Goal: Task Accomplishment & Management: Manage account settings

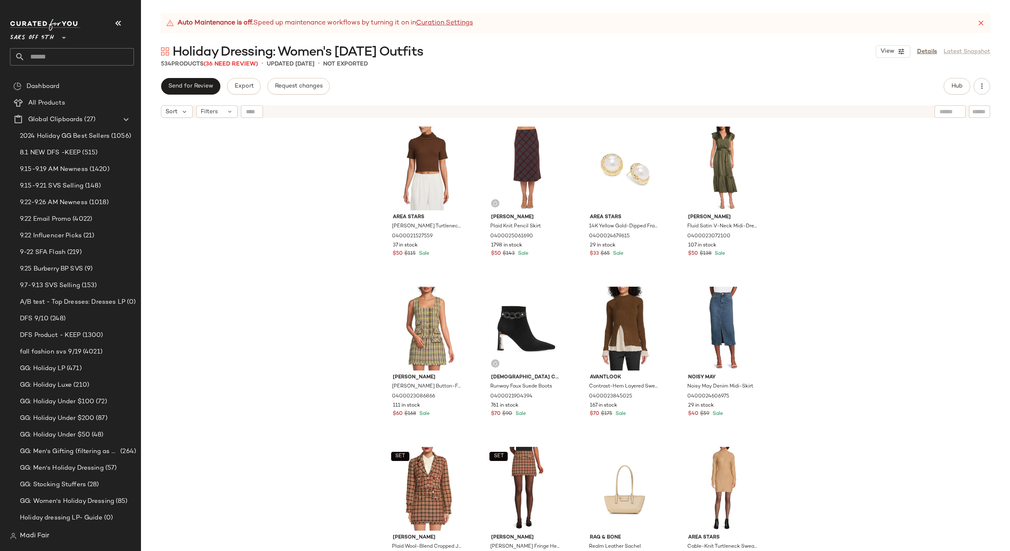
drag, startPoint x: 0, startPoint y: 0, endPoint x: 48, endPoint y: 54, distance: 72.0
click at [48, 54] on input "text" at bounding box center [79, 56] width 109 height 17
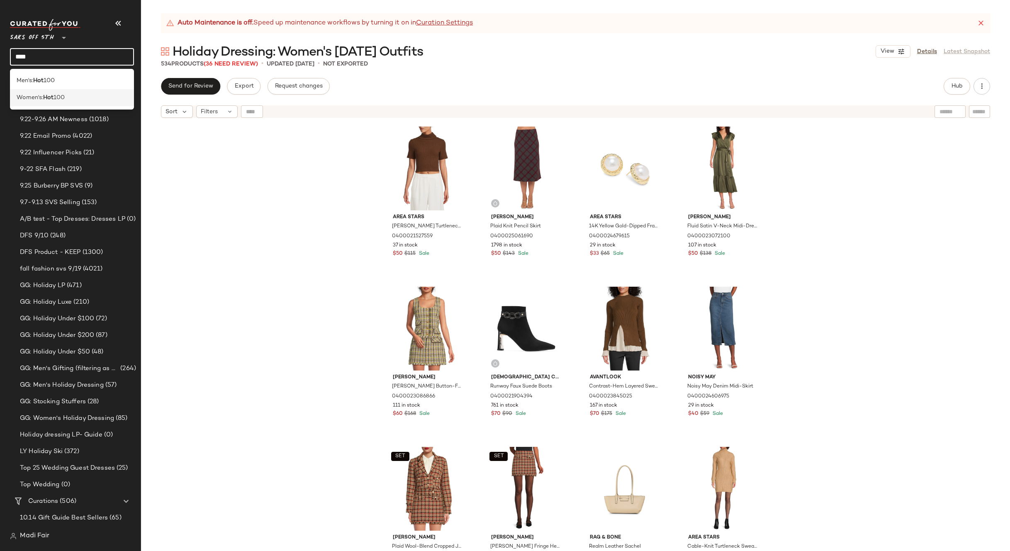
type input "***"
click at [51, 96] on b "Hot" at bounding box center [48, 97] width 10 height 9
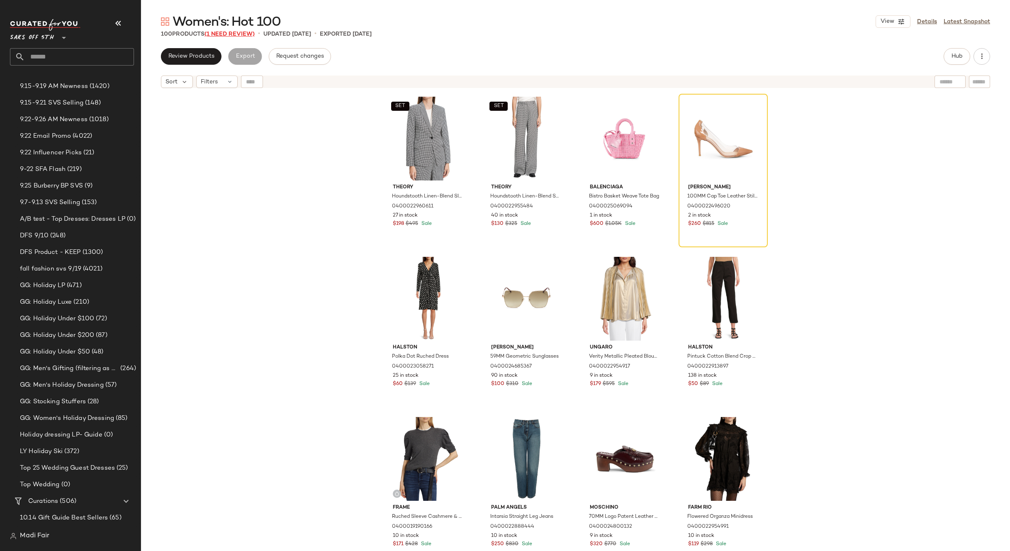
click at [233, 35] on span "(1 Need Review)" at bounding box center [230, 34] width 50 height 6
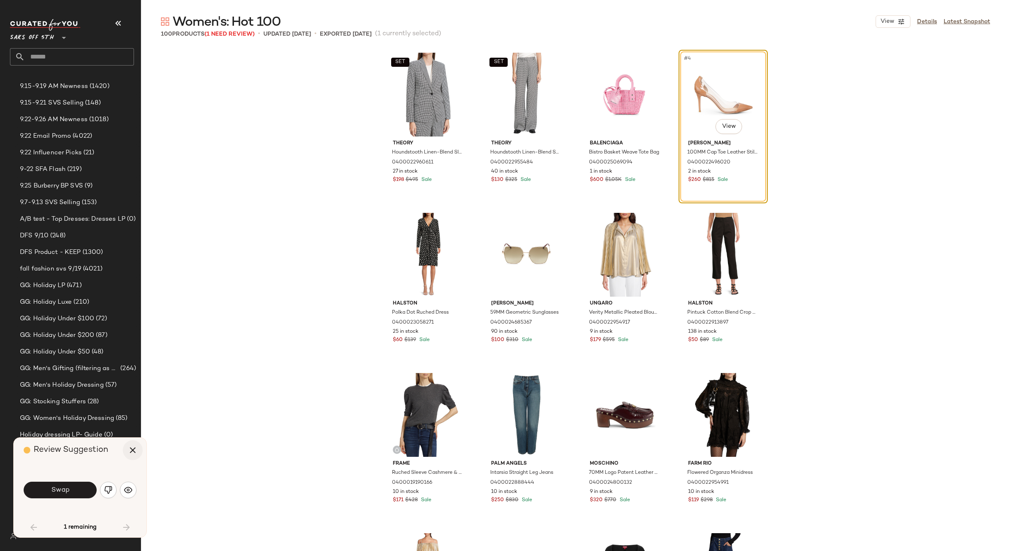
click at [129, 447] on icon "button" at bounding box center [133, 450] width 10 height 10
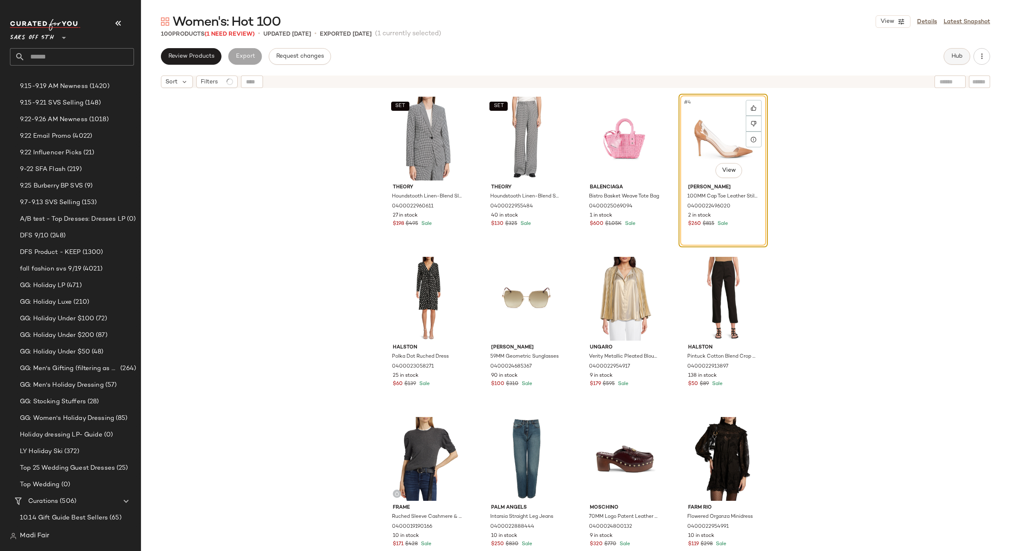
click at [959, 54] on span "Hub" at bounding box center [957, 56] width 12 height 7
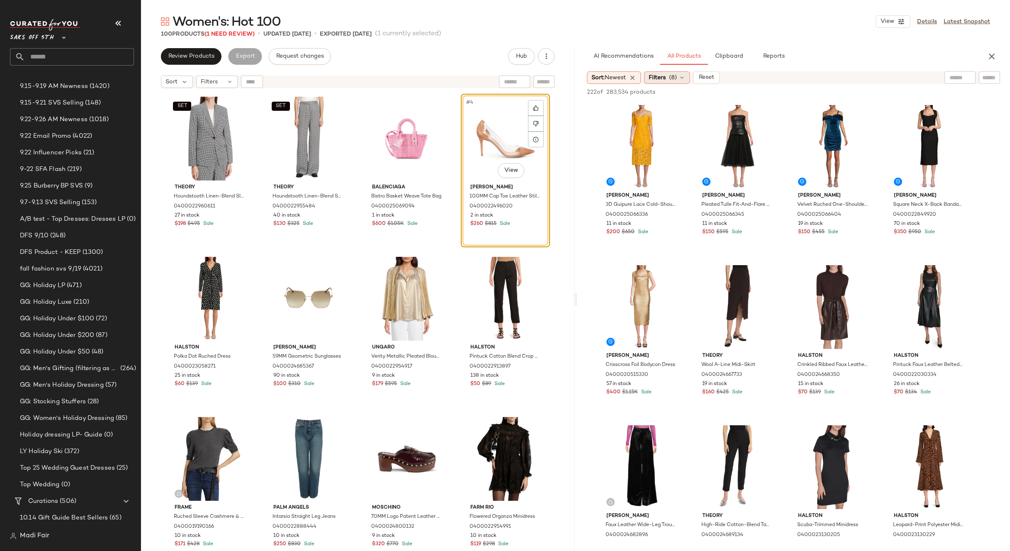
click at [663, 71] on div "Filters (8)" at bounding box center [667, 77] width 46 height 12
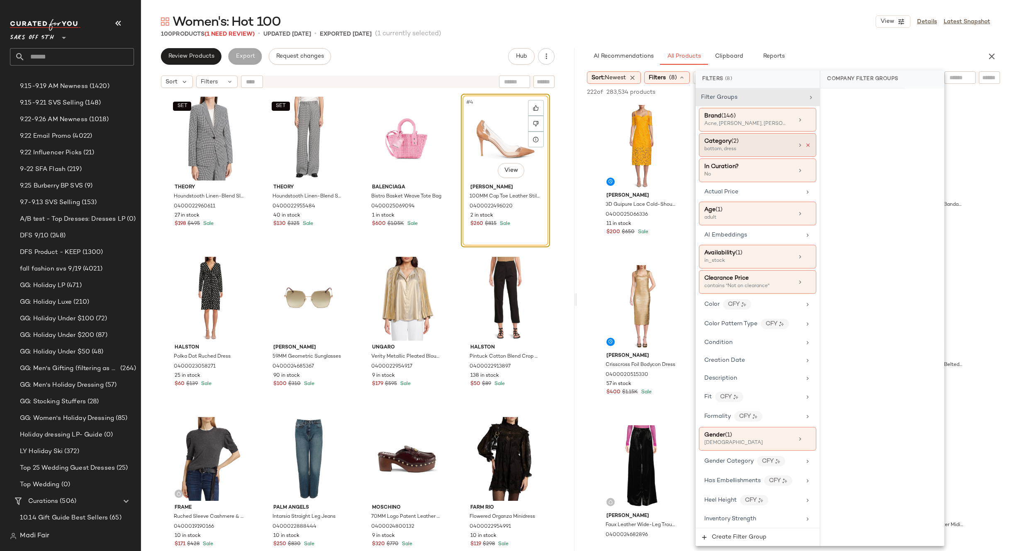
click at [805, 145] on icon at bounding box center [808, 145] width 6 height 6
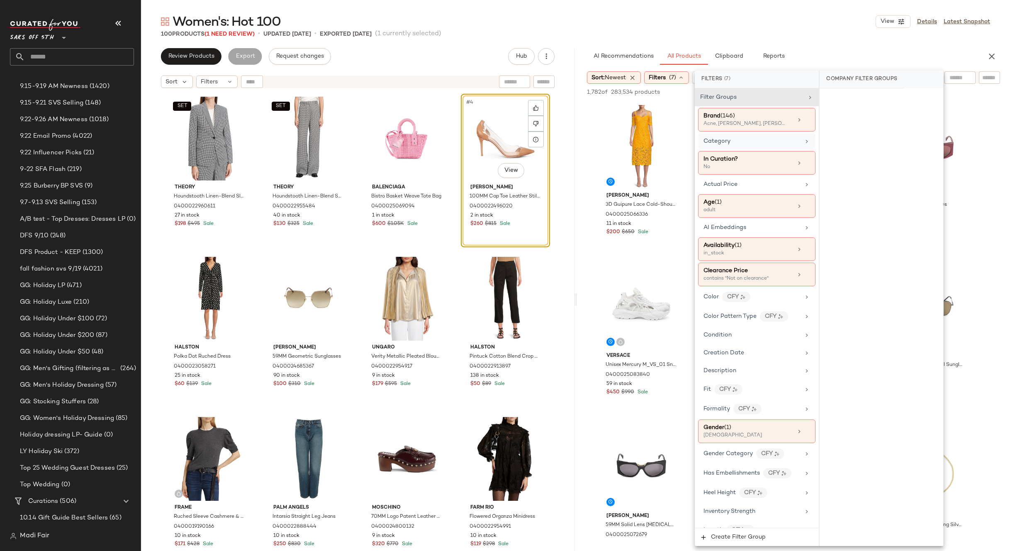
click at [764, 21] on div "Women's: Hot 100 View Details Latest Snapshot" at bounding box center [575, 21] width 869 height 17
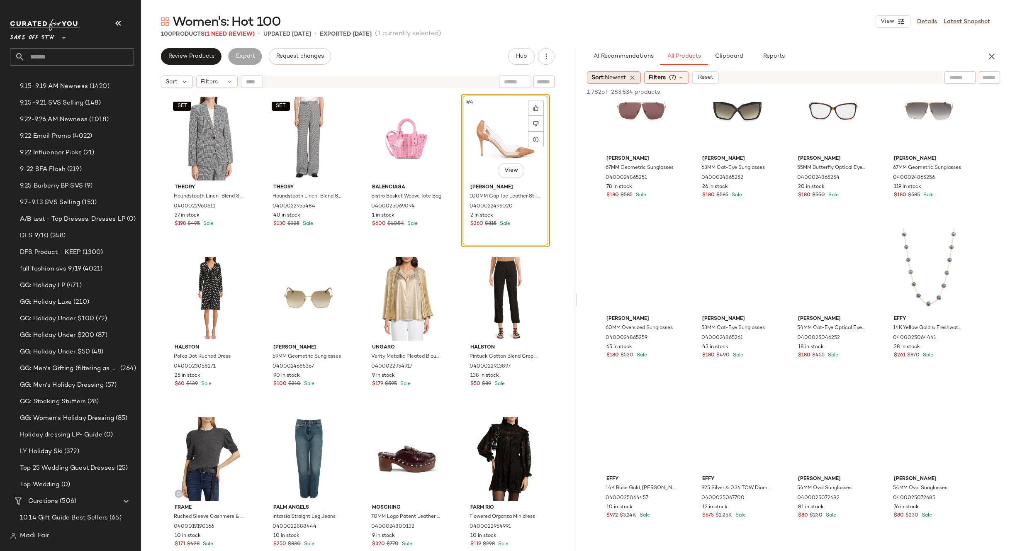
scroll to position [1660, 0]
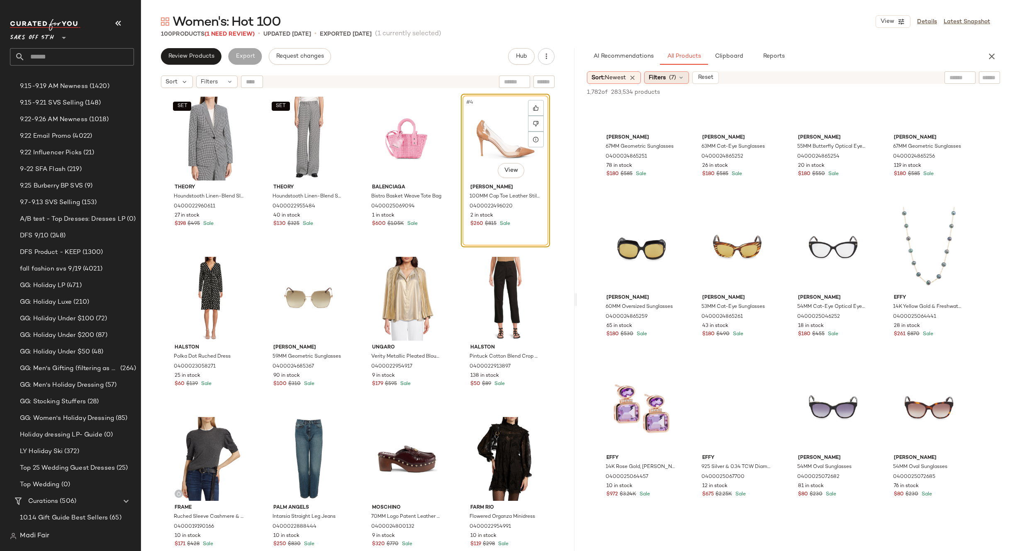
click at [663, 77] on span "Filters" at bounding box center [657, 77] width 17 height 9
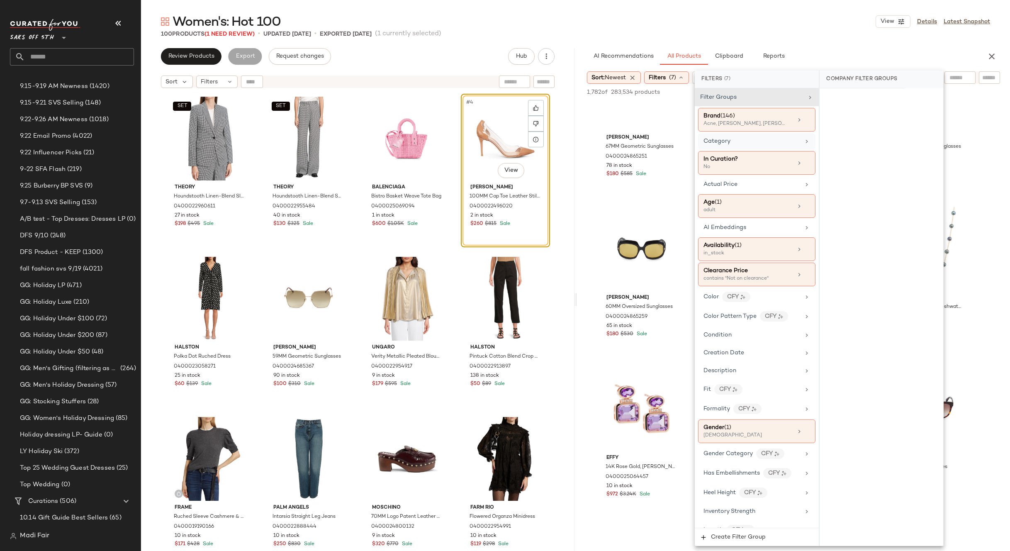
click at [726, 146] on div "Category" at bounding box center [756, 141] width 117 height 16
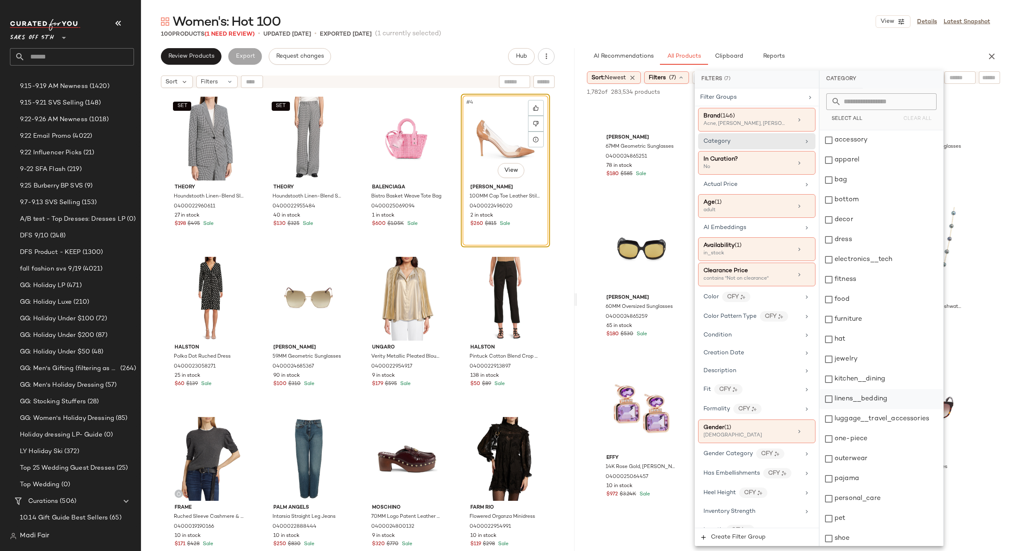
scroll to position [82, 0]
click at [849, 460] on div "shoe" at bounding box center [882, 456] width 124 height 20
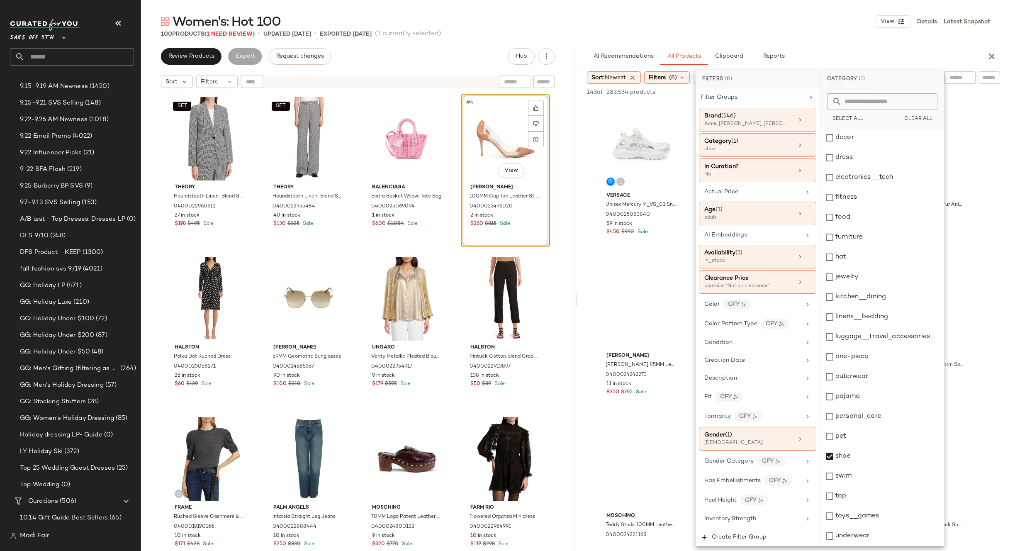
click at [780, 30] on div "100 Products (1 Need Review) • updated Sep 18th • Exported Sep 18th (1 currentl…" at bounding box center [575, 34] width 869 height 8
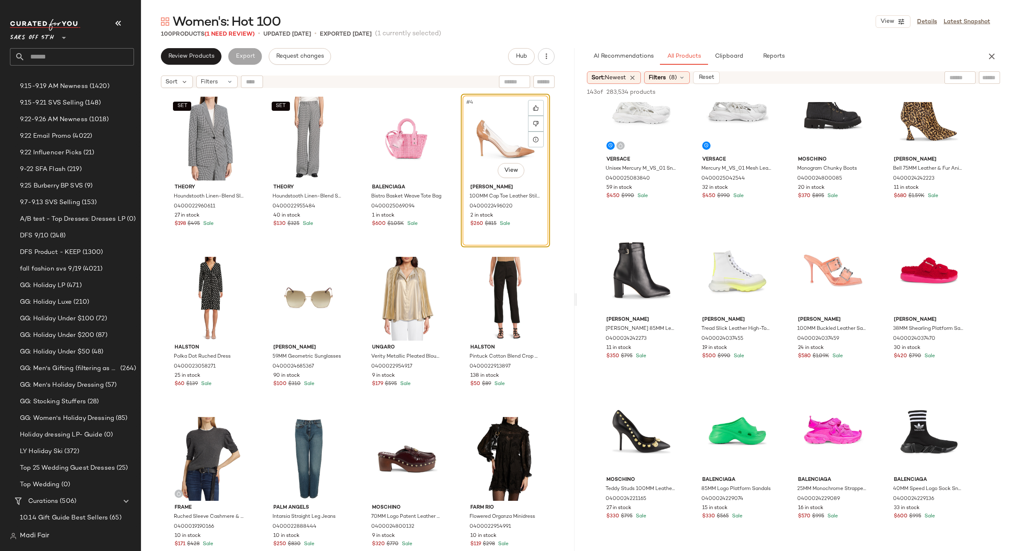
scroll to position [83, 0]
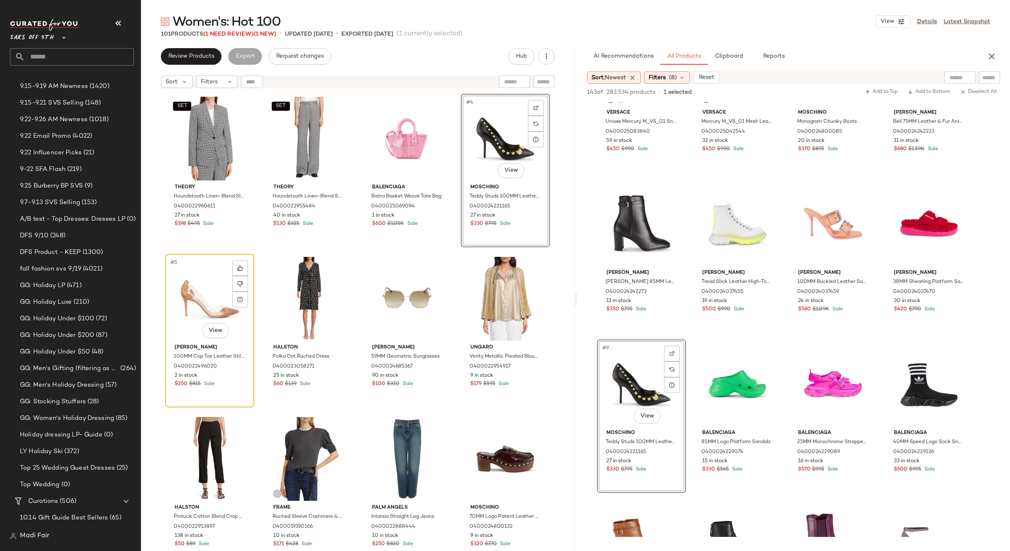
click at [204, 295] on div "#5 View" at bounding box center [209, 299] width 83 height 84
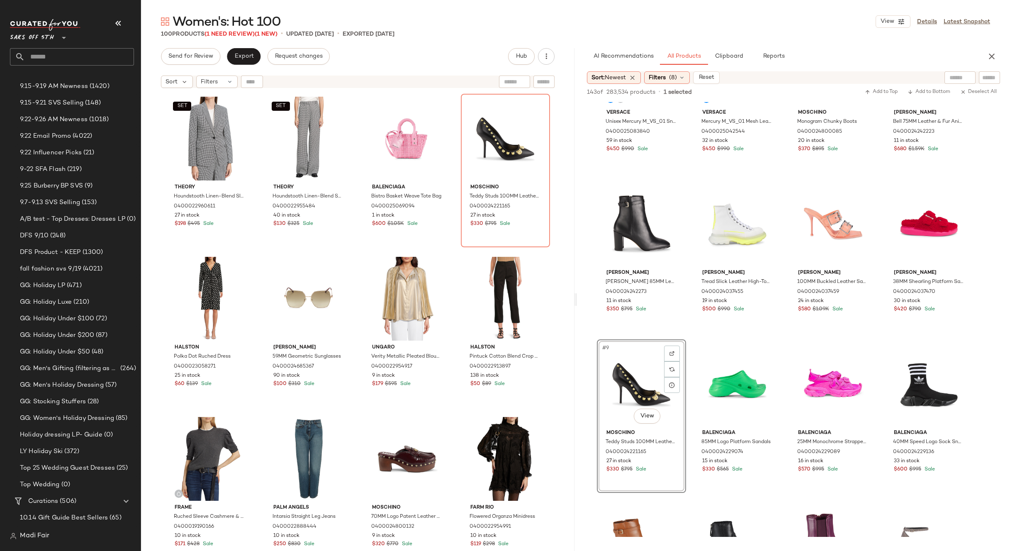
click at [456, 251] on div "SET Theory Houndstooth Linen-Blend Slim-Fit Blazer 0400022960611 27 in stock $1…" at bounding box center [357, 333] width 385 height 478
click at [213, 82] on span "Filters" at bounding box center [209, 82] width 17 height 9
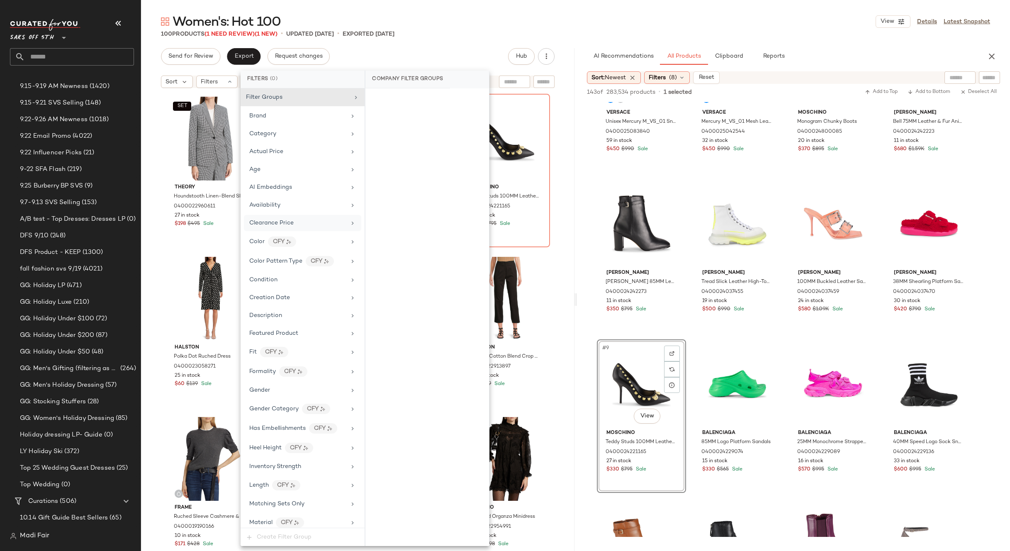
click at [306, 229] on div "Clearance Price" at bounding box center [302, 223] width 117 height 16
click at [409, 100] on div "On clearance" at bounding box center [427, 99] width 117 height 15
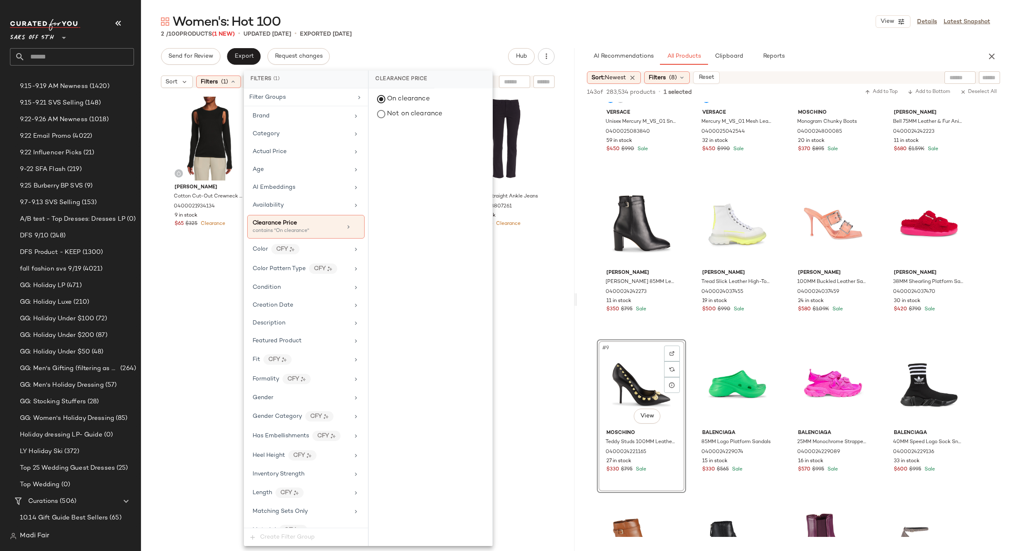
click at [440, 30] on div "2 / 100 Products (1 New) • updated Sep 25th • Exported Sep 18th" at bounding box center [575, 34] width 869 height 8
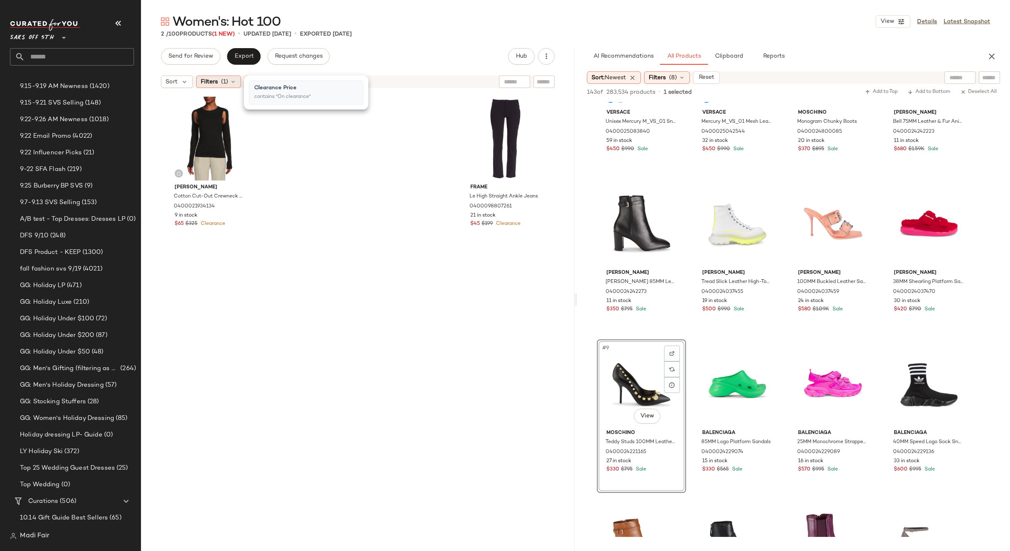
click at [220, 78] on div "Filters (1)" at bounding box center [218, 82] width 45 height 12
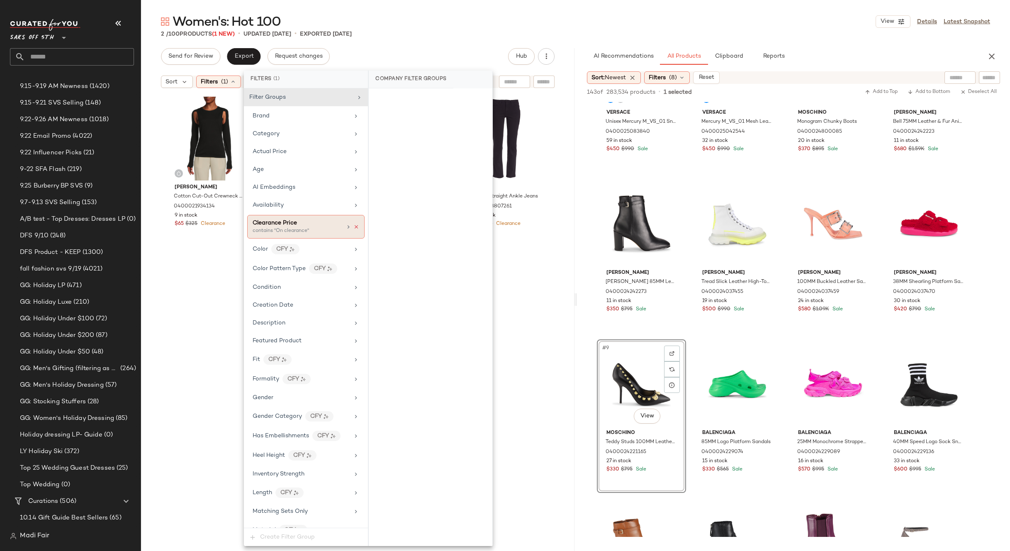
click at [353, 224] on icon at bounding box center [356, 227] width 6 height 6
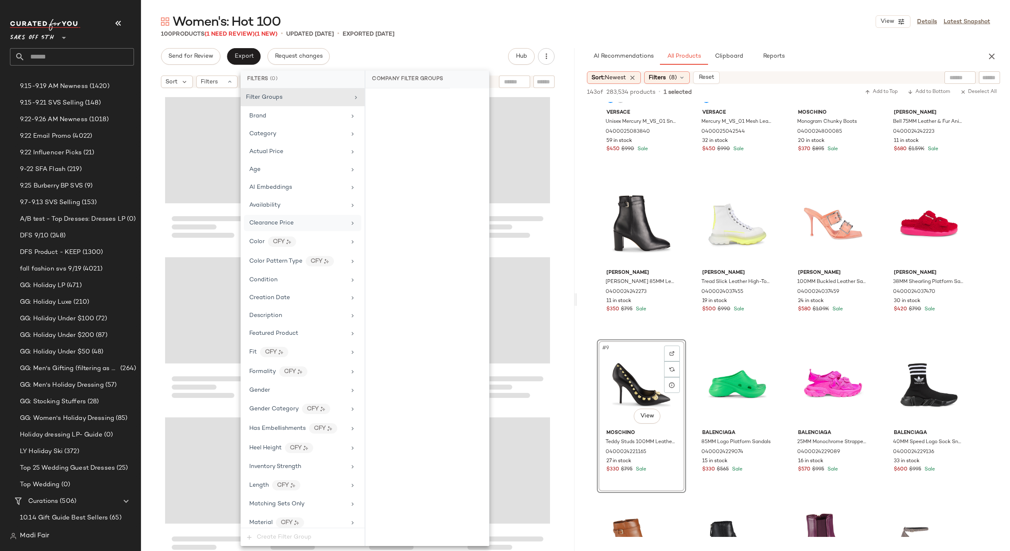
click at [422, 47] on div "Women's: Hot 100 View Details Latest Snapshot 100 Products (1 Need Review) (1 N…" at bounding box center [575, 282] width 869 height 538
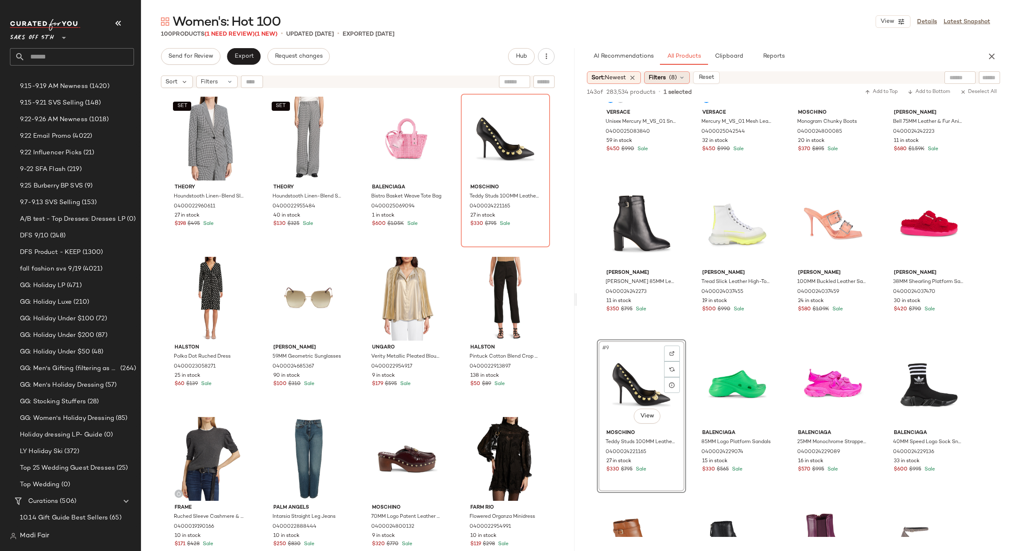
click at [658, 80] on span "Filters" at bounding box center [657, 77] width 17 height 9
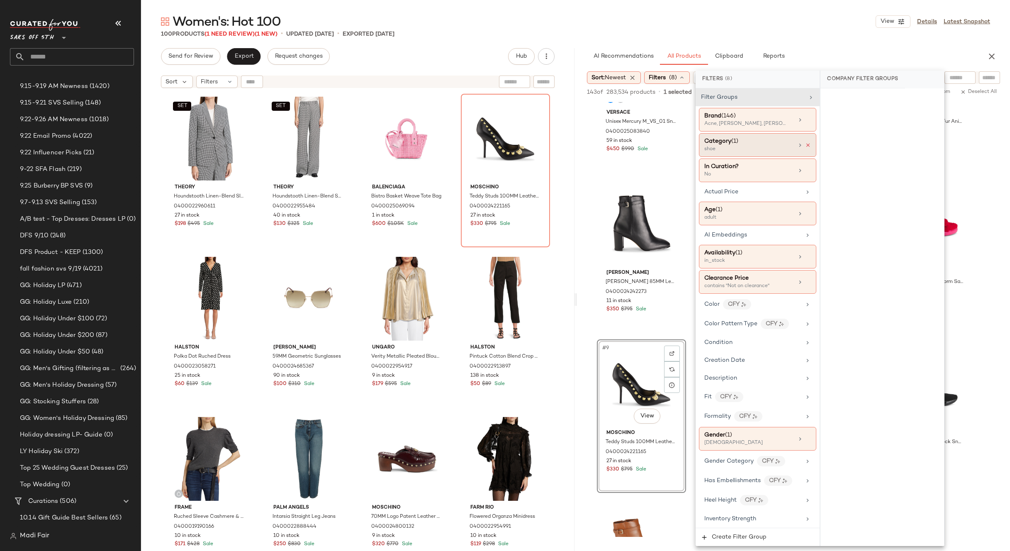
click at [805, 147] on icon at bounding box center [808, 145] width 6 height 6
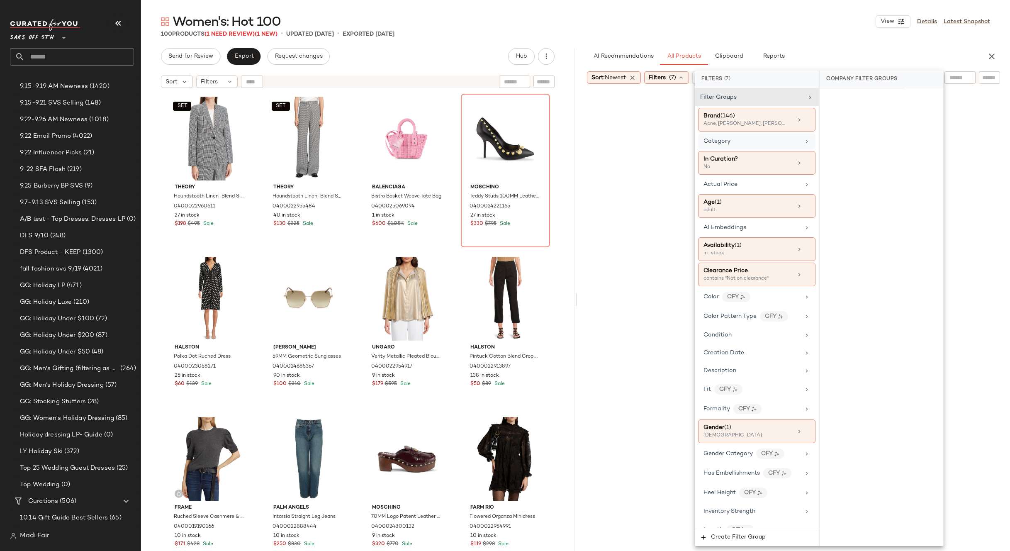
click at [791, 143] on div "Category" at bounding box center [752, 141] width 97 height 9
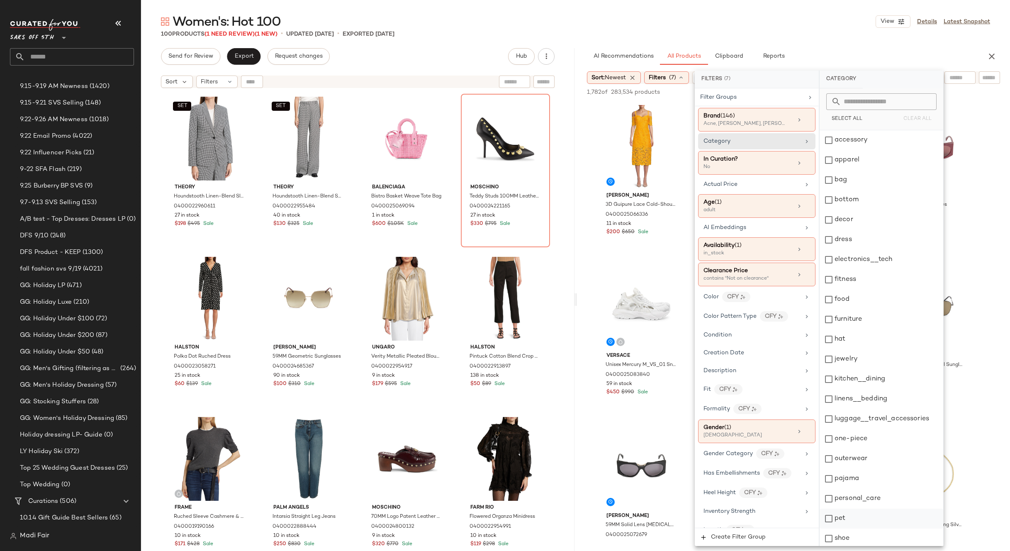
scroll to position [82, 0]
click at [854, 493] on div "top" at bounding box center [882, 496] width 124 height 20
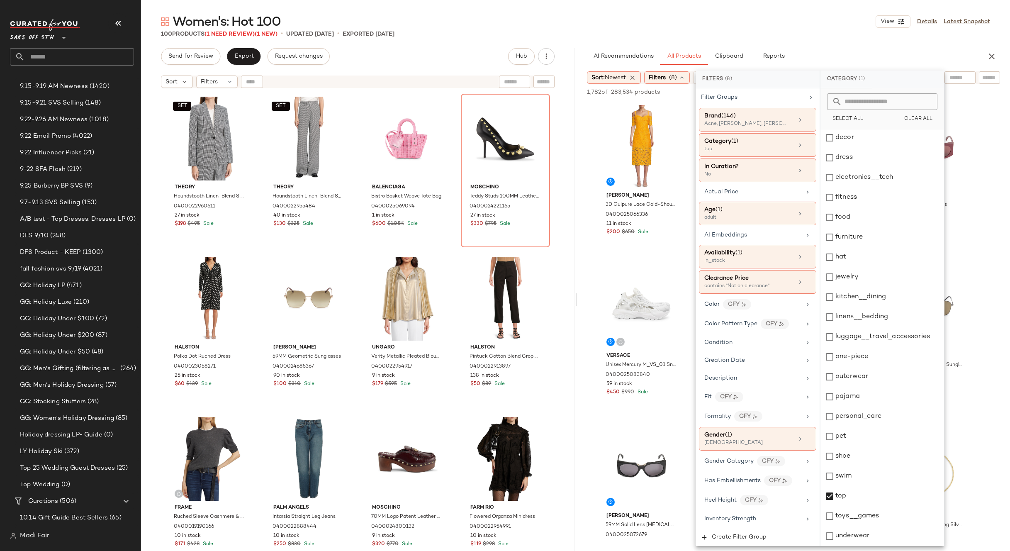
click at [740, 33] on div "100 Products (1 Need Review) (1 New) • updated Sep 25th • Exported Sep 18th" at bounding box center [575, 34] width 869 height 8
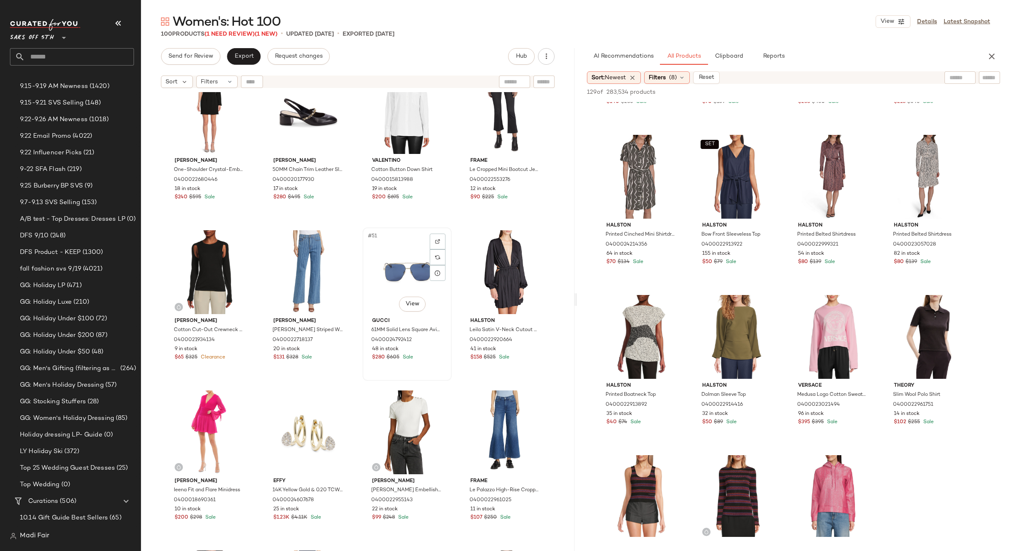
scroll to position [1708, 0]
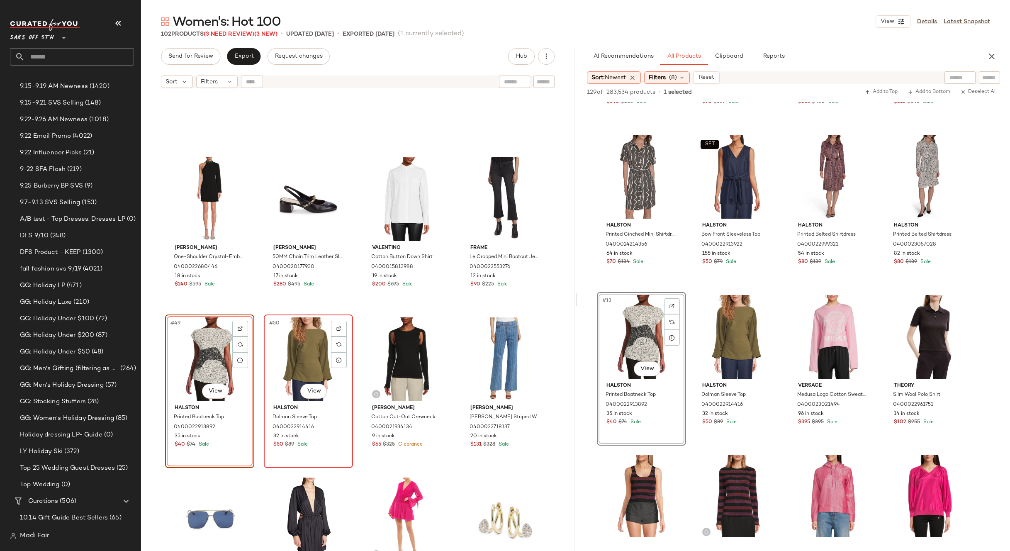
click at [296, 354] on div "#50 View" at bounding box center [308, 359] width 83 height 84
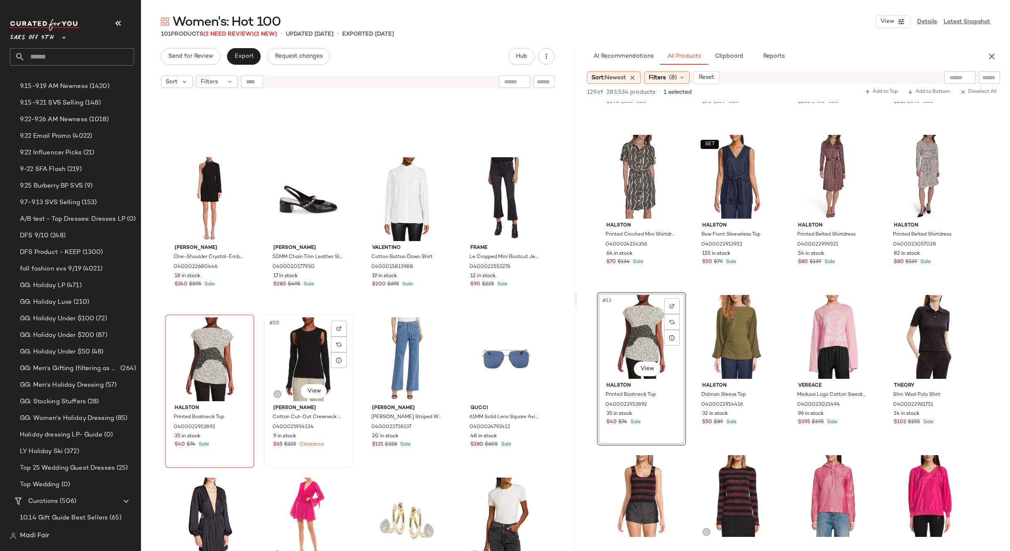
click at [307, 349] on div "#50 View" at bounding box center [308, 359] width 83 height 84
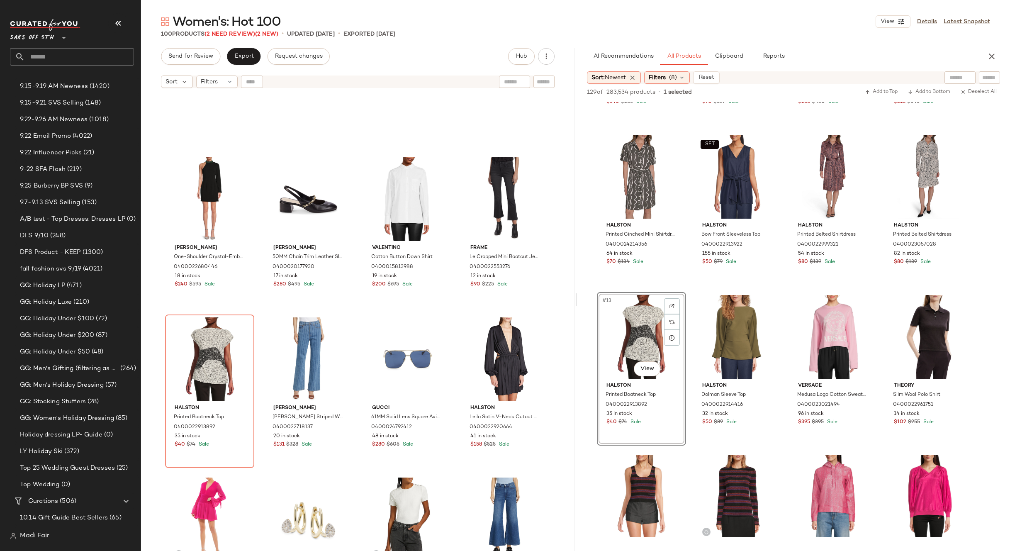
click at [453, 315] on div "Zac Posen One-Shoulder Crystal-Embellished Minidress 0400022680446 18 in stock …" at bounding box center [358, 332] width 434 height 480
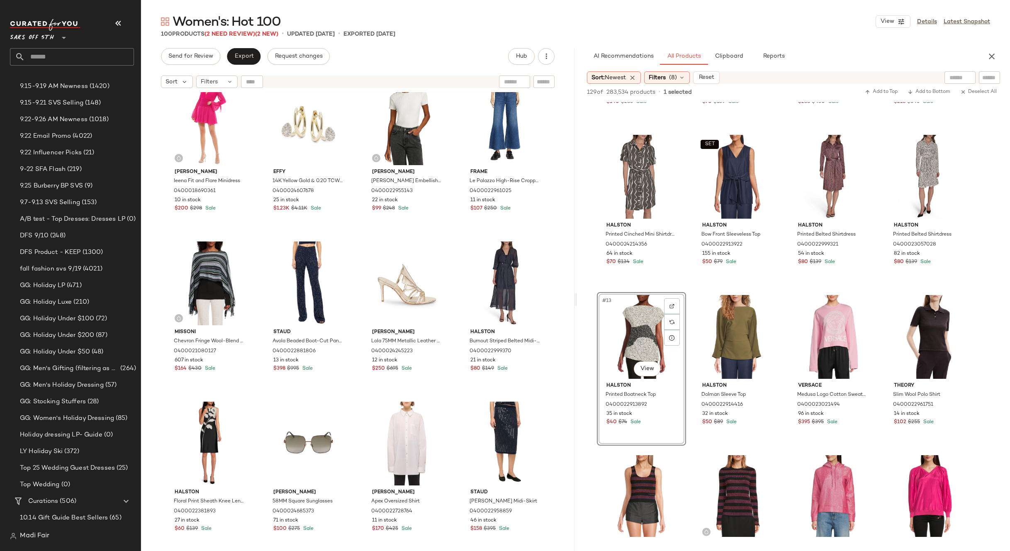
scroll to position [2206, 0]
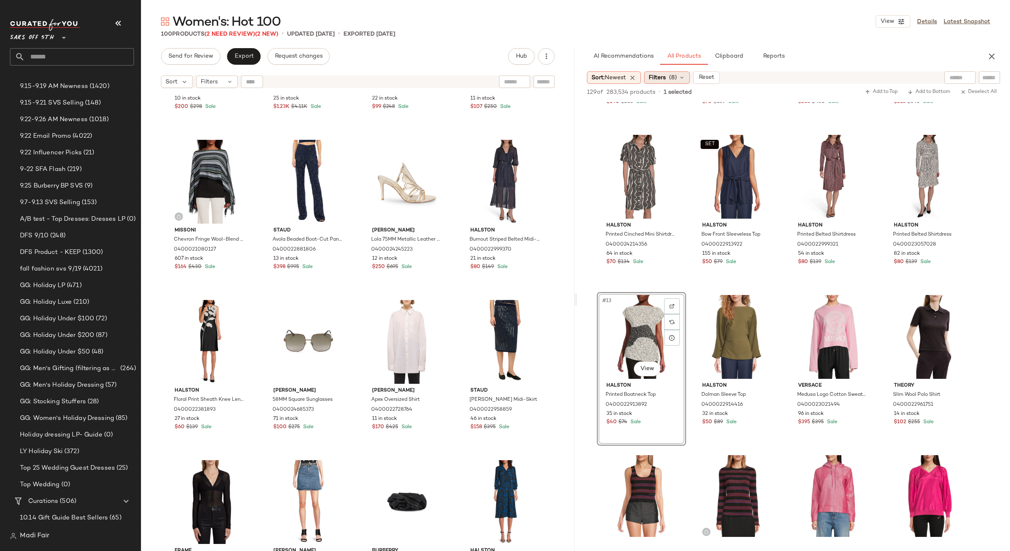
click at [669, 77] on div "Filters (8)" at bounding box center [667, 77] width 46 height 12
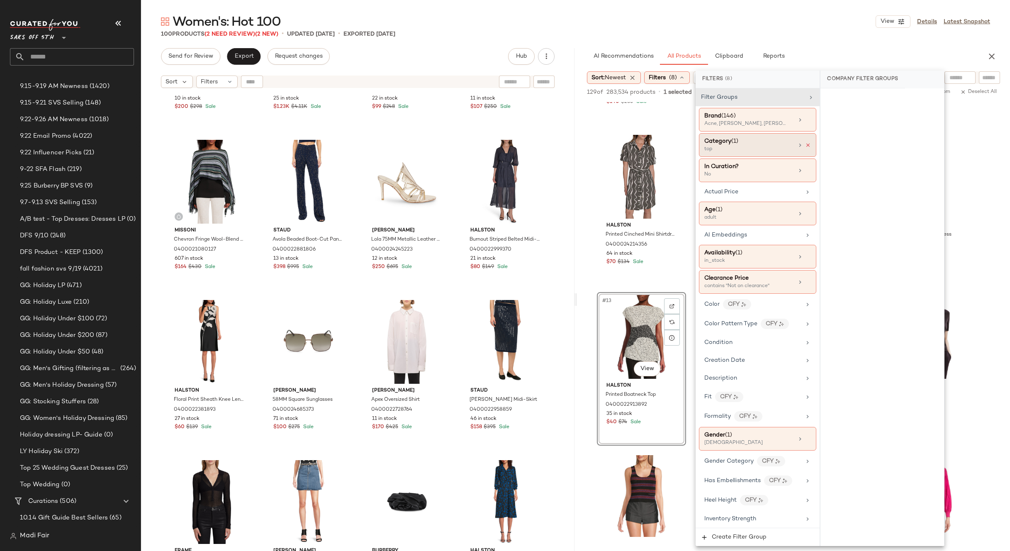
click at [806, 147] on icon at bounding box center [808, 145] width 6 height 6
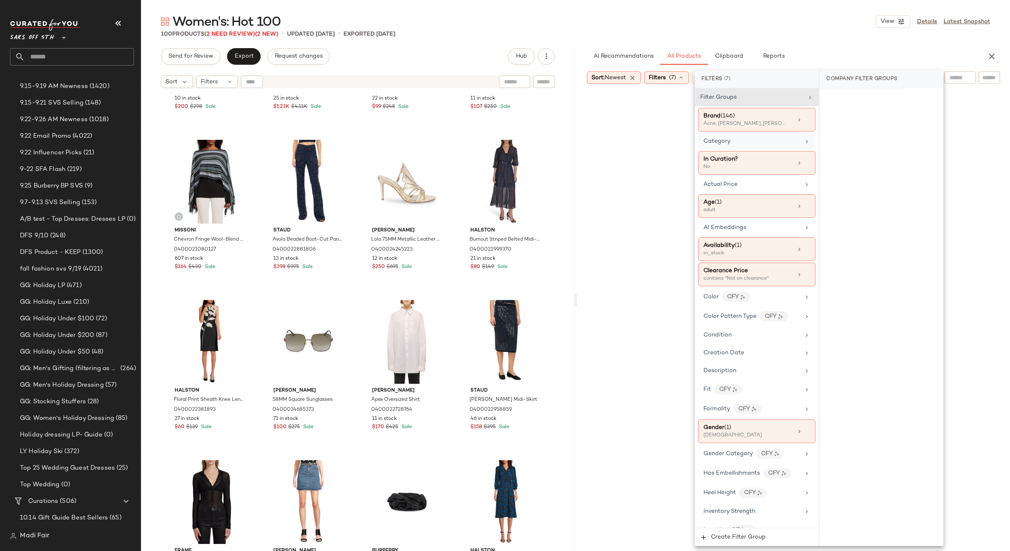
click at [787, 143] on div "Category" at bounding box center [752, 141] width 97 height 9
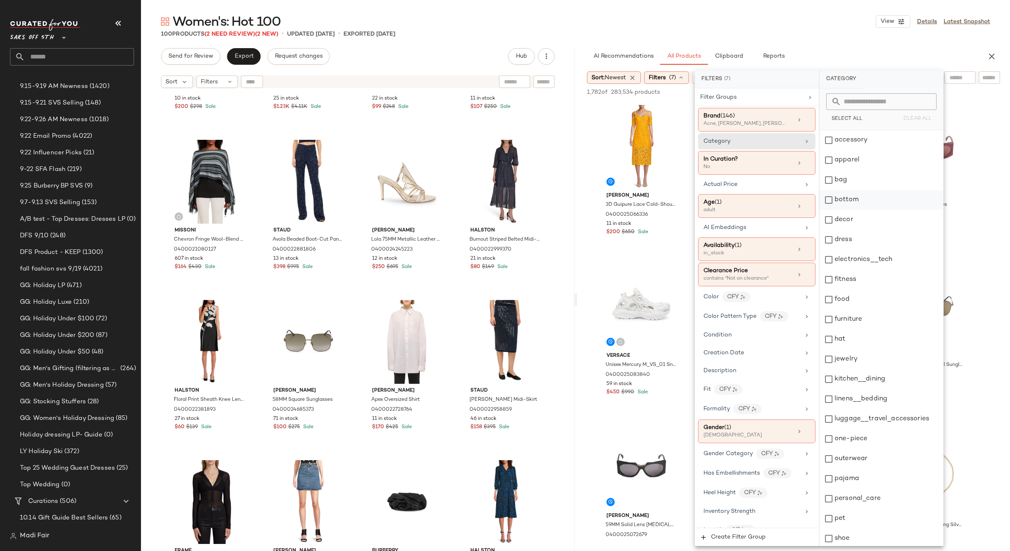
click at [859, 198] on div "bottom" at bounding box center [882, 200] width 124 height 20
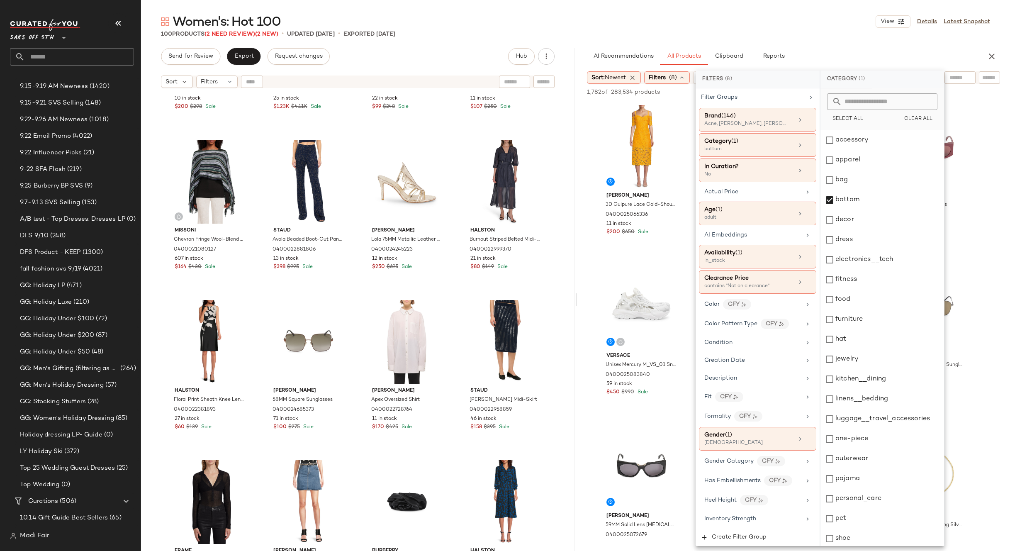
click at [780, 25] on div "Women's: Hot 100 View Details Latest Snapshot" at bounding box center [575, 21] width 869 height 17
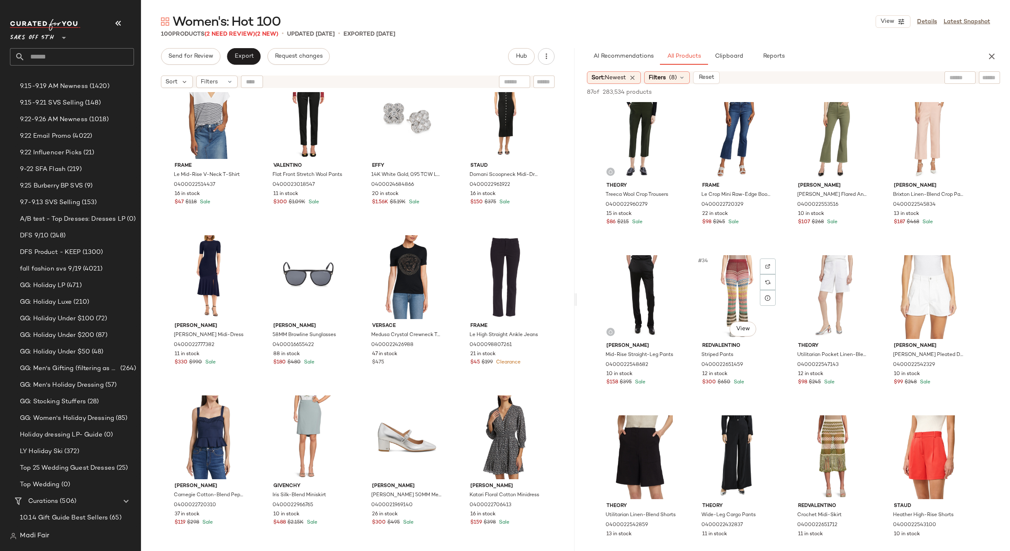
scroll to position [1079, 0]
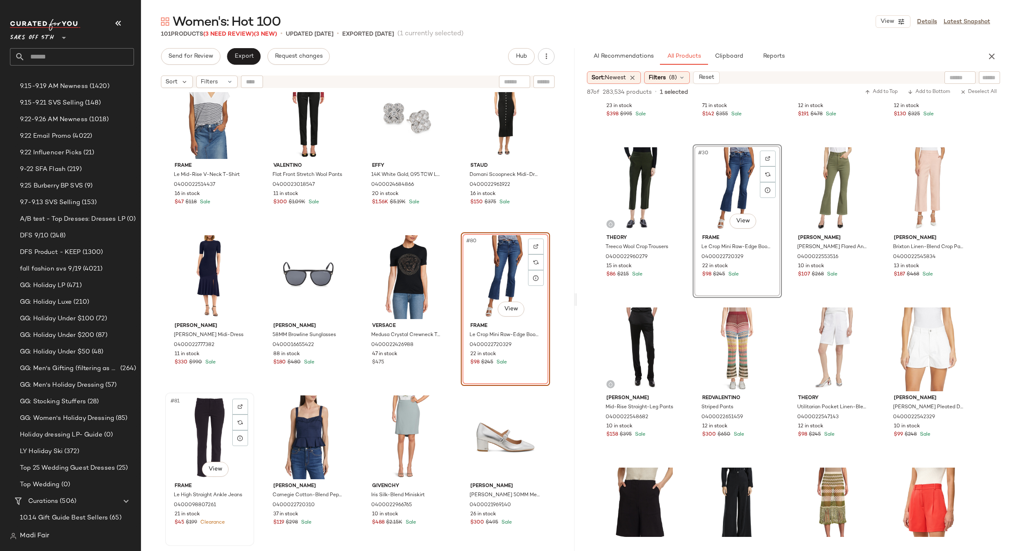
click at [200, 425] on div "#81 View" at bounding box center [209, 437] width 83 height 84
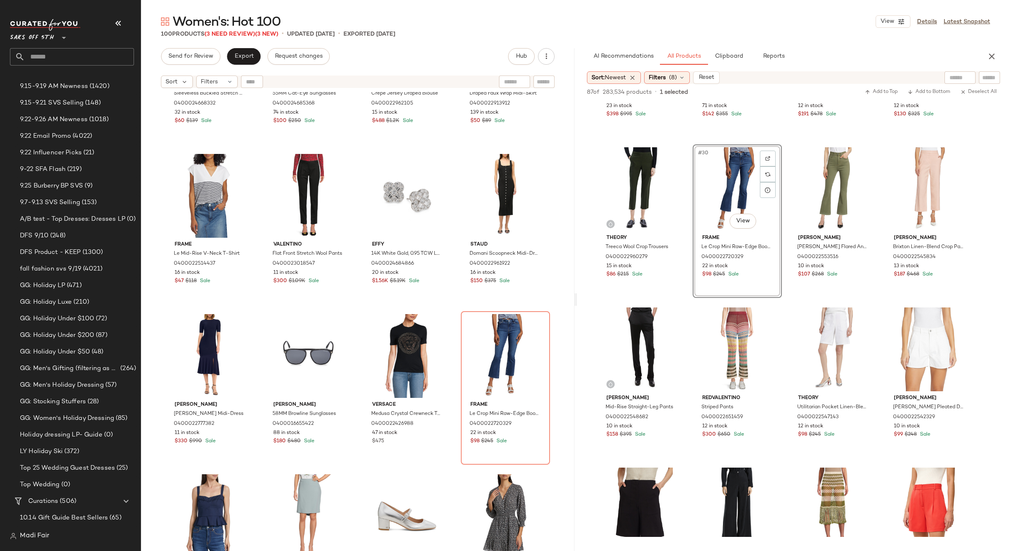
scroll to position [2703, 0]
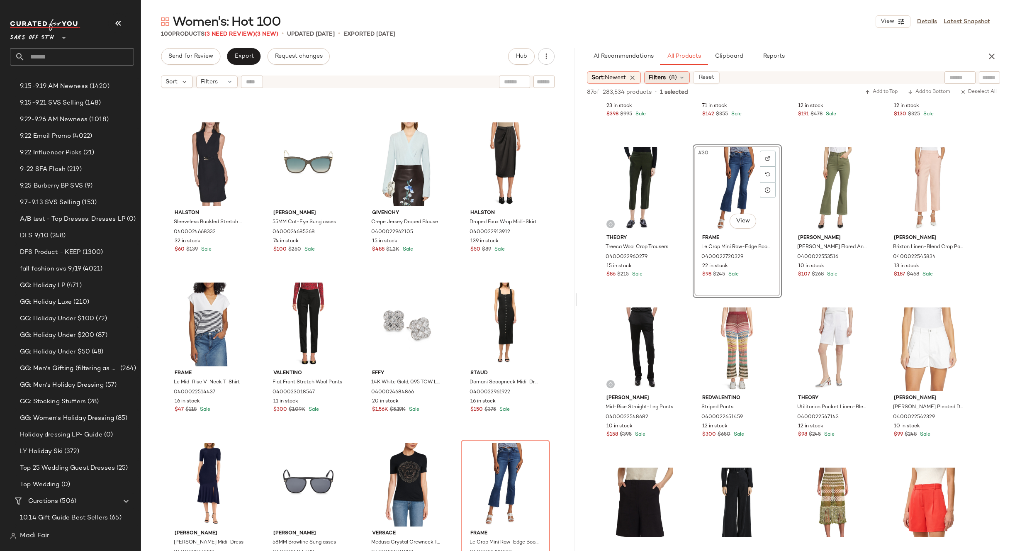
click at [675, 76] on span "(8)" at bounding box center [673, 77] width 8 height 9
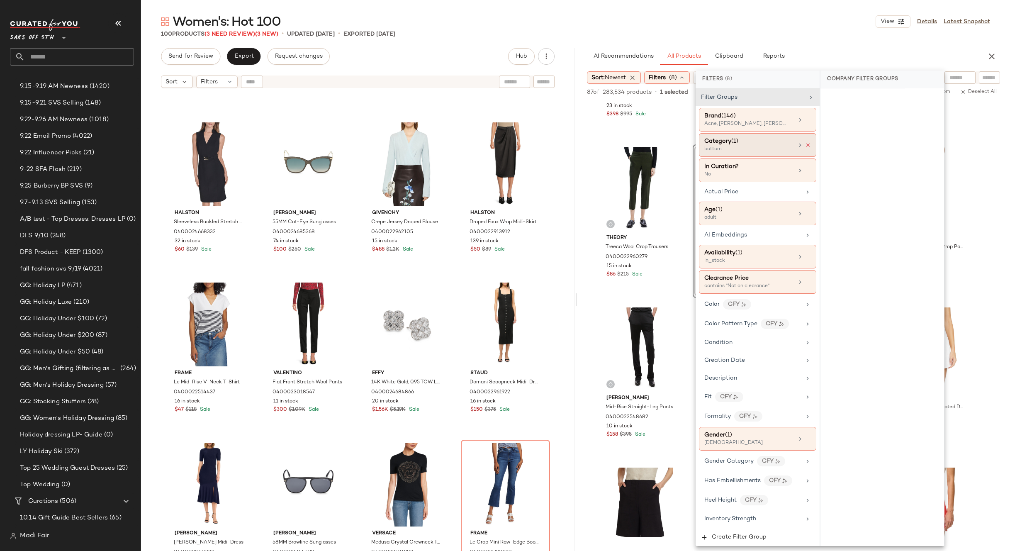
click at [807, 144] on icon at bounding box center [808, 145] width 6 height 6
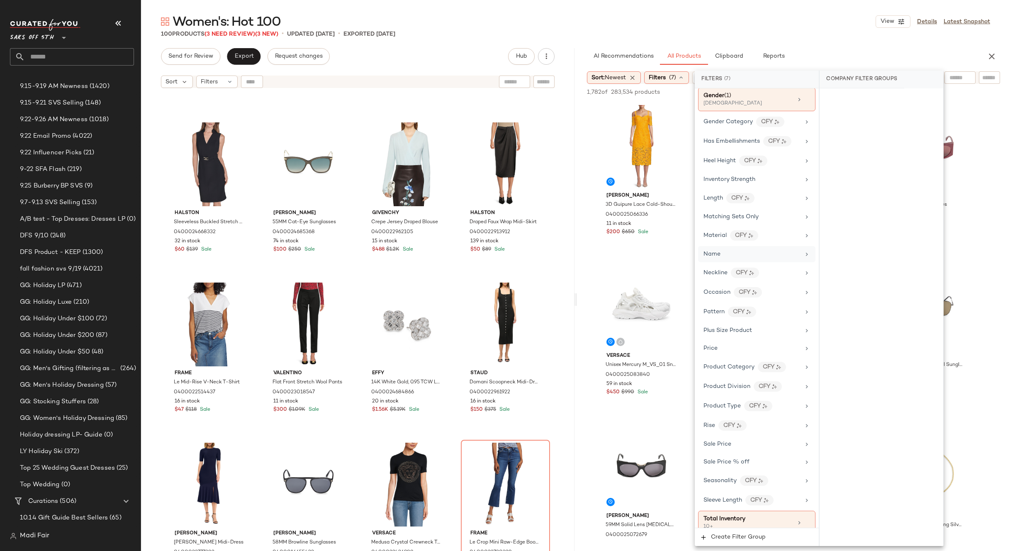
scroll to position [360, 0]
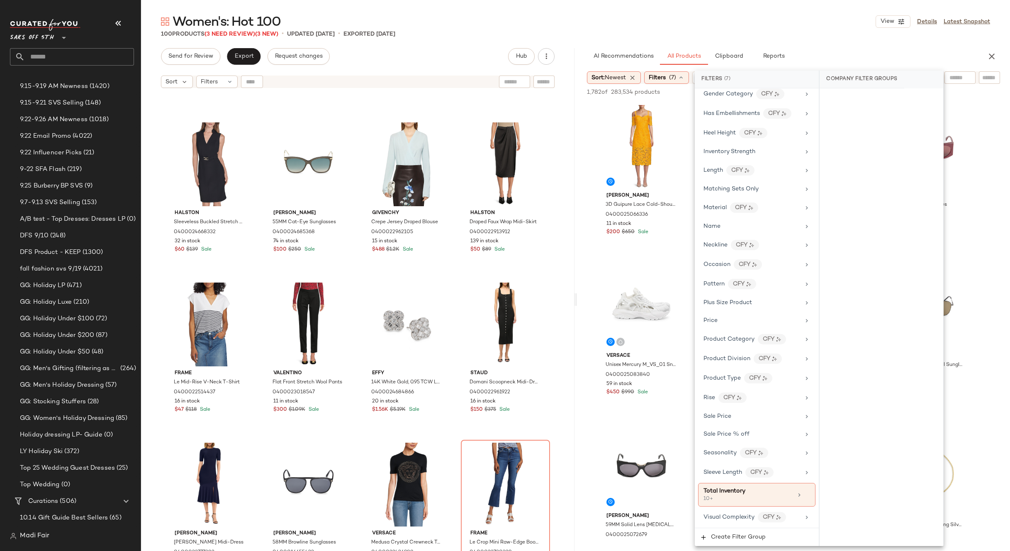
click at [699, 21] on div "Women's: Hot 100 View Details Latest Snapshot" at bounding box center [575, 21] width 869 height 17
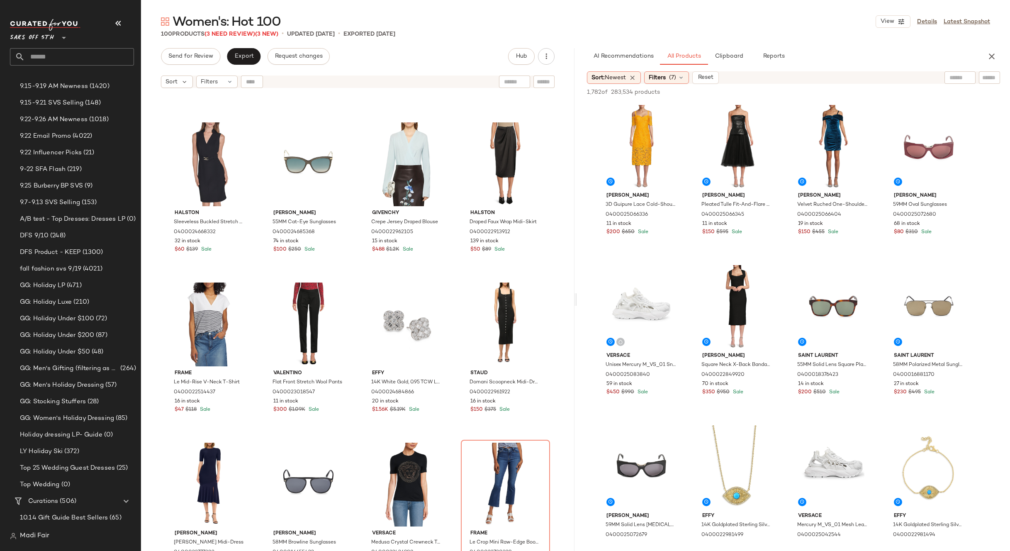
click at [737, 44] on div "Women's: Hot 100 View Details Latest Snapshot 100 Products (3 Need Review) (3 N…" at bounding box center [575, 282] width 869 height 538
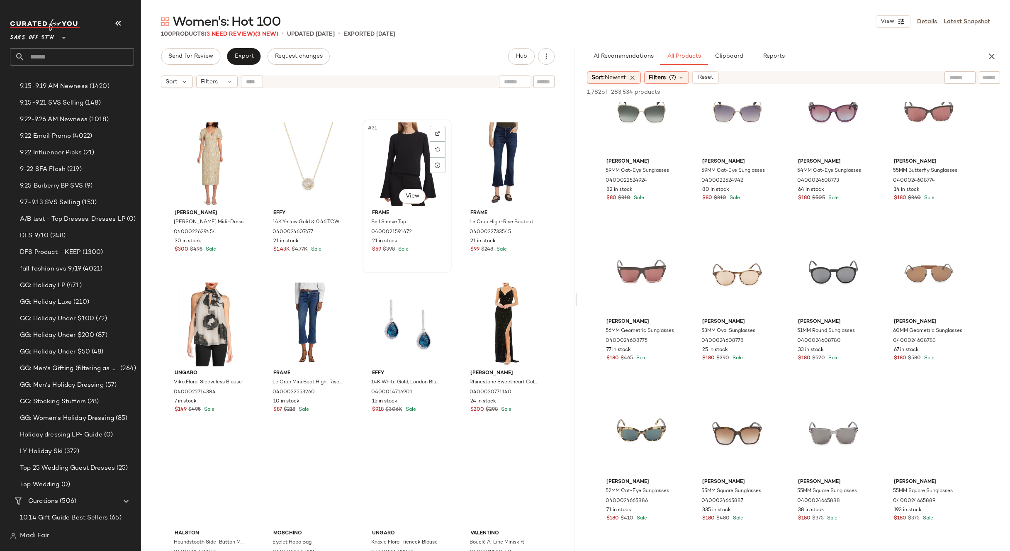
scroll to position [1168, 0]
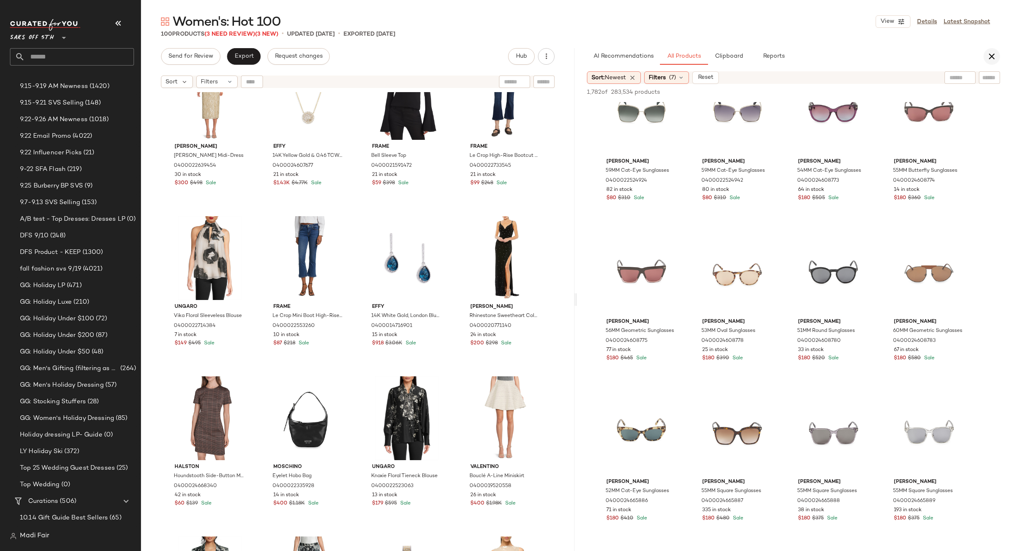
click at [992, 57] on icon "button" at bounding box center [992, 56] width 10 height 10
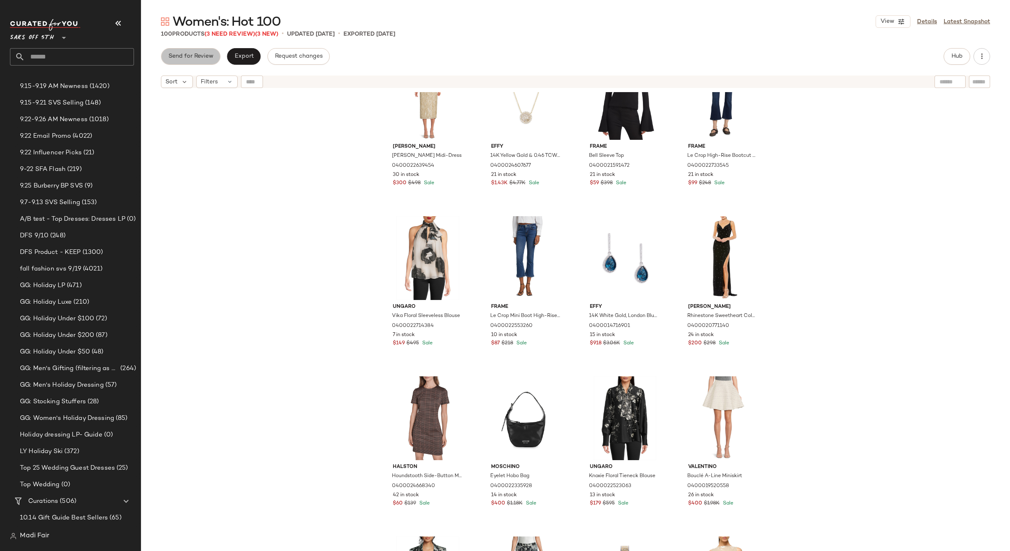
click at [195, 55] on span "Send for Review" at bounding box center [190, 56] width 45 height 7
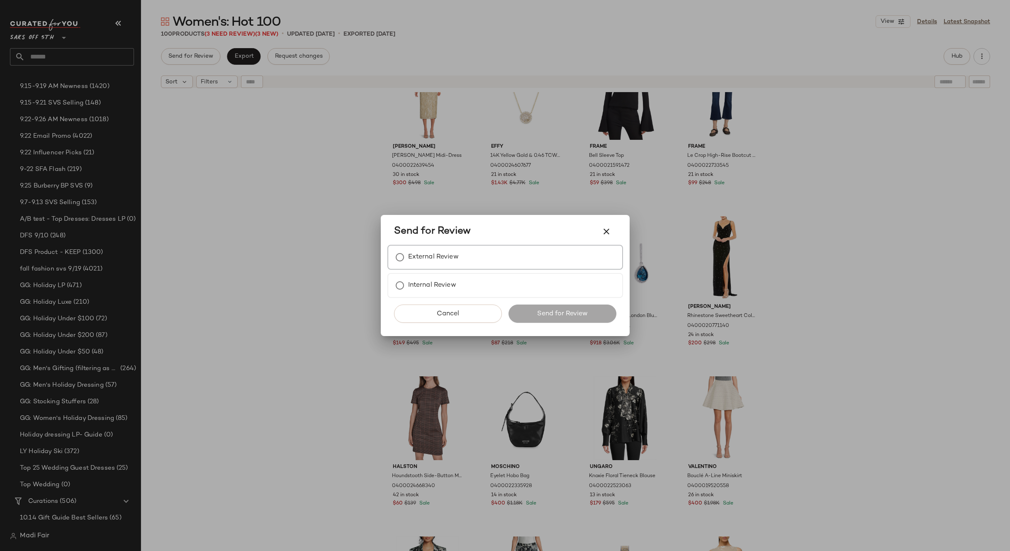
click at [440, 257] on label "External Review" at bounding box center [433, 257] width 51 height 17
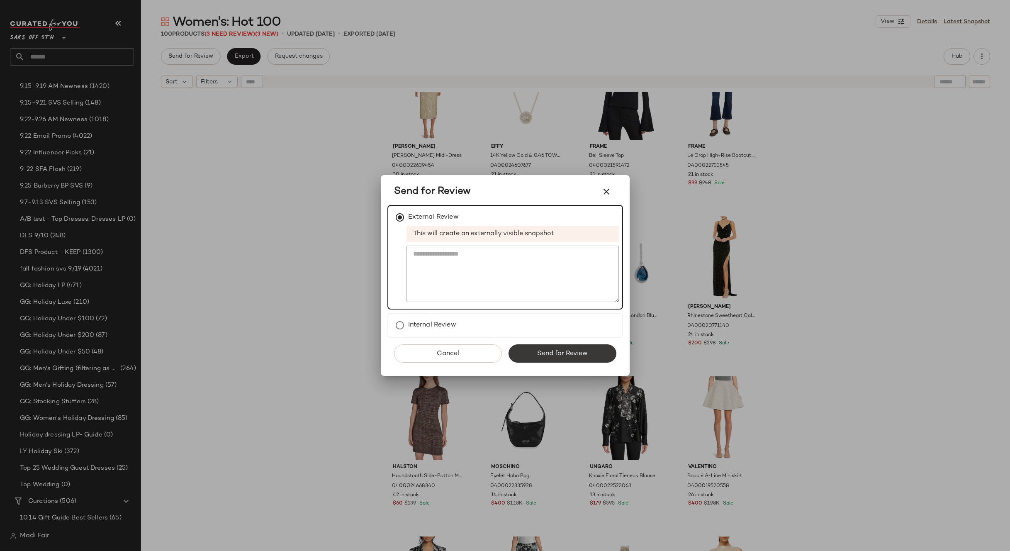
click at [558, 357] on span "Send for Review" at bounding box center [562, 354] width 51 height 8
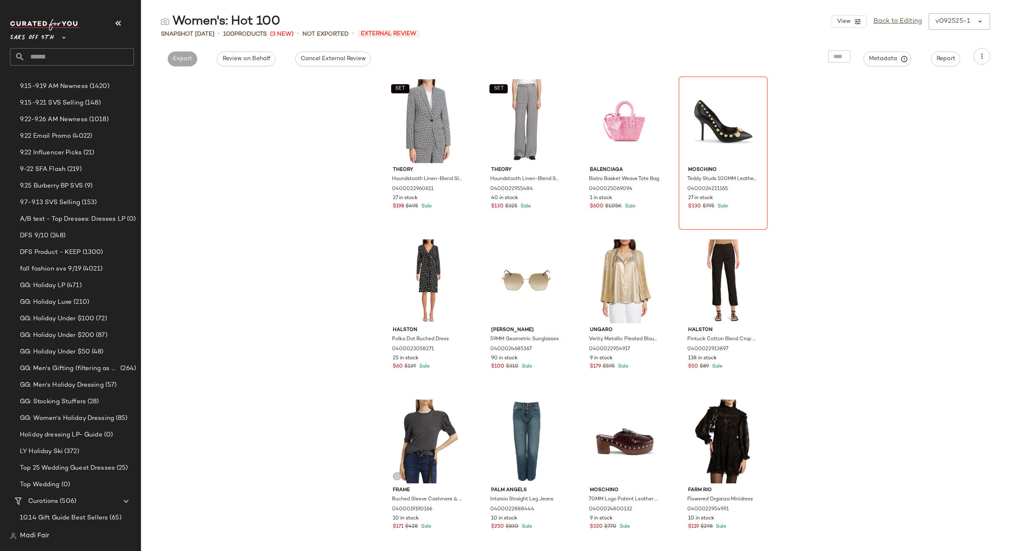
click at [323, 114] on div "SET Theory Houndstooth Linen-Blend Slim-Fit Blazer 0400022960611 27 in stock $1…" at bounding box center [575, 313] width 869 height 476
click at [892, 22] on link "Back to Editing" at bounding box center [898, 22] width 49 height 10
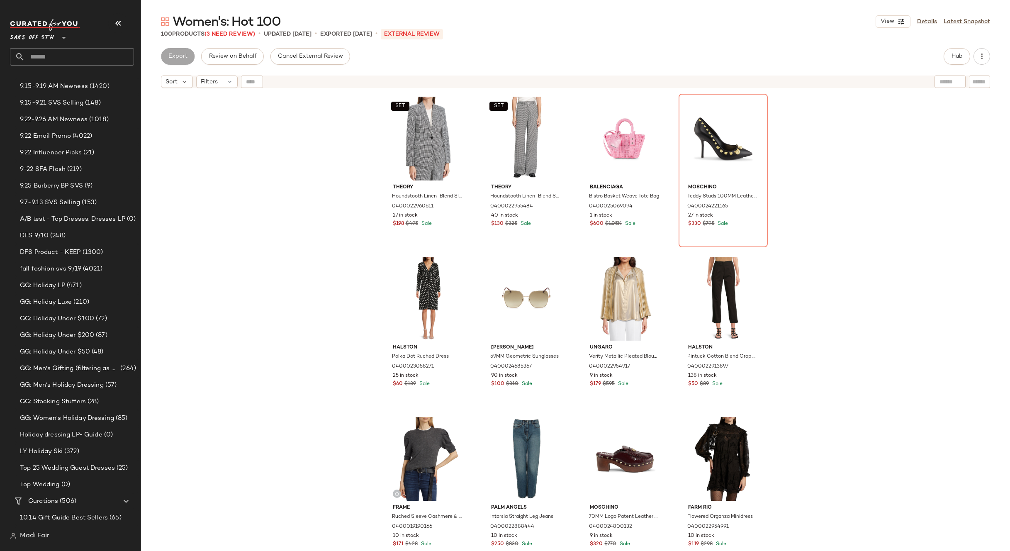
click at [52, 39] on span "Saks OFF 5TH" at bounding box center [32, 35] width 44 height 15
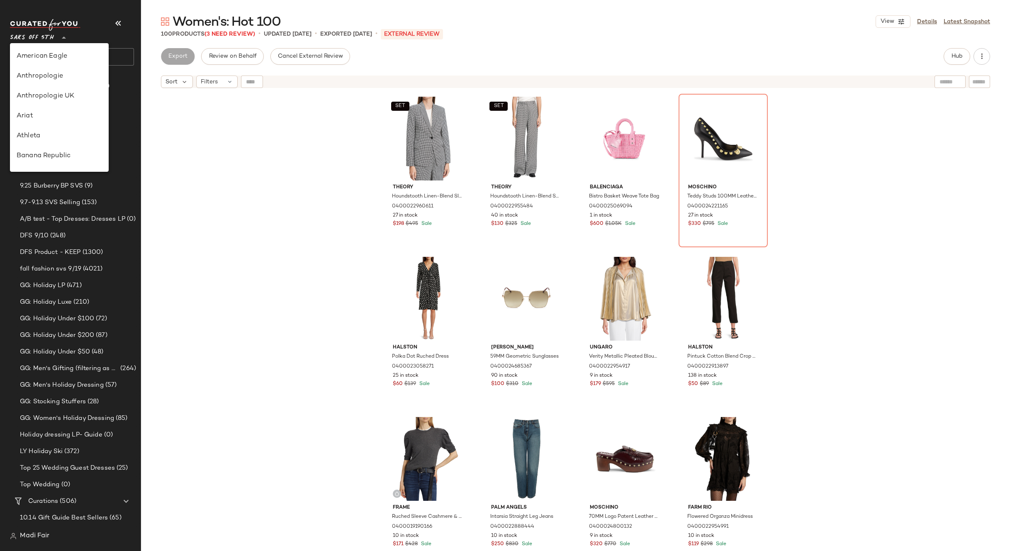
scroll to position [438, 0]
click at [233, 143] on div "SET Theory Houndstooth Linen-Blend Slim-Fit Blazer 0400022960611 27 in stock $1…" at bounding box center [575, 332] width 869 height 480
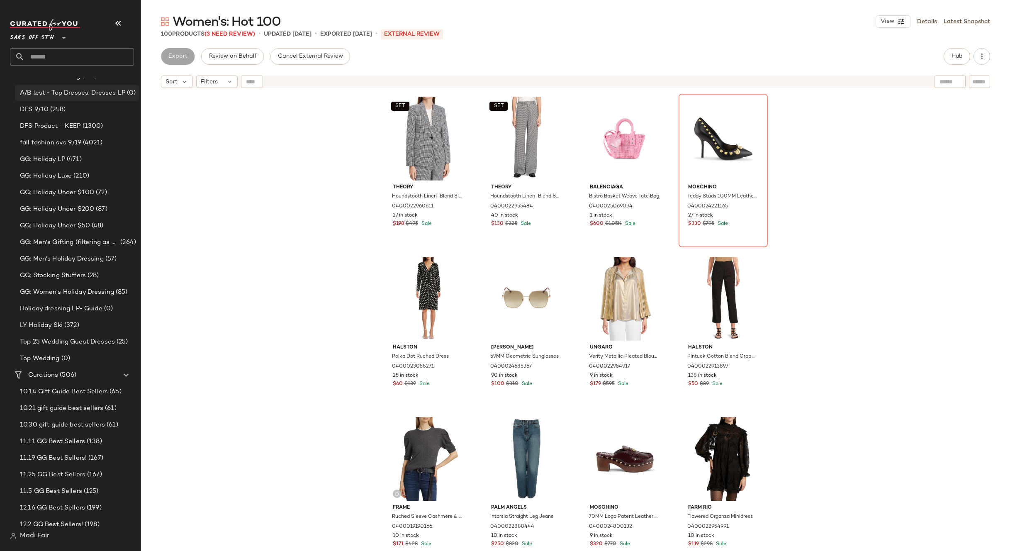
scroll to position [249, 0]
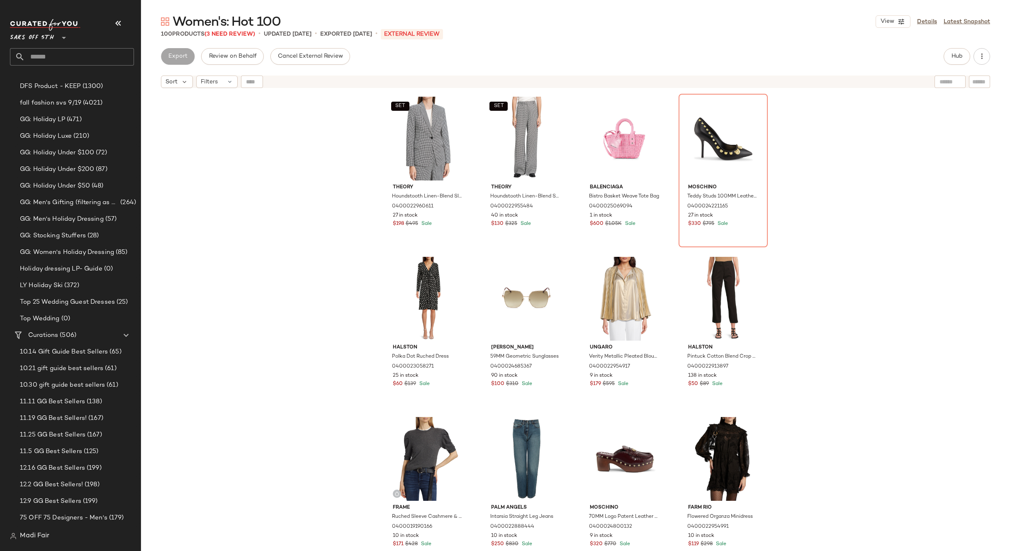
click at [62, 56] on input "text" at bounding box center [79, 56] width 109 height 17
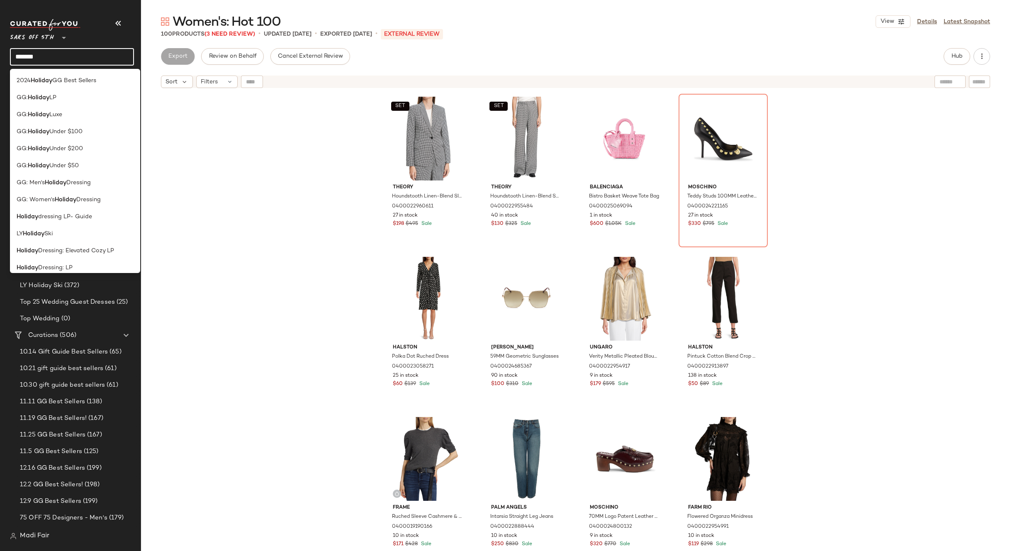
type input "*******"
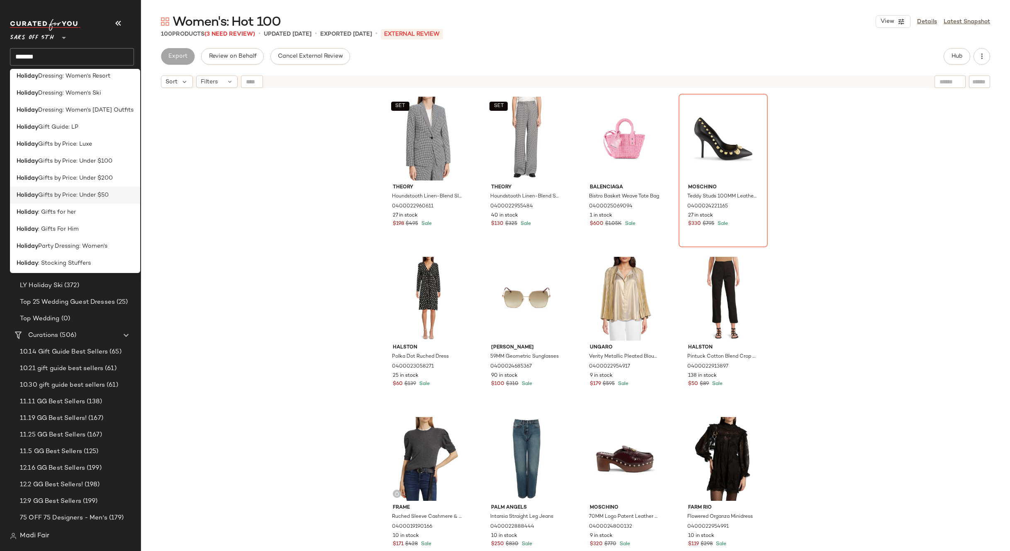
scroll to position [381, 0]
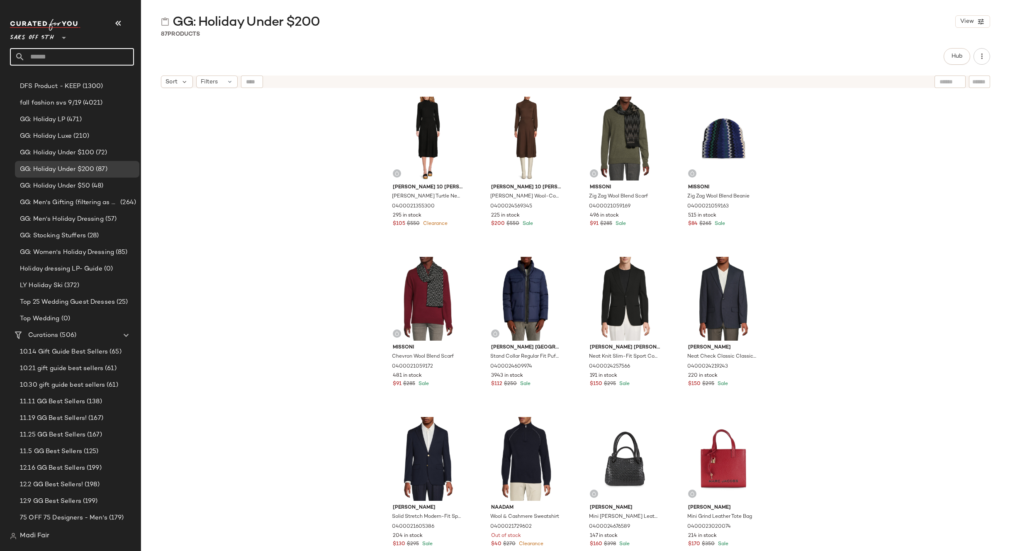
click at [83, 56] on input "text" at bounding box center [79, 56] width 109 height 17
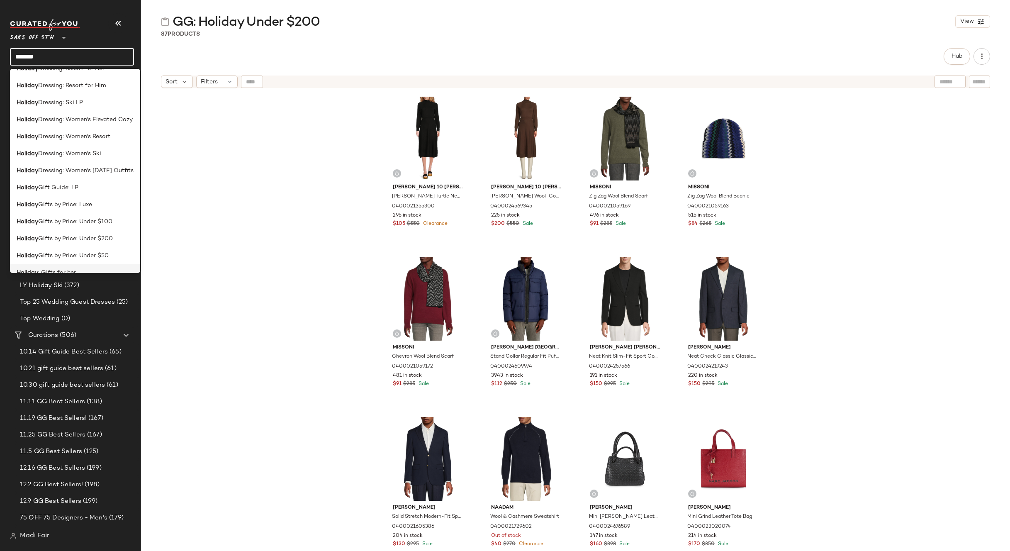
scroll to position [381, 0]
type input "*******"
click at [76, 159] on span "Gifts by Price: Under $200" at bounding box center [75, 159] width 75 height 9
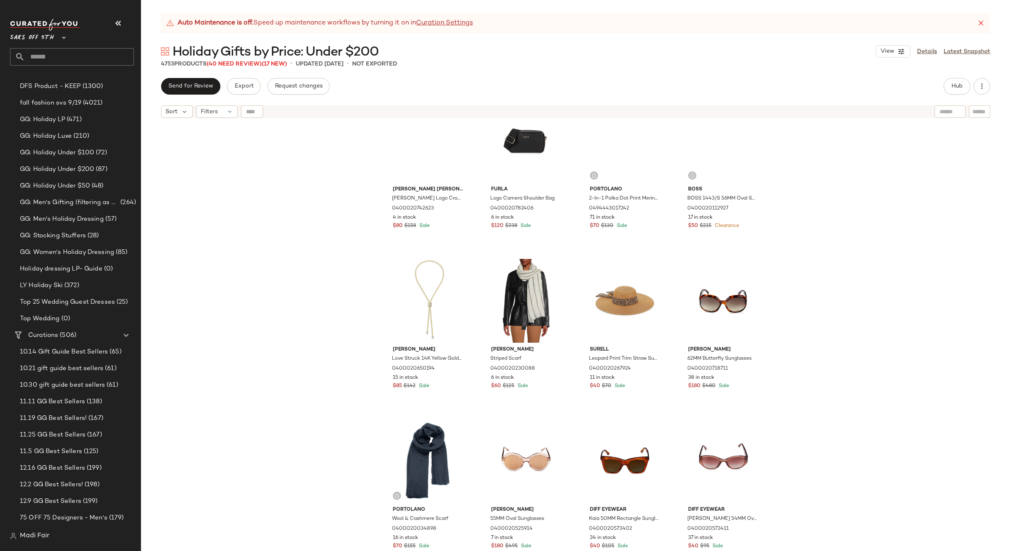
scroll to position [37343, 0]
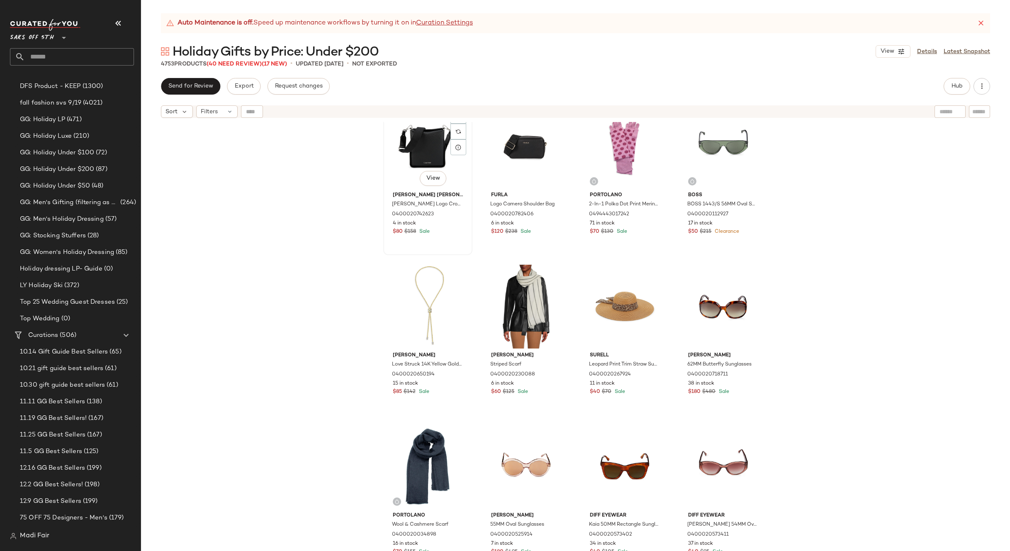
click at [421, 146] on div "#933 View" at bounding box center [427, 147] width 83 height 84
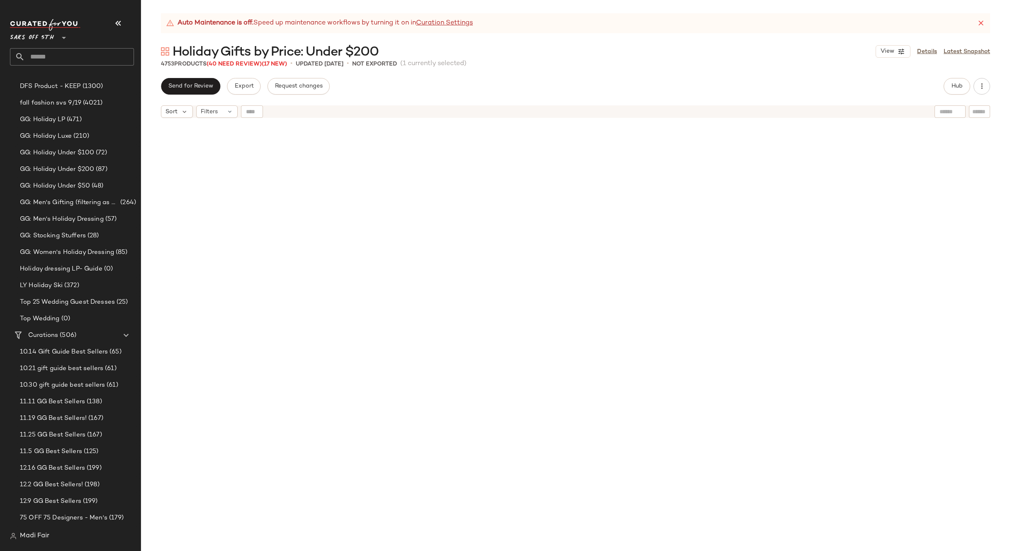
scroll to position [28434, 0]
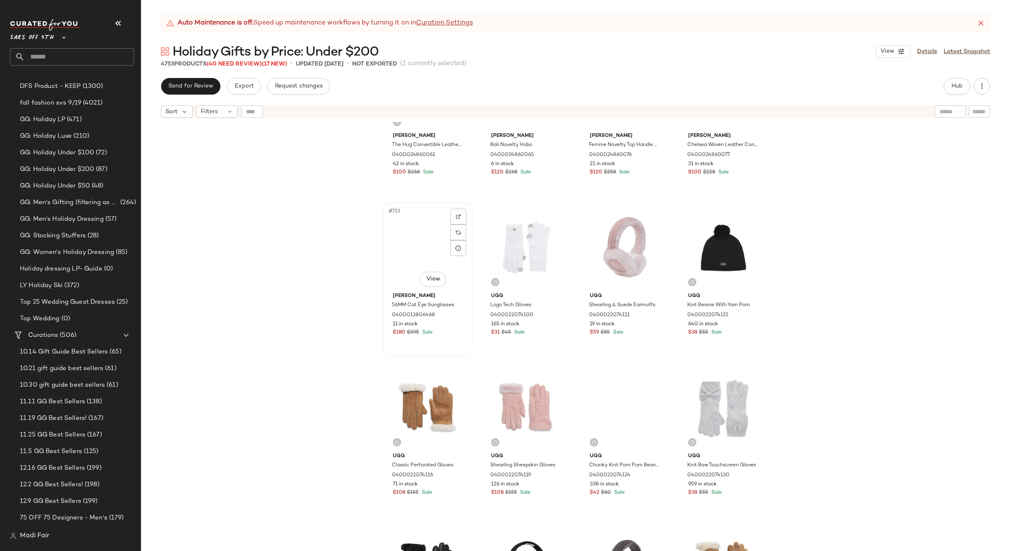
click at [407, 224] on div "#713 View" at bounding box center [427, 247] width 83 height 84
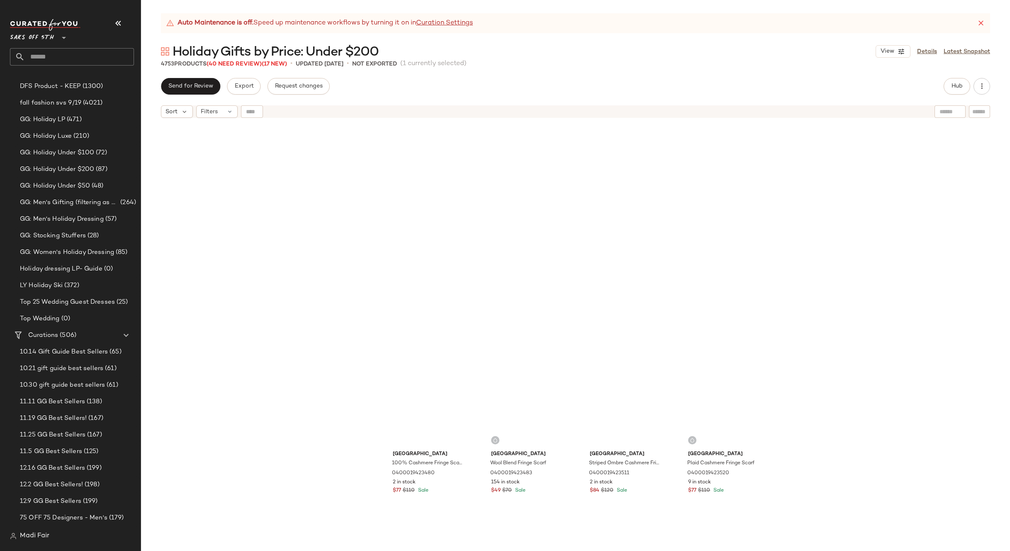
scroll to position [189970, 0]
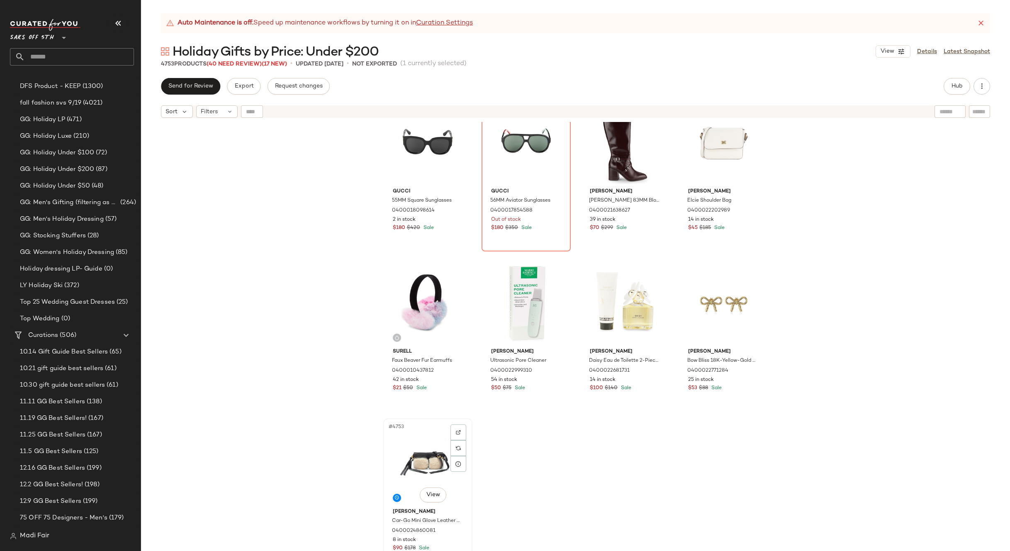
click at [417, 460] on div "#4753 View" at bounding box center [427, 463] width 83 height 84
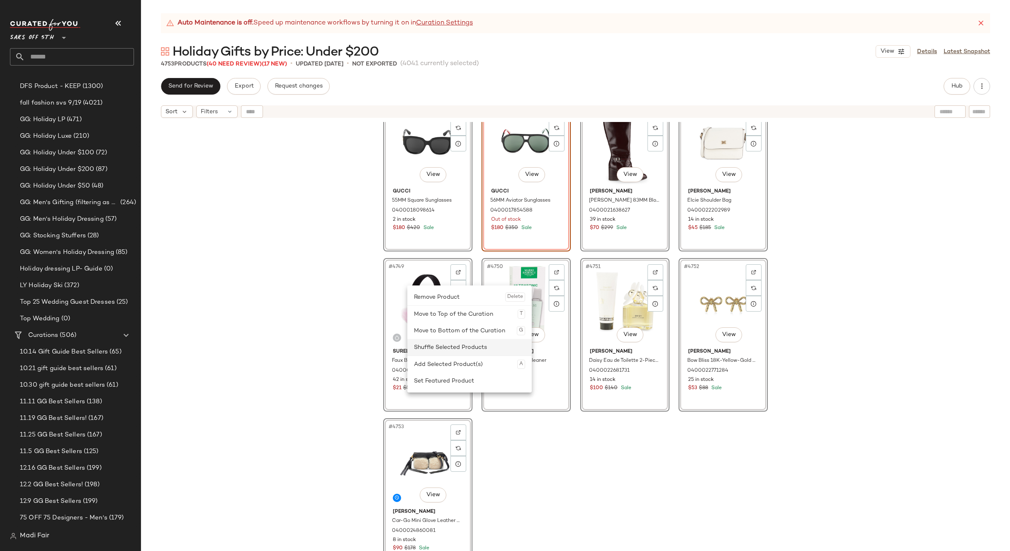
click at [458, 347] on div "Shuffle Selected Products" at bounding box center [469, 347] width 111 height 17
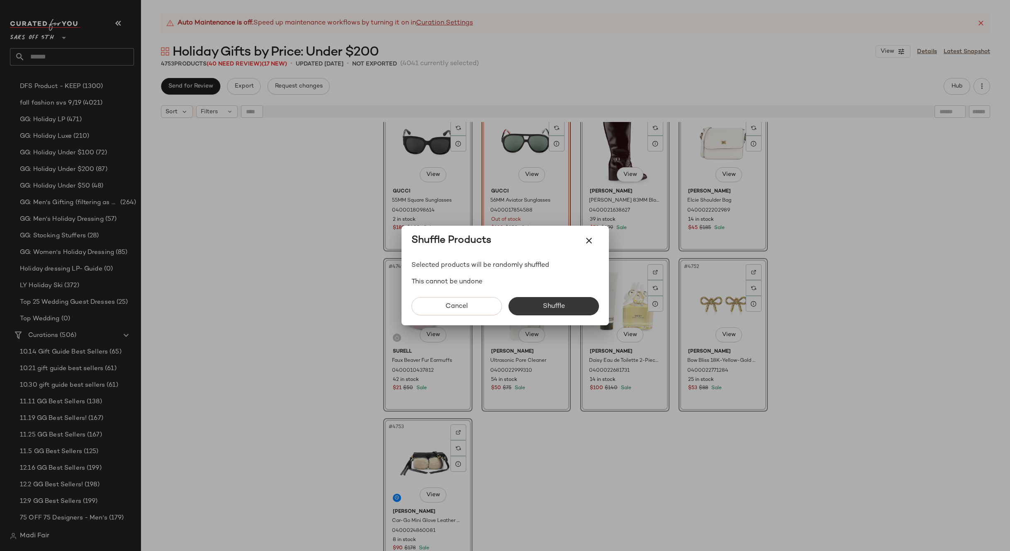
click at [552, 304] on span "Shuffle" at bounding box center [553, 306] width 22 height 8
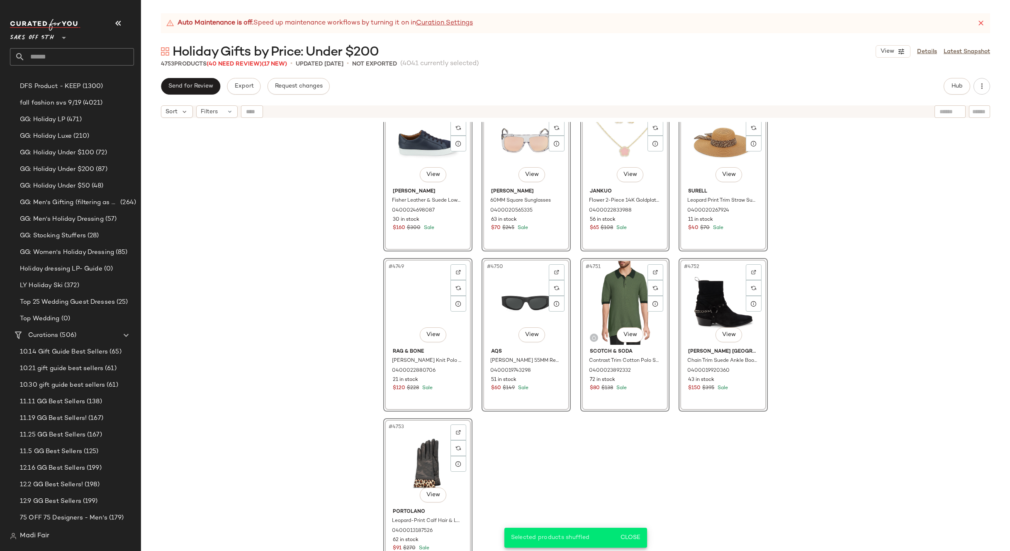
click at [812, 346] on div "#4741 View Portolano Colorblock Cashmere Touchscreen Gloves 0400017921123 20 in…" at bounding box center [575, 347] width 869 height 450
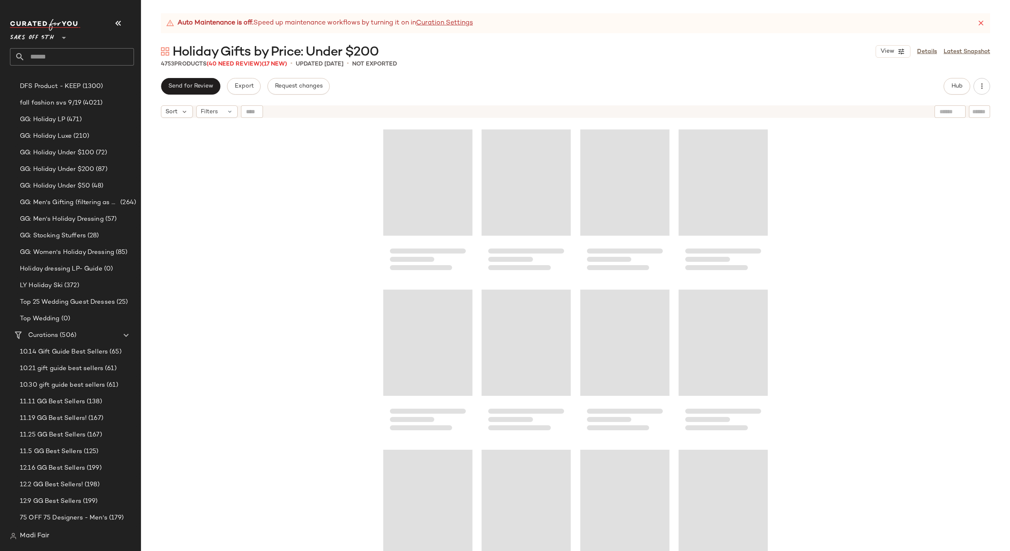
scroll to position [182609, 0]
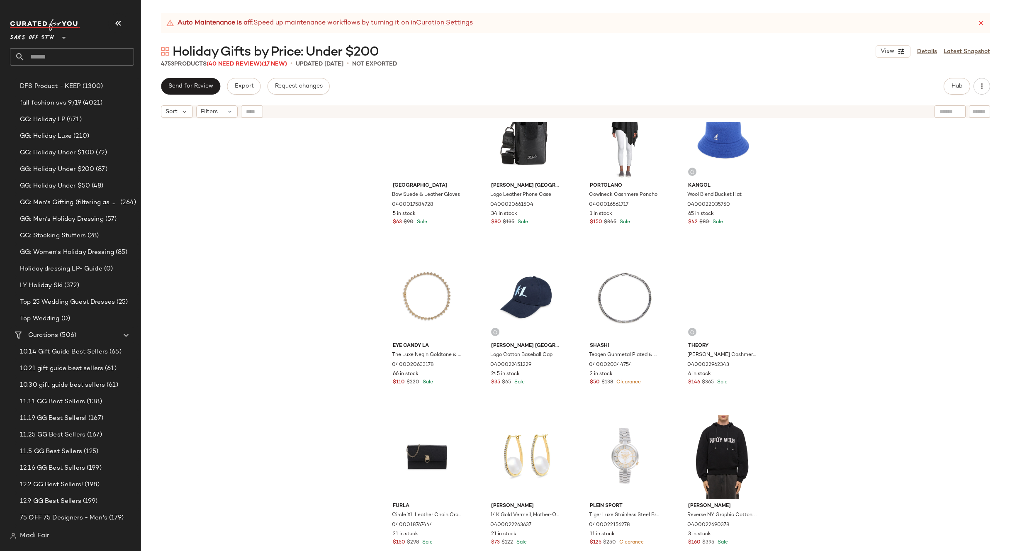
click at [839, 358] on div "Saks Fifth Avenue Bow Suede & Leather Gloves 0400017584728 5 in stock $63 $90 S…" at bounding box center [575, 347] width 869 height 450
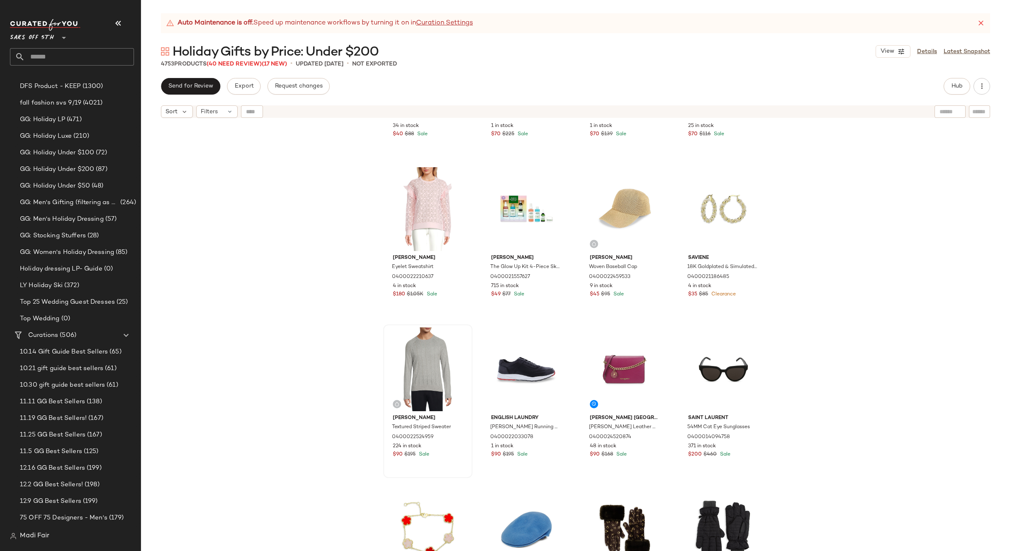
scroll to position [151306, 0]
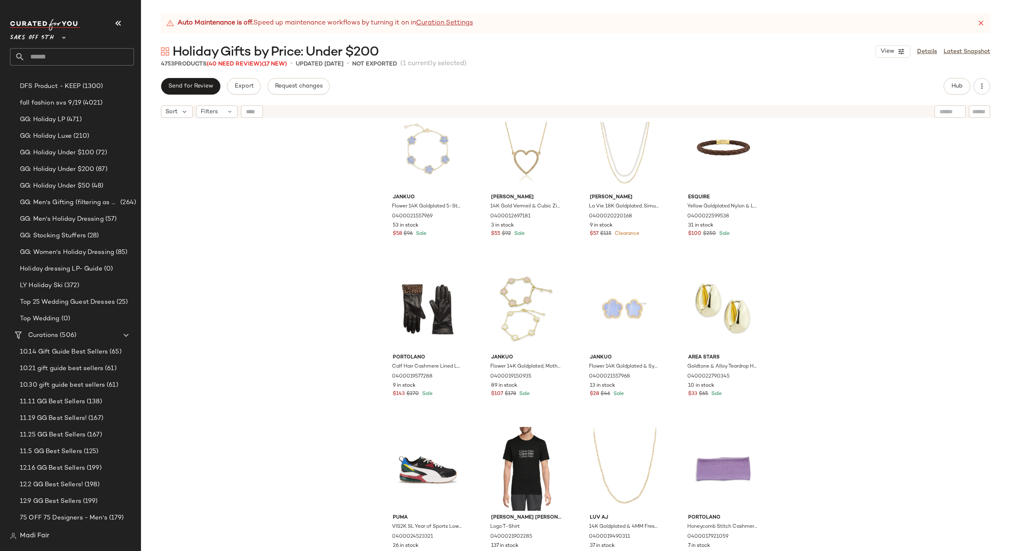
scroll to position [152012, 0]
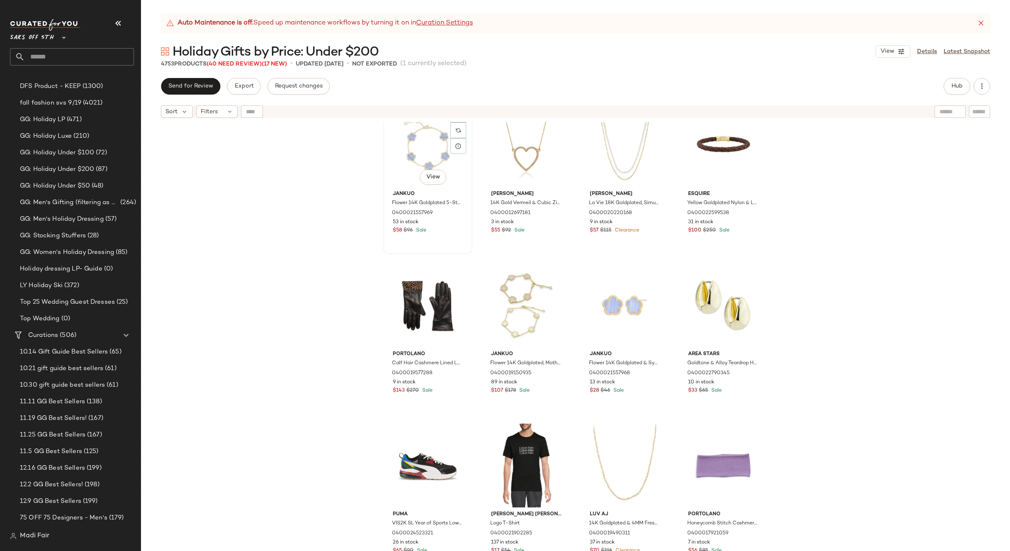
click at [402, 159] on div "#3797 View" at bounding box center [427, 145] width 83 height 84
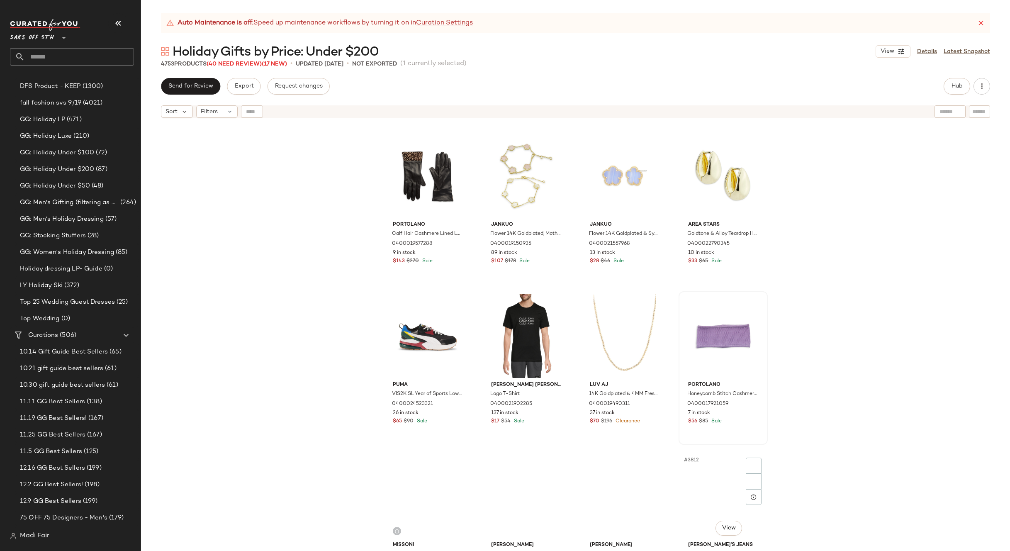
scroll to position [152385, 0]
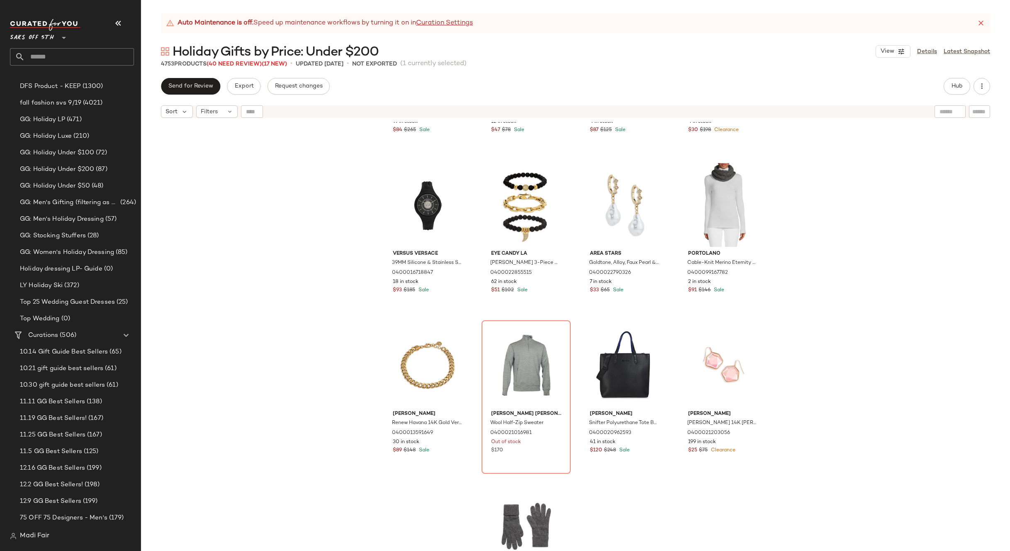
click at [812, 371] on div "Missoni Zig Zag Wool Blend Beanie 0400021062724 97 in stock $84 $265 Sale Adria…" at bounding box center [575, 347] width 869 height 450
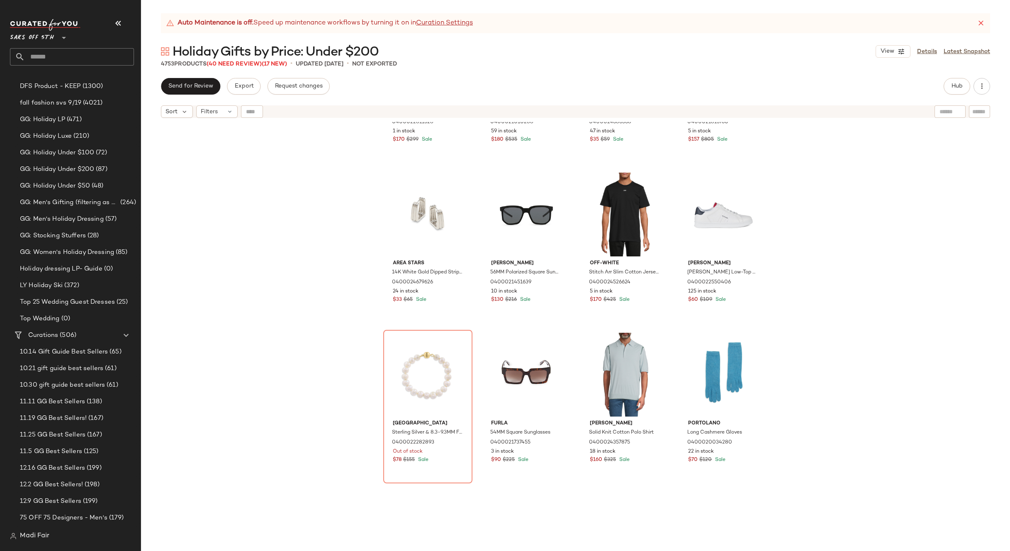
scroll to position [154045, 0]
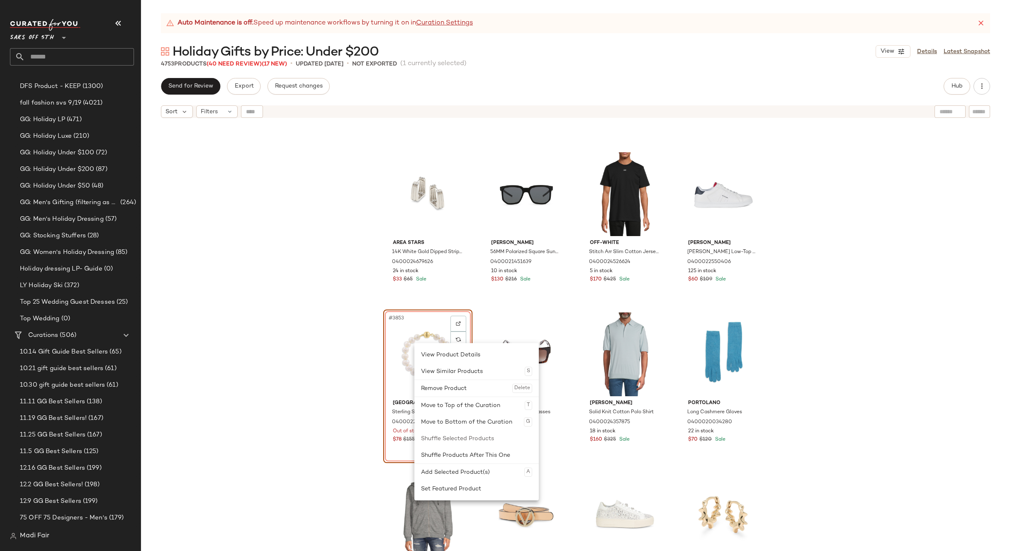
click at [324, 316] on div "Diemme Jesolo Canvas Sneakers 0400022811528 1 in stock $170 $299 Sale Tom Ford …" at bounding box center [575, 347] width 869 height 450
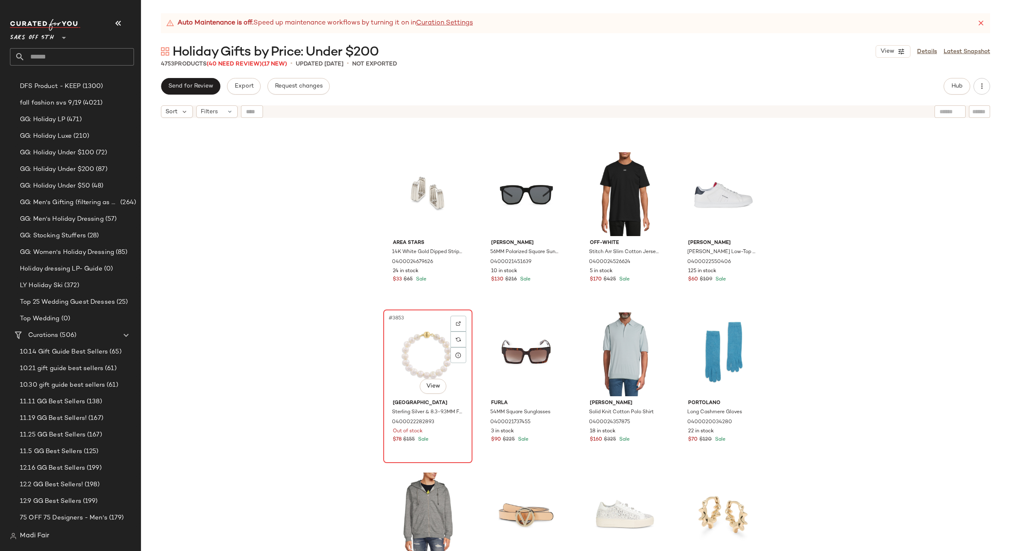
click at [402, 340] on div "#3853 View" at bounding box center [427, 354] width 83 height 84
click at [340, 311] on div "Diemme Jesolo Canvas Sneakers 0400022811528 1 in stock $170 $299 Sale Tom Ford …" at bounding box center [575, 347] width 869 height 450
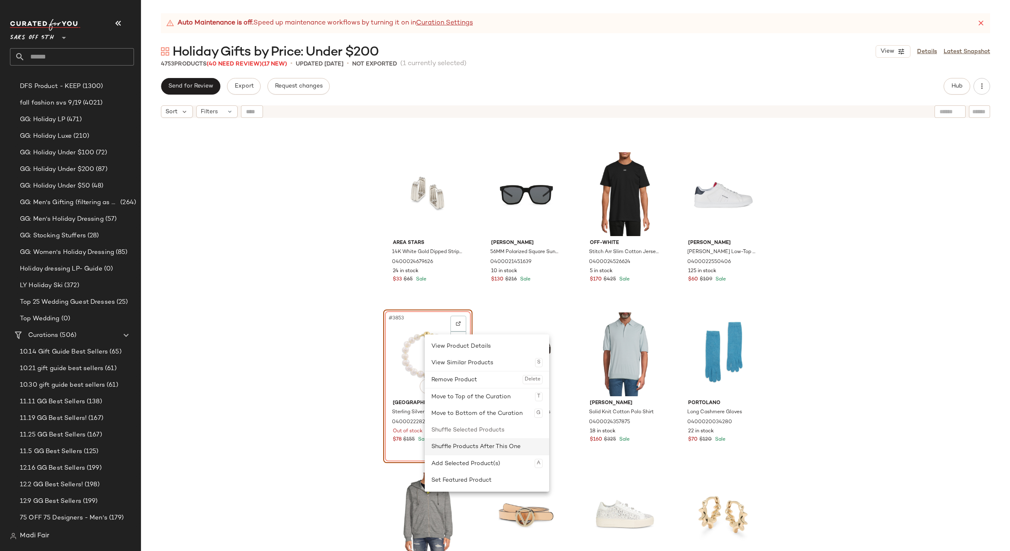
click at [487, 446] on div "Shuffle Products After This One" at bounding box center [486, 446] width 111 height 17
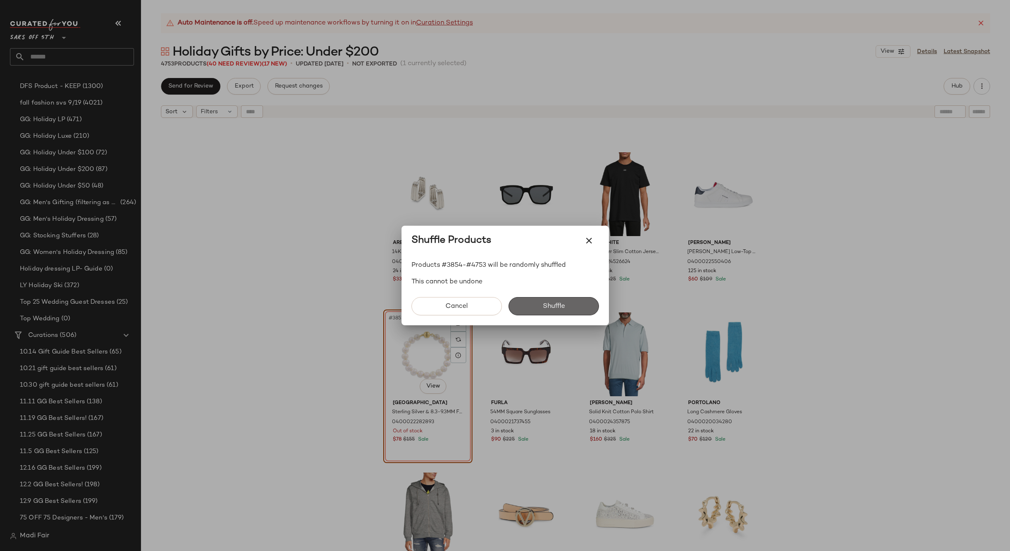
click at [549, 303] on span "Shuffle" at bounding box center [553, 306] width 22 height 8
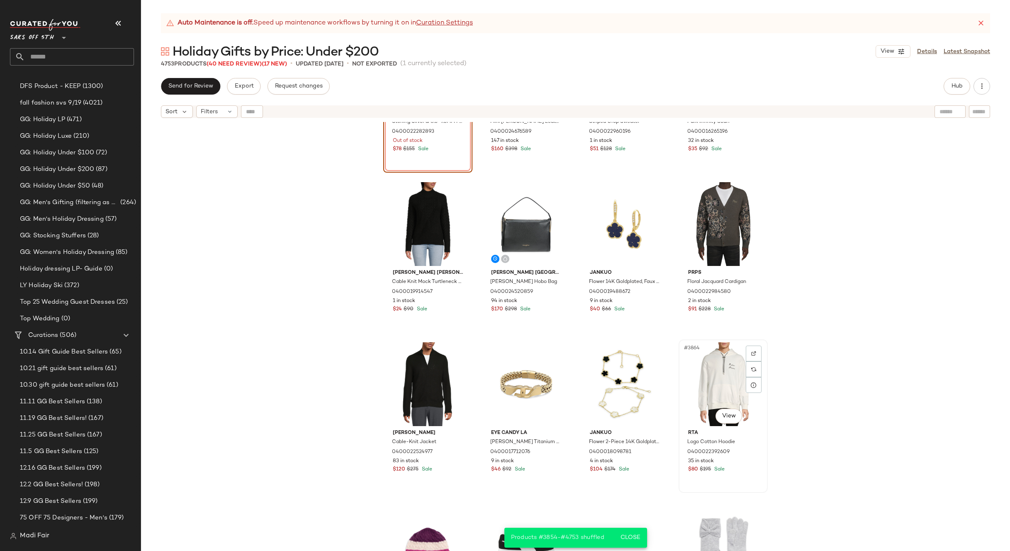
scroll to position [154045, 0]
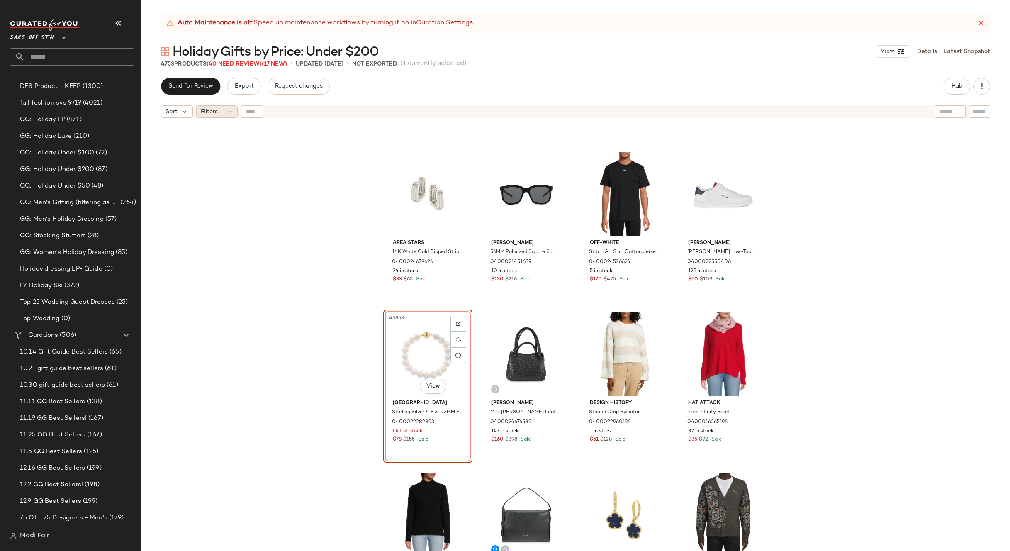
click at [216, 112] on span "Filters" at bounding box center [209, 111] width 17 height 9
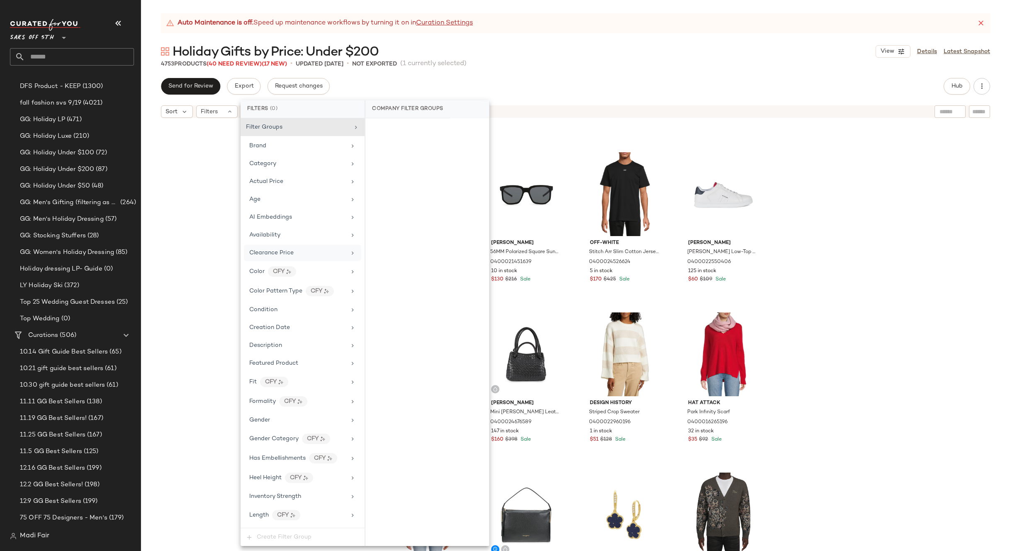
click at [291, 255] on span "Clearance Price" at bounding box center [271, 253] width 44 height 6
click at [423, 128] on div "On clearance" at bounding box center [427, 129] width 117 height 15
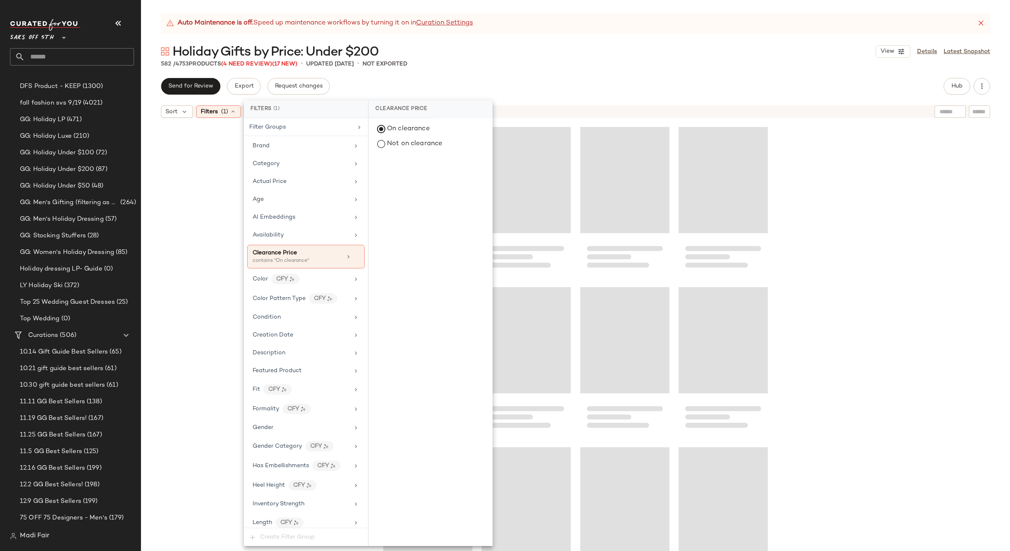
click at [535, 70] on div "Auto Maintenance is off. Speed up maintenance workflows by turning it on in Cur…" at bounding box center [575, 282] width 869 height 538
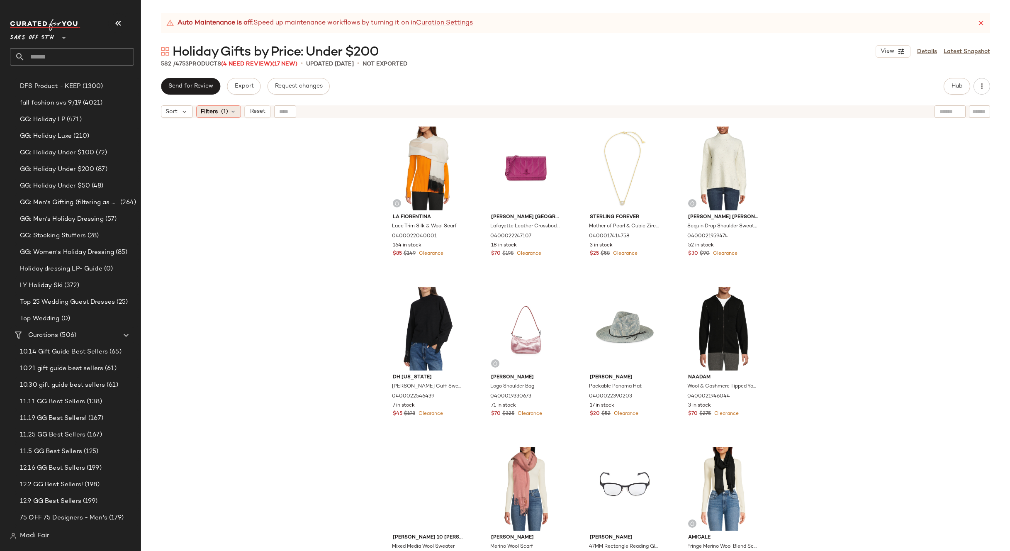
click at [229, 106] on div "Filters (1)" at bounding box center [218, 111] width 45 height 12
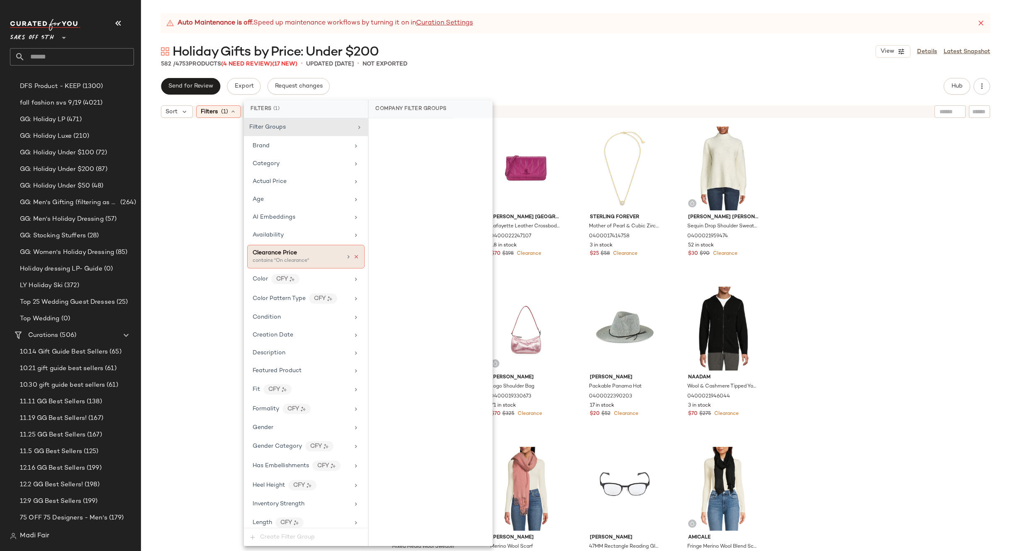
click at [353, 256] on icon at bounding box center [356, 257] width 6 height 6
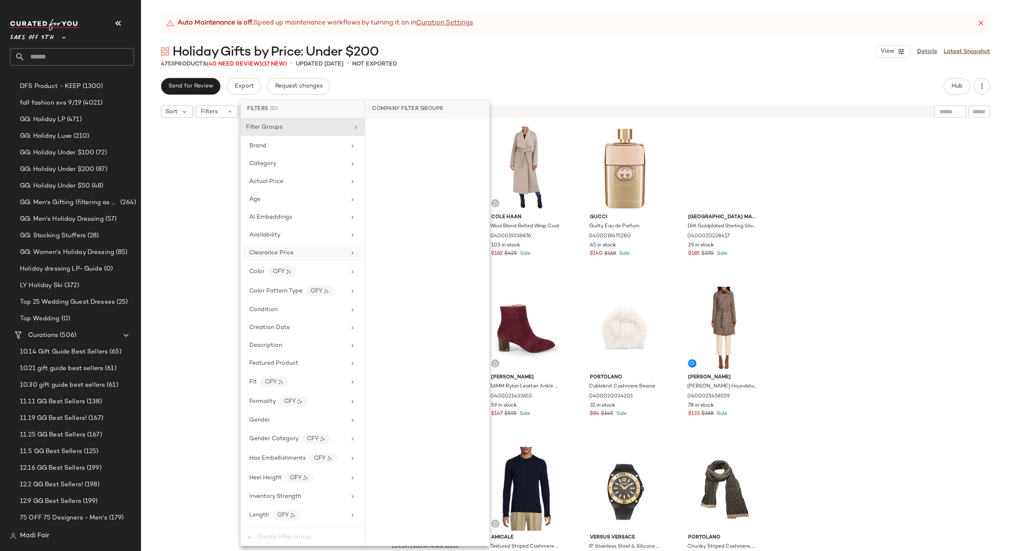
click at [497, 78] on div "Send for Review Export Request changes Hub" at bounding box center [575, 86] width 829 height 17
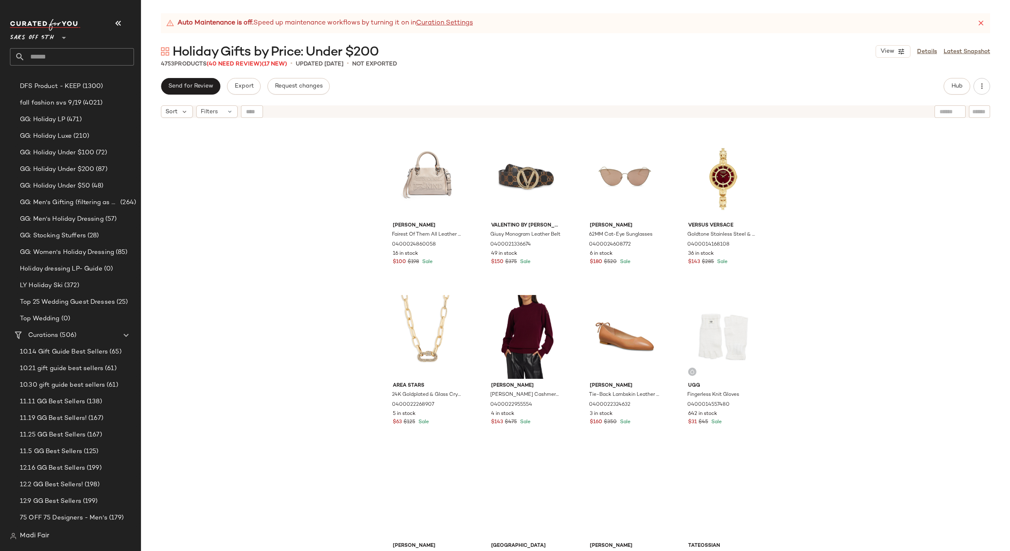
scroll to position [505, 0]
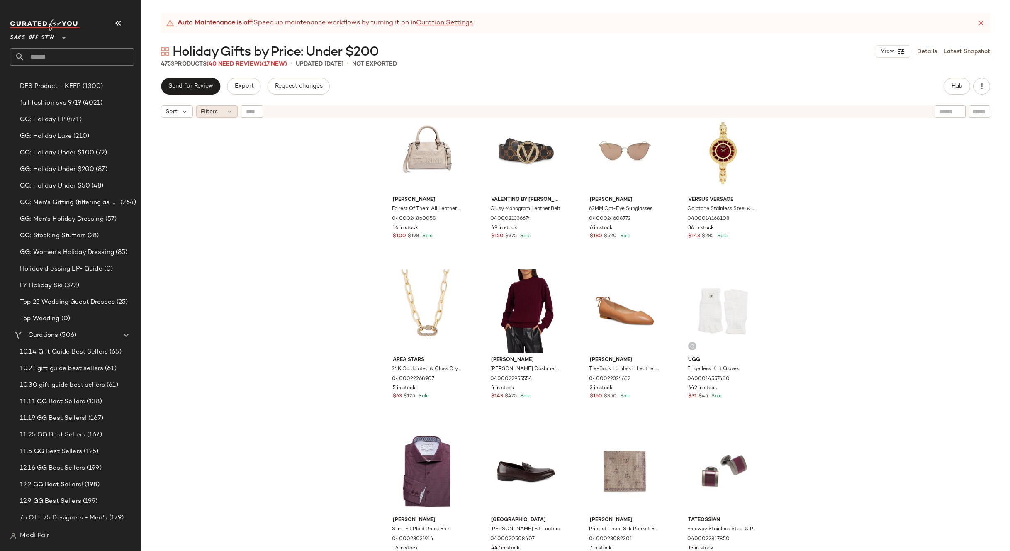
click at [207, 112] on span "Filters" at bounding box center [209, 111] width 17 height 9
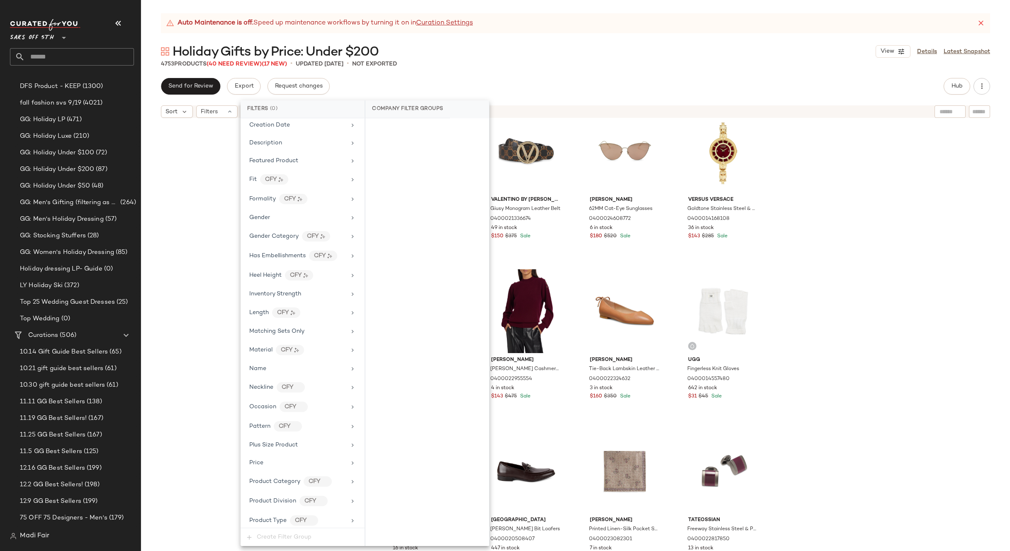
scroll to position [207, 0]
click at [285, 207] on div "Gender" at bounding box center [302, 213] width 117 height 16
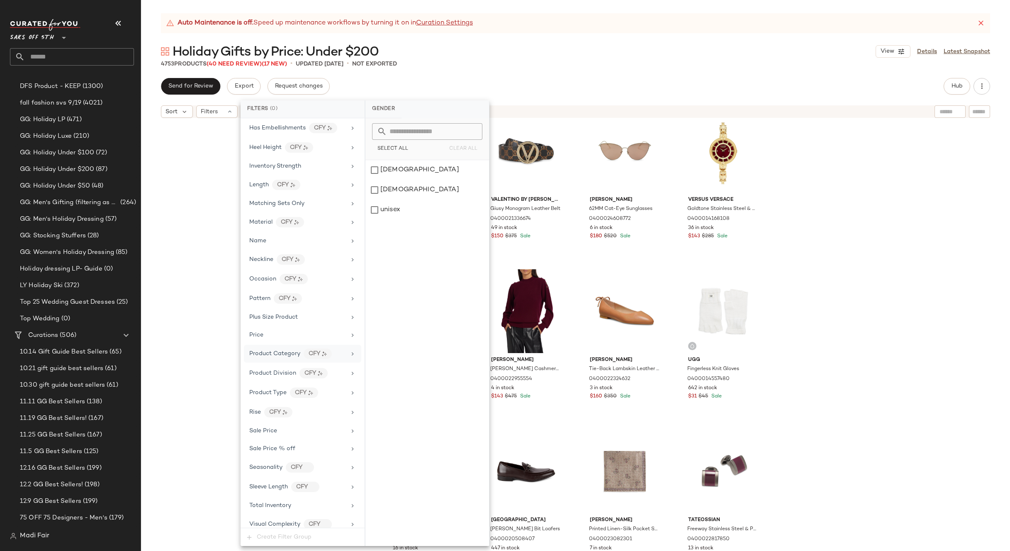
scroll to position [337, 0]
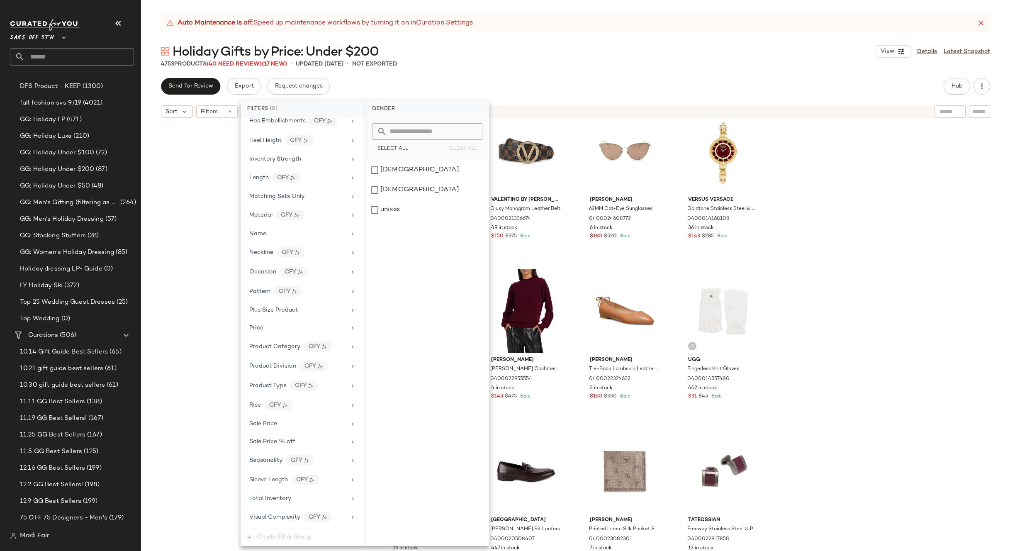
click at [215, 178] on div "Anthony Veer Lincoln Leather Ankle Boots 0400018378587 90 in stock $150 $246 Sa…" at bounding box center [575, 347] width 869 height 450
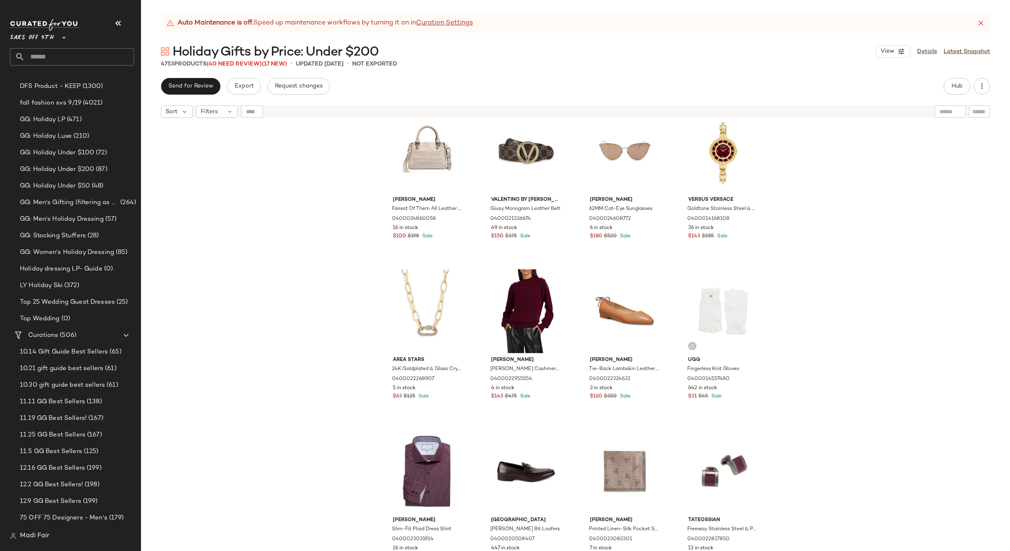
click at [63, 53] on input "text" at bounding box center [79, 56] width 109 height 17
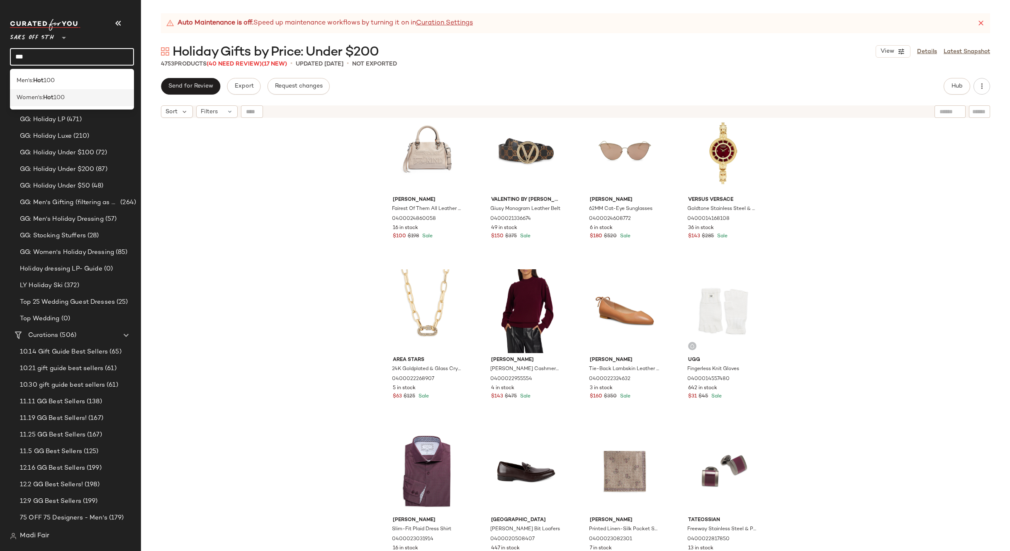
type input "***"
click at [56, 97] on span "100" at bounding box center [59, 97] width 11 height 9
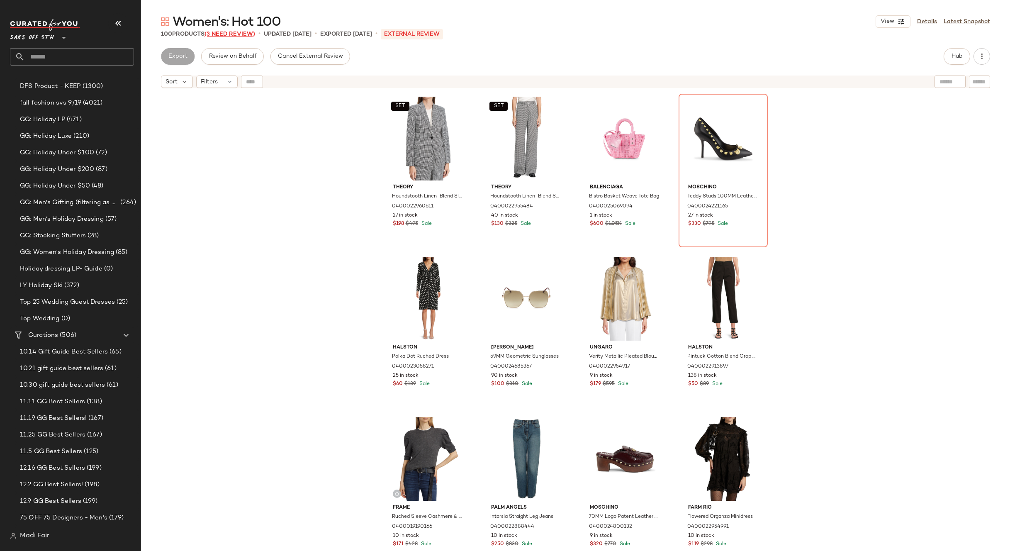
click at [237, 31] on span "(3 Need Review)" at bounding box center [230, 34] width 51 height 6
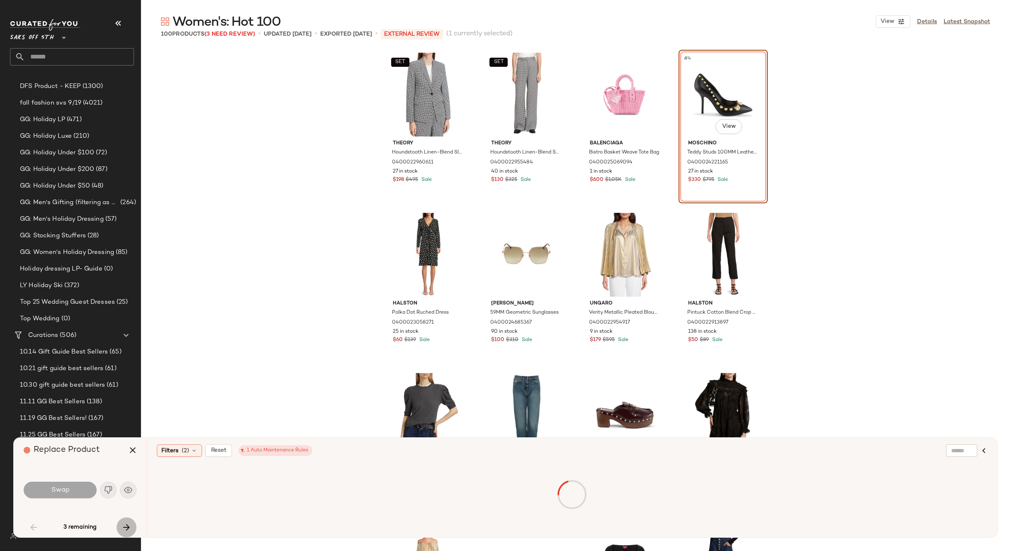
click at [132, 523] on button "button" at bounding box center [127, 527] width 20 height 20
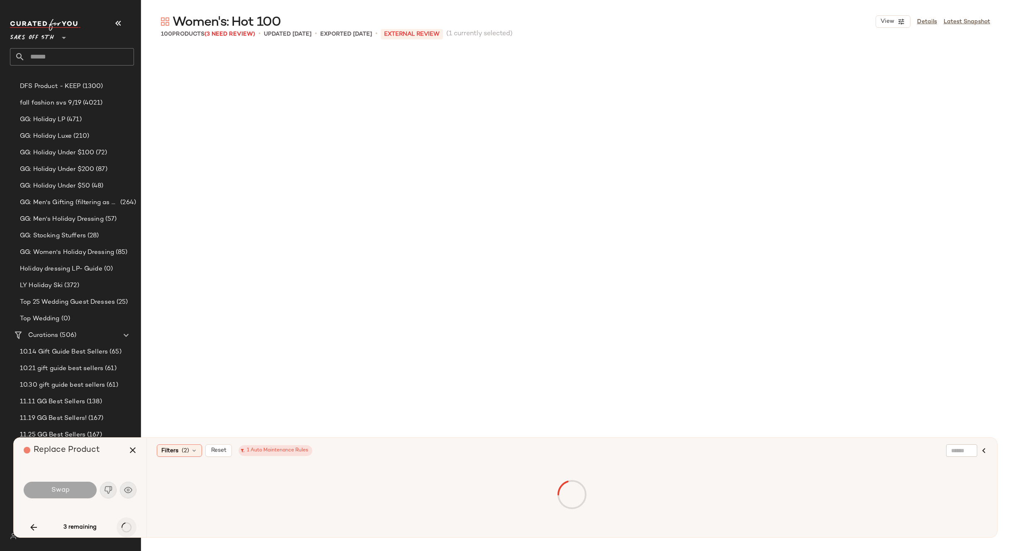
scroll to position [1762, 0]
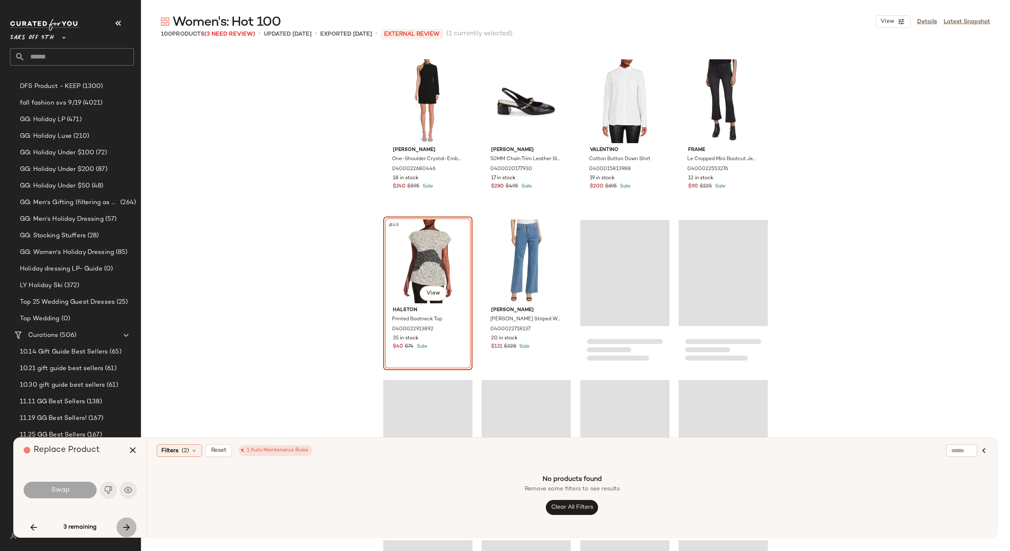
click at [132, 523] on button "button" at bounding box center [127, 527] width 20 height 20
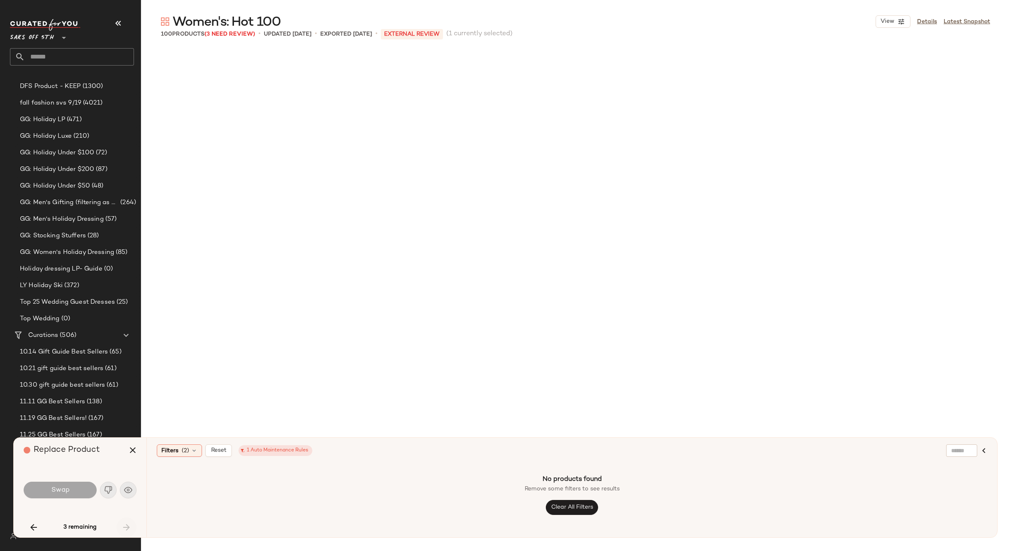
scroll to position [2883, 0]
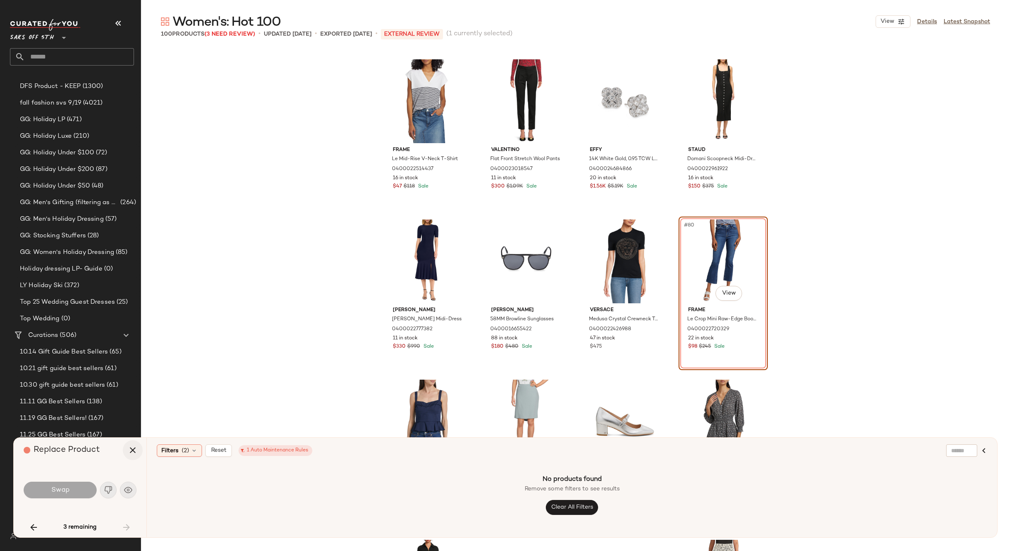
click at [132, 449] on icon "button" at bounding box center [133, 450] width 10 height 10
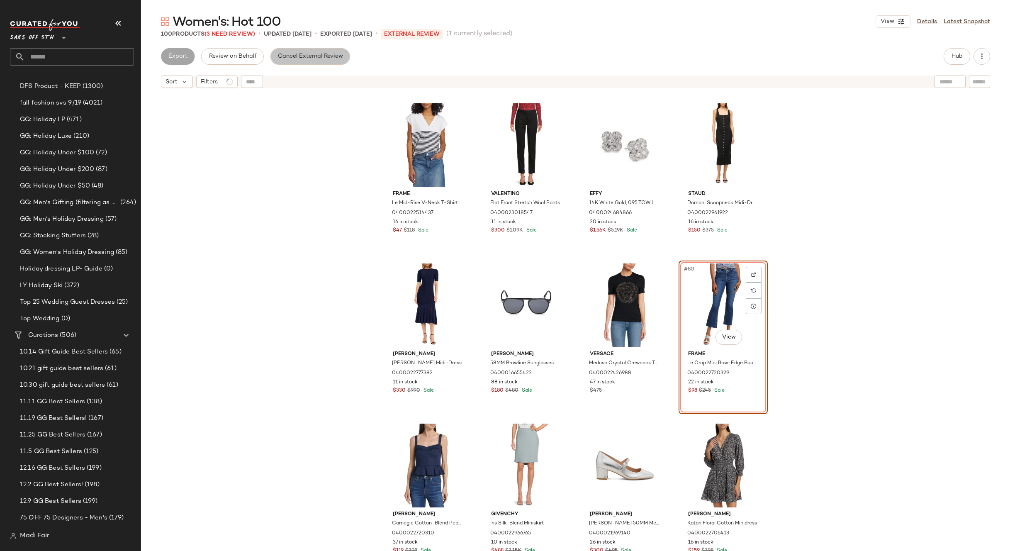
click at [312, 57] on span "Cancel External Review" at bounding box center [311, 56] width 66 height 7
click at [239, 52] on button "Export" at bounding box center [244, 56] width 34 height 17
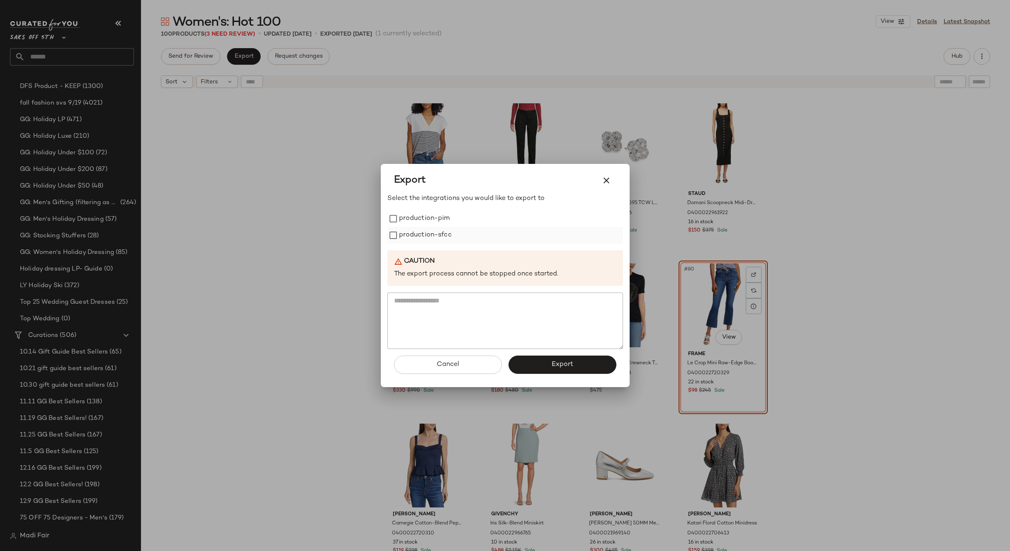
click at [407, 232] on label "production-sfcc" at bounding box center [425, 235] width 53 height 17
click at [555, 363] on span "Export" at bounding box center [562, 365] width 22 height 8
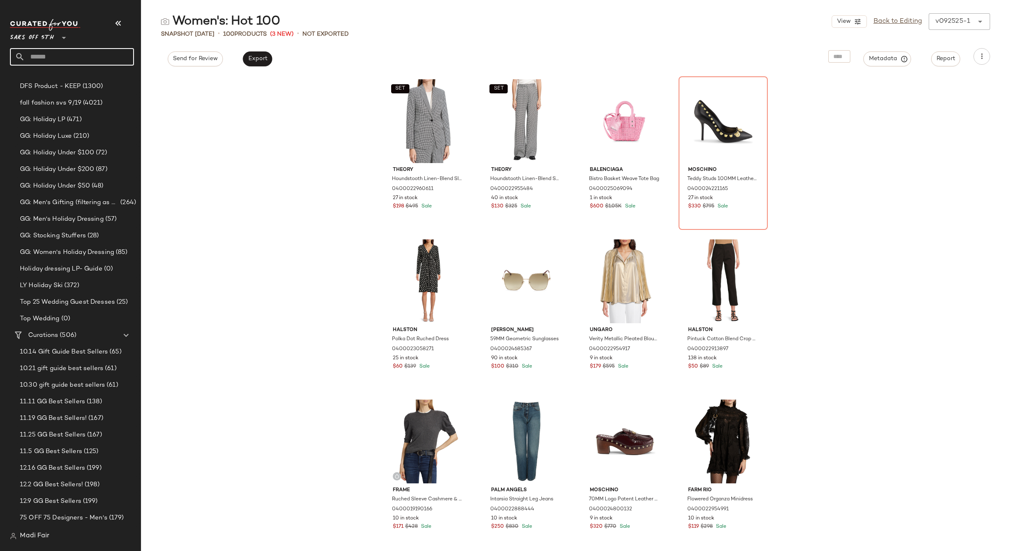
click at [55, 56] on input "text" at bounding box center [79, 56] width 109 height 17
type input "******"
click at [59, 76] on div "Wedding Guest: Fall W edding Guest" at bounding box center [72, 80] width 124 height 17
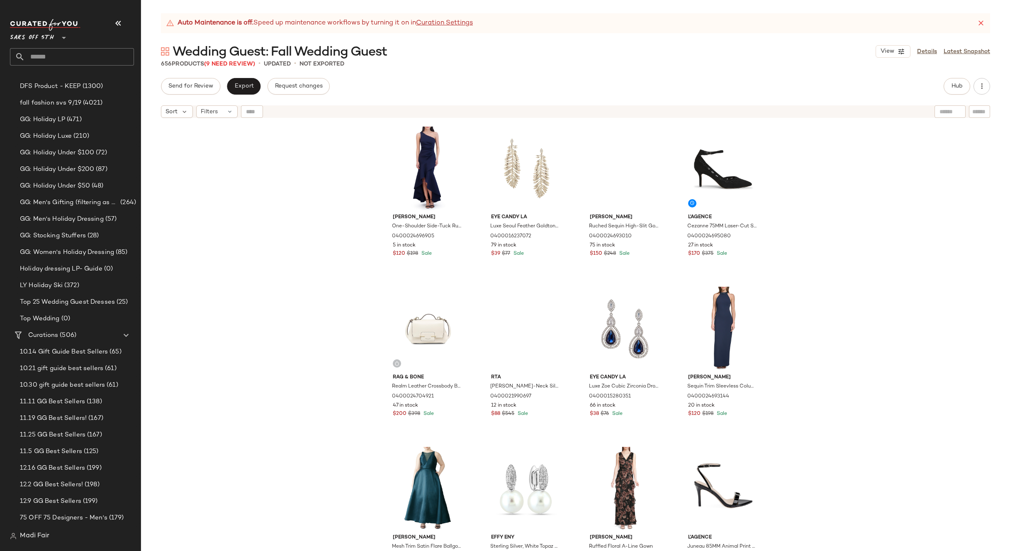
click at [979, 22] on icon at bounding box center [981, 23] width 8 height 8
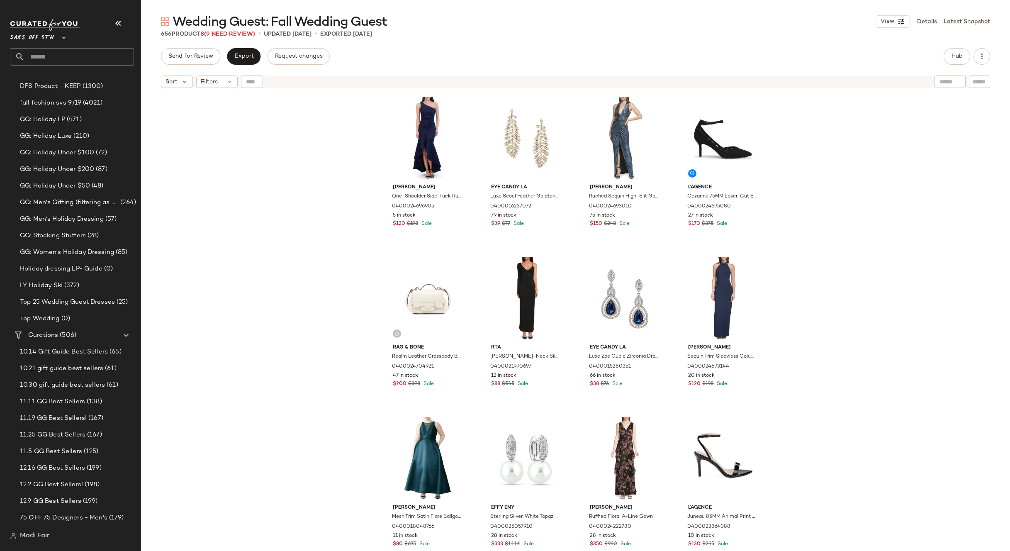
click at [237, 29] on span "Wedding Guest: Fall Wedding Guest" at bounding box center [280, 22] width 215 height 17
click at [236, 34] on span "(9 Need Review)" at bounding box center [229, 34] width 51 height 6
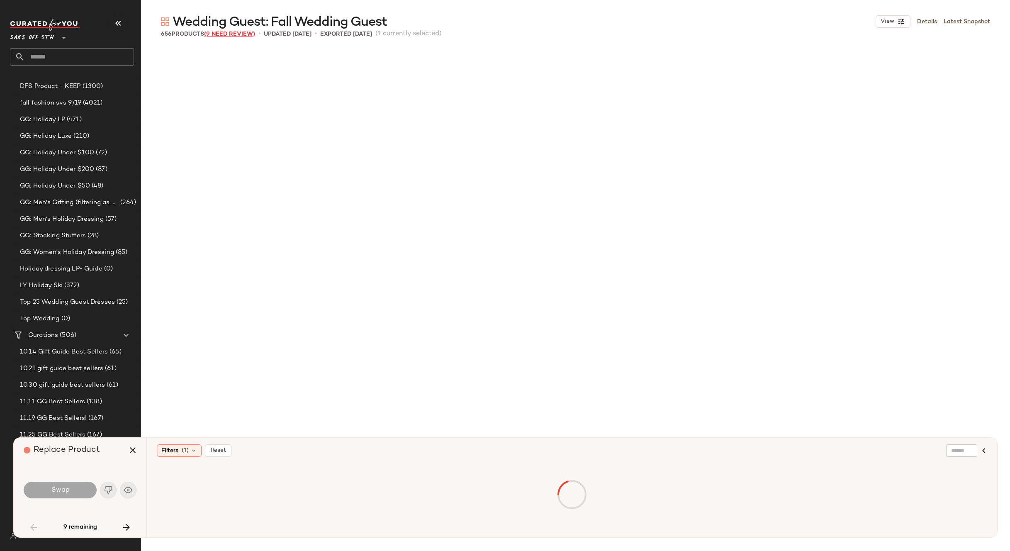
scroll to position [2242, 0]
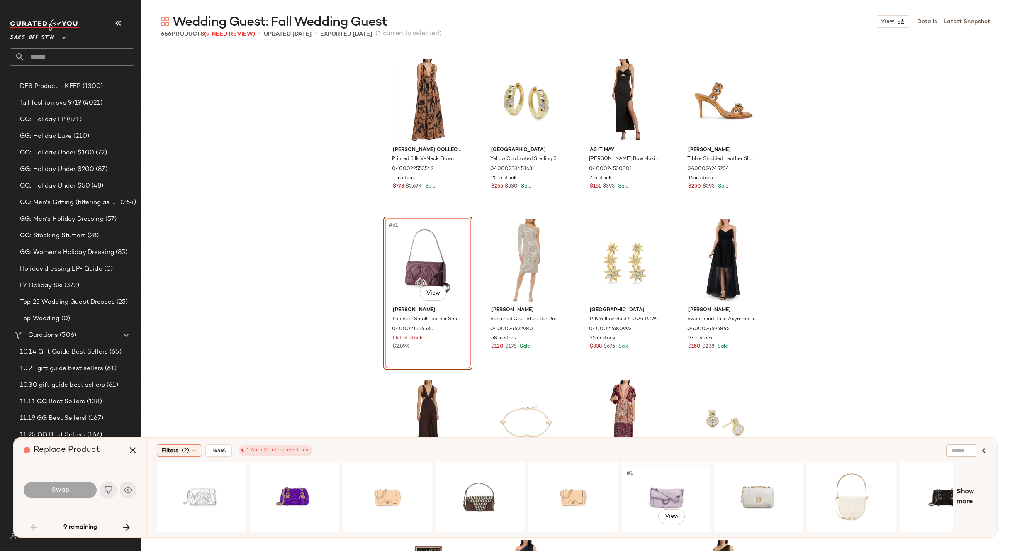
click at [663, 477] on div "#1 View" at bounding box center [665, 497] width 83 height 59
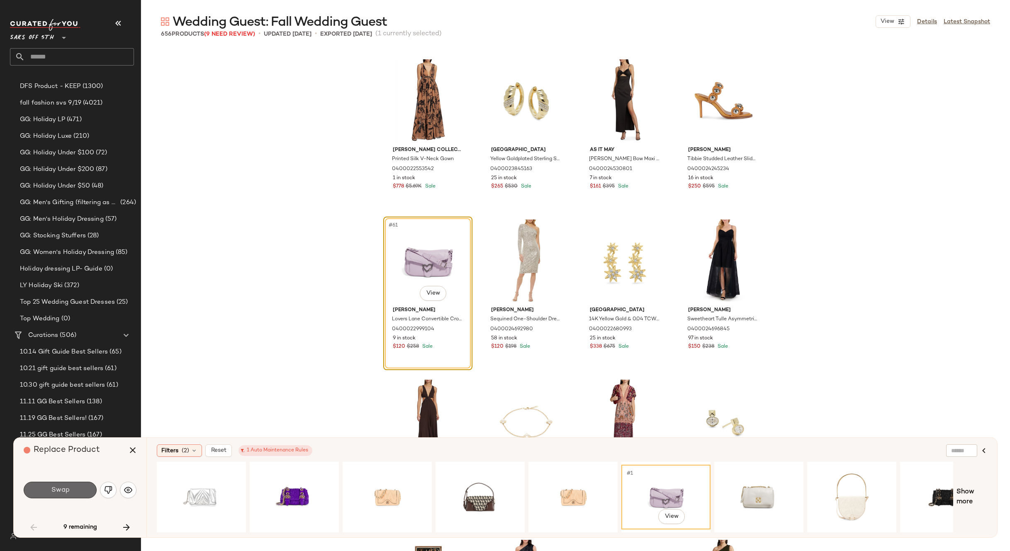
click at [63, 487] on span "Swap" at bounding box center [60, 490] width 19 height 8
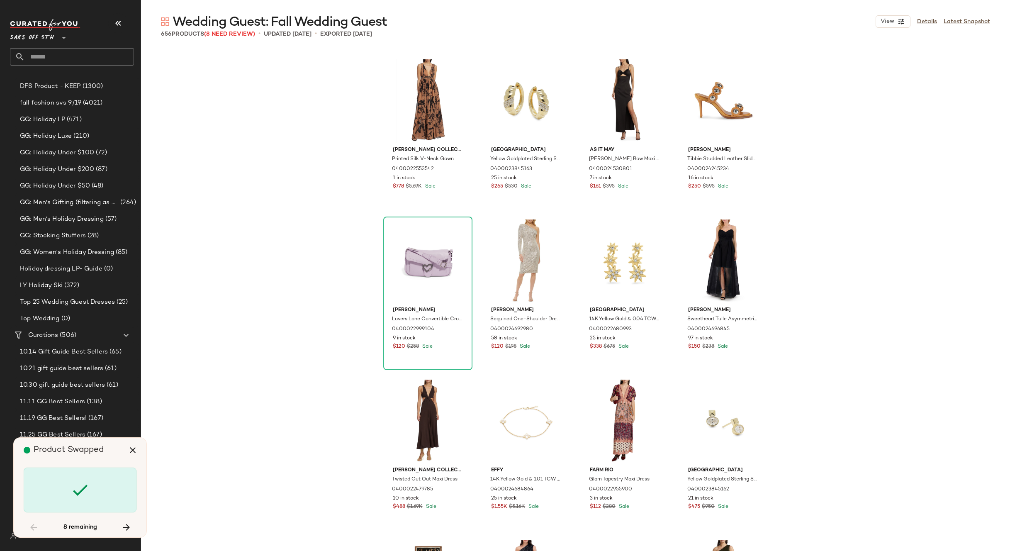
scroll to position [7367, 0]
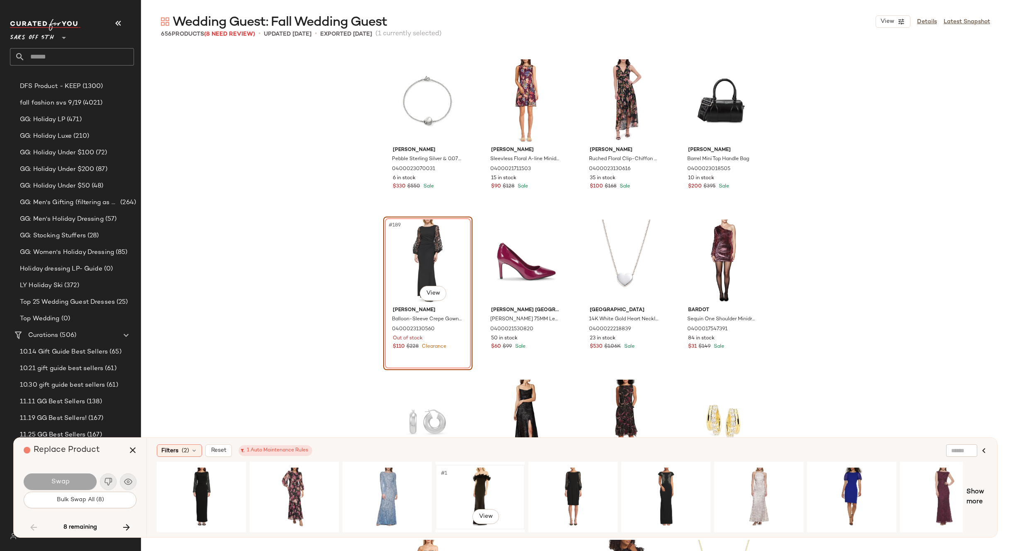
click at [470, 480] on div "#1 View" at bounding box center [480, 497] width 83 height 59
click at [66, 480] on span "Swap" at bounding box center [60, 482] width 19 height 8
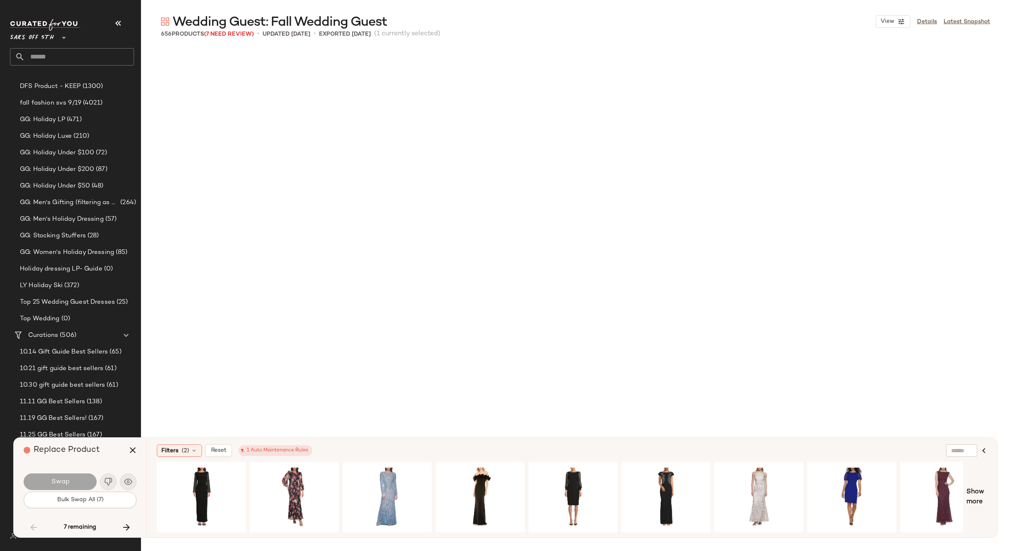
scroll to position [8007, 0]
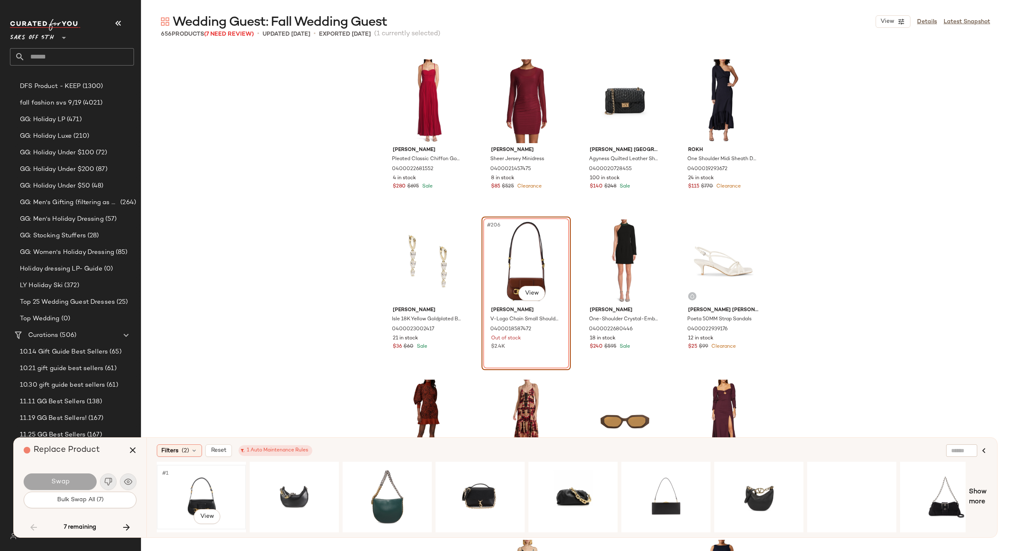
click at [187, 483] on div "#1 View" at bounding box center [201, 497] width 83 height 59
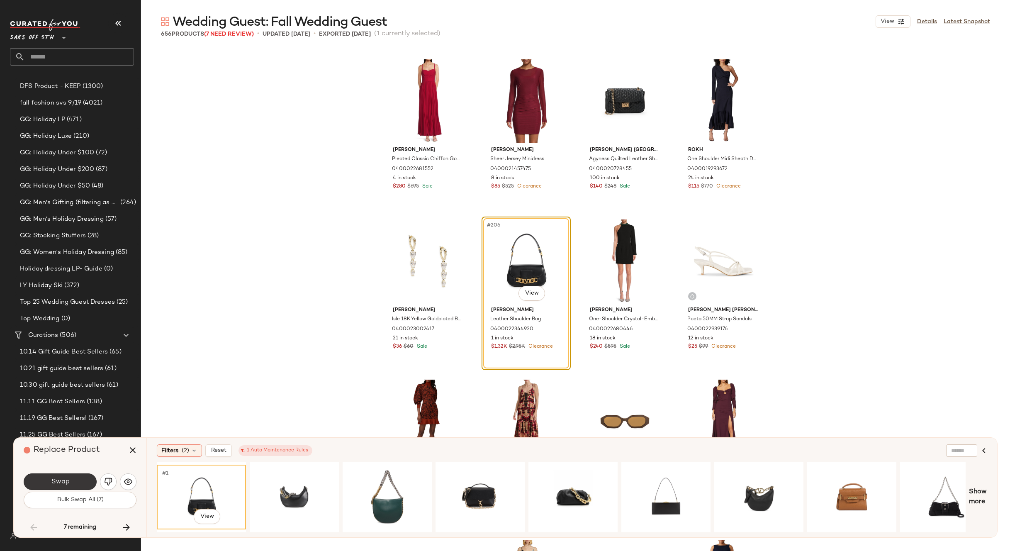
click at [80, 480] on button "Swap" at bounding box center [60, 481] width 73 height 17
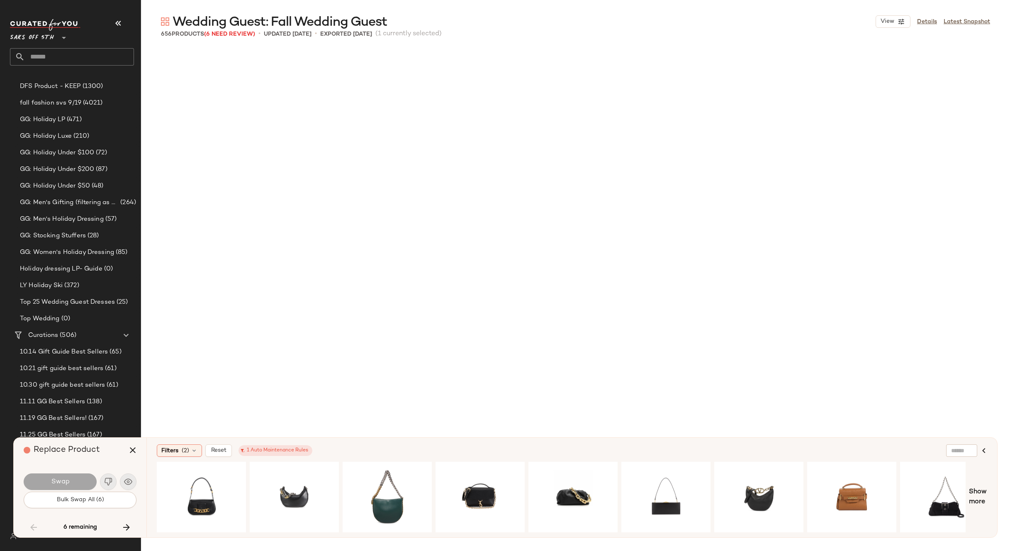
scroll to position [13453, 0]
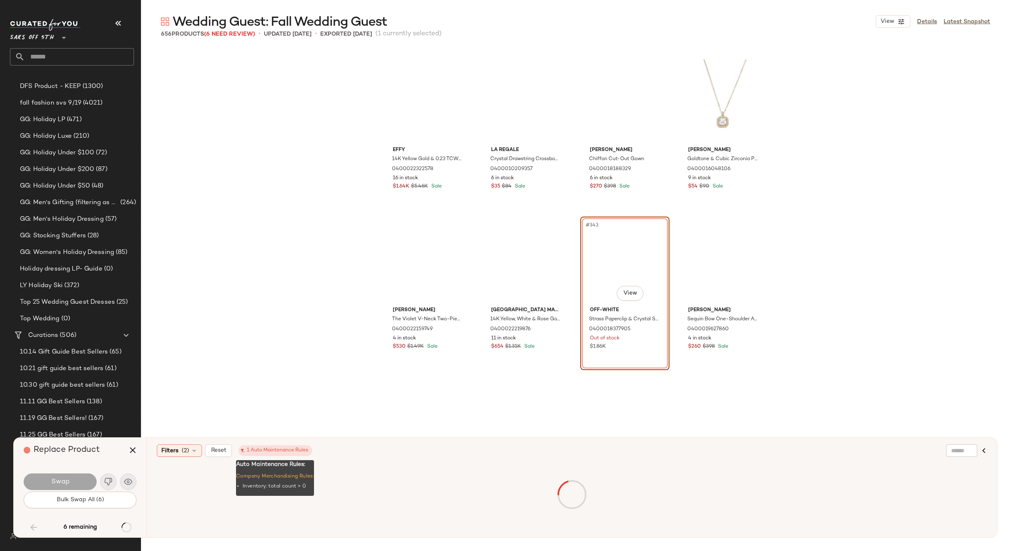
click at [285, 451] on div "1 Auto Maintenance Rules" at bounding box center [276, 450] width 66 height 7
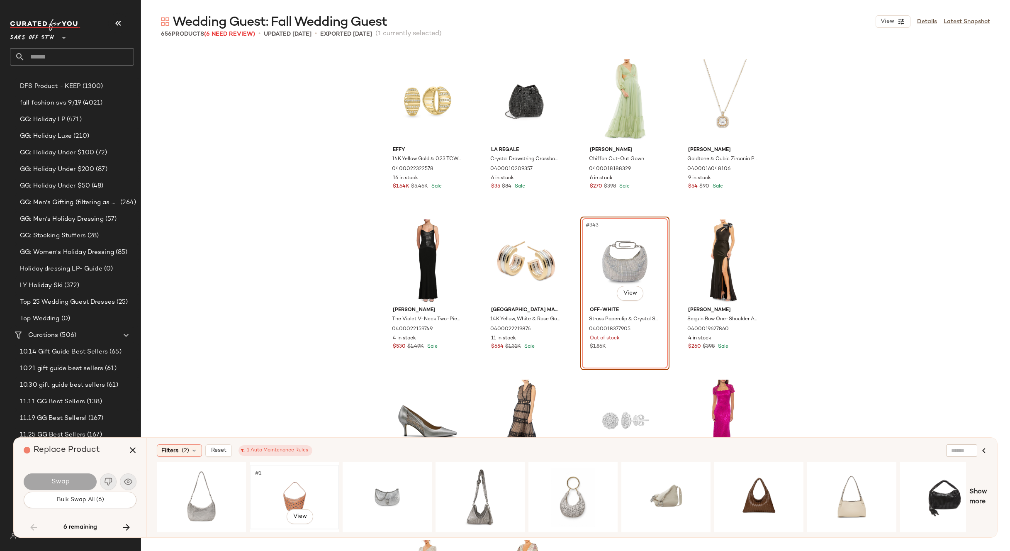
click at [276, 483] on div "#1 View" at bounding box center [294, 497] width 83 height 59
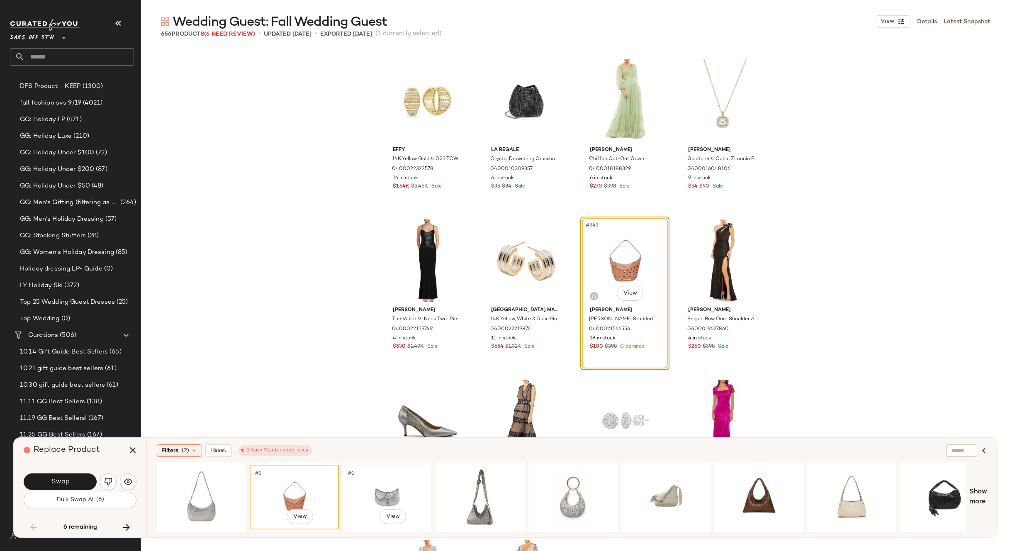
click at [392, 478] on div "#1 View" at bounding box center [387, 497] width 83 height 59
click at [80, 480] on button "Swap" at bounding box center [60, 481] width 73 height 17
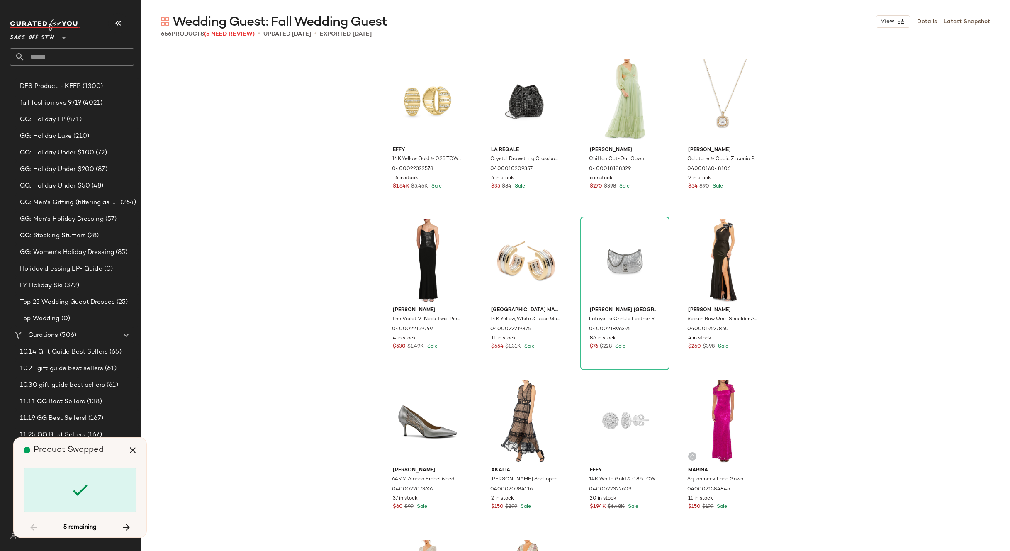
scroll to position [15214, 0]
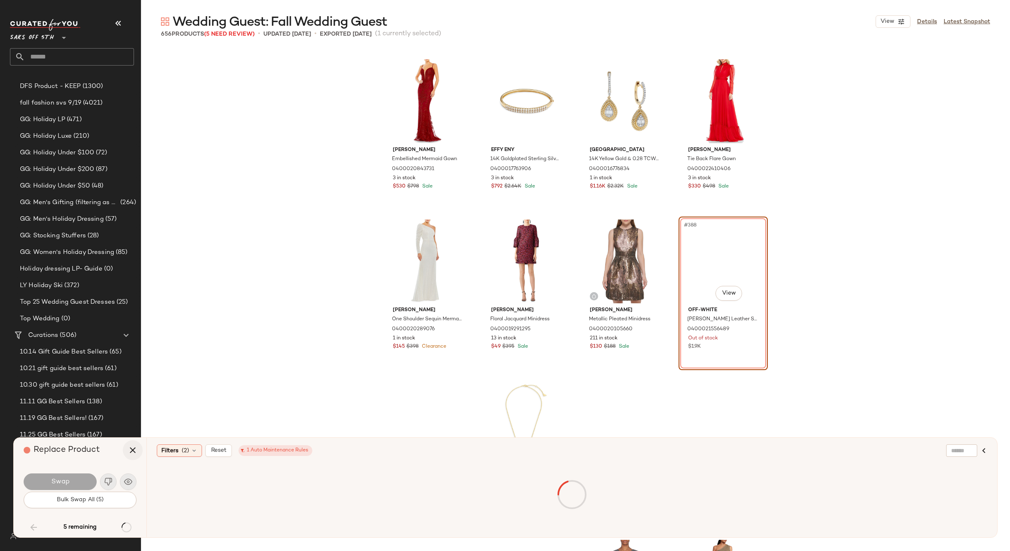
click at [132, 449] on icon "button" at bounding box center [133, 450] width 10 height 10
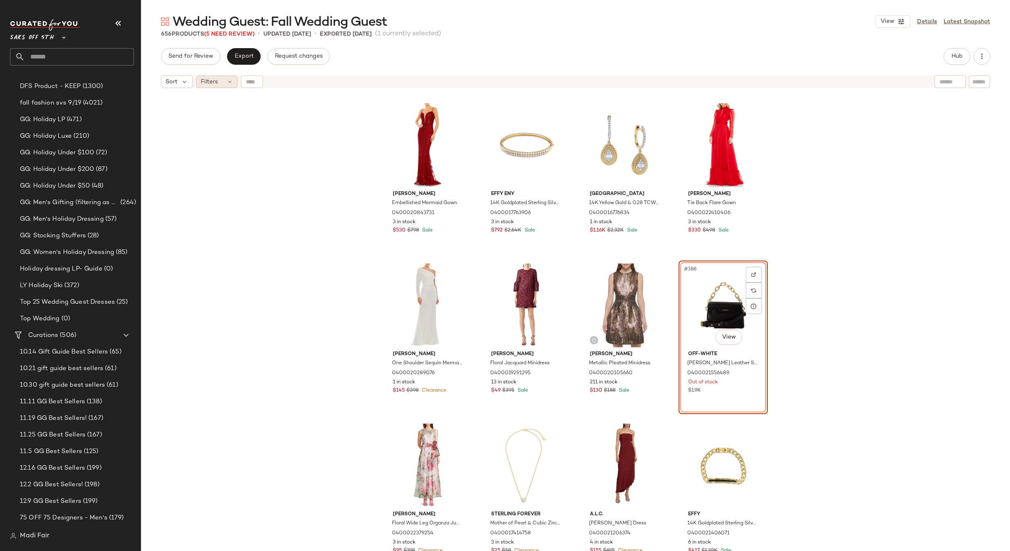
click at [211, 80] on span "Filters" at bounding box center [209, 82] width 17 height 9
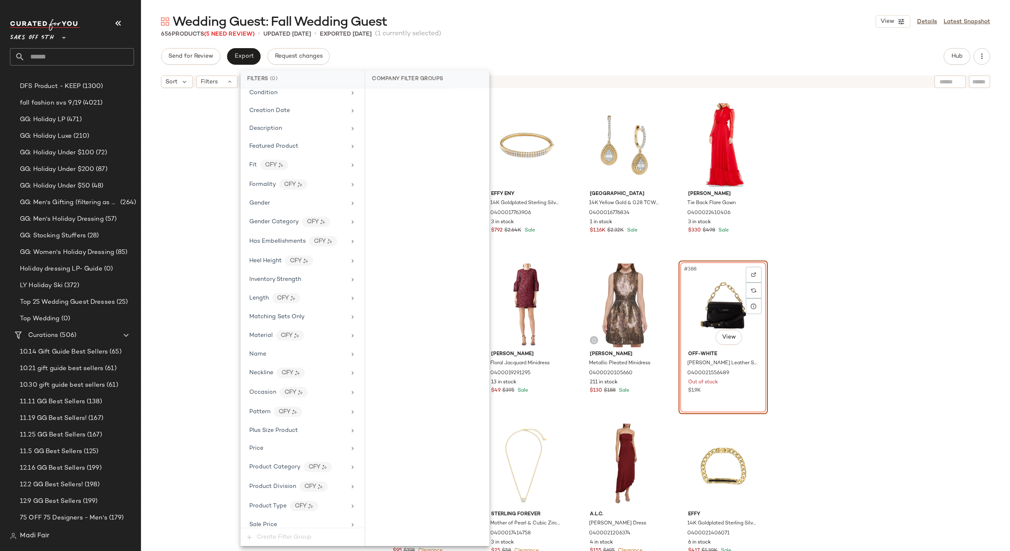
scroll to position [288, 0]
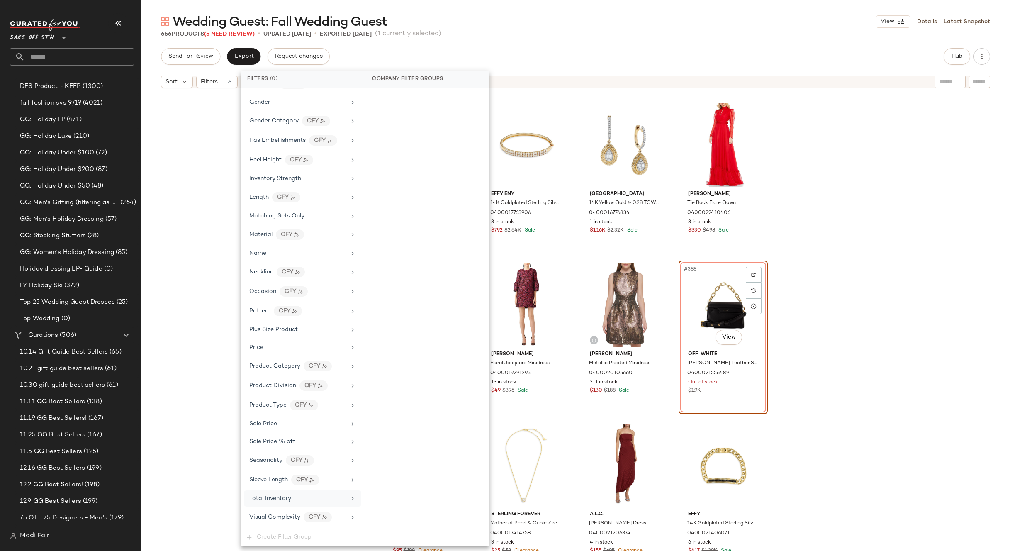
click at [283, 499] on span "Total Inventory" at bounding box center [270, 498] width 42 height 6
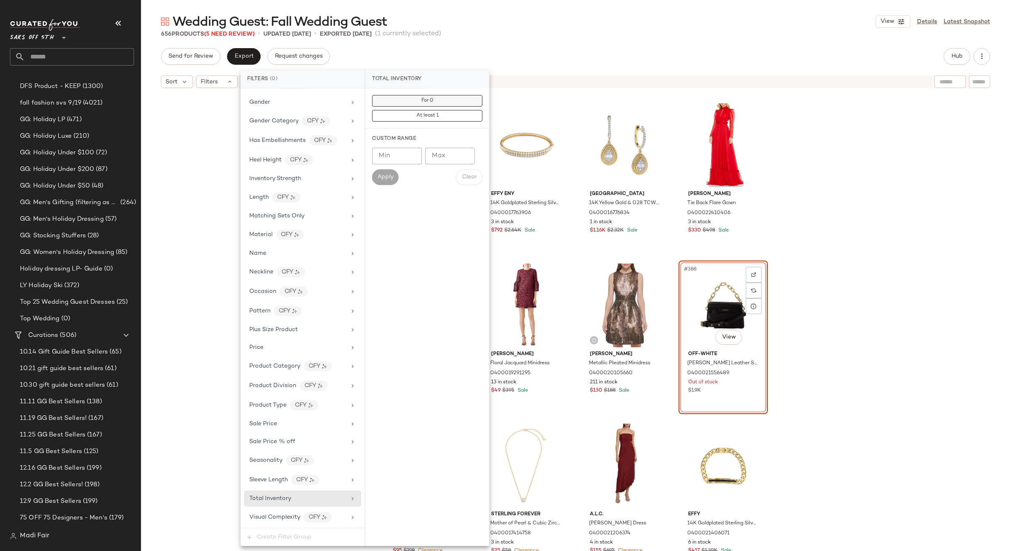
click at [440, 99] on button "For 0" at bounding box center [427, 101] width 110 height 12
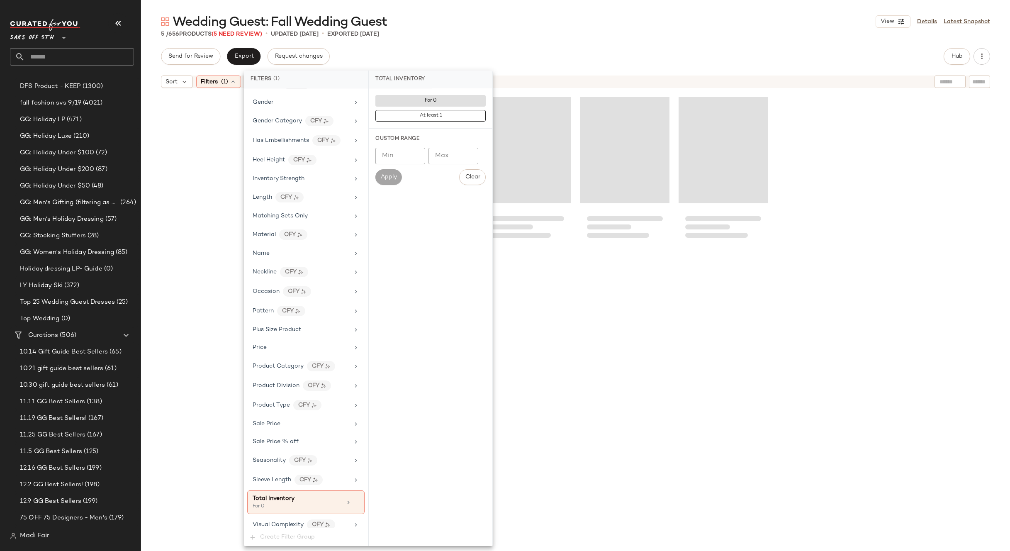
click at [510, 32] on div "5 / 656 Products (5 Need Review) • updated Sep 23rd • Exported Sep 23rd" at bounding box center [575, 34] width 869 height 8
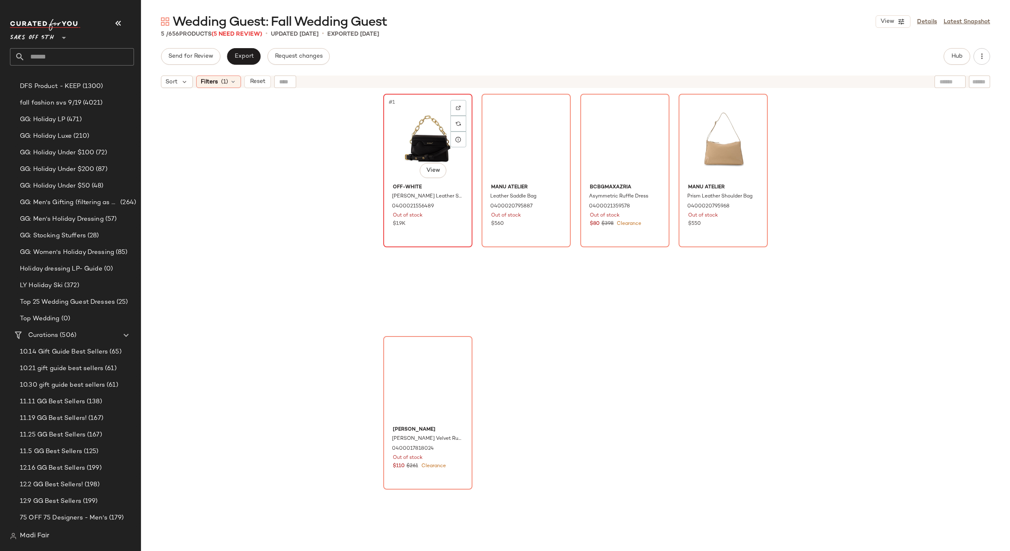
click at [432, 142] on div "#1 View" at bounding box center [427, 139] width 83 height 84
click at [423, 364] on div "#5 View" at bounding box center [427, 381] width 83 height 84
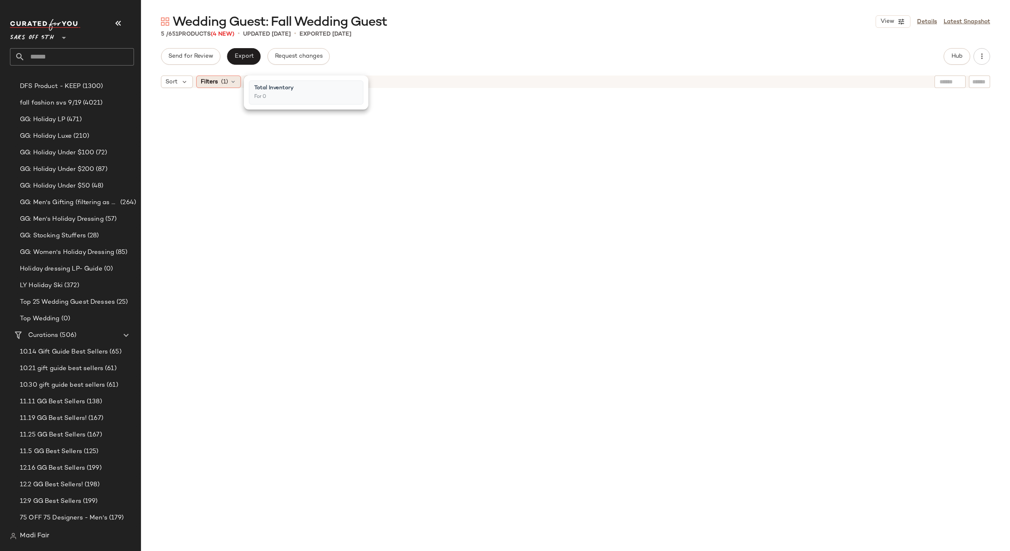
click at [229, 83] on div "Filters (1)" at bounding box center [218, 82] width 45 height 12
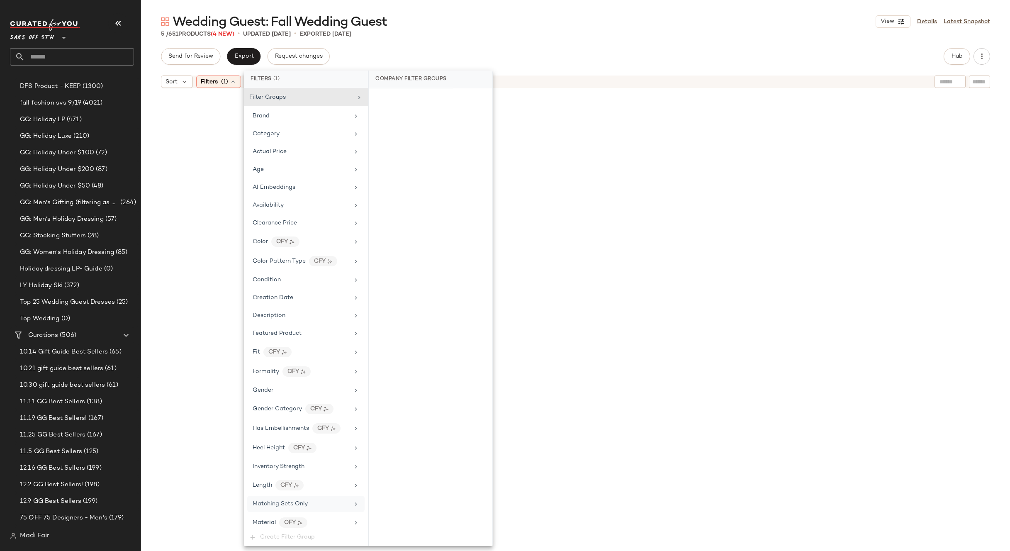
scroll to position [295, 0]
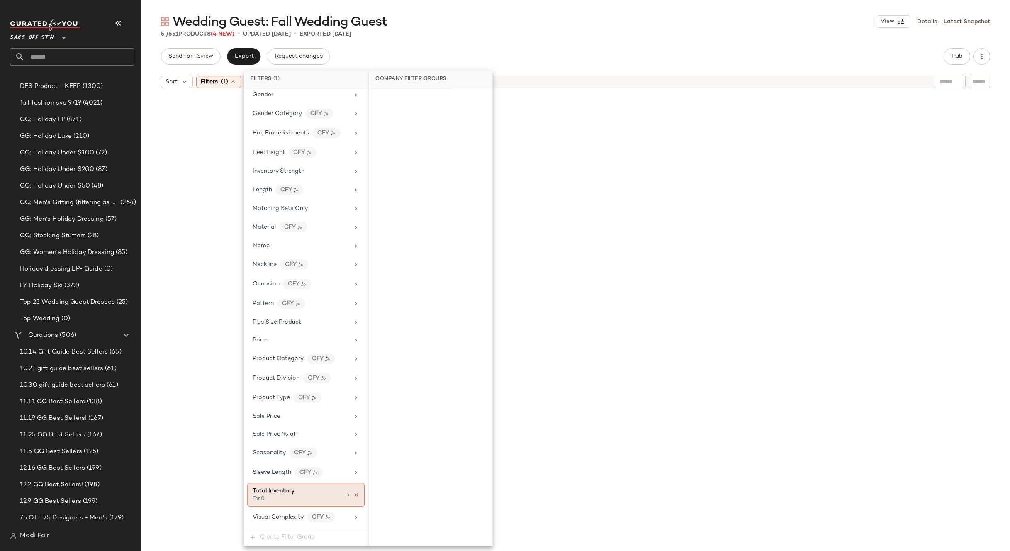
click at [353, 495] on icon at bounding box center [356, 495] width 6 height 6
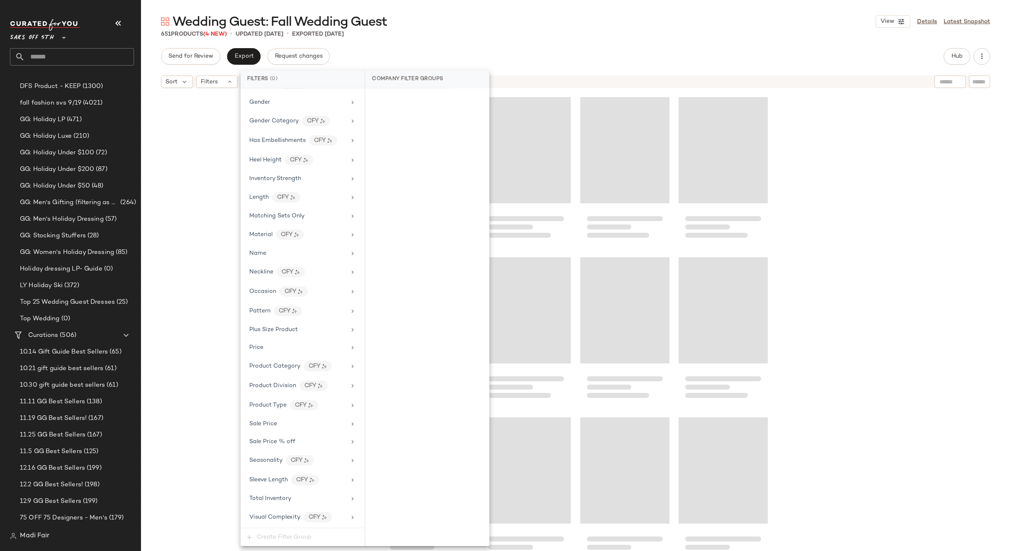
click at [508, 41] on div "Wedding Guest: Fall Wedding Guest View Details Latest Snapshot 651 Products (4 …" at bounding box center [575, 282] width 869 height 538
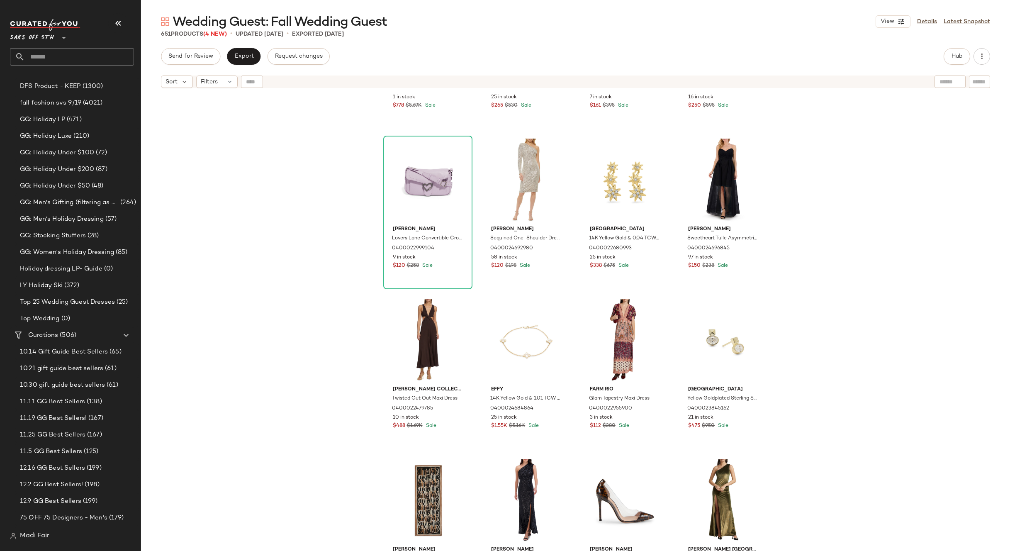
scroll to position [2372, 0]
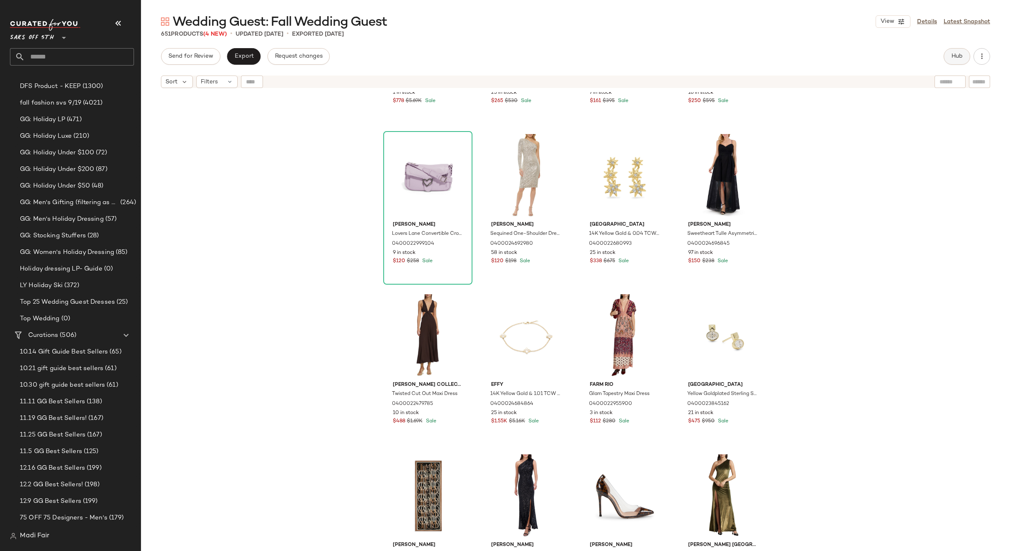
click at [960, 56] on span "Hub" at bounding box center [957, 56] width 12 height 7
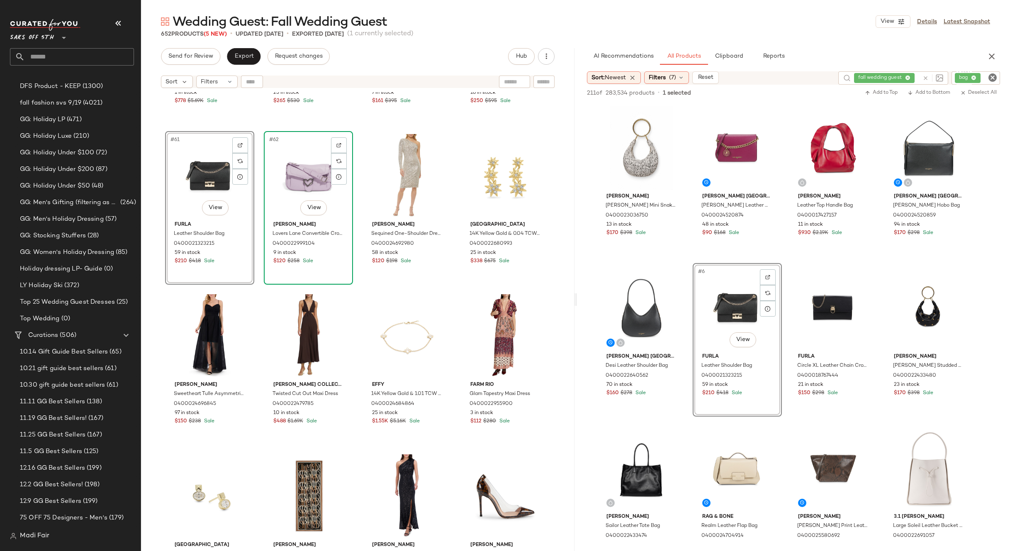
click at [307, 178] on div "#62 View" at bounding box center [308, 176] width 83 height 84
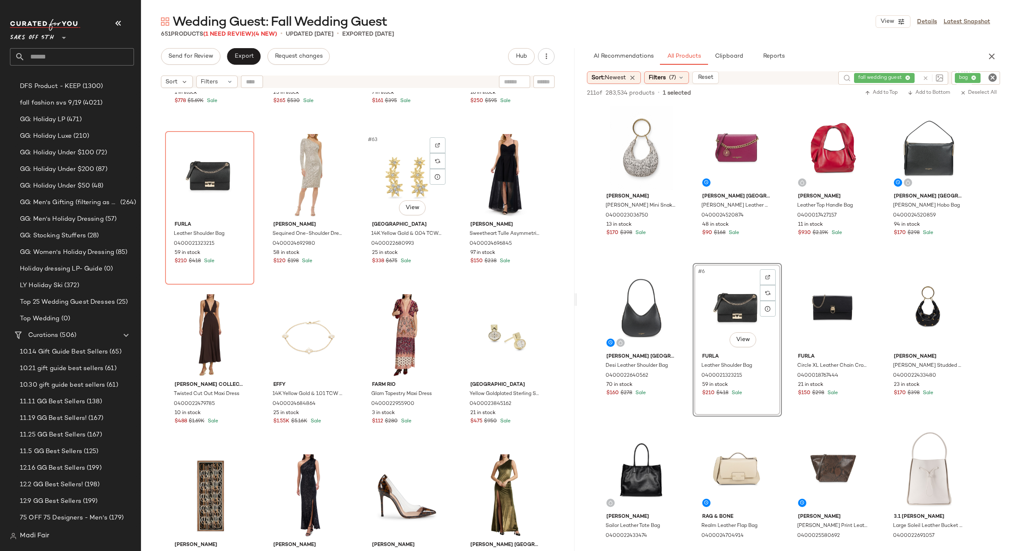
scroll to position [2123, 0]
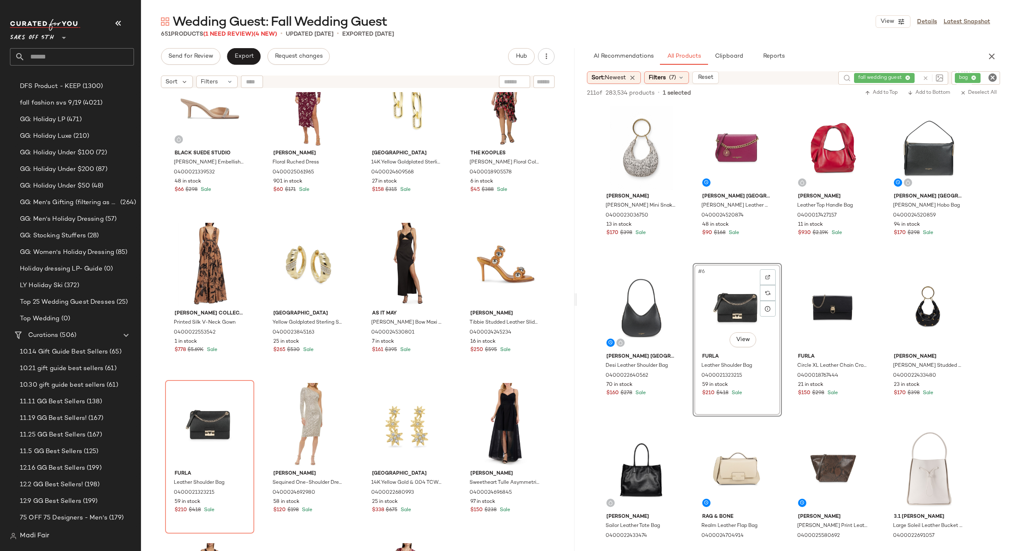
click at [965, 77] on div "bag" at bounding box center [976, 77] width 49 height 13
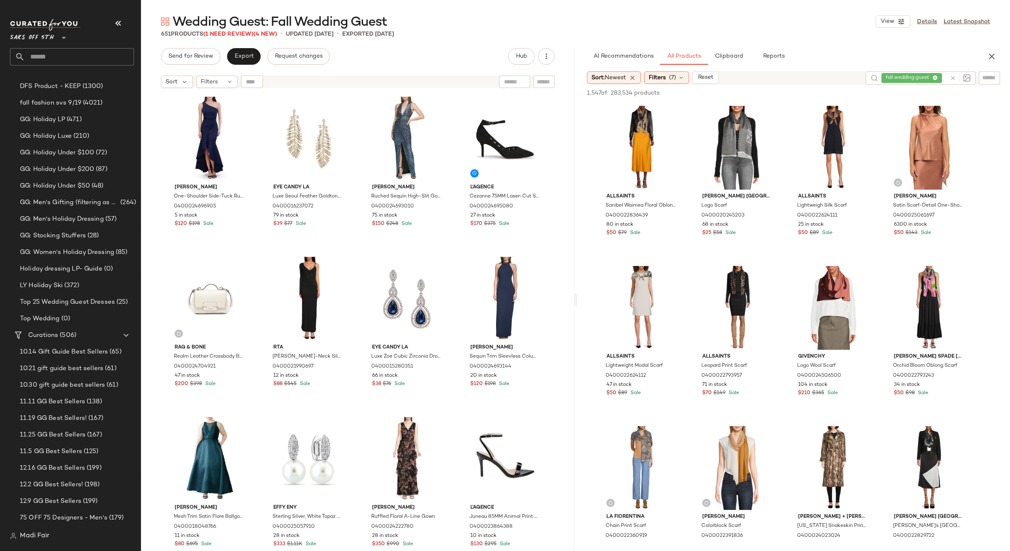
drag, startPoint x: 756, startPoint y: 22, endPoint x: 760, endPoint y: 37, distance: 14.6
click at [756, 22] on div "Wedding Guest: Fall Wedding Guest View Details Latest Snapshot" at bounding box center [575, 21] width 869 height 17
click at [897, 80] on span "fall wedding guest" at bounding box center [909, 77] width 47 height 7
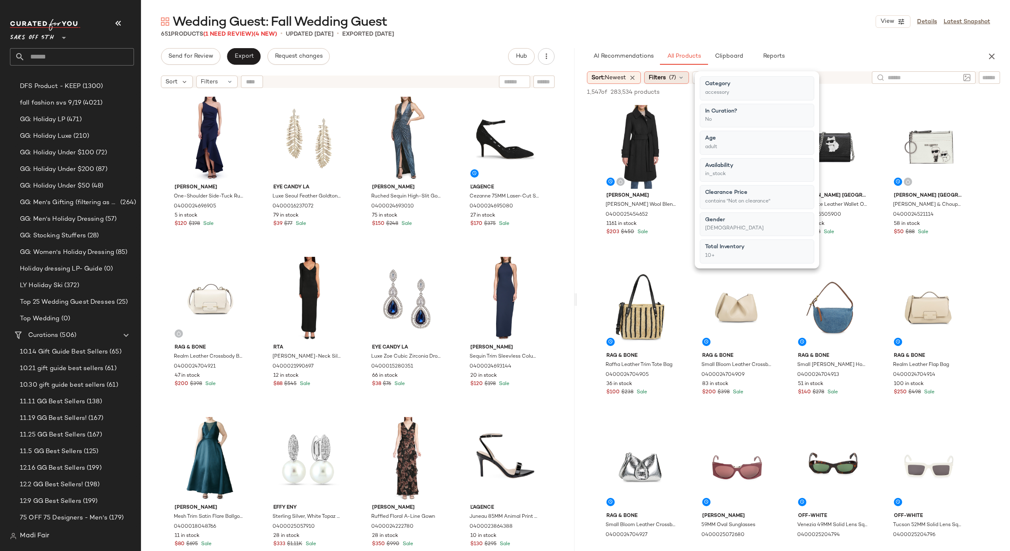
click at [661, 76] on span "Filters" at bounding box center [657, 77] width 17 height 9
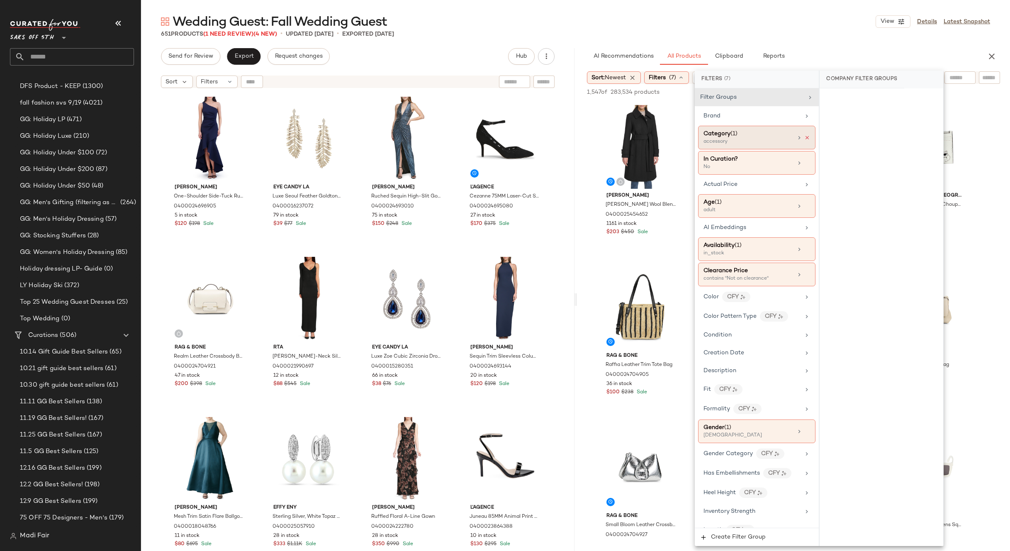
click at [805, 135] on icon at bounding box center [807, 138] width 6 height 6
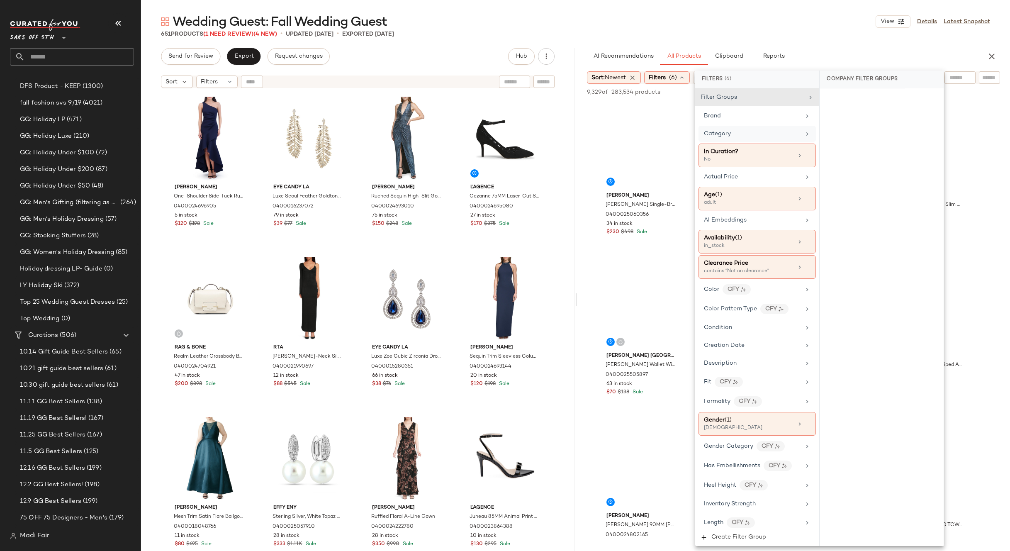
click at [783, 130] on div "Category" at bounding box center [752, 133] width 97 height 9
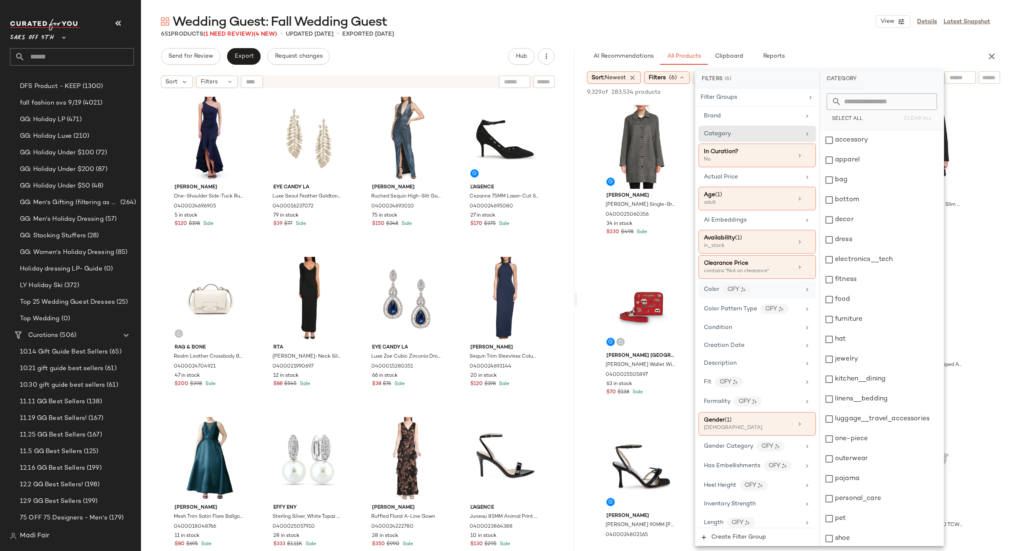
scroll to position [352, 0]
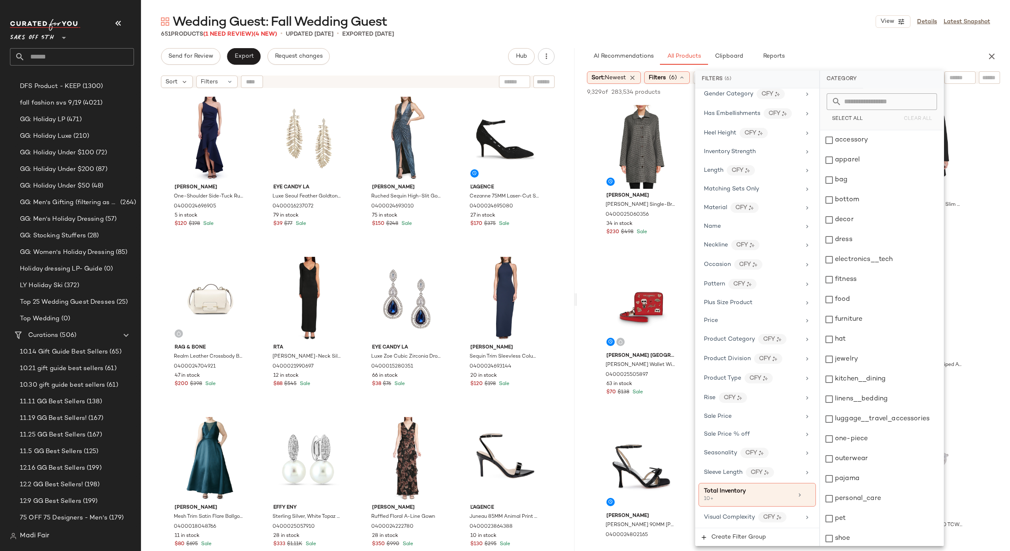
click at [729, 30] on div "651 Products (1 Need Review) (4 New) • updated Sep 25th • Exported Sep 23rd" at bounding box center [575, 34] width 869 height 8
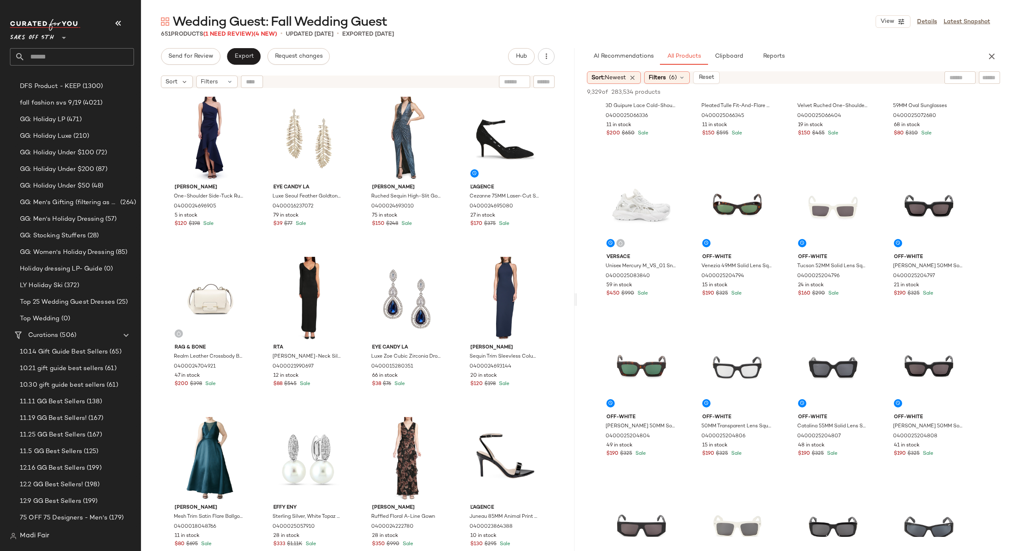
scroll to position [2863, 0]
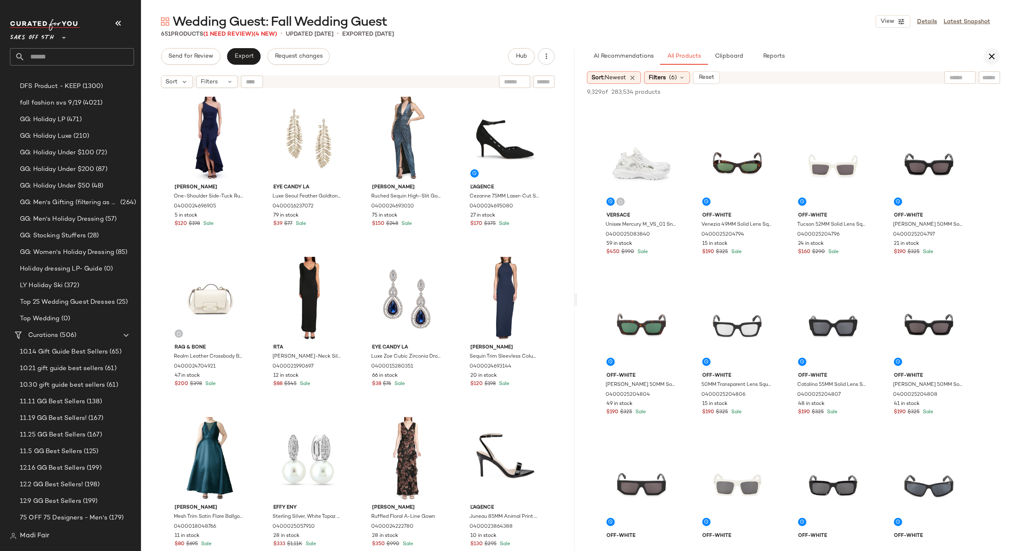
click at [989, 56] on icon "button" at bounding box center [992, 56] width 10 height 10
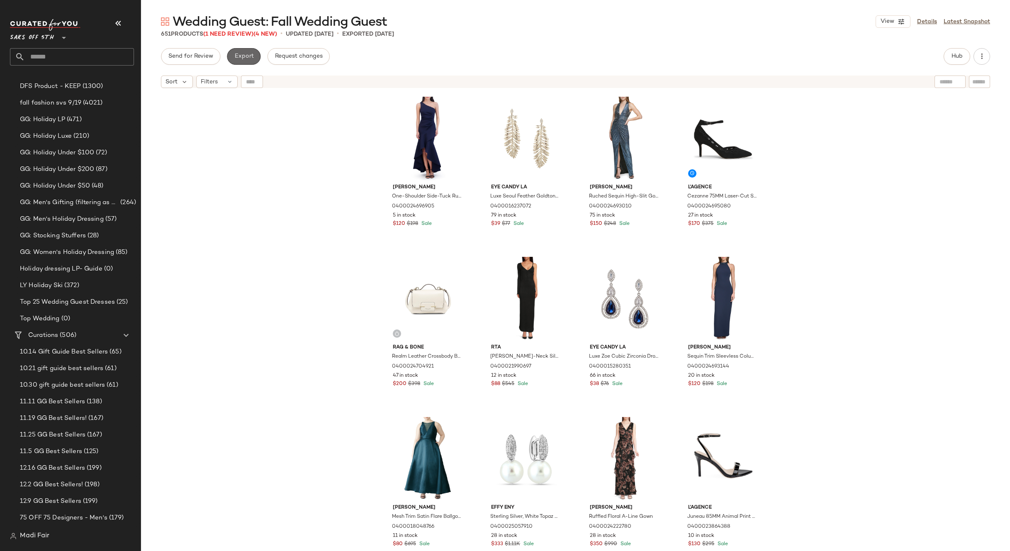
click at [241, 54] on span "Export" at bounding box center [244, 56] width 20 height 7
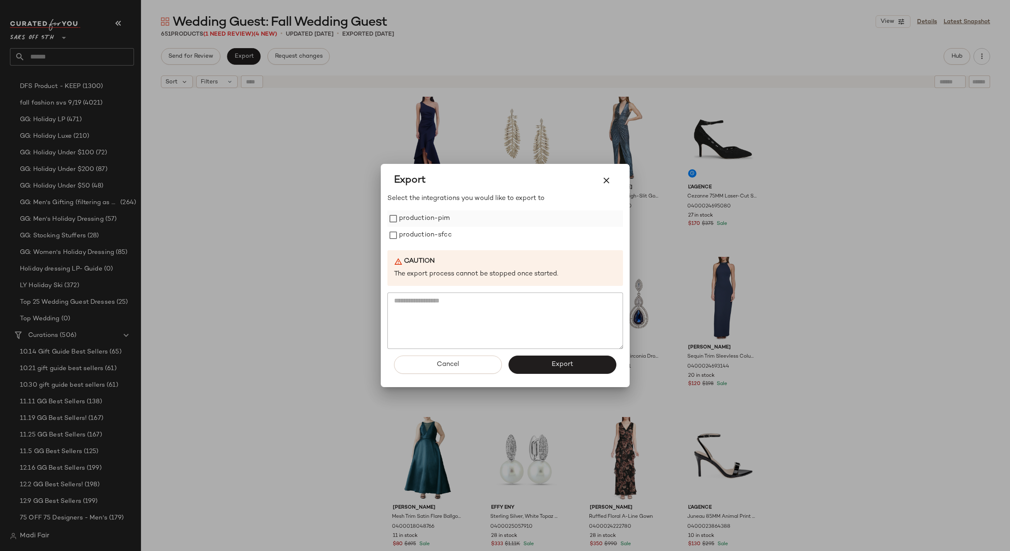
click at [413, 210] on label "production-pim" at bounding box center [424, 218] width 51 height 17
click at [417, 226] on label "production-pim" at bounding box center [424, 218] width 51 height 17
click at [417, 232] on label "production-sfcc" at bounding box center [425, 235] width 53 height 17
click at [417, 224] on label "production-pim" at bounding box center [424, 218] width 51 height 17
click at [561, 366] on span "Export" at bounding box center [562, 365] width 22 height 8
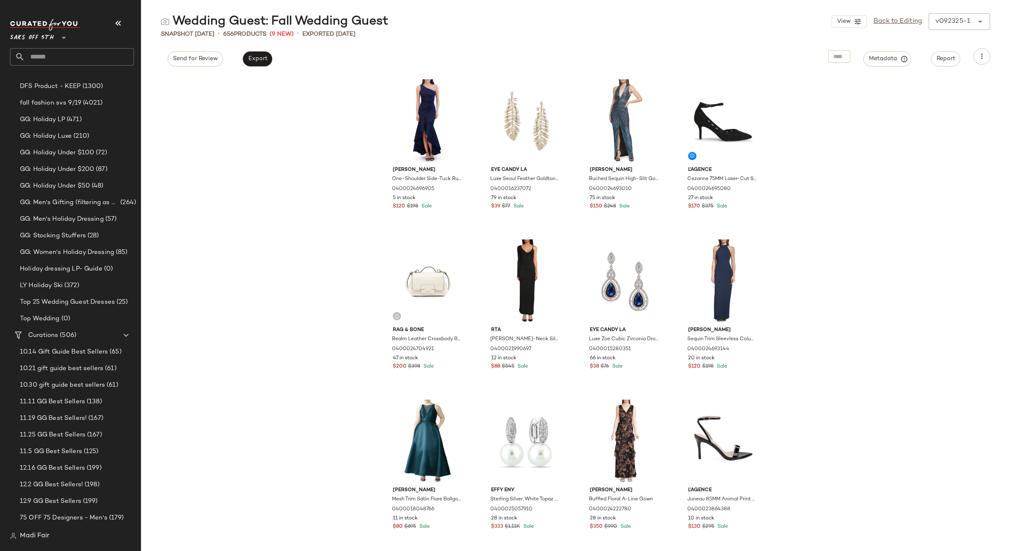
click at [282, 154] on div "Eliza J One-Shoulder Side-Tuck Ruffle-Hem Gown 0400024696905 5 in stock $120 $1…" at bounding box center [575, 313] width 869 height 476
click at [318, 139] on div "Eliza J One-Shoulder Side-Tuck Ruffle-Hem Gown 0400024696905 5 in stock $120 $1…" at bounding box center [575, 313] width 869 height 476
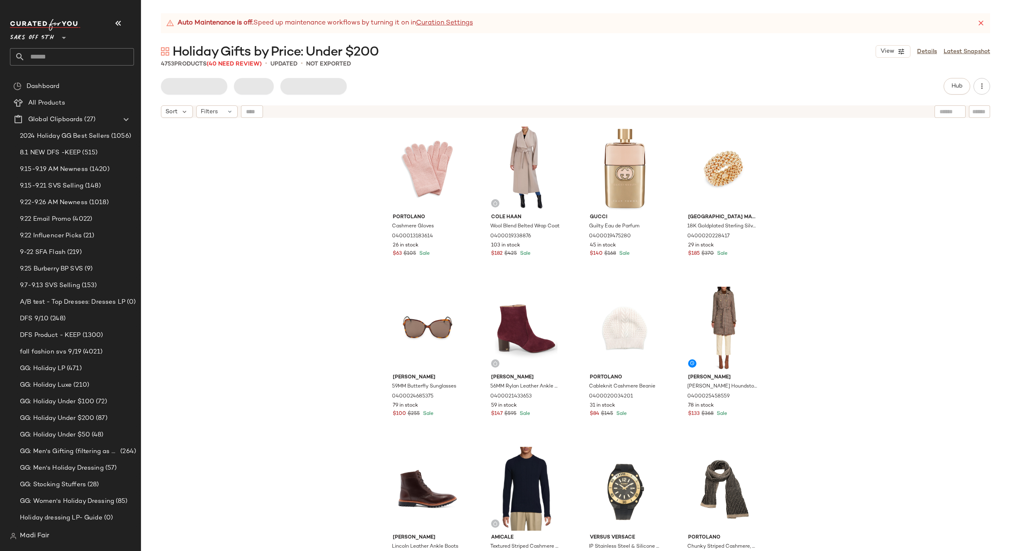
click at [848, 254] on div "Portolano Cashmere Gloves 0400013183614 26 in stock $63 $105 Sale Cole Haan Woo…" at bounding box center [575, 347] width 869 height 450
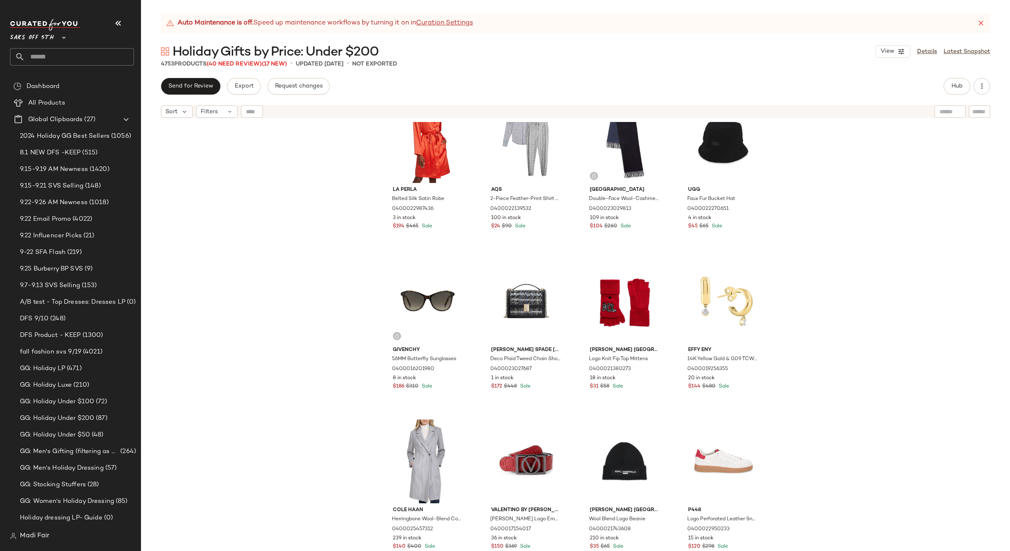
scroll to position [1957, 0]
click at [947, 86] on button "Hub" at bounding box center [957, 86] width 27 height 17
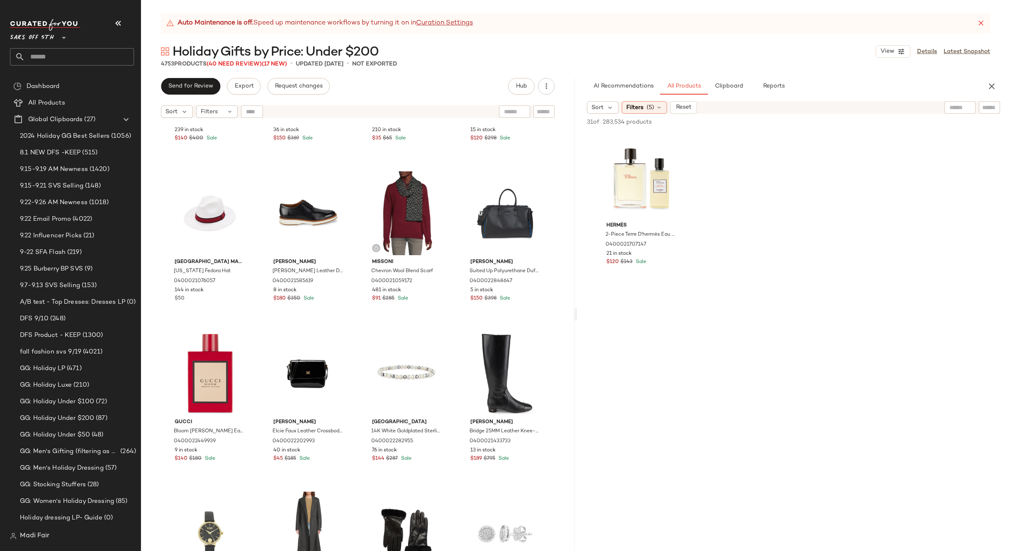
scroll to position [2413, 0]
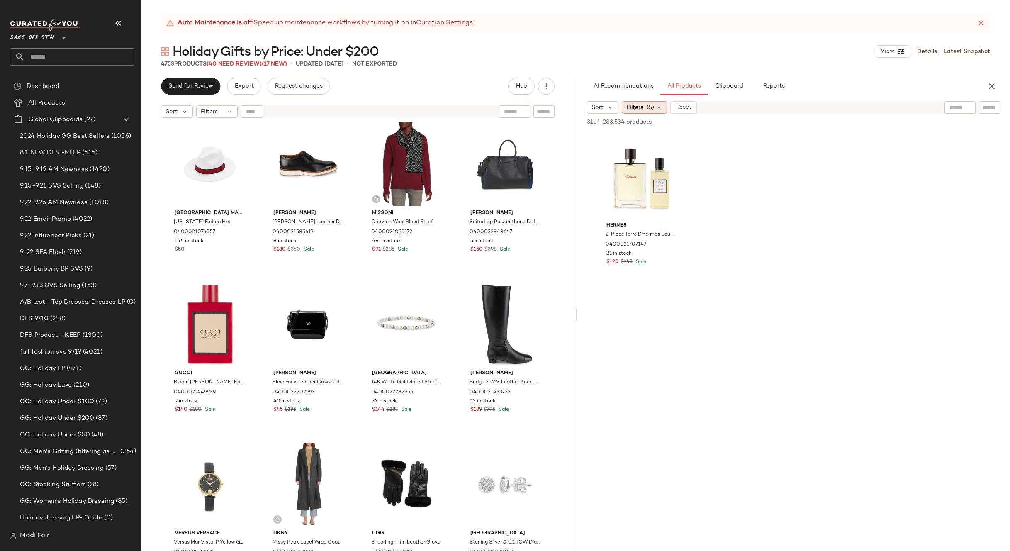
click at [651, 107] on span "(5)" at bounding box center [650, 107] width 7 height 9
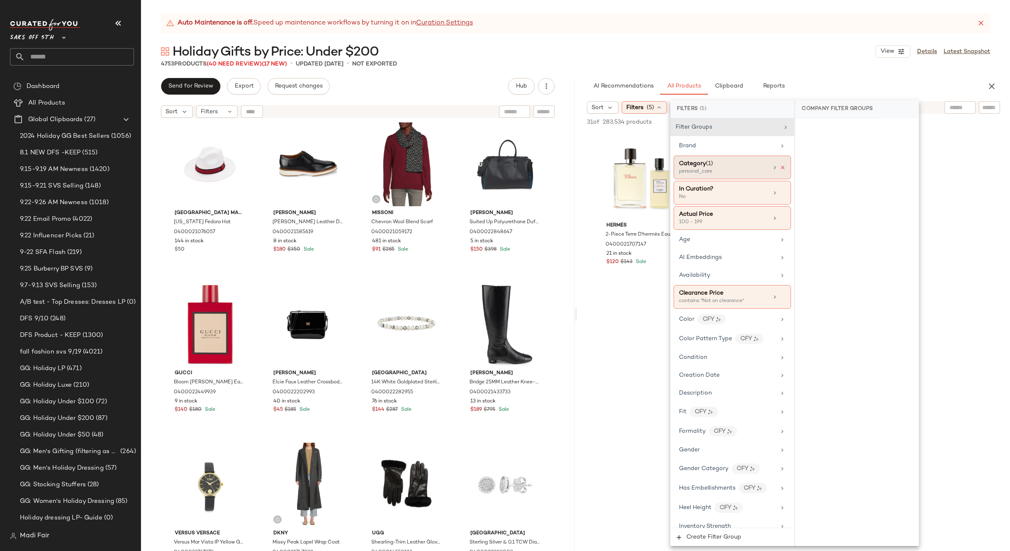
click at [780, 167] on icon at bounding box center [783, 168] width 6 height 6
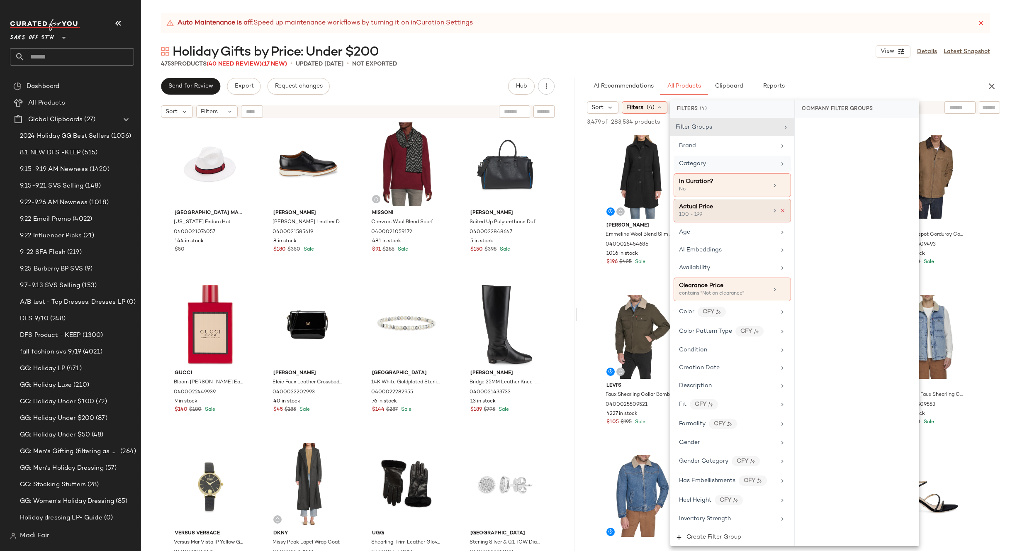
click at [781, 212] on icon at bounding box center [783, 211] width 6 height 6
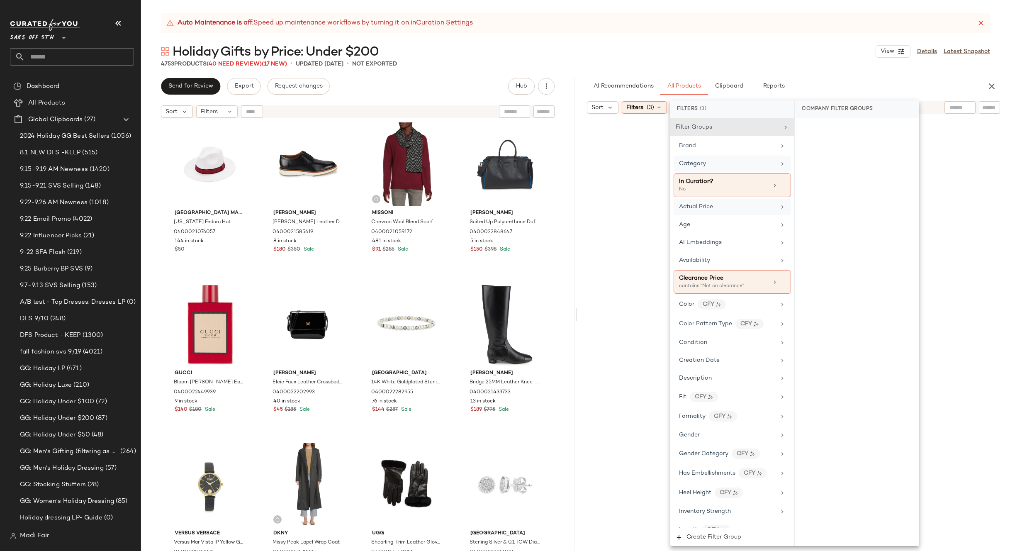
click at [753, 210] on div "Actual Price" at bounding box center [727, 206] width 97 height 9
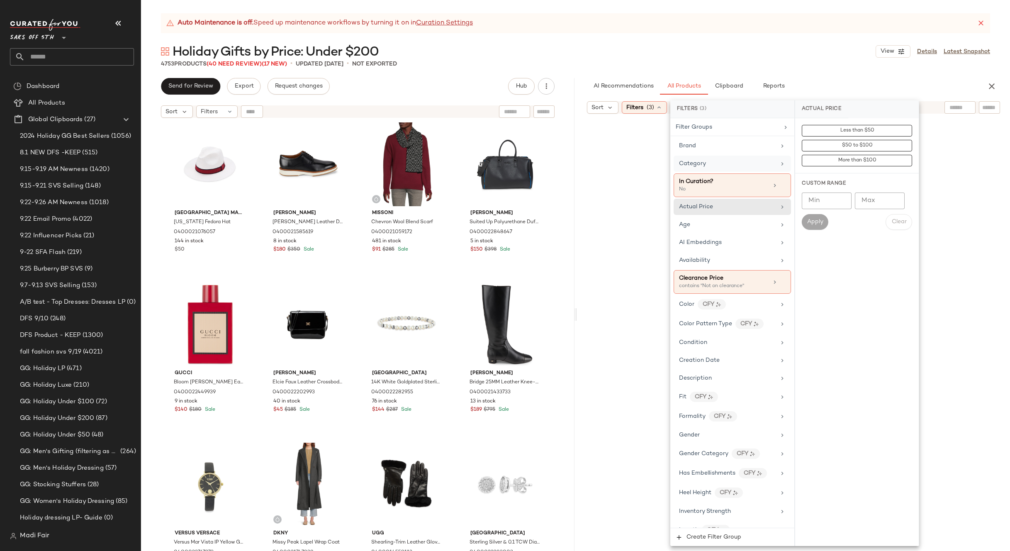
click at [876, 198] on input "Max" at bounding box center [880, 201] width 50 height 17
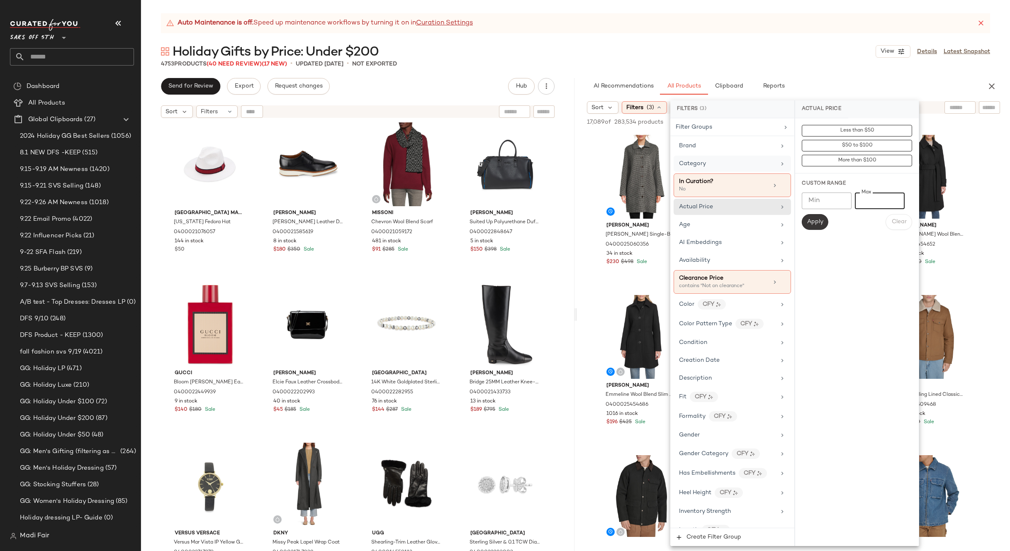
type input "***"
click at [823, 216] on button "Apply" at bounding box center [815, 222] width 27 height 16
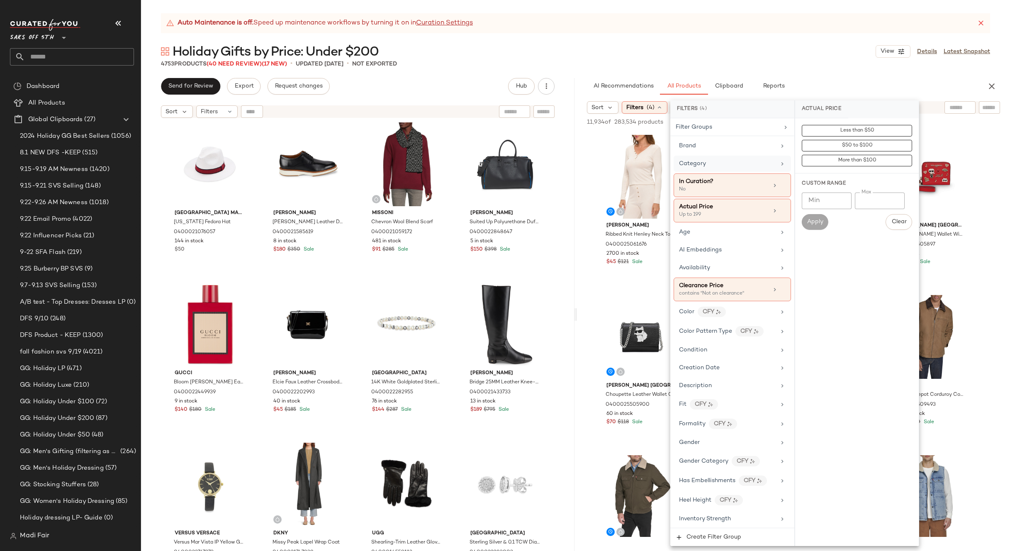
click at [795, 42] on div "Auto Maintenance is off. Speed up maintenance workflows by turning it on in Cur…" at bounding box center [575, 282] width 869 height 538
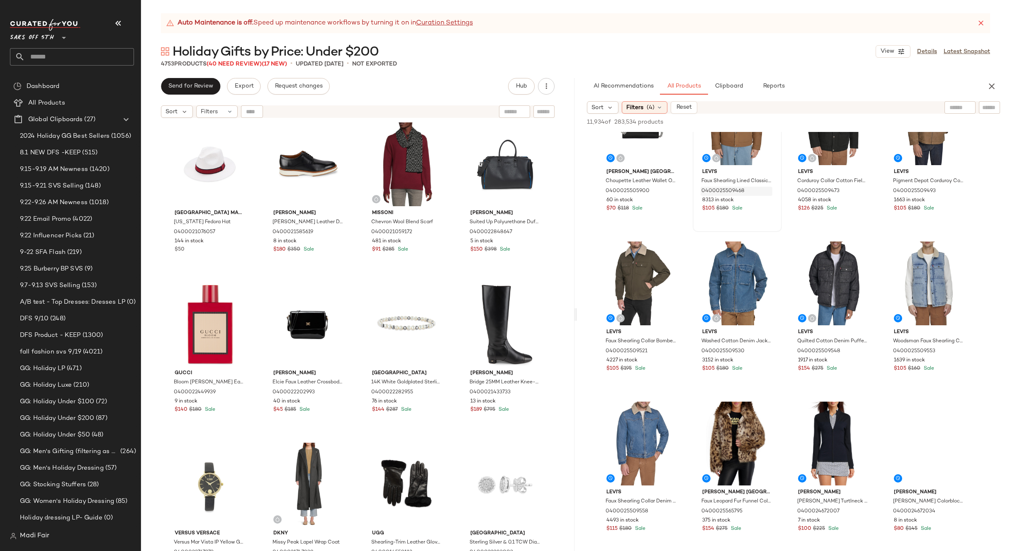
scroll to position [249, 0]
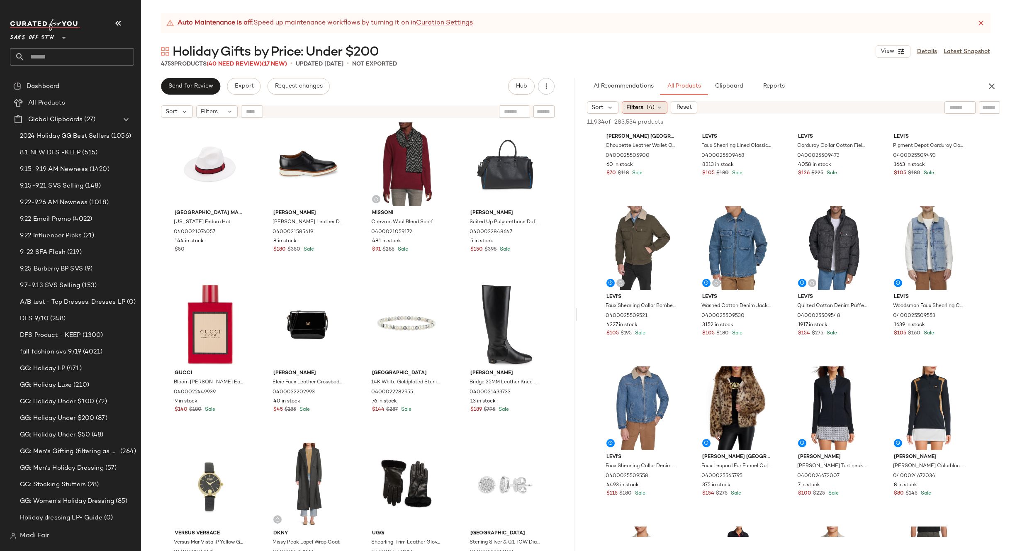
click at [651, 104] on span "(4)" at bounding box center [651, 107] width 8 height 9
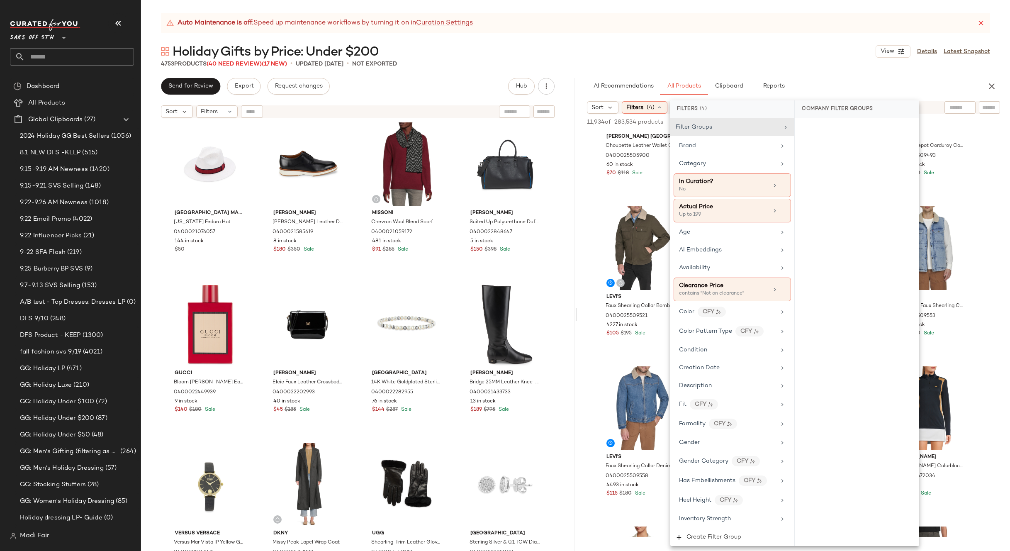
click at [809, 57] on div "Holiday Gifts by Price: Under $200 View Details Latest Snapshot" at bounding box center [575, 51] width 869 height 17
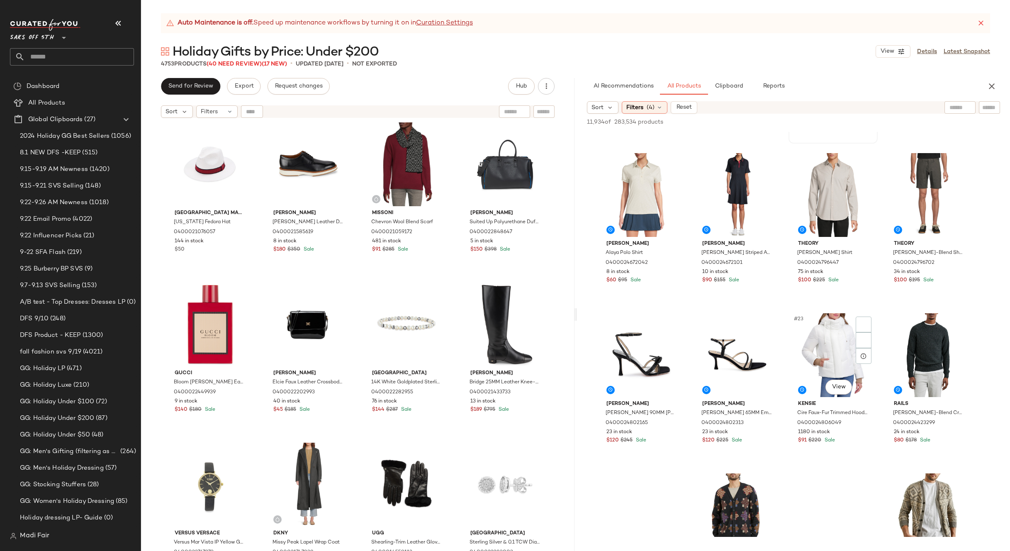
scroll to position [830, 0]
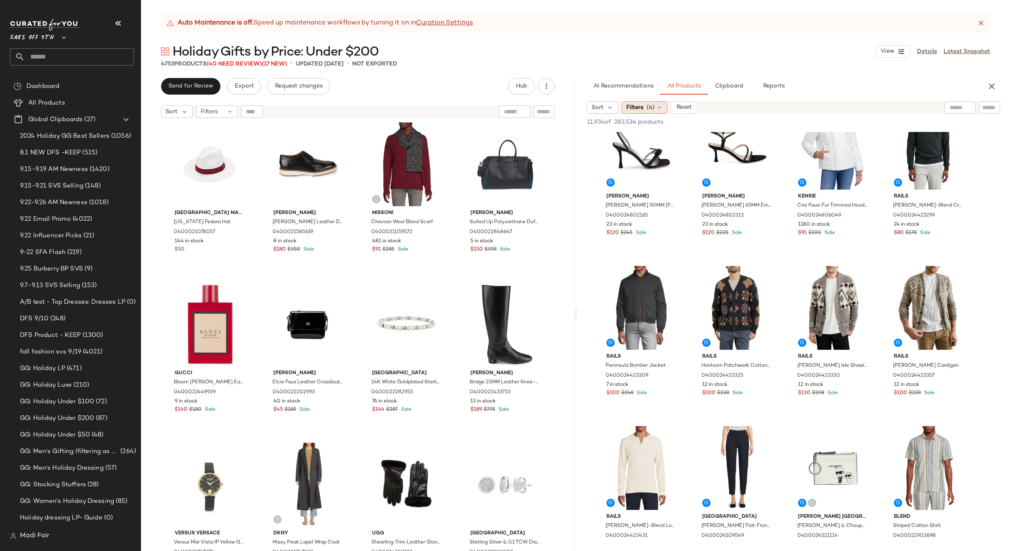
click at [648, 106] on span "(4)" at bounding box center [651, 107] width 8 height 9
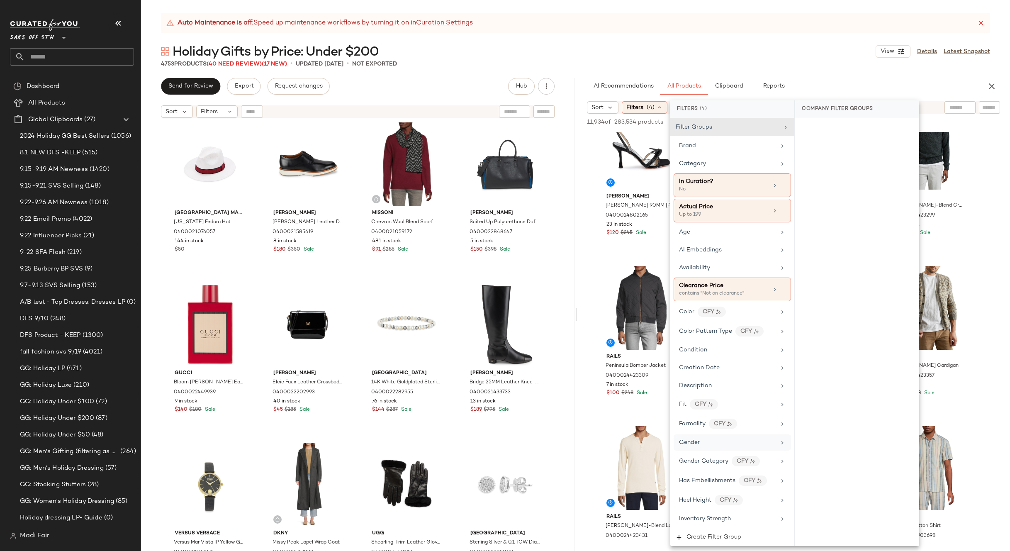
click at [702, 443] on div "Gender" at bounding box center [727, 442] width 97 height 9
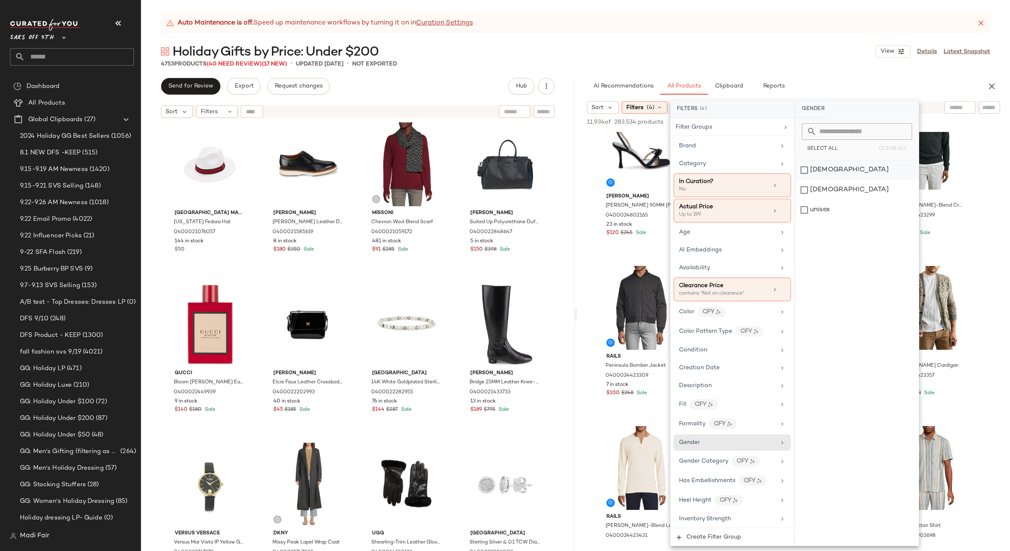
click at [825, 167] on div "[DEMOGRAPHIC_DATA]" at bounding box center [857, 170] width 124 height 20
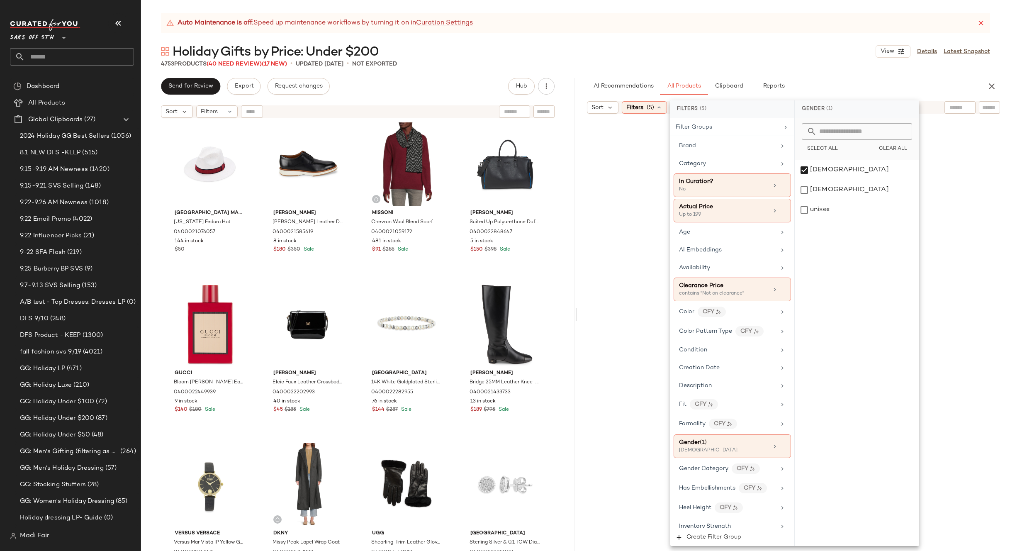
click at [771, 35] on div "Auto Maintenance is off. Speed up maintenance workflows by turning it on in Cur…" at bounding box center [575, 282] width 869 height 538
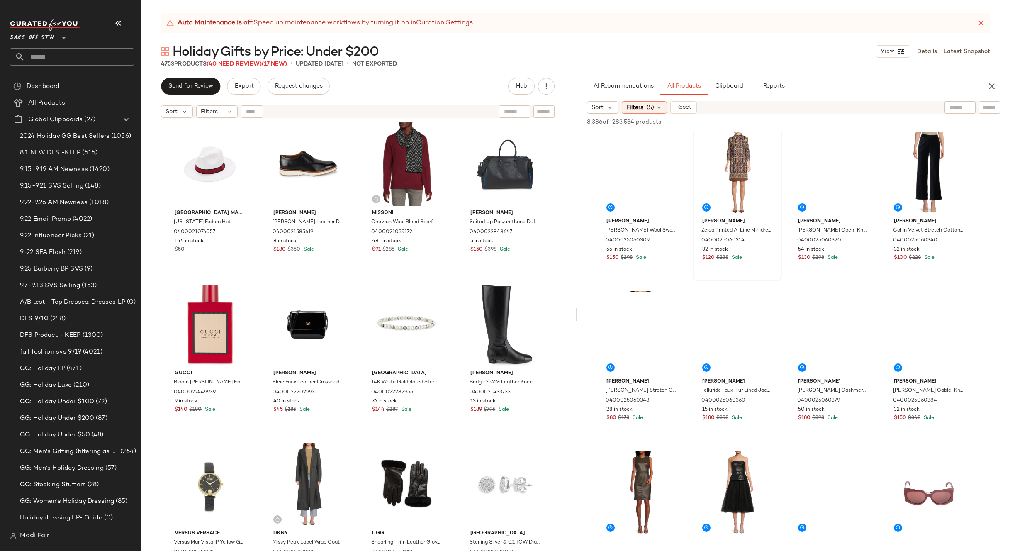
scroll to position [2033, 0]
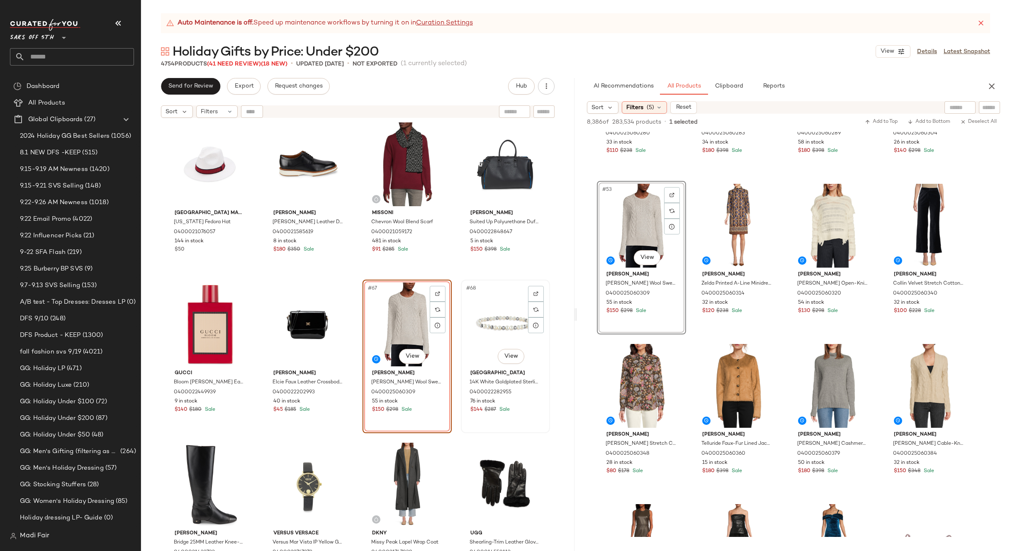
click at [488, 317] on div "#68 View" at bounding box center [505, 325] width 83 height 84
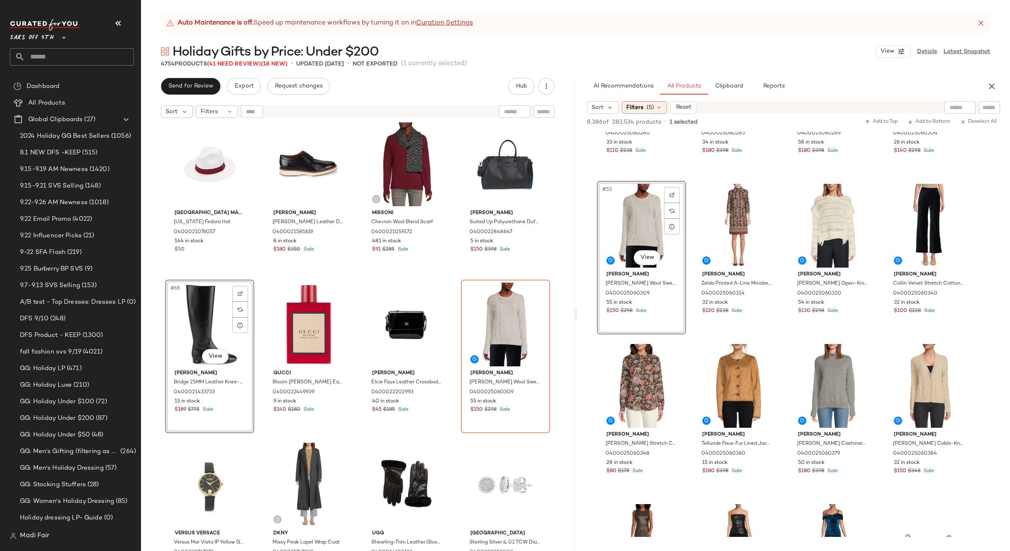
click at [457, 275] on div "Cole Haan Herringbone Wool-Blend Coat 0400025457312 239 in stock $140 $400 Sale…" at bounding box center [358, 347] width 434 height 450
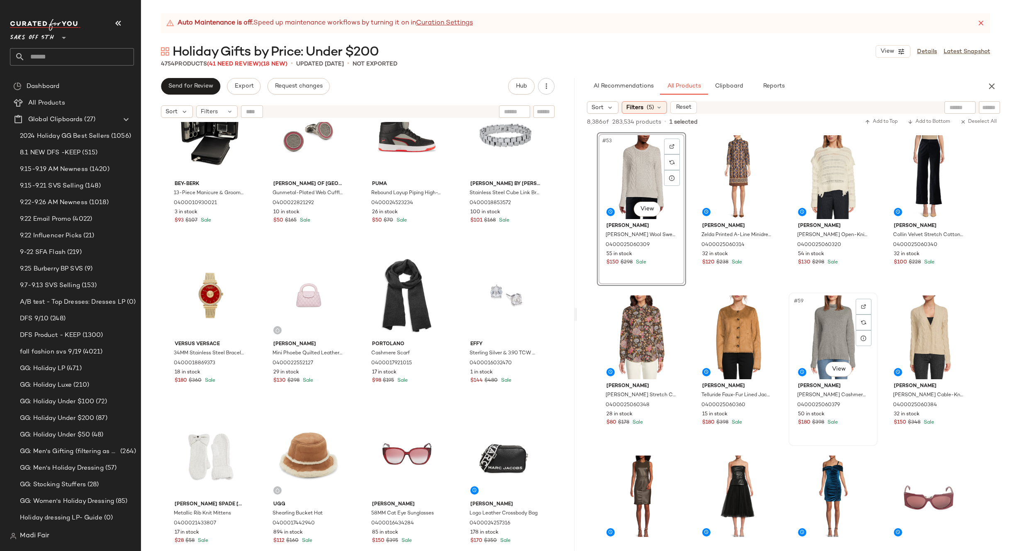
scroll to position [2116, 0]
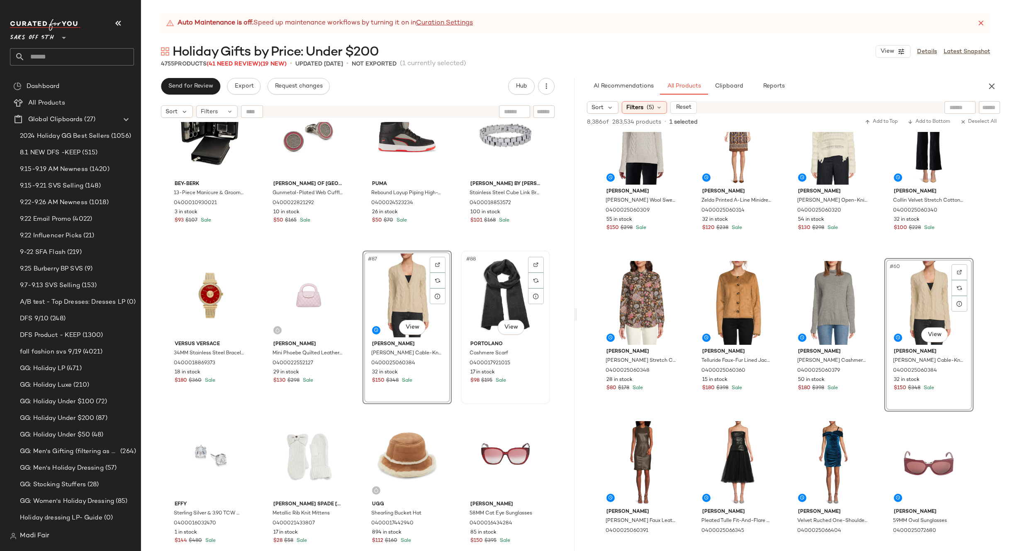
click at [488, 297] on div "#88 View" at bounding box center [505, 296] width 83 height 84
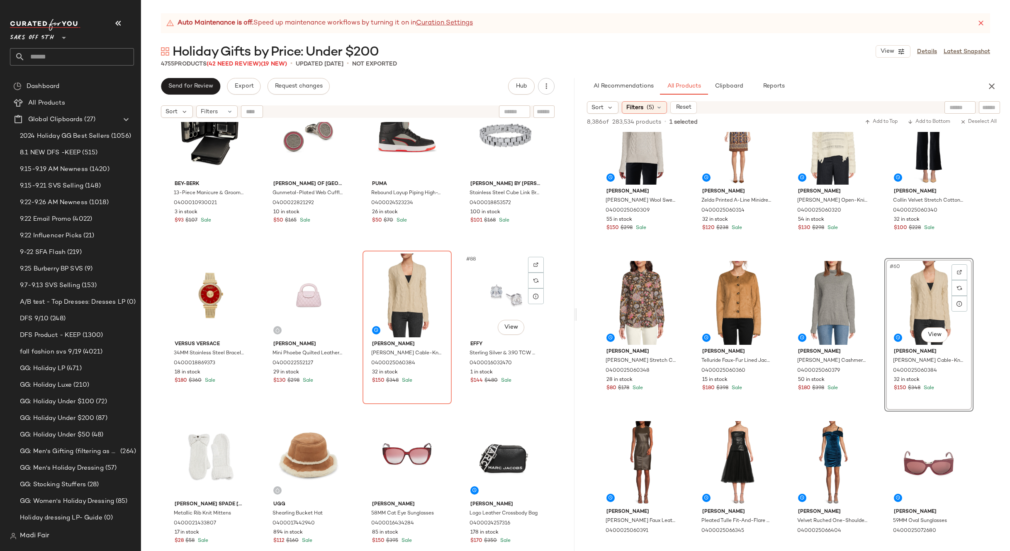
click at [452, 250] on div "[PERSON_NAME] 13-Piece Manicure & Grooming Set 0400010930021 3 in stock $93 $10…" at bounding box center [358, 347] width 434 height 450
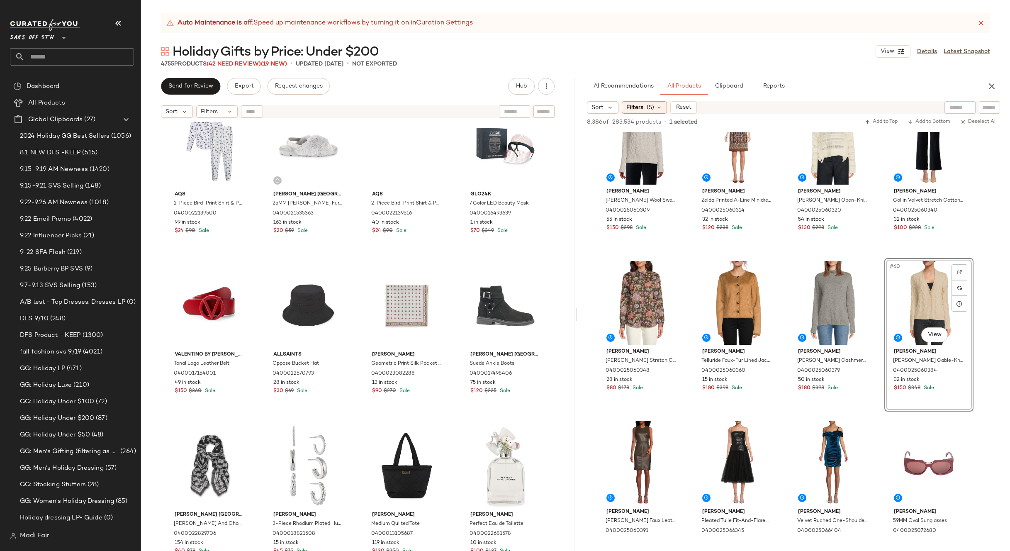
scroll to position [4031, 0]
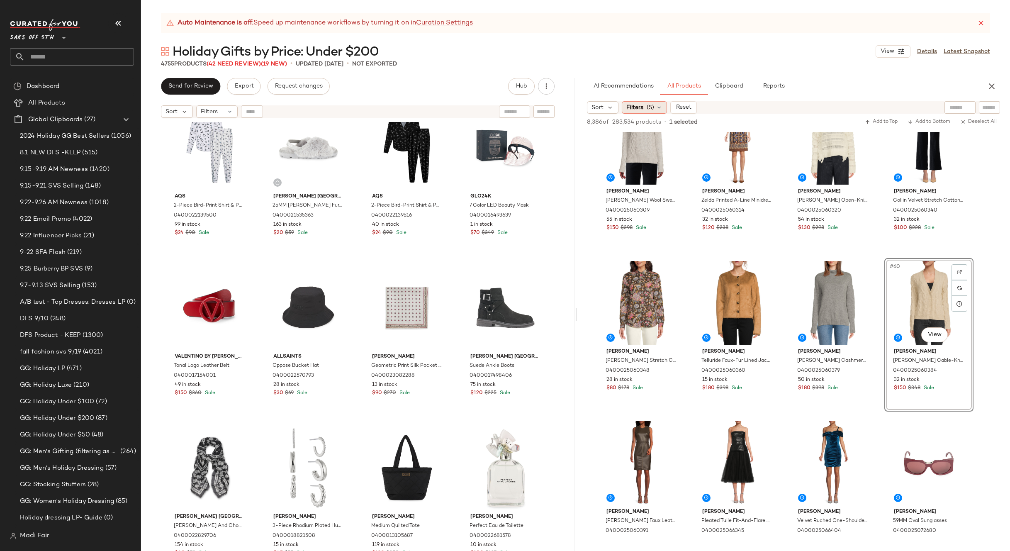
click at [639, 103] on span "Filters" at bounding box center [634, 107] width 17 height 9
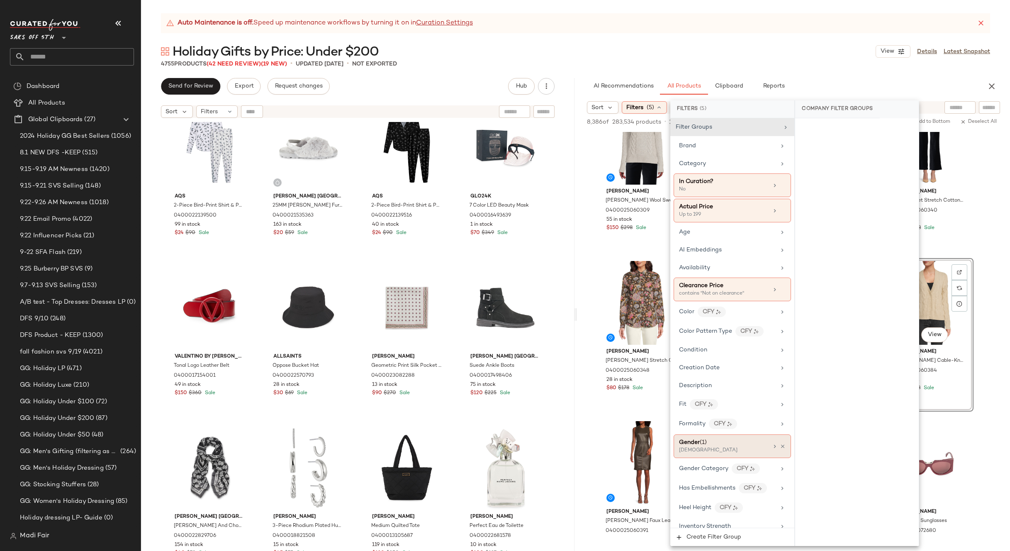
click at [780, 445] on icon at bounding box center [783, 447] width 6 height 6
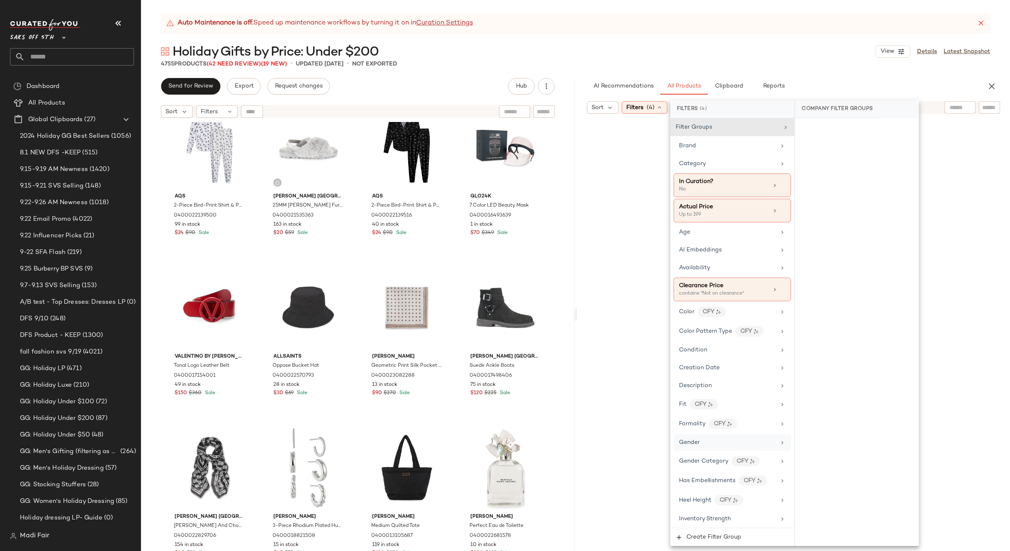
click at [761, 443] on div "Gender" at bounding box center [727, 442] width 97 height 9
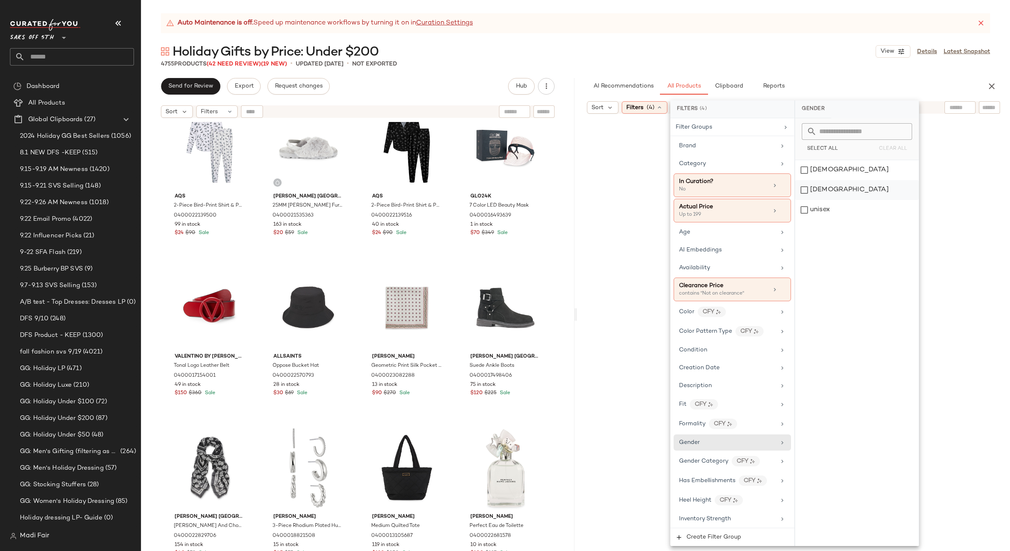
click at [844, 192] on div "[DEMOGRAPHIC_DATA]" at bounding box center [857, 190] width 124 height 20
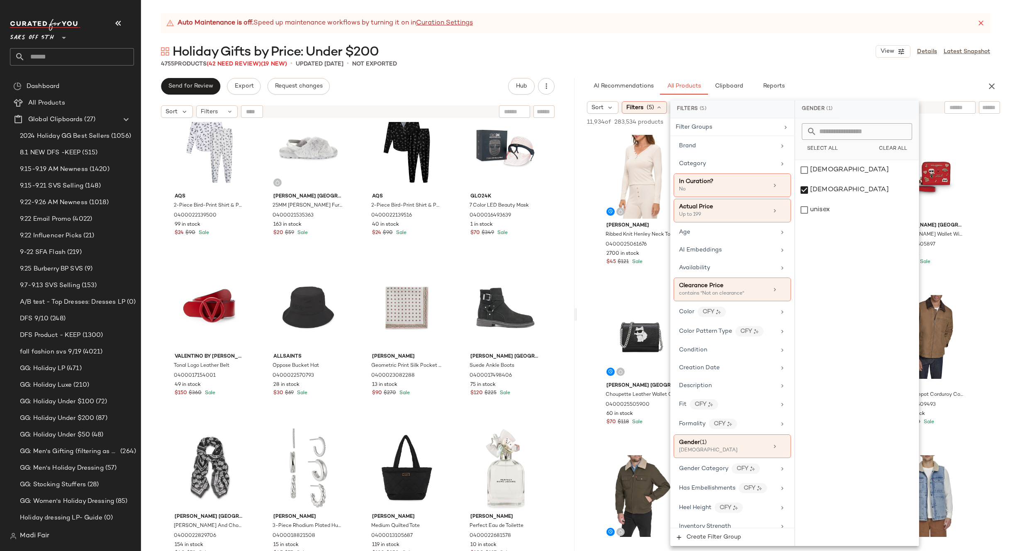
click at [743, 47] on div "Holiday Gifts by Price: Under $200 View Details Latest Snapshot" at bounding box center [575, 51] width 869 height 17
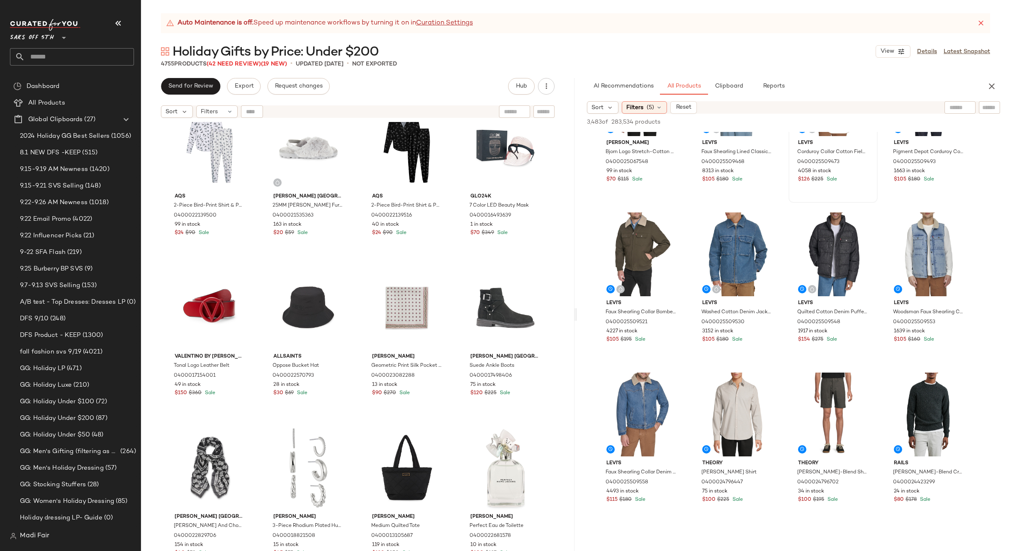
scroll to position [207, 0]
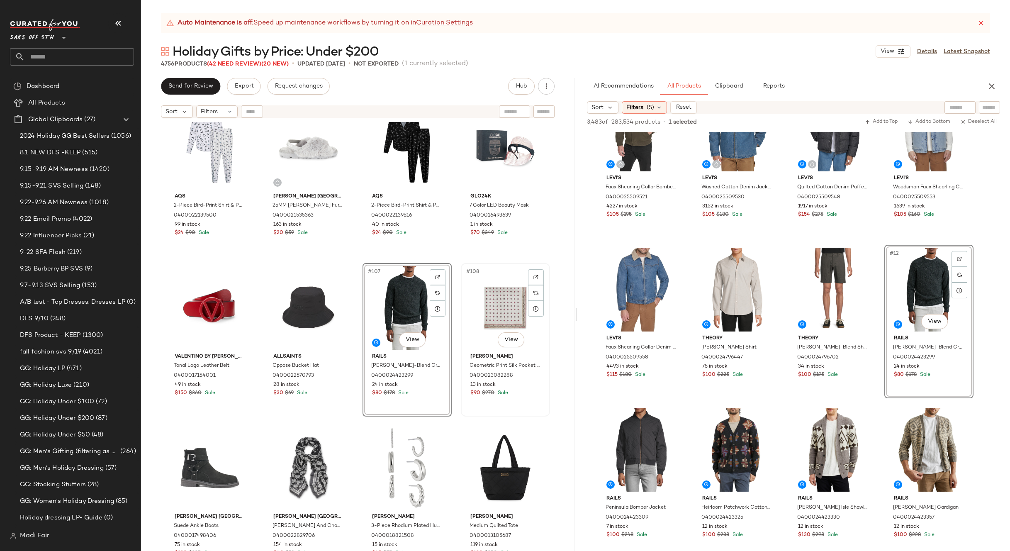
click at [492, 303] on div "#108 View" at bounding box center [505, 308] width 83 height 84
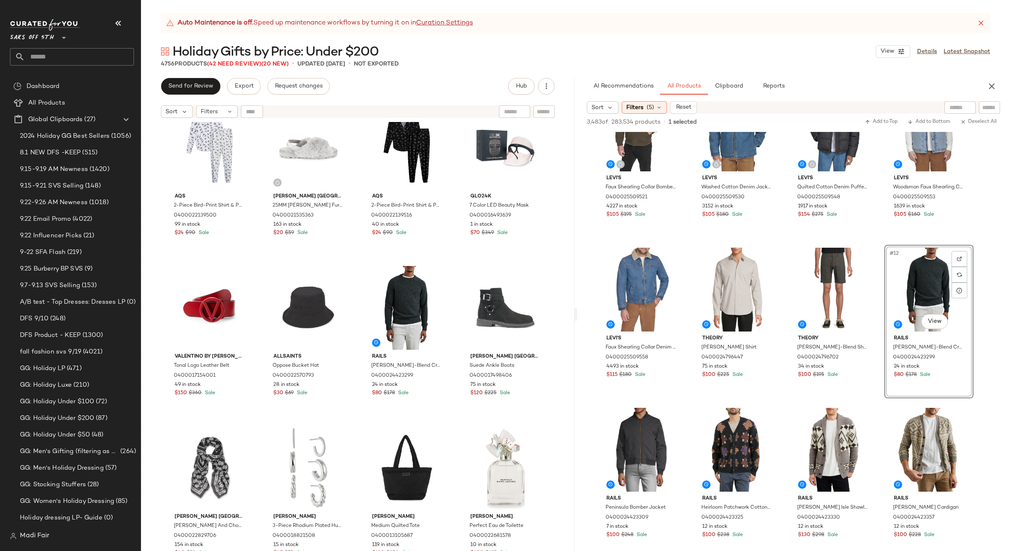
click at [456, 259] on div "Aqs 2-Piece Bird-Print Shirt & Pants Pajama Set 0400022139500 99 in stock $24 $…" at bounding box center [358, 347] width 434 height 450
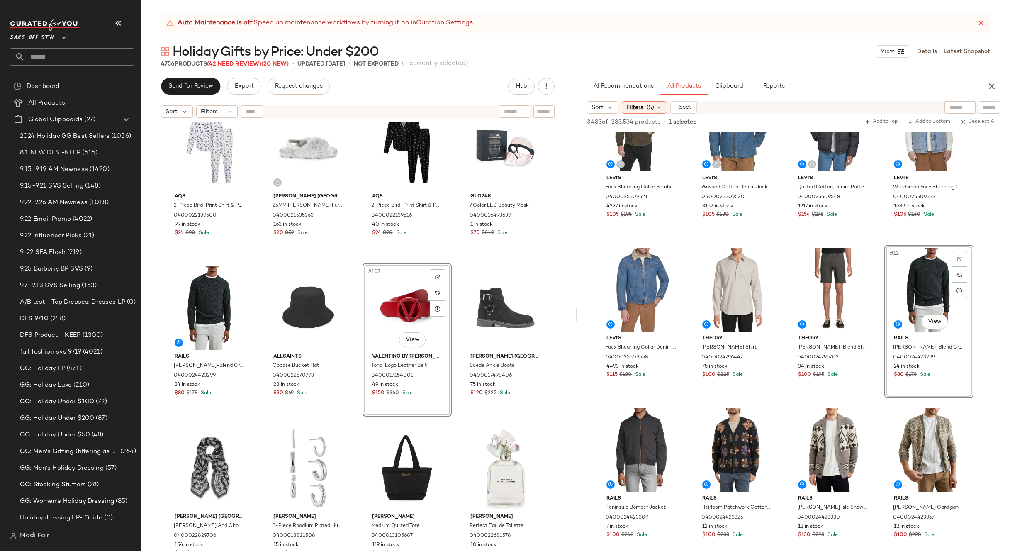
click at [451, 258] on div "Aqs 2-Piece Bird-Print Shirt & Pants Pajama Set 0400022139500 99 in stock $24 $…" at bounding box center [358, 347] width 434 height 450
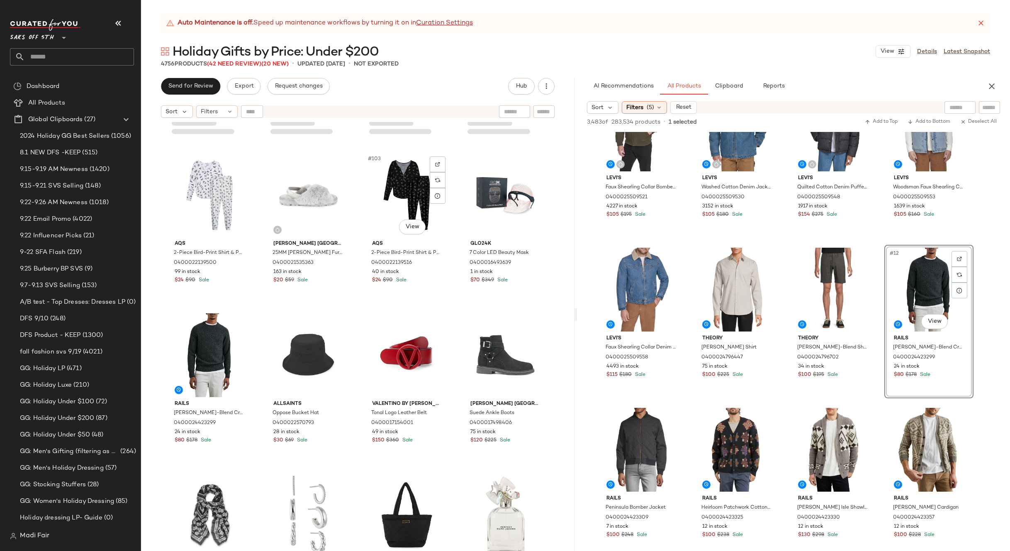
scroll to position [3948, 0]
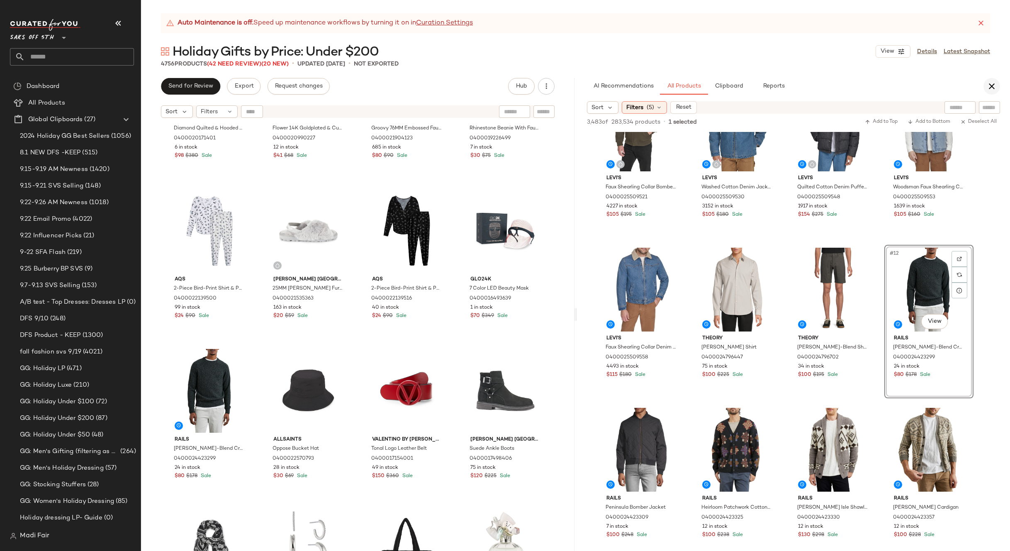
click at [993, 85] on icon "button" at bounding box center [992, 86] width 10 height 10
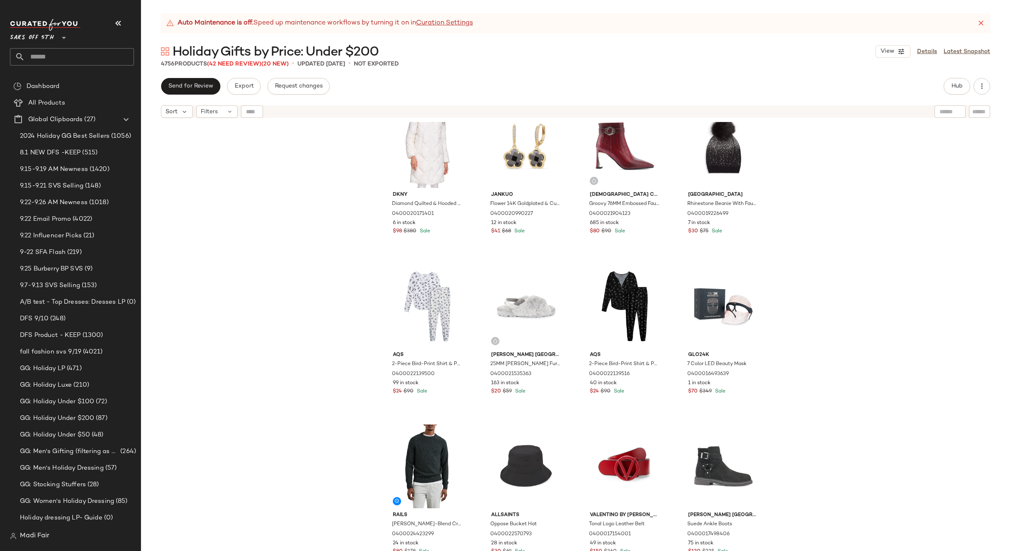
scroll to position [3699, 0]
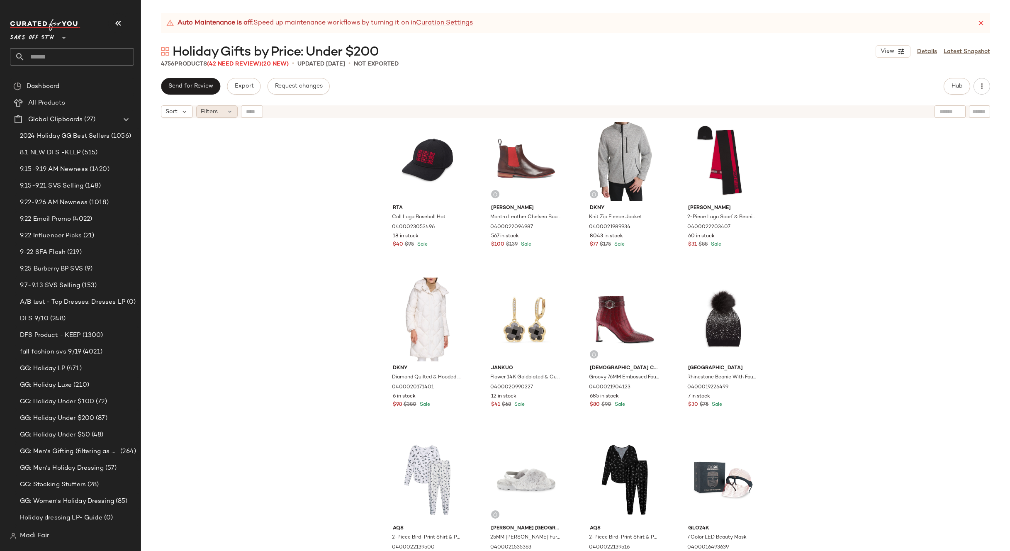
click at [226, 114] on div "Filters" at bounding box center [216, 111] width 41 height 12
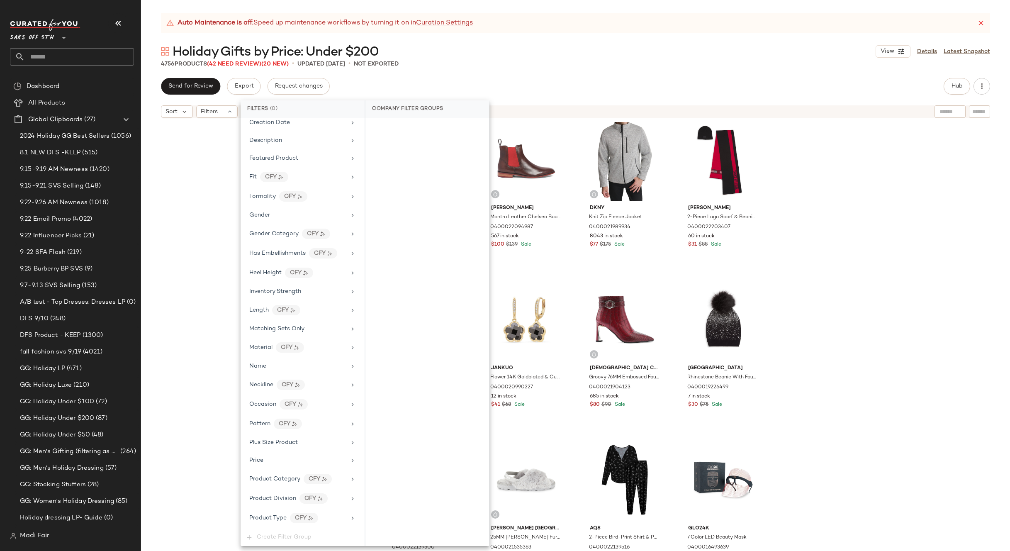
scroll to position [337, 0]
click at [287, 499] on span "Total Inventory" at bounding box center [270, 498] width 42 height 6
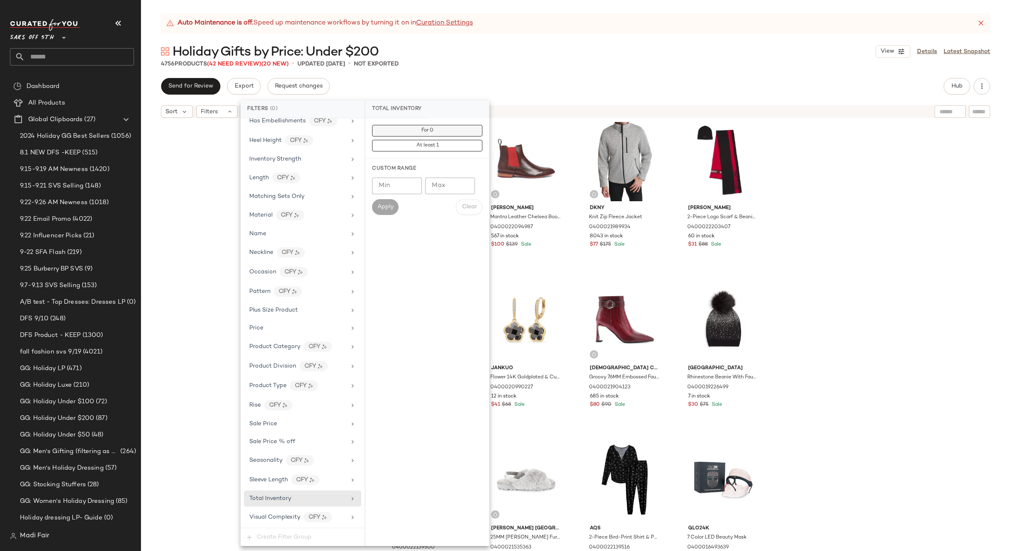
click at [404, 129] on button "For 0" at bounding box center [427, 131] width 110 height 12
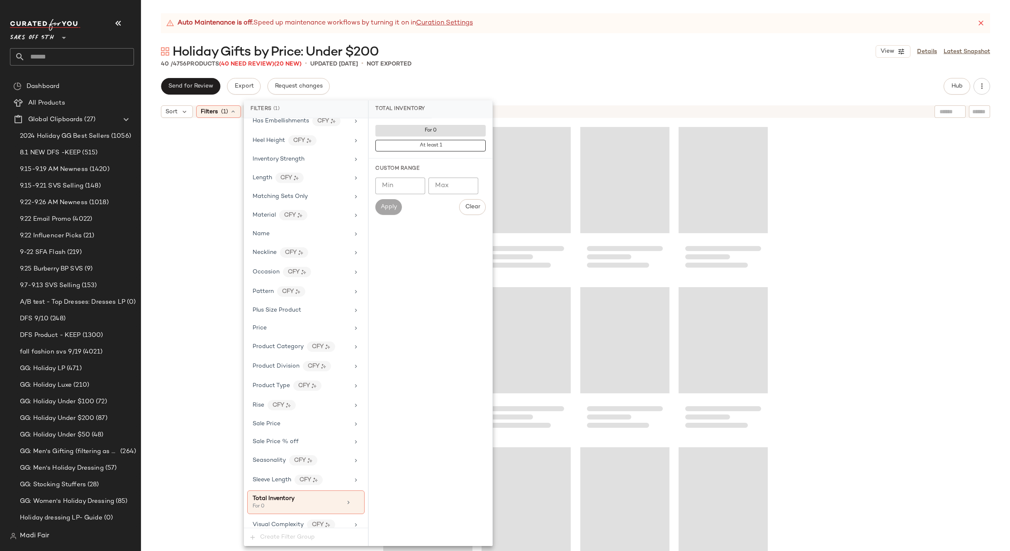
click at [512, 59] on div "Holiday Gifts by Price: Under $200 View Details Latest Snapshot" at bounding box center [575, 51] width 869 height 17
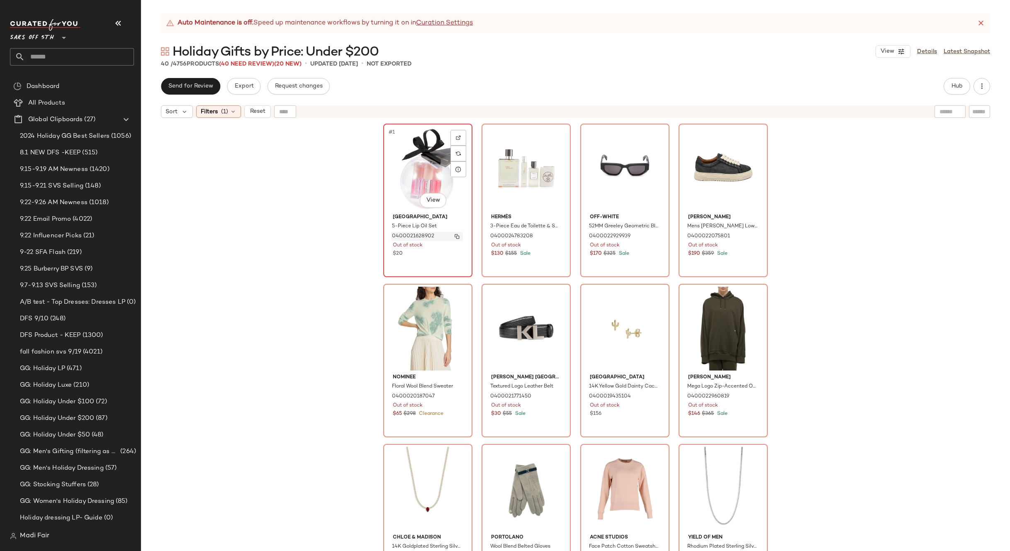
click at [455, 234] on img "button" at bounding box center [457, 236] width 5 height 5
click at [230, 110] on icon at bounding box center [233, 111] width 7 height 7
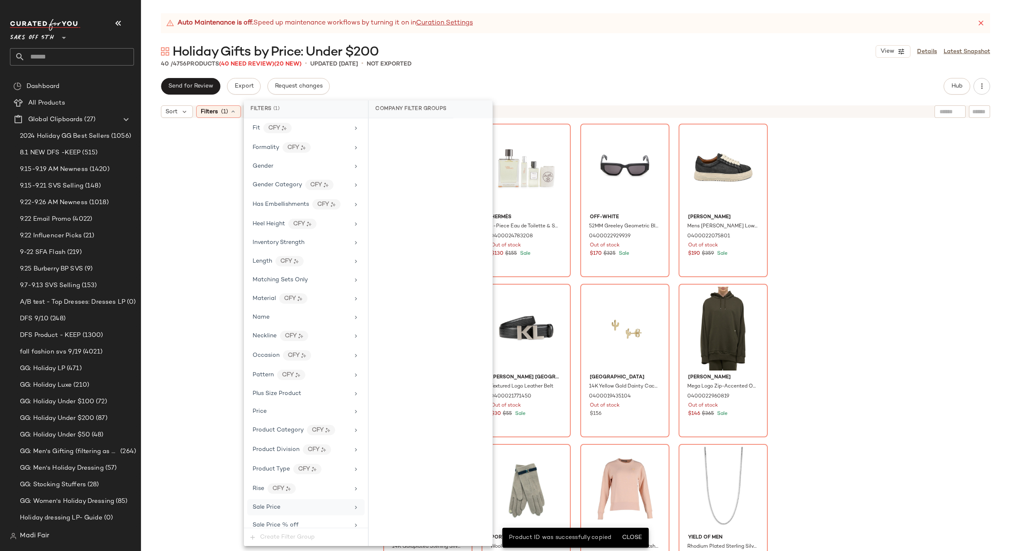
scroll to position [345, 0]
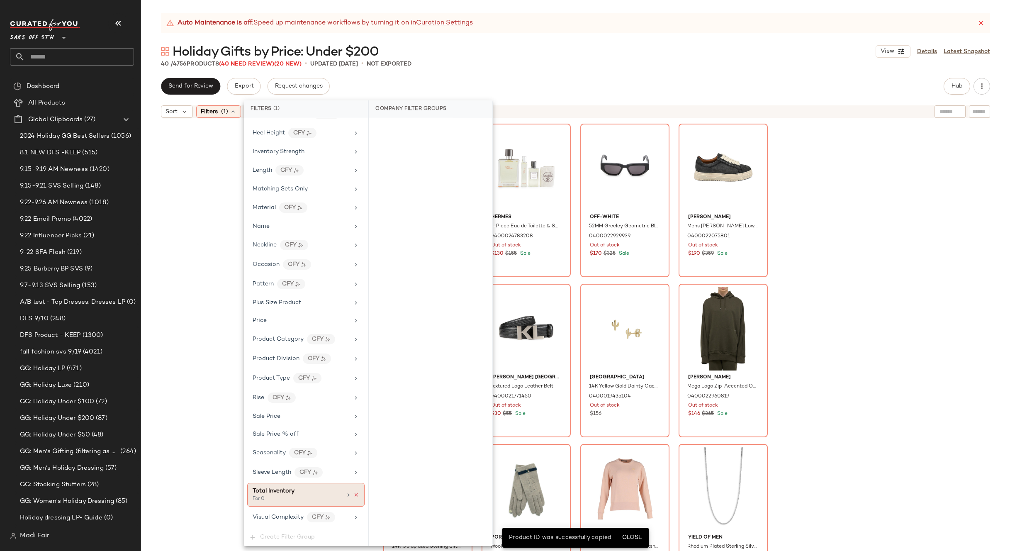
click at [353, 493] on icon at bounding box center [356, 495] width 6 height 6
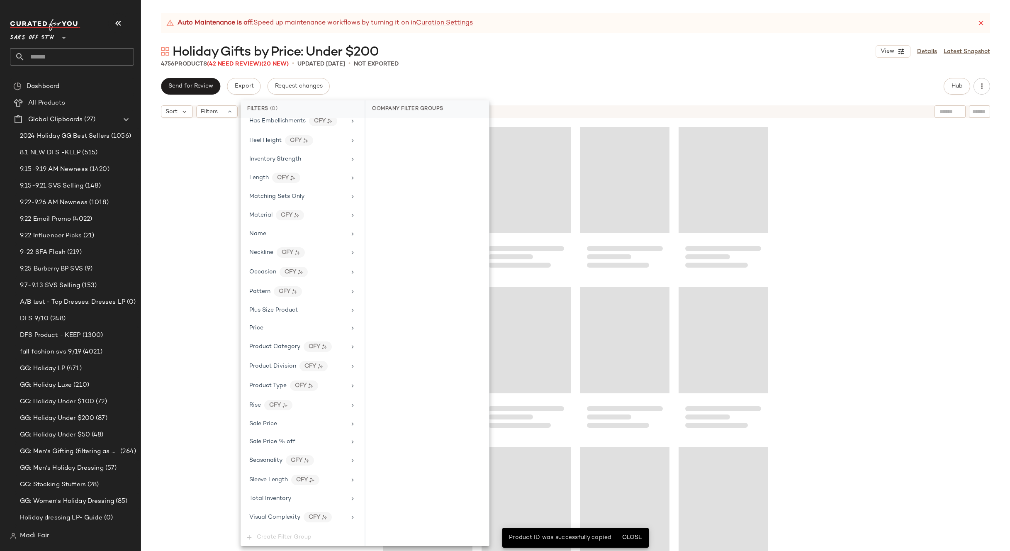
click at [483, 70] on div "Auto Maintenance is off. Speed up maintenance workflows by turning it on in Cur…" at bounding box center [575, 282] width 869 height 538
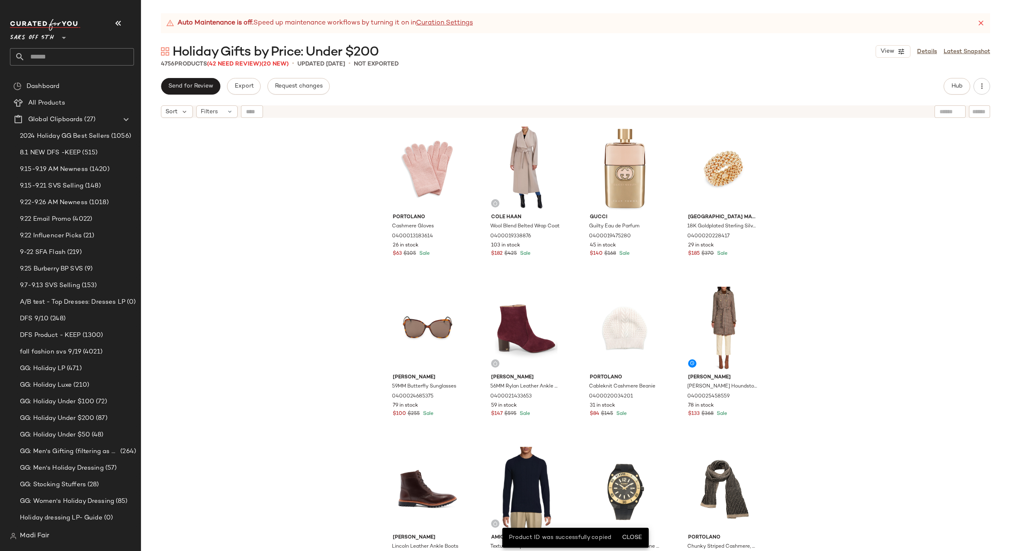
click at [254, 112] on div at bounding box center [252, 111] width 22 height 12
paste input "**********"
type input "**********"
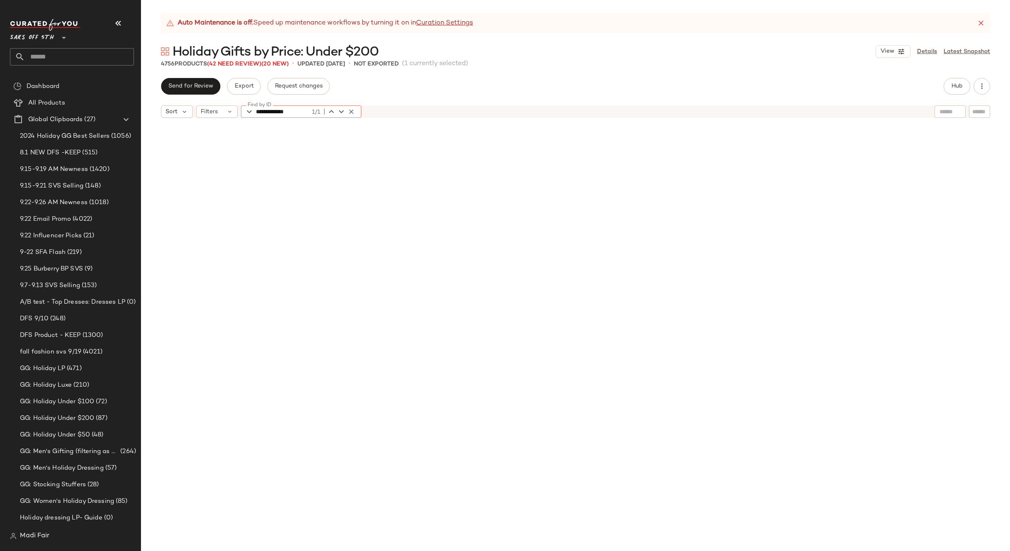
scroll to position [6406, 0]
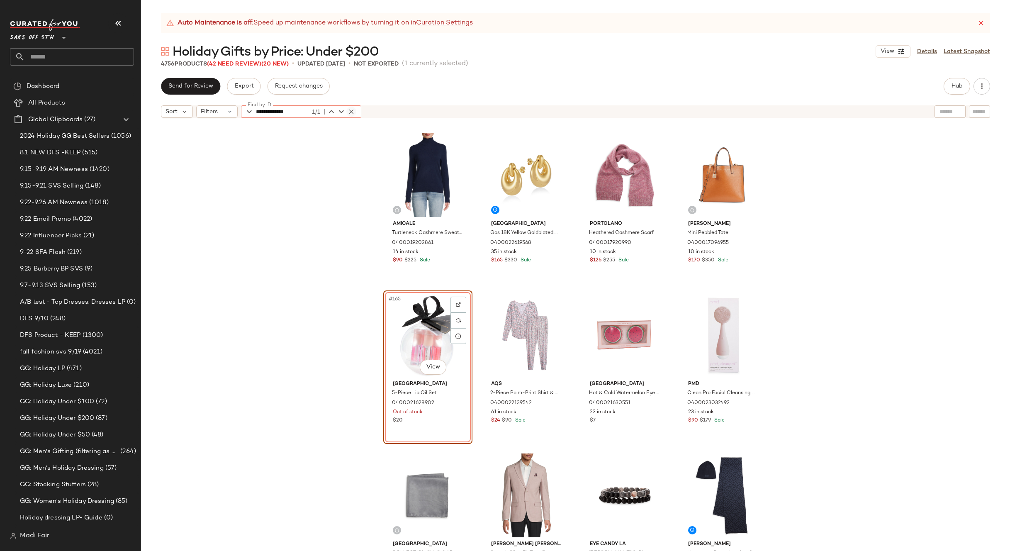
click at [349, 111] on icon "button" at bounding box center [351, 111] width 7 height 7
click at [310, 292] on div "Amicale Turtleneck Cashmere Sweater 0400019202861 14 in stock $90 $225 Sale [GE…" at bounding box center [575, 347] width 869 height 450
click at [414, 329] on div "#165 View" at bounding box center [427, 335] width 83 height 84
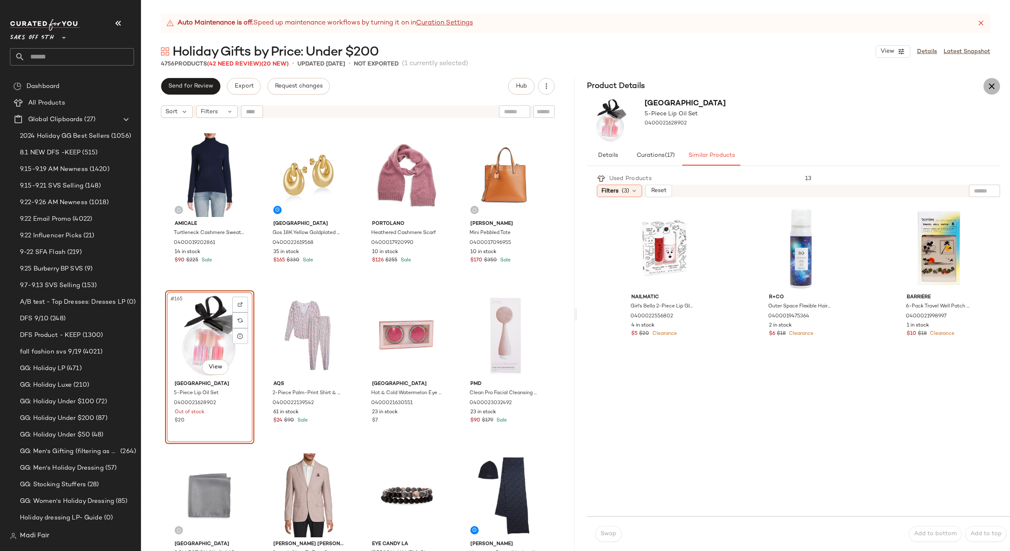
click at [991, 85] on icon "button" at bounding box center [992, 86] width 10 height 10
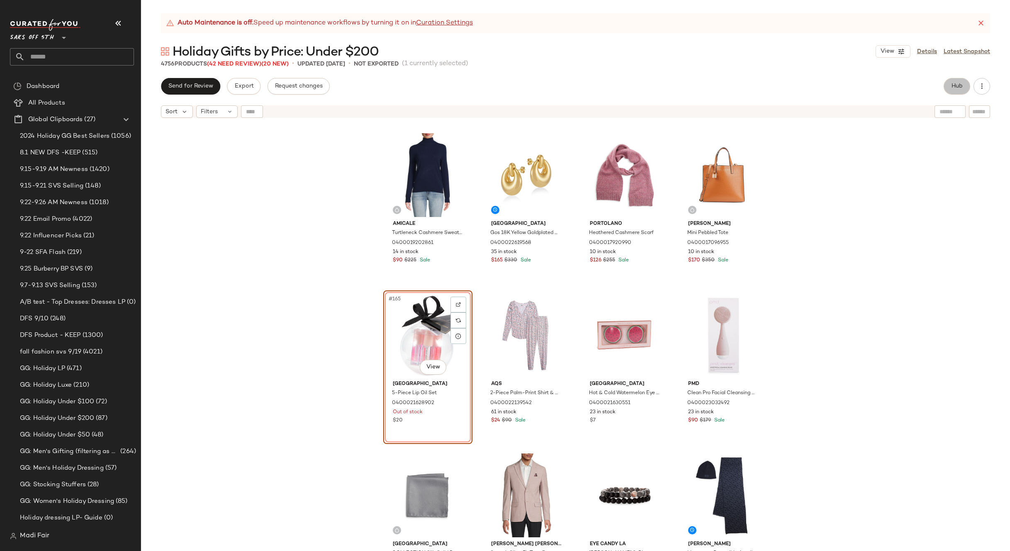
click at [949, 88] on button "Hub" at bounding box center [957, 86] width 27 height 17
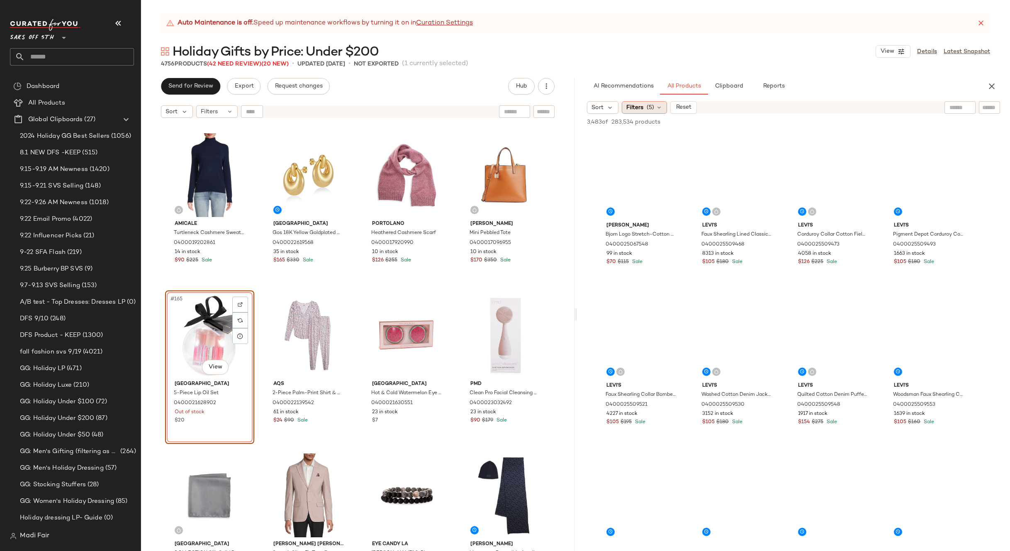
click at [655, 107] on div "Filters (5)" at bounding box center [644, 107] width 45 height 12
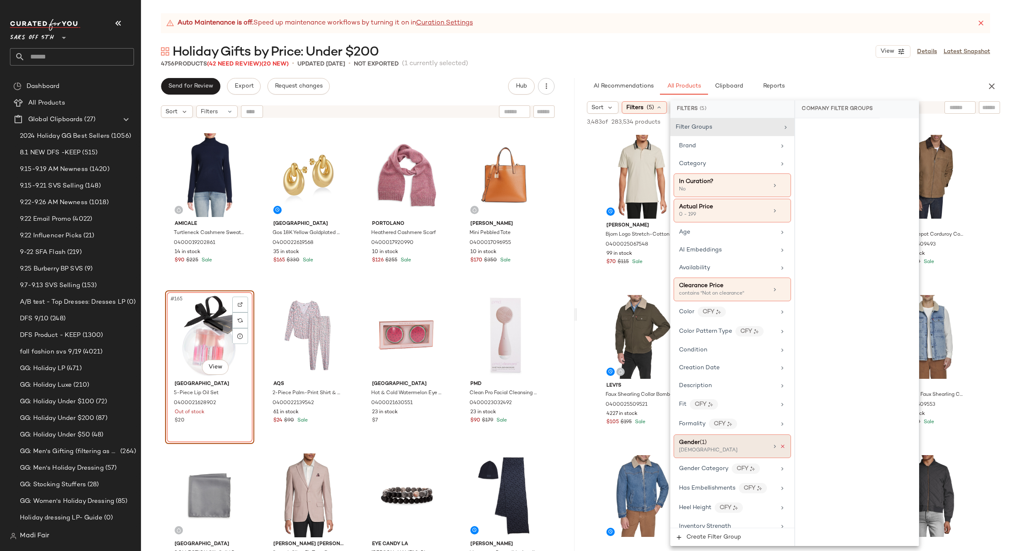
click at [781, 447] on icon at bounding box center [783, 447] width 6 height 6
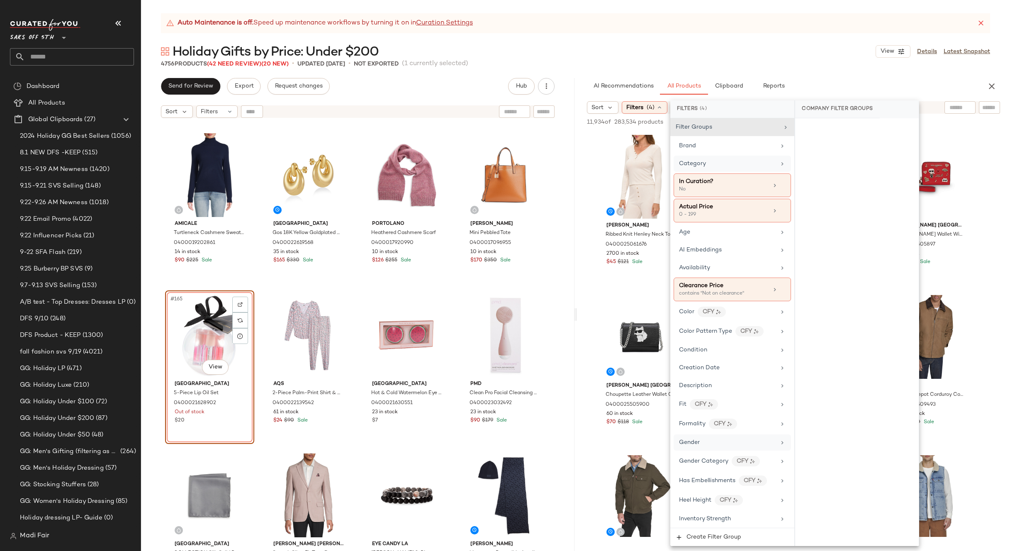
click at [717, 162] on div "Category" at bounding box center [727, 163] width 97 height 9
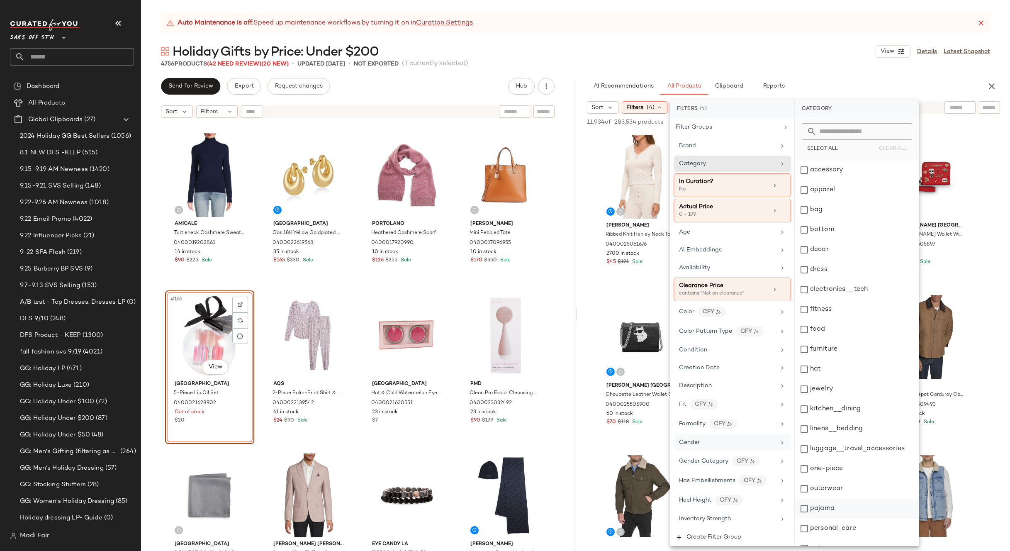
scroll to position [112, 0]
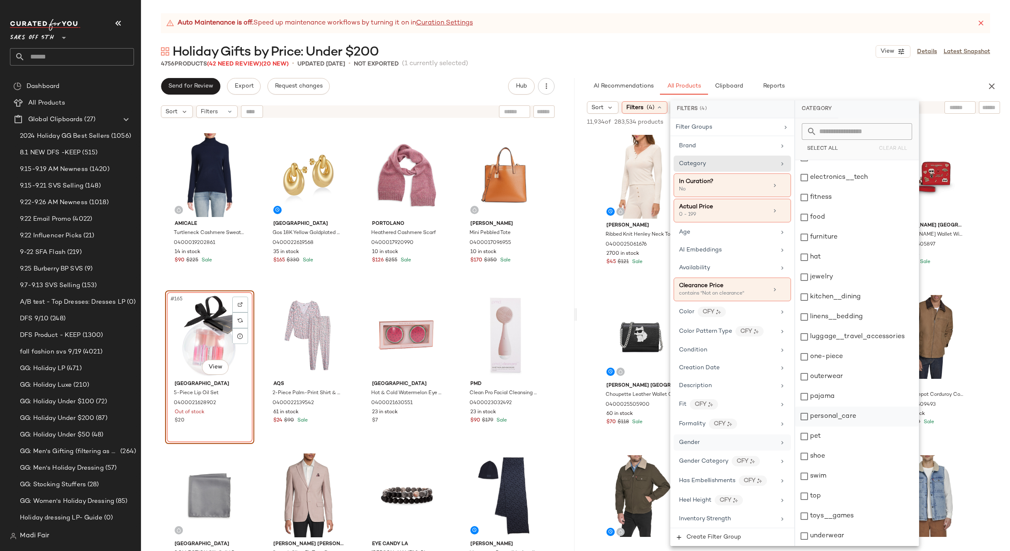
click at [852, 415] on div "personal_care" at bounding box center [857, 417] width 124 height 20
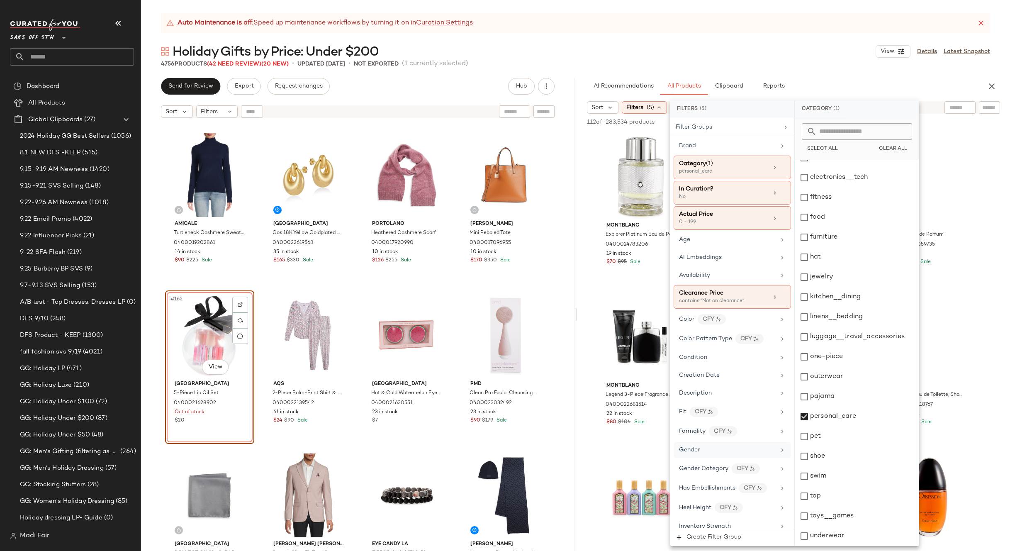
click at [801, 58] on div "Holiday Gifts by Price: Under $200 View Details Latest Snapshot" at bounding box center [575, 51] width 869 height 17
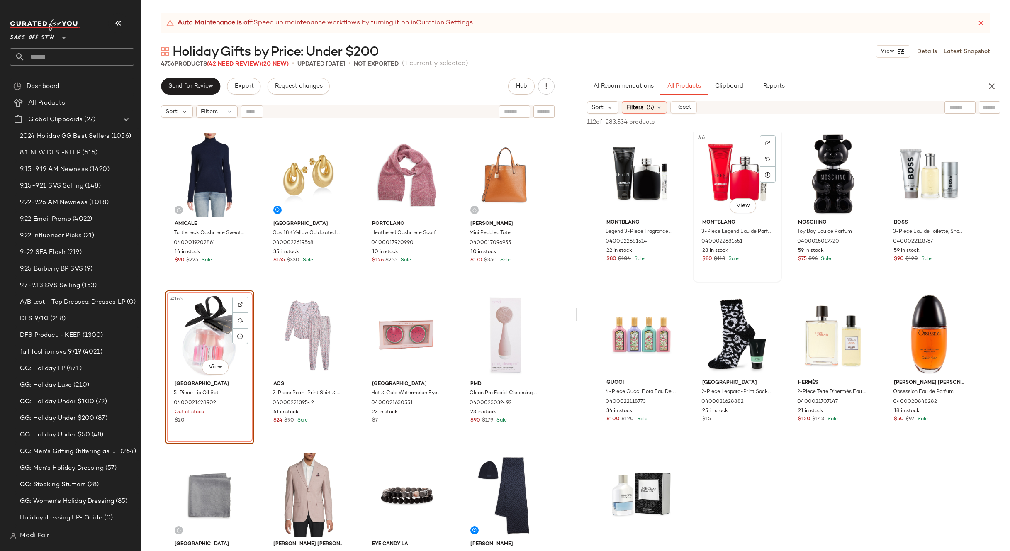
scroll to position [166, 0]
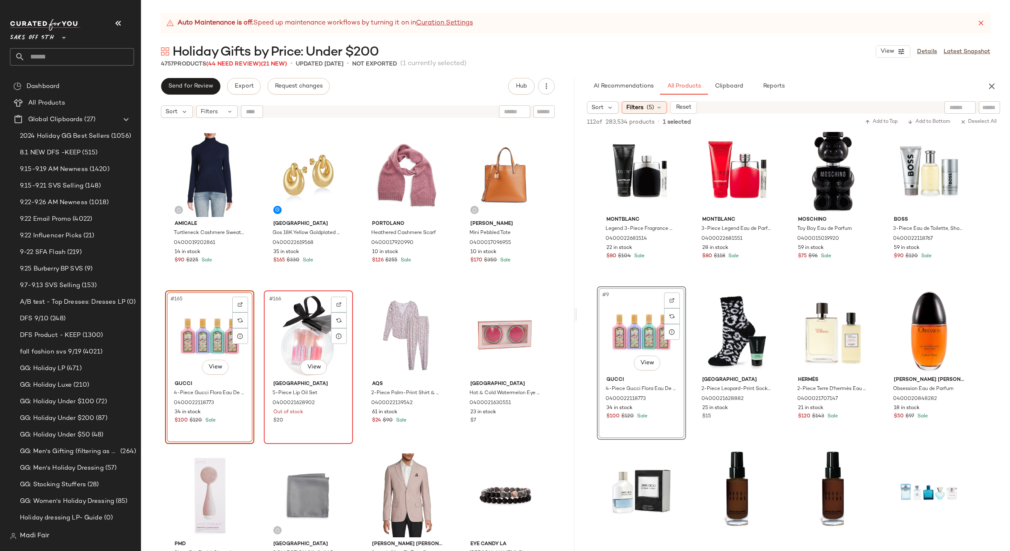
click at [305, 334] on div "#166 View" at bounding box center [308, 335] width 83 height 84
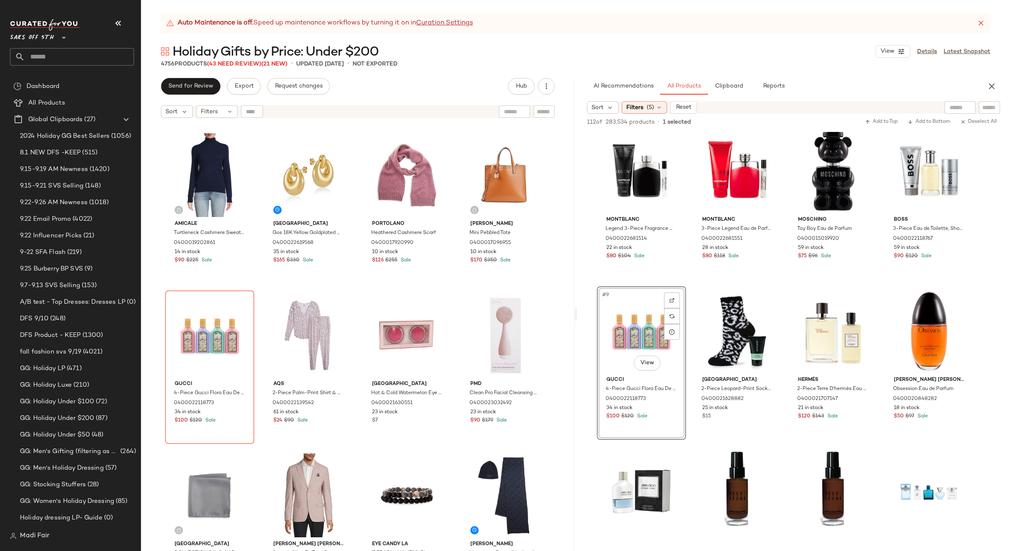
click at [458, 288] on div "Amicale Turtleneck Cashmere Sweater 0400019202861 14 in stock $90 $225 Sale [GE…" at bounding box center [358, 347] width 434 height 450
click at [220, 113] on div "Filters" at bounding box center [216, 111] width 41 height 12
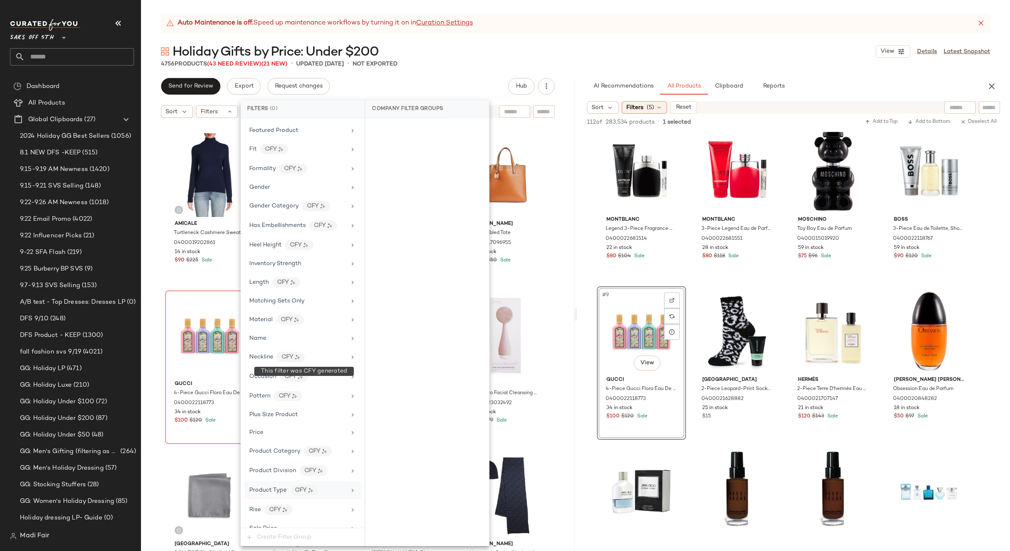
scroll to position [337, 0]
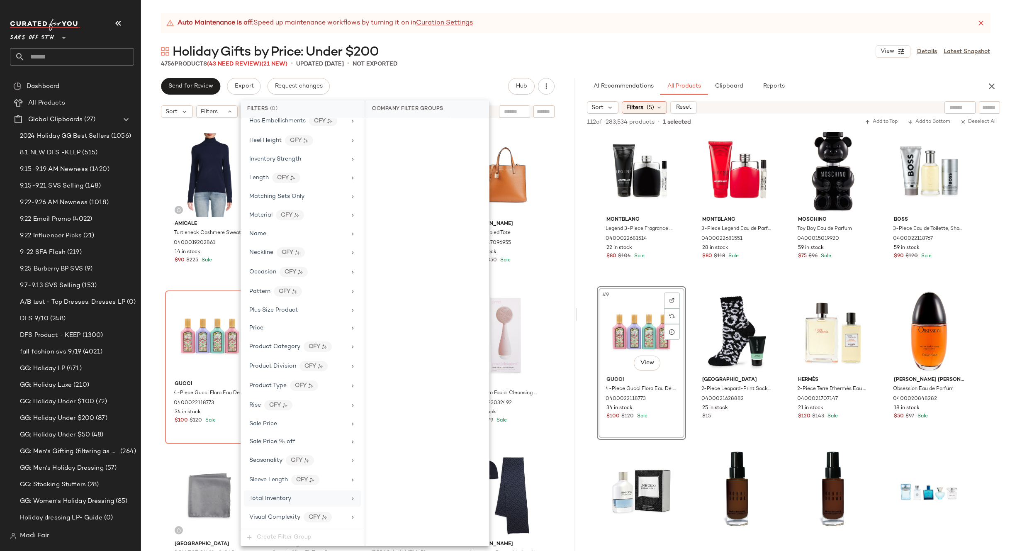
click at [283, 498] on span "Total Inventory" at bounding box center [270, 498] width 42 height 6
click at [448, 128] on button "For 0" at bounding box center [427, 131] width 110 height 12
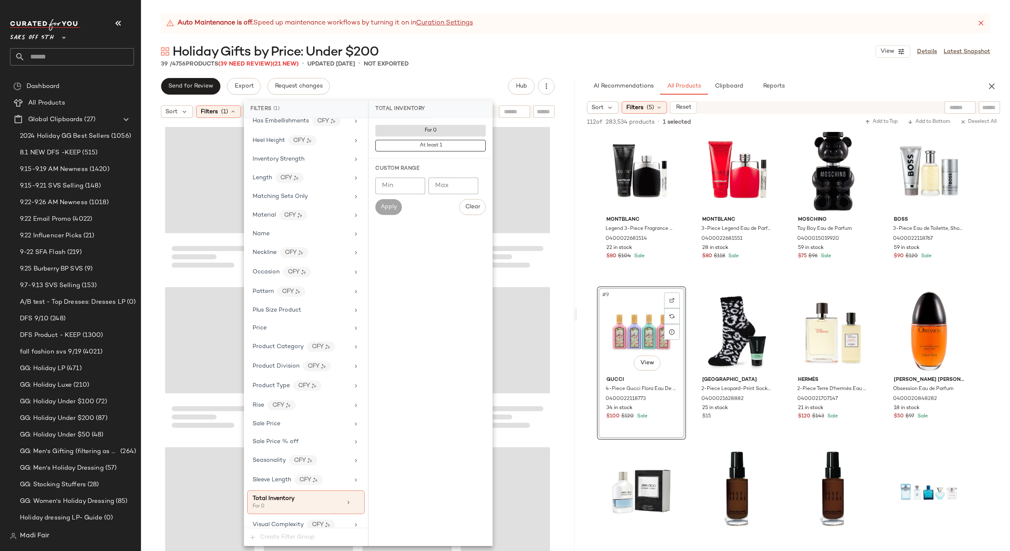
click at [449, 67] on div "39 / 4756 Products (39 Need Review) (21 New) • updated [DATE] • Not Exported" at bounding box center [575, 64] width 869 height 8
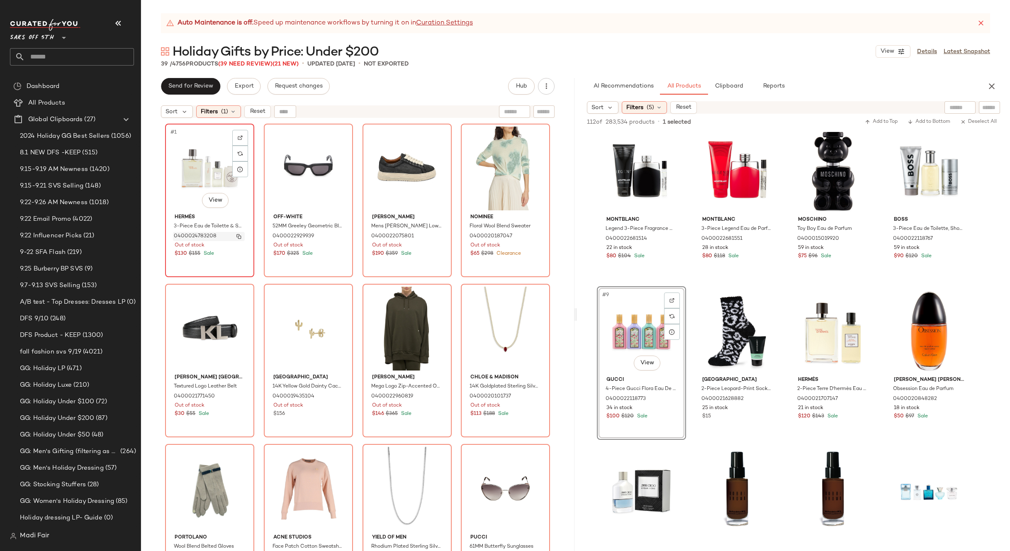
click at [236, 235] on img "button" at bounding box center [238, 236] width 5 height 5
click at [232, 115] on div "Filters (1)" at bounding box center [218, 111] width 45 height 12
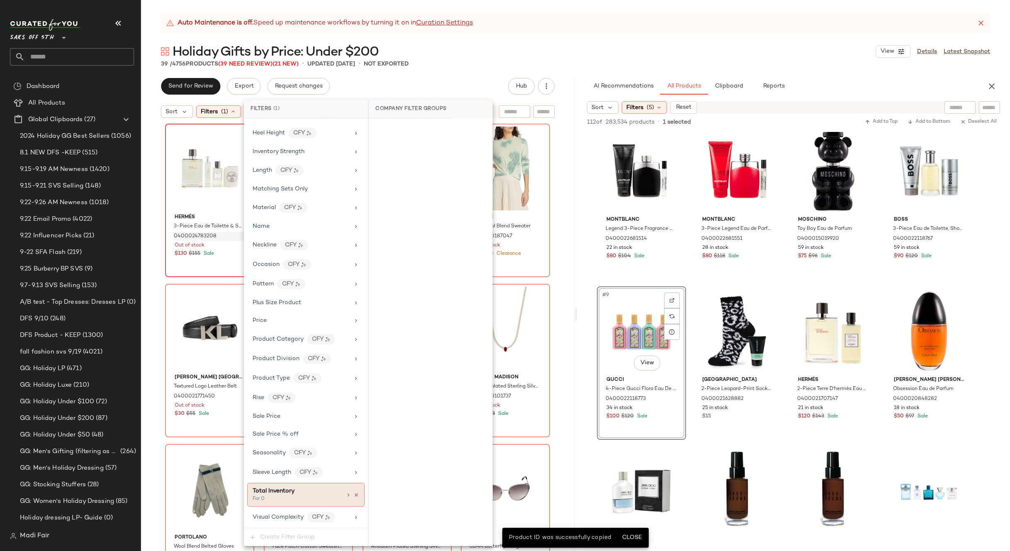
click at [353, 493] on icon at bounding box center [356, 495] width 6 height 6
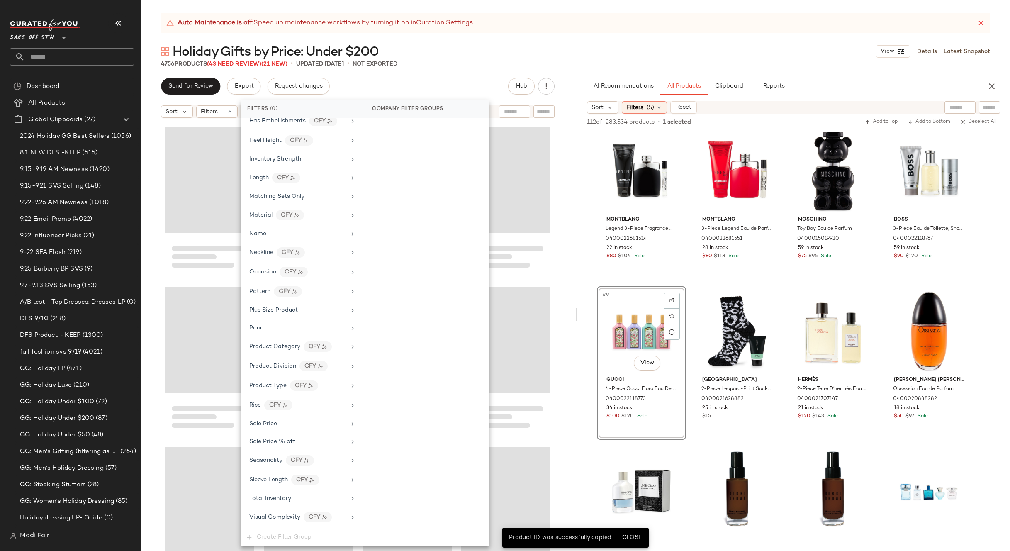
click at [456, 73] on div "Auto Maintenance is off. Speed up maintenance workflows by turning it on in Cur…" at bounding box center [575, 282] width 869 height 538
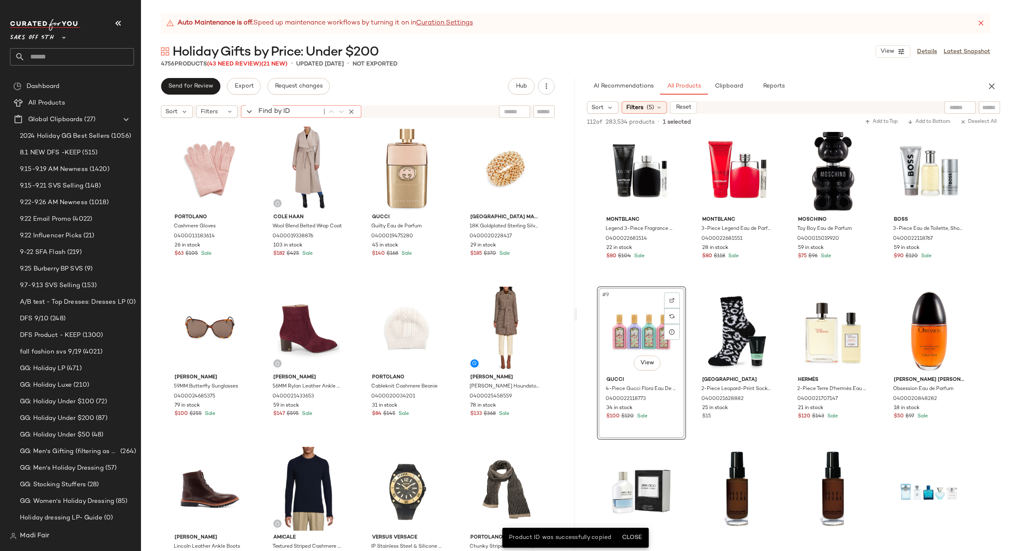
click at [250, 110] on div "Find by ID Find by ID" at bounding box center [301, 111] width 120 height 12
paste input "**********"
type input "**********"
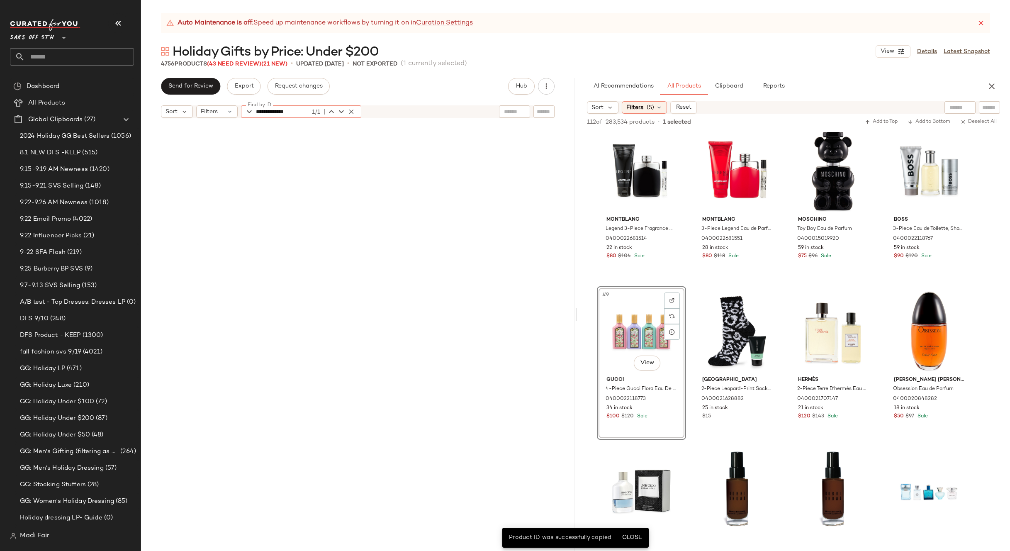
scroll to position [10089, 0]
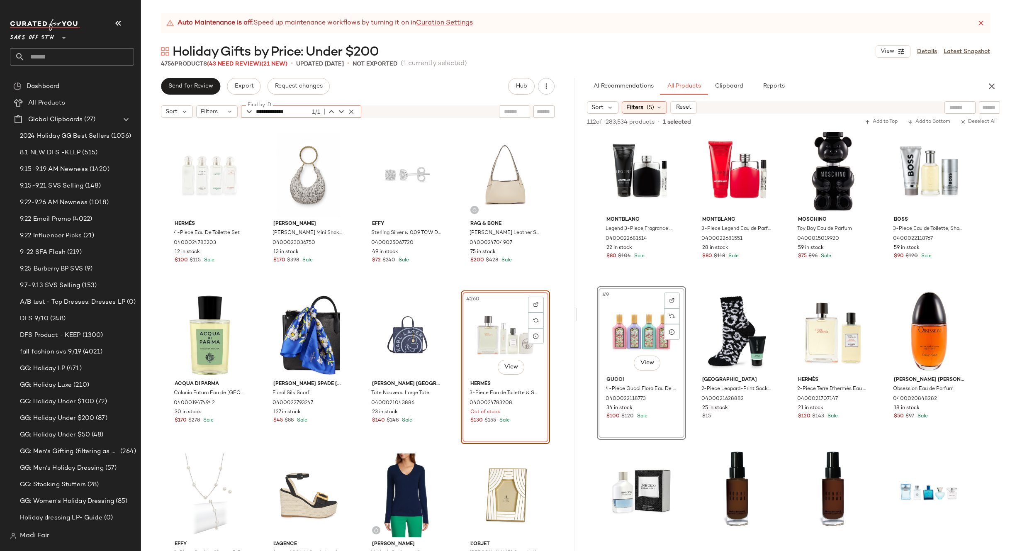
click at [454, 287] on div "Hermès 4-Piece Eau De Toilette Set 0400024783203 12 in stock $100 $115 Sale [PE…" at bounding box center [358, 347] width 434 height 450
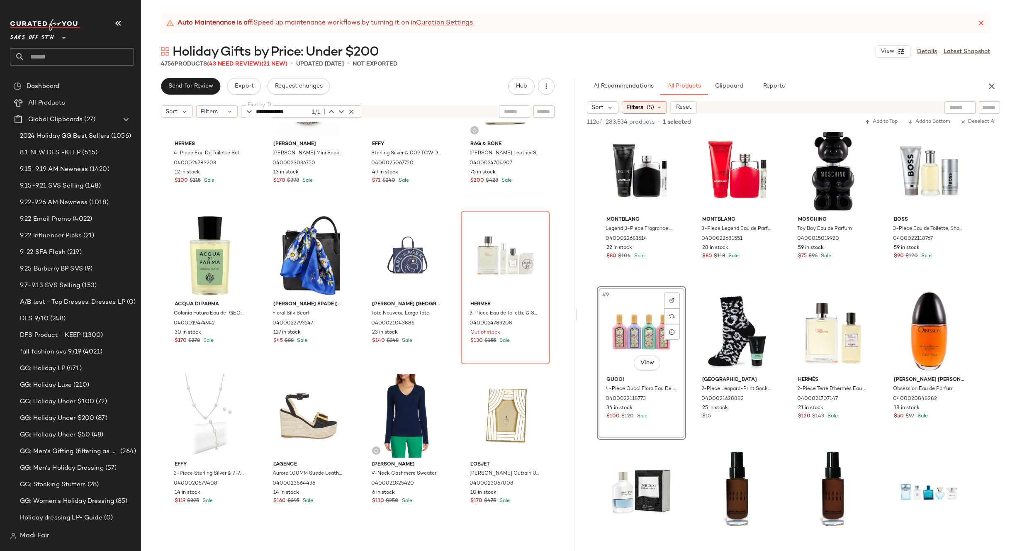
scroll to position [10172, 0]
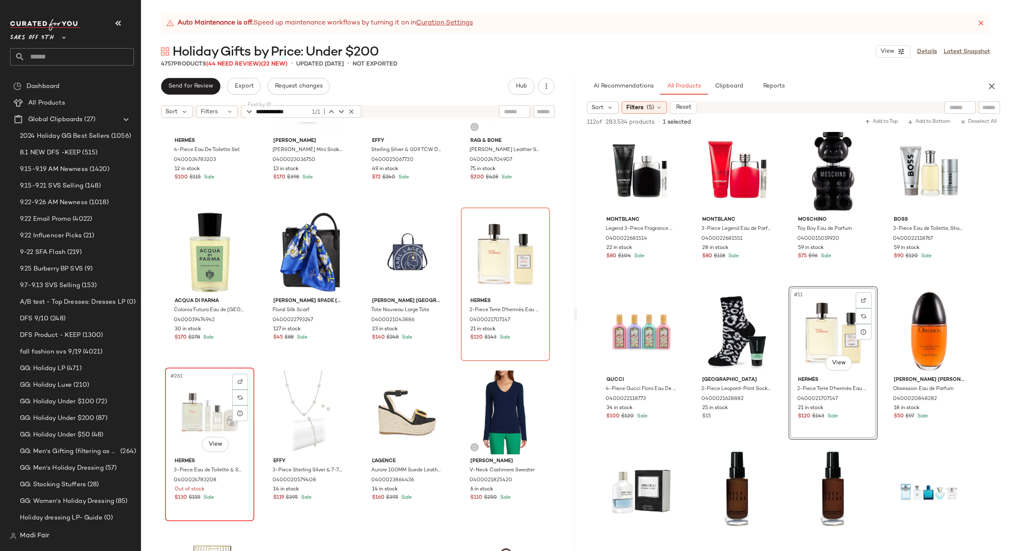
click at [194, 413] on div "#261 View" at bounding box center [209, 413] width 83 height 84
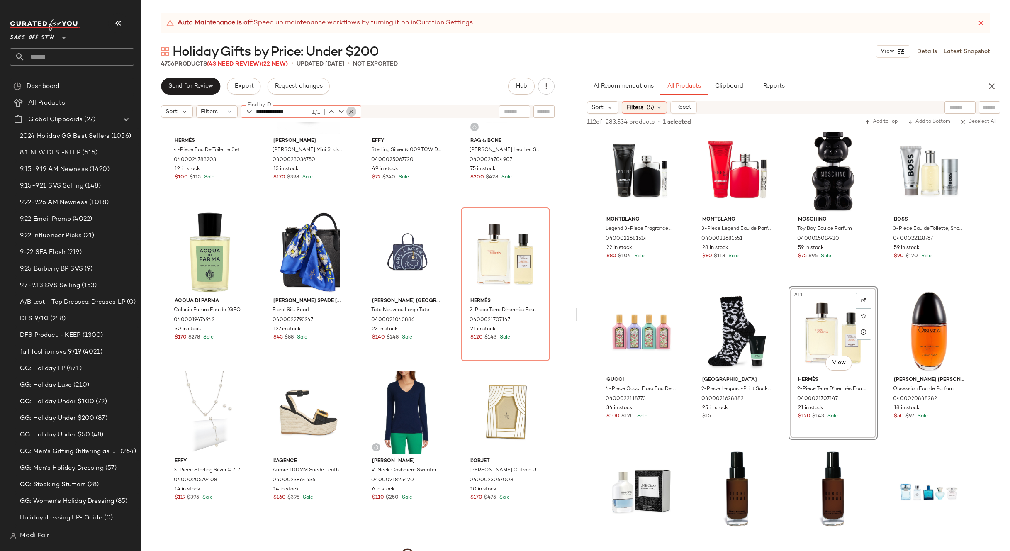
click at [348, 110] on icon "button" at bounding box center [351, 111] width 7 height 7
click at [231, 110] on icon at bounding box center [230, 111] width 7 height 7
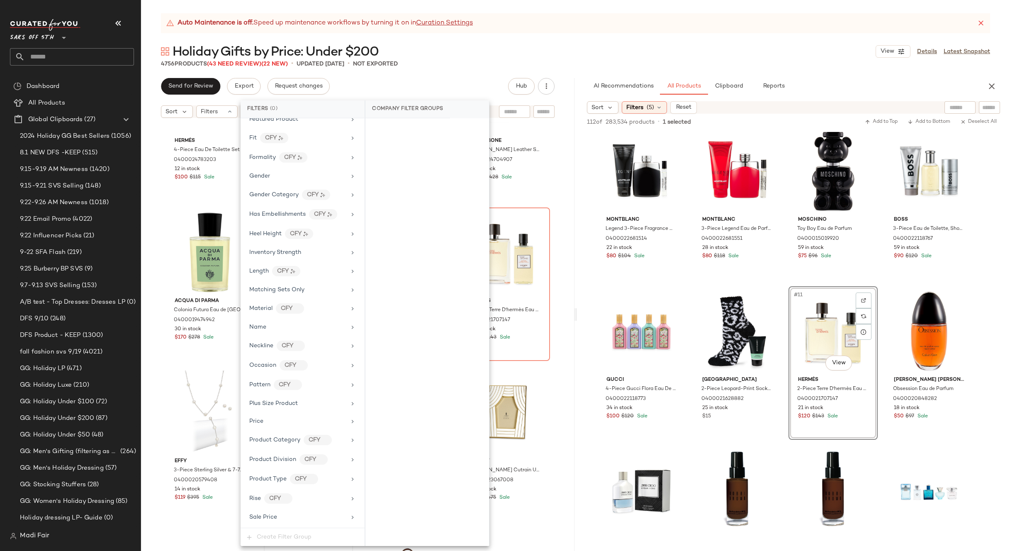
scroll to position [337, 0]
click at [274, 490] on div "Filter Groups Brand Category Actual Price Age AI Embeddings Availability Cleara…" at bounding box center [303, 323] width 124 height 410
click at [274, 495] on span "Total Inventory" at bounding box center [270, 498] width 42 height 6
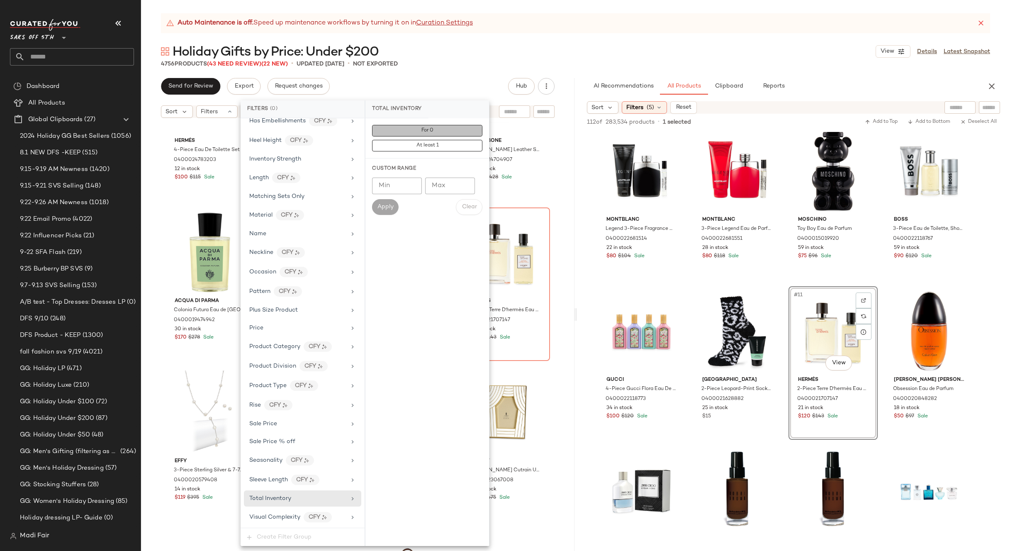
click at [420, 132] on button "For 0" at bounding box center [427, 131] width 110 height 12
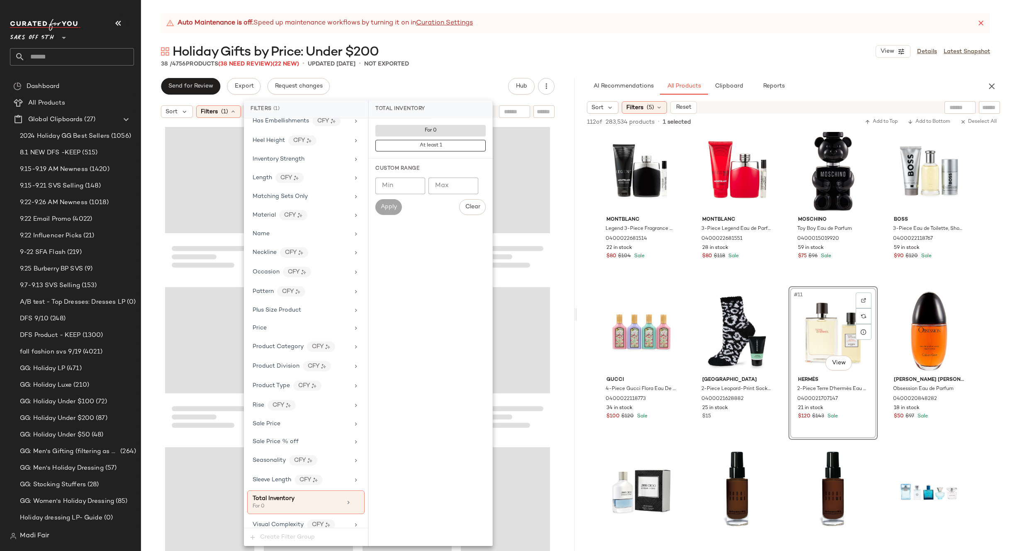
click at [453, 51] on div "Holiday Gifts by Price: Under $200 View Details Latest Snapshot" at bounding box center [575, 51] width 869 height 17
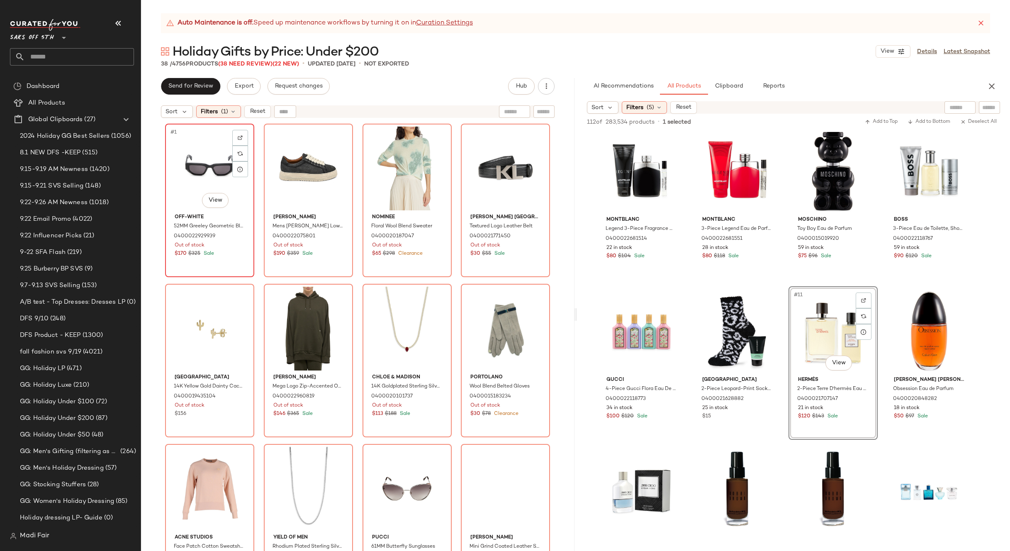
click at [204, 160] on div "#1 View" at bounding box center [209, 169] width 83 height 84
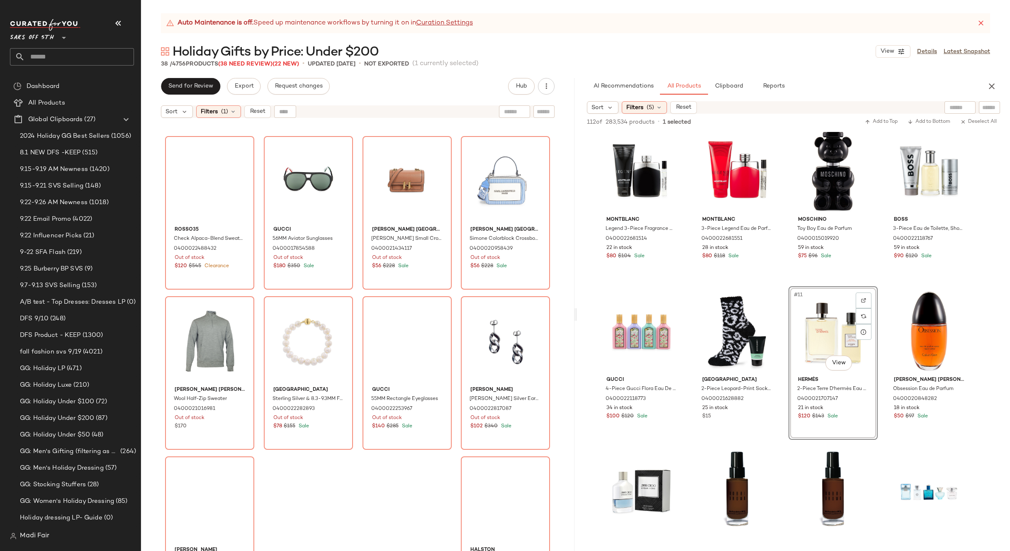
scroll to position [1153, 0]
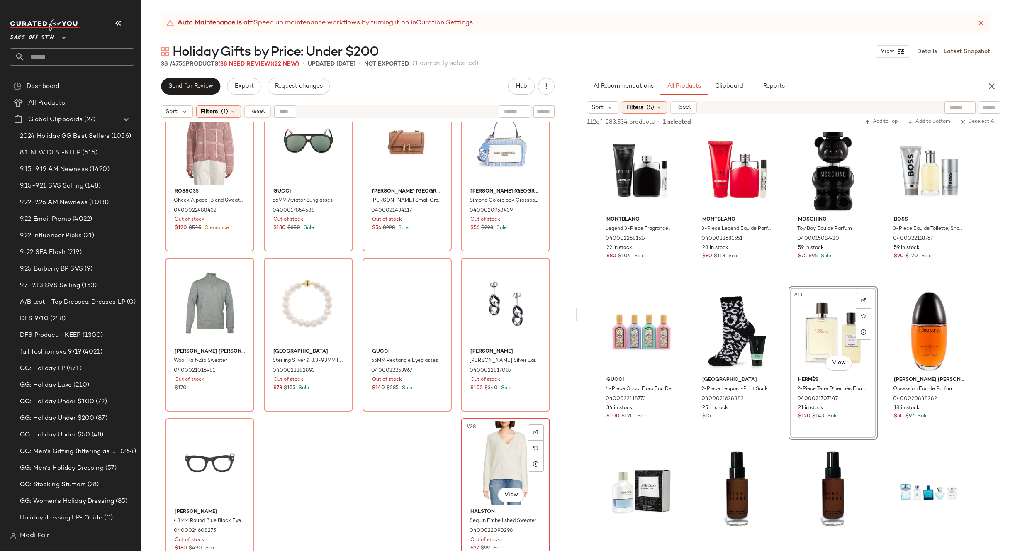
click at [497, 455] on div "#38 View" at bounding box center [505, 463] width 83 height 84
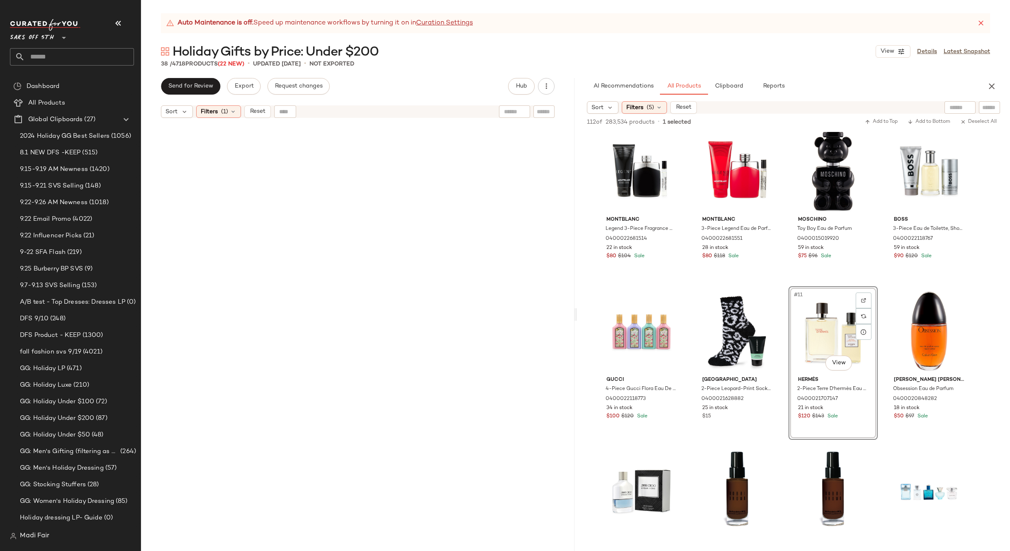
click at [226, 113] on span "(1)" at bounding box center [224, 111] width 7 height 9
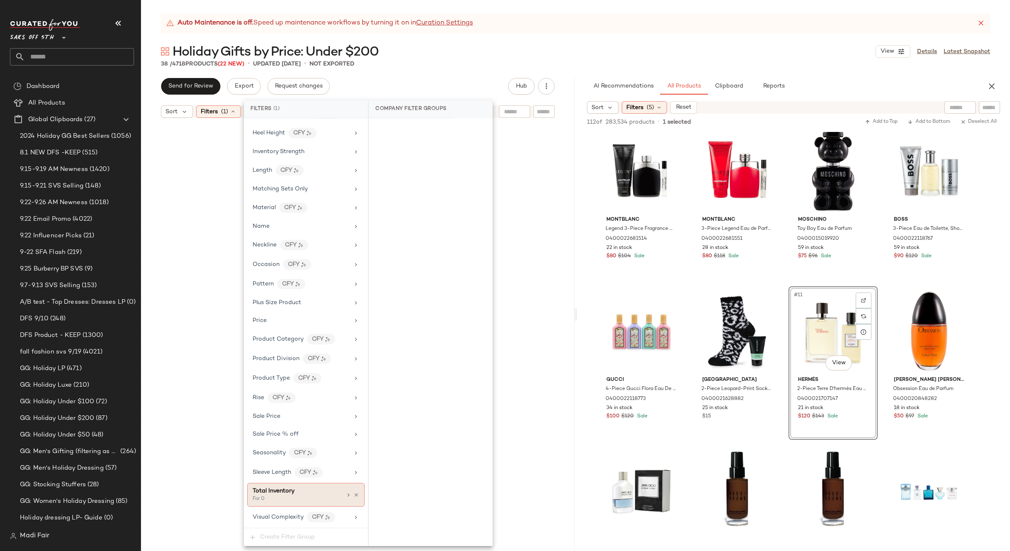
click at [353, 495] on icon at bounding box center [356, 495] width 6 height 6
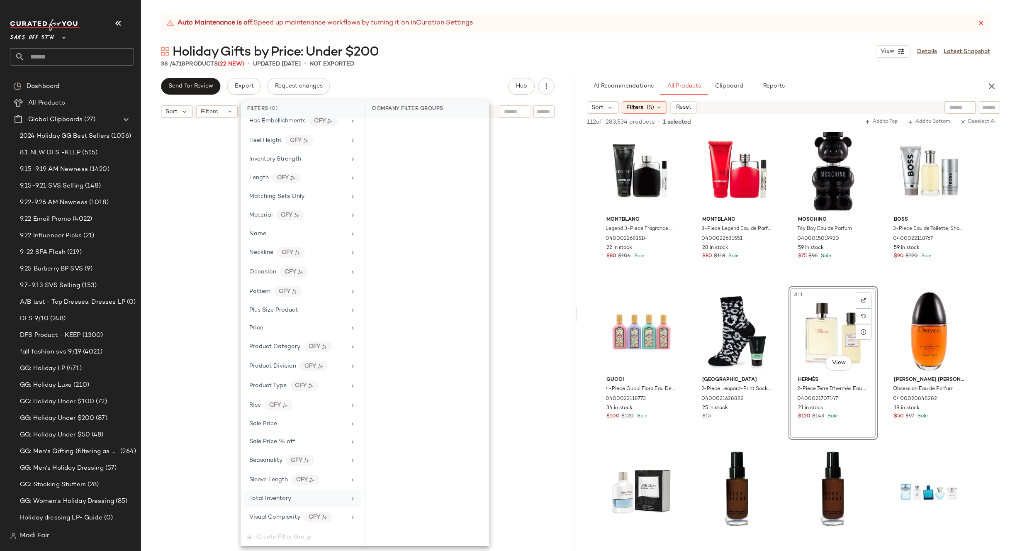
scroll to position [337, 0]
click at [310, 497] on div "Total Inventory" at bounding box center [297, 498] width 97 height 9
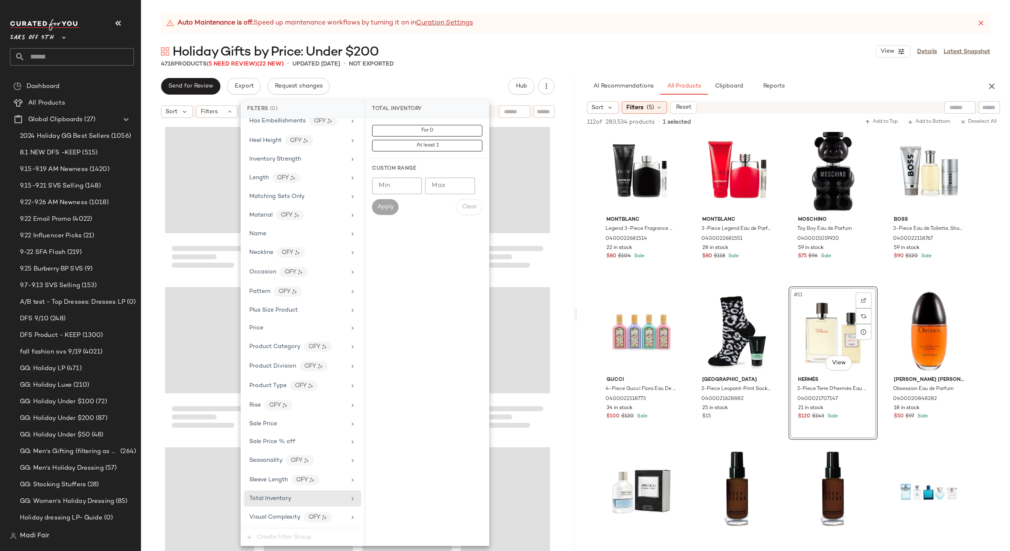
click at [439, 185] on input "Max" at bounding box center [450, 186] width 50 height 17
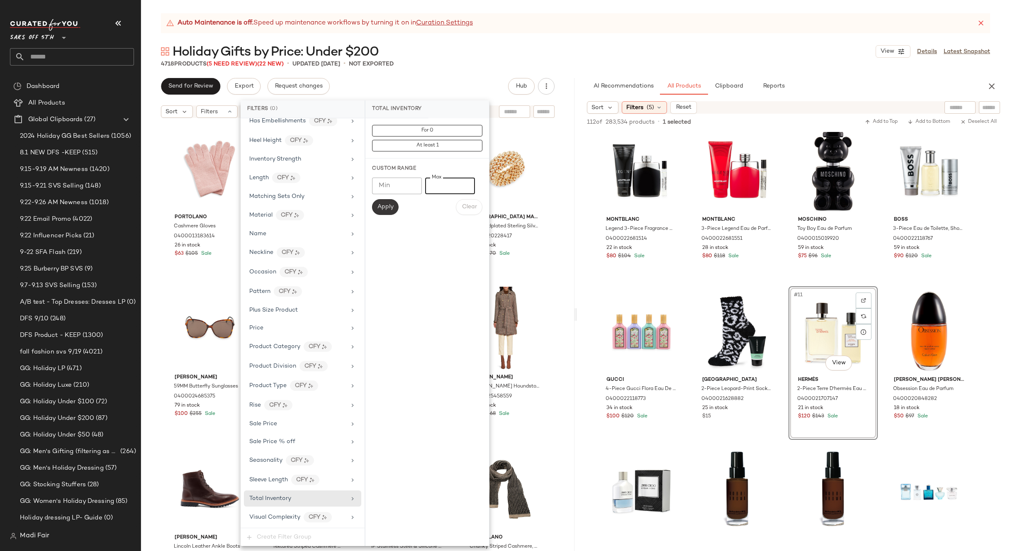
type input "*"
click at [390, 204] on span "Apply" at bounding box center [385, 207] width 17 height 7
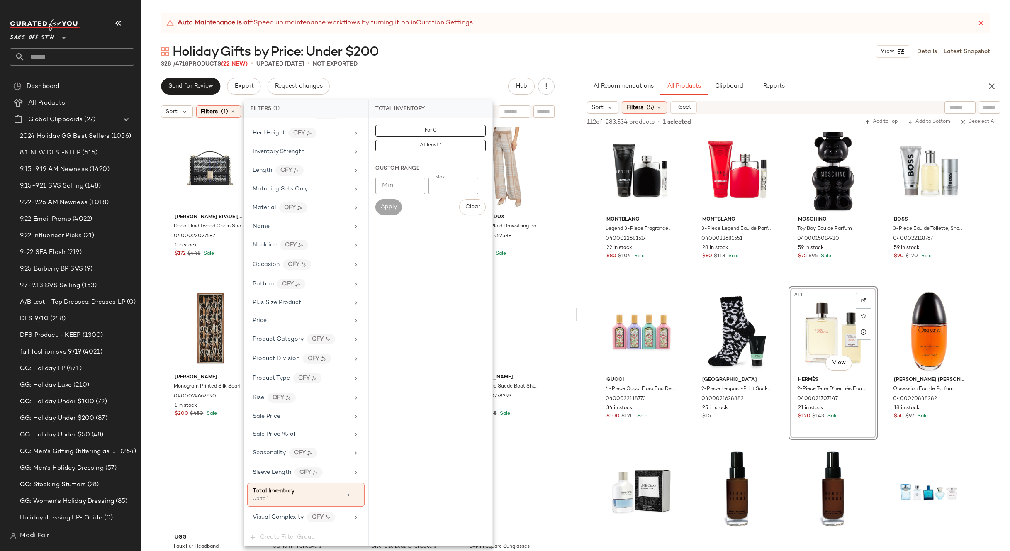
click at [451, 65] on div "328 / 4718 Products (22 New) • updated [DATE] • Not Exported" at bounding box center [575, 64] width 869 height 8
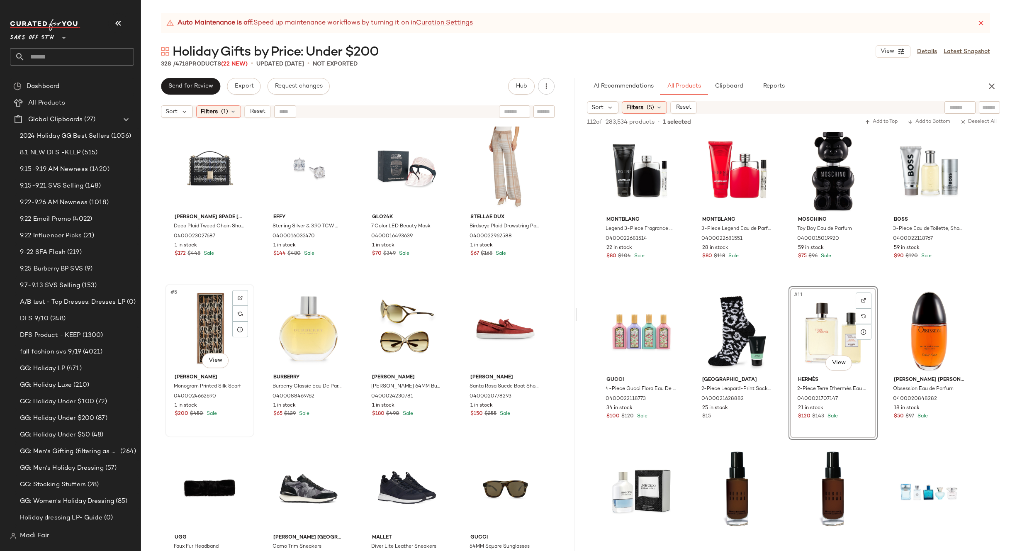
click at [207, 323] on div "#5 View" at bounding box center [209, 329] width 83 height 84
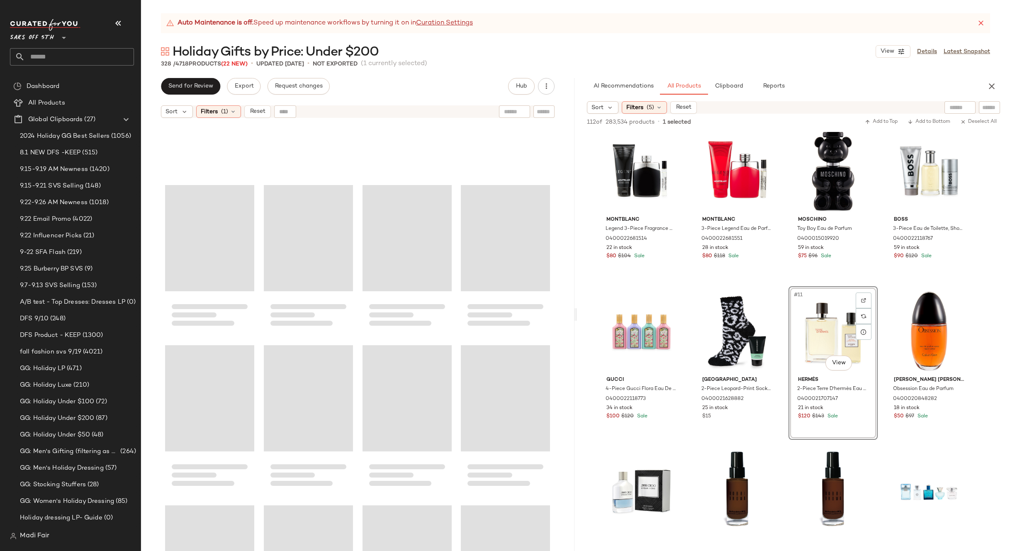
scroll to position [12684, 0]
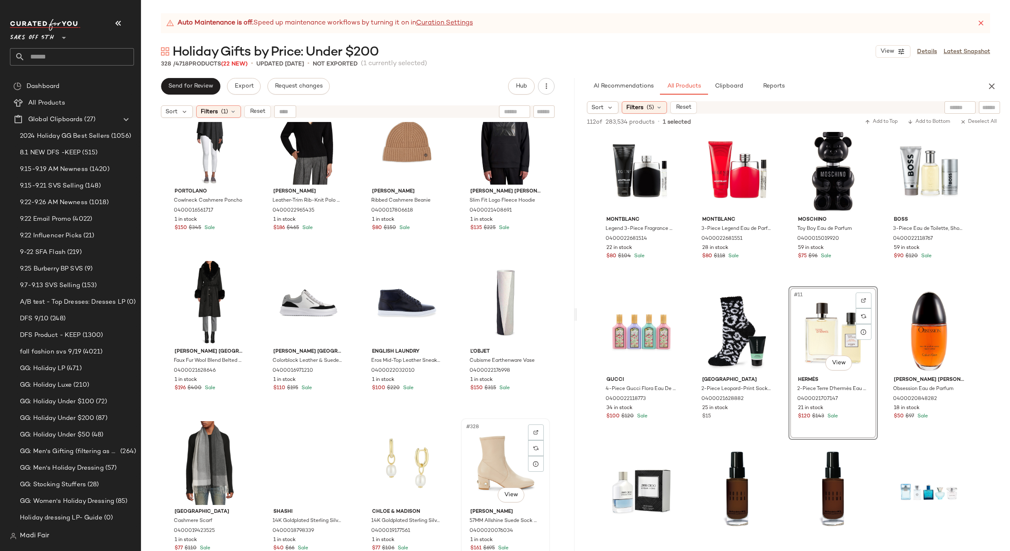
click at [495, 452] on div "#328 View" at bounding box center [505, 463] width 83 height 84
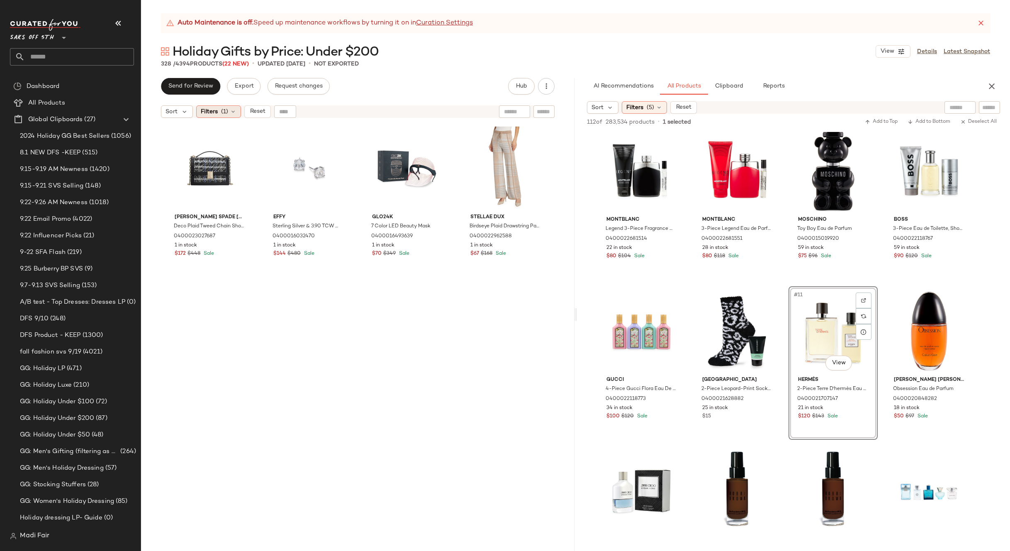
click at [231, 107] on div "Filters (1)" at bounding box center [218, 111] width 45 height 12
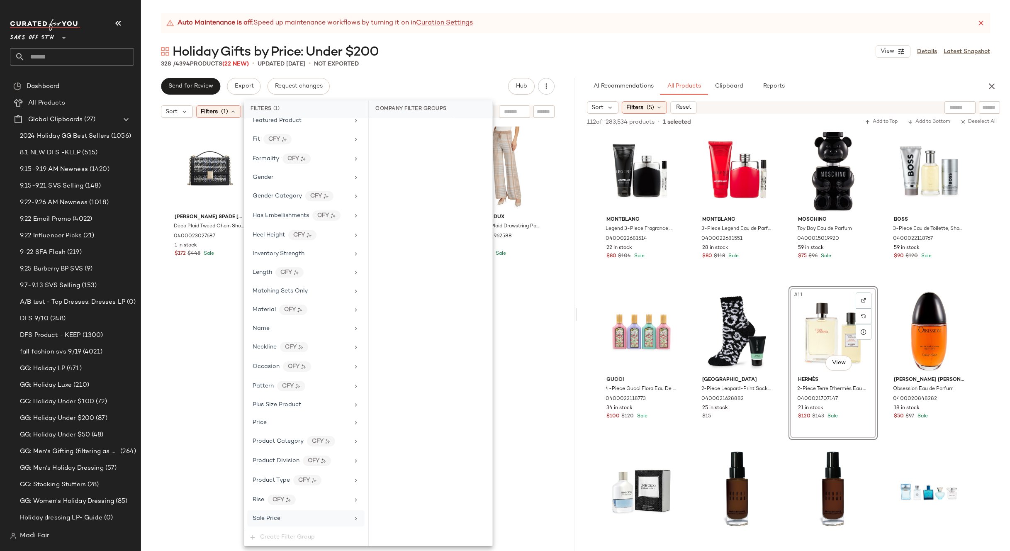
scroll to position [345, 0]
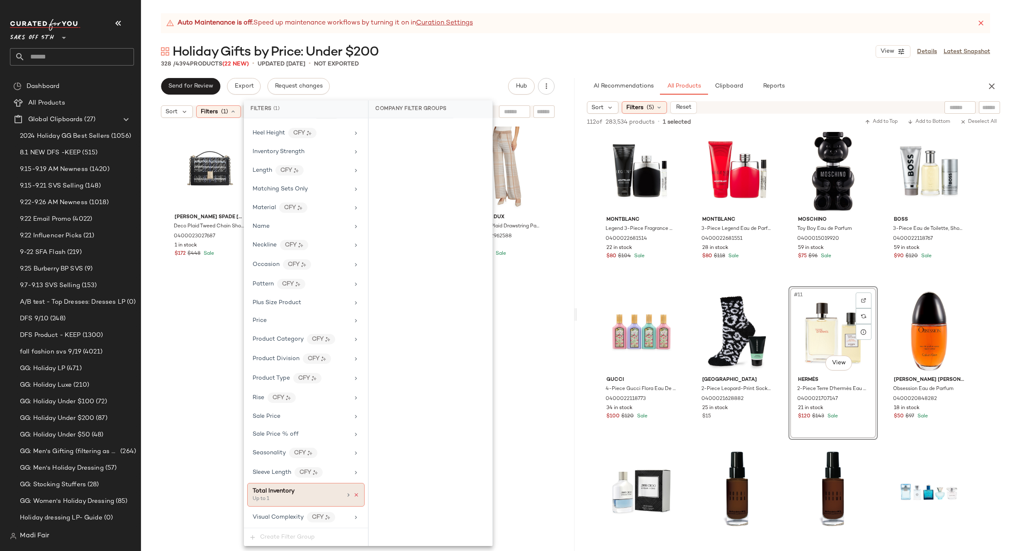
click at [353, 494] on icon at bounding box center [356, 495] width 6 height 6
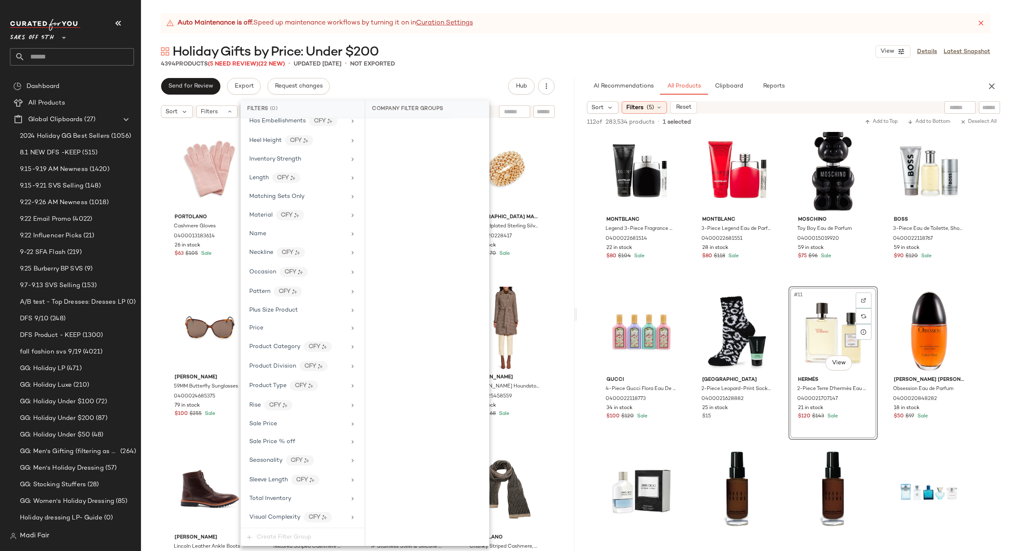
click at [456, 69] on div "Auto Maintenance is off. Speed up maintenance workflows by turning it on in Cur…" at bounding box center [575, 282] width 869 height 538
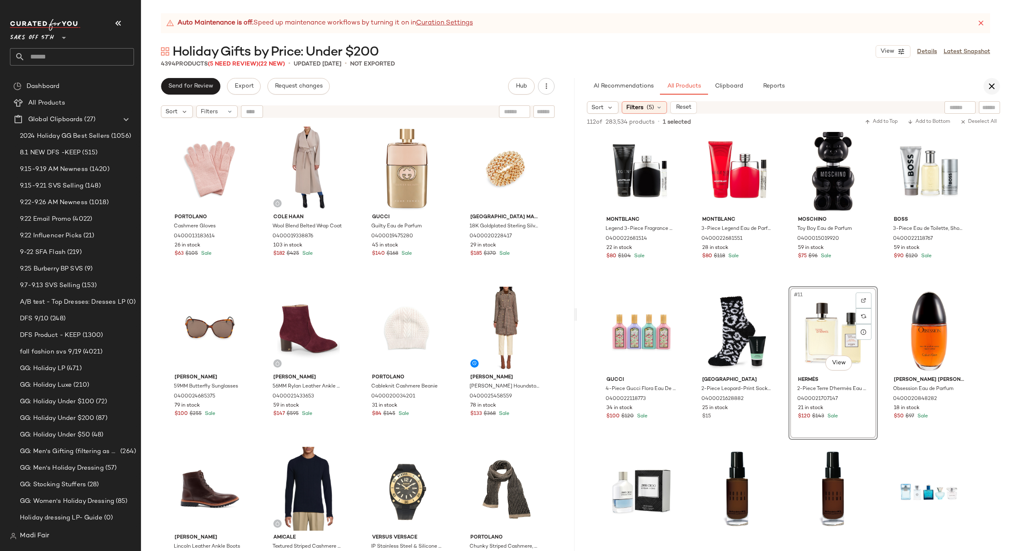
click at [993, 88] on icon "button" at bounding box center [992, 86] width 10 height 10
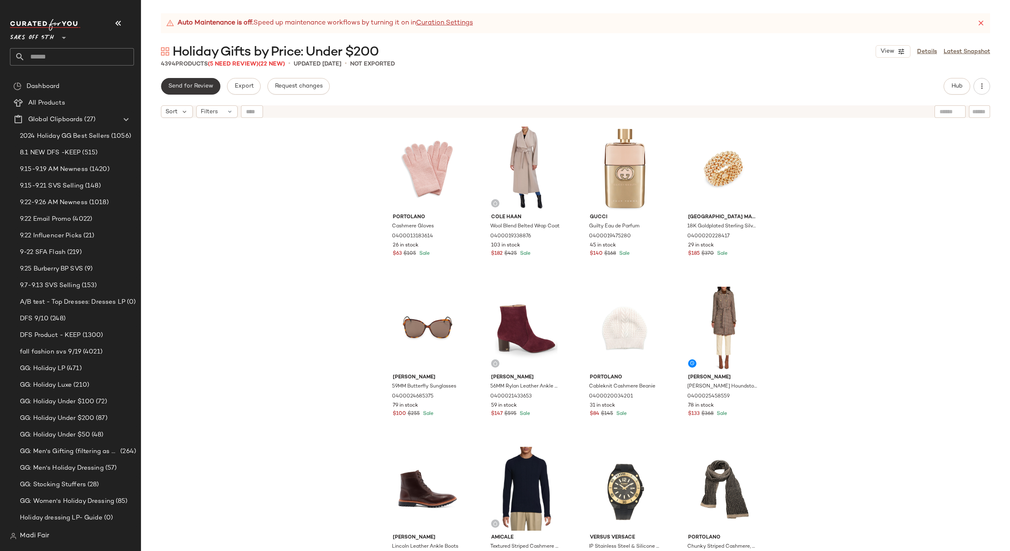
click at [200, 85] on span "Send for Review" at bounding box center [190, 86] width 45 height 7
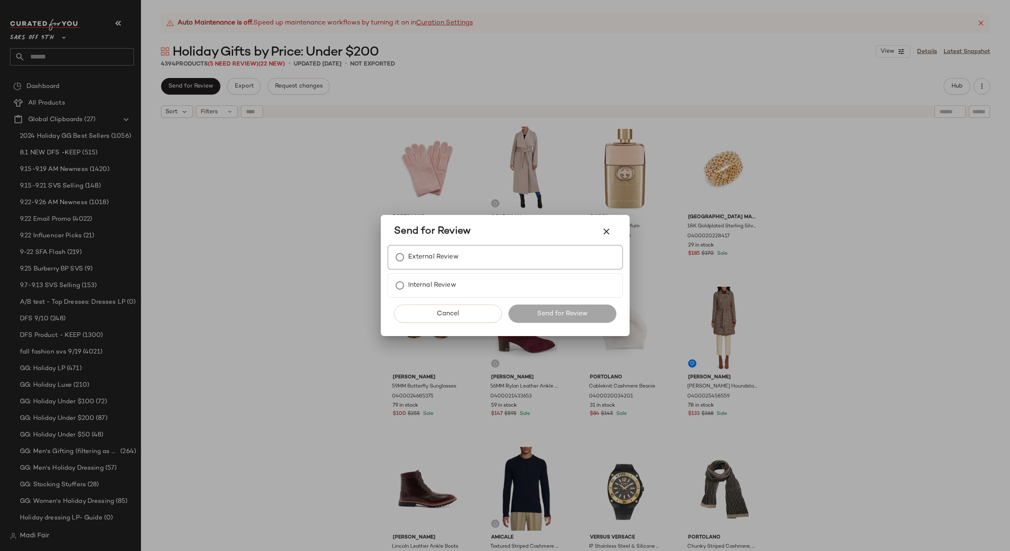
click at [431, 255] on label "External Review" at bounding box center [433, 257] width 51 height 17
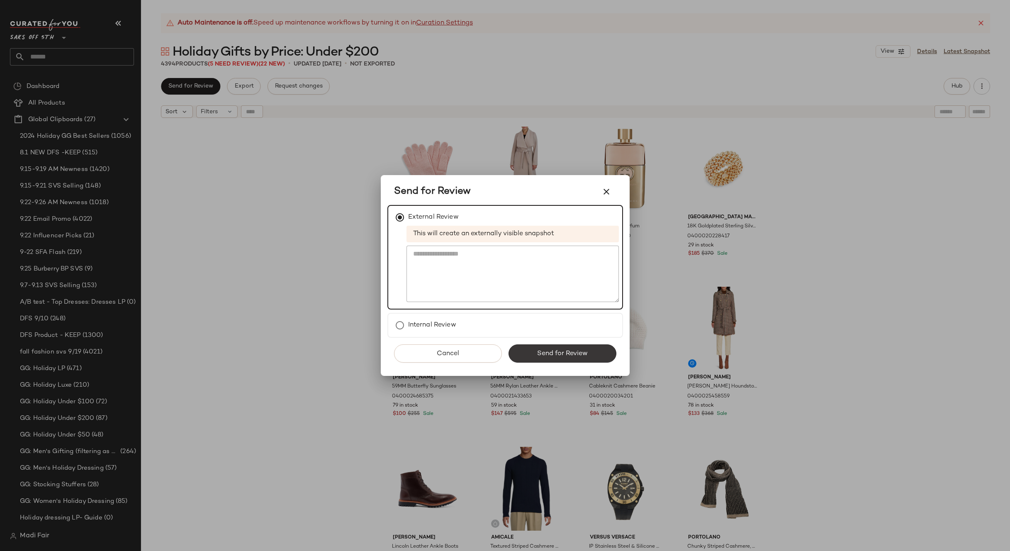
click at [558, 353] on span "Send for Review" at bounding box center [562, 354] width 51 height 8
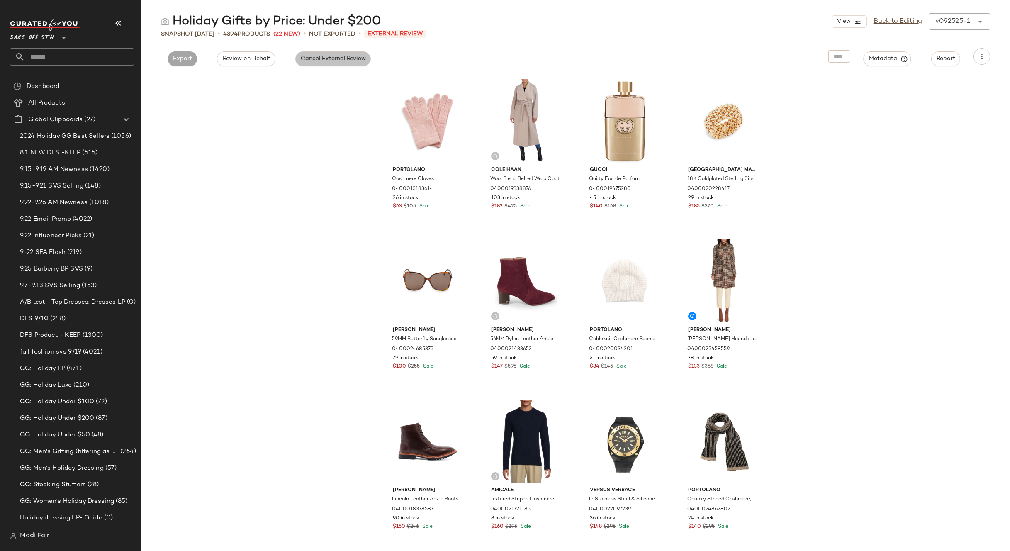
click at [331, 63] on button "Cancel External Review" at bounding box center [333, 58] width 76 height 15
drag, startPoint x: 897, startPoint y: 20, endPoint x: 877, endPoint y: 27, distance: 21.3
click at [897, 20] on link "Back to Editing" at bounding box center [898, 22] width 49 height 10
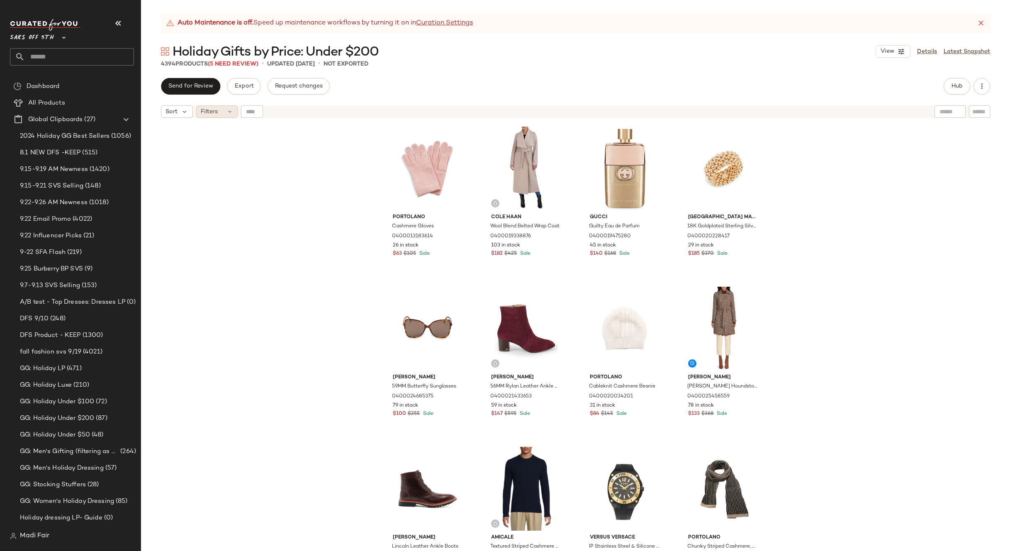
click at [216, 115] on span "Filters" at bounding box center [209, 111] width 17 height 9
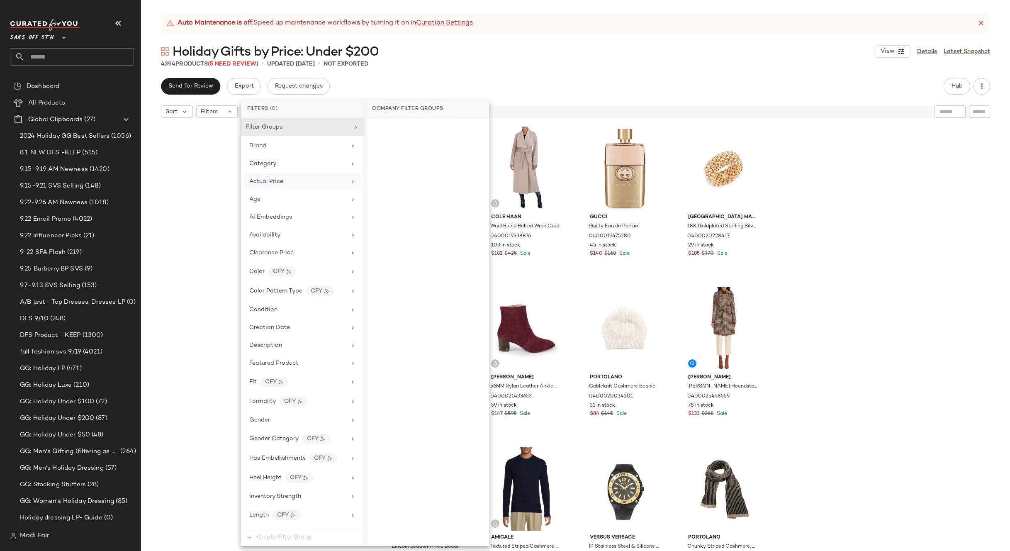
click at [295, 179] on div "Actual Price" at bounding box center [297, 181] width 97 height 9
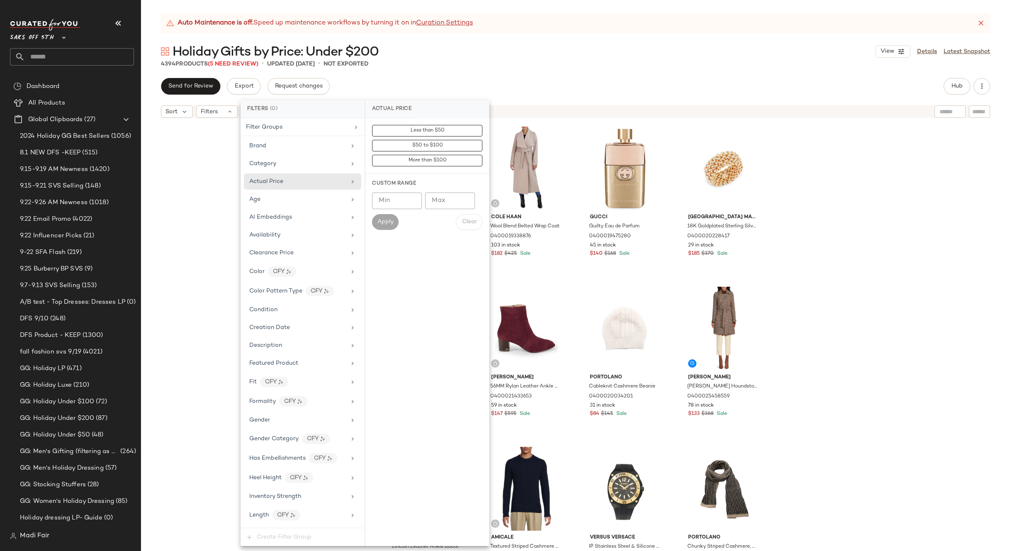
click at [449, 201] on input "Max" at bounding box center [450, 201] width 50 height 17
type input "***"
drag, startPoint x: 450, startPoint y: 201, endPoint x: 422, endPoint y: 202, distance: 27.4
click at [422, 202] on div "[PERSON_NAME] *** Max" at bounding box center [427, 201] width 110 height 17
click at [380, 200] on input "Min" at bounding box center [397, 201] width 50 height 17
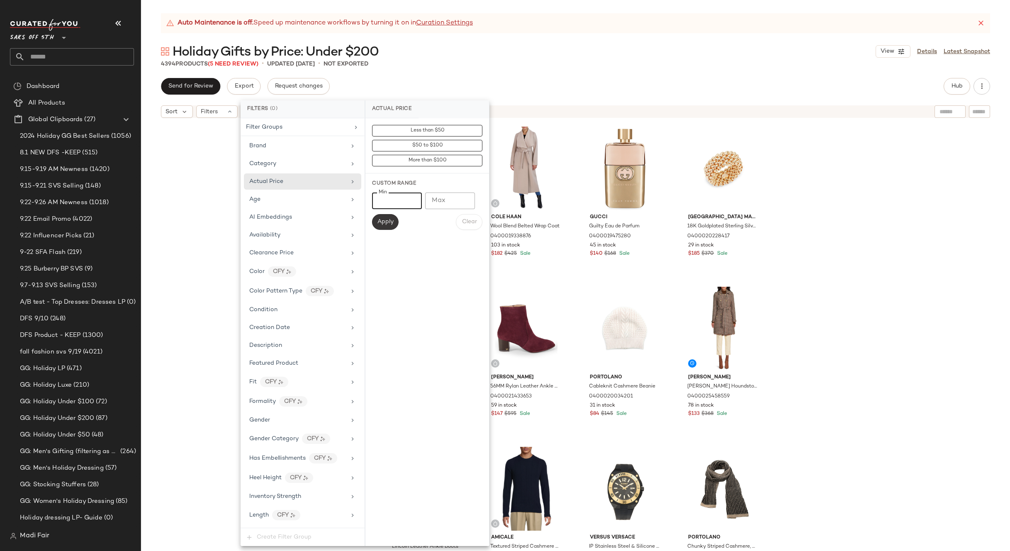
type input "***"
click at [383, 222] on span "Apply" at bounding box center [385, 222] width 17 height 7
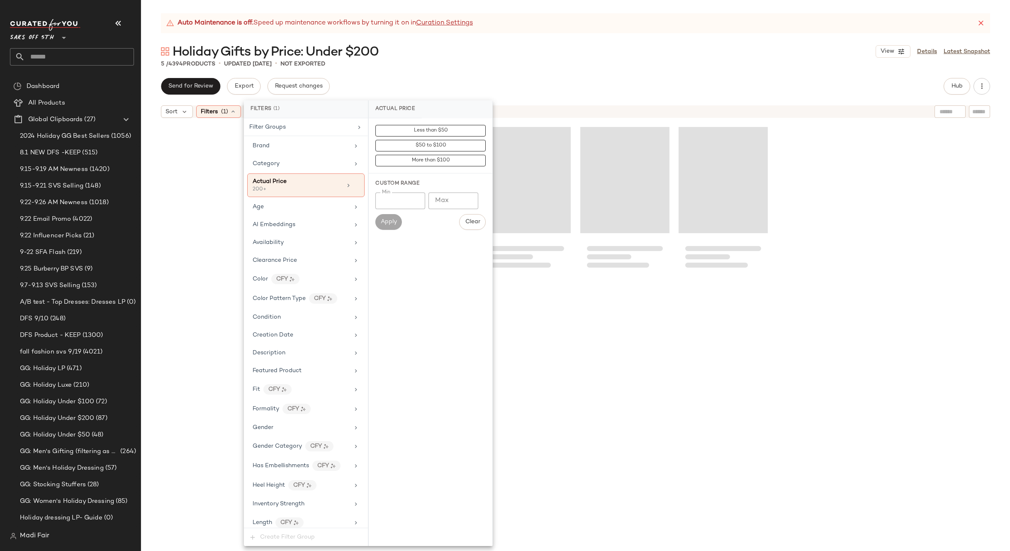
click at [481, 62] on div "5 / 4394 Products • updated [DATE] • Not Exported" at bounding box center [575, 64] width 869 height 8
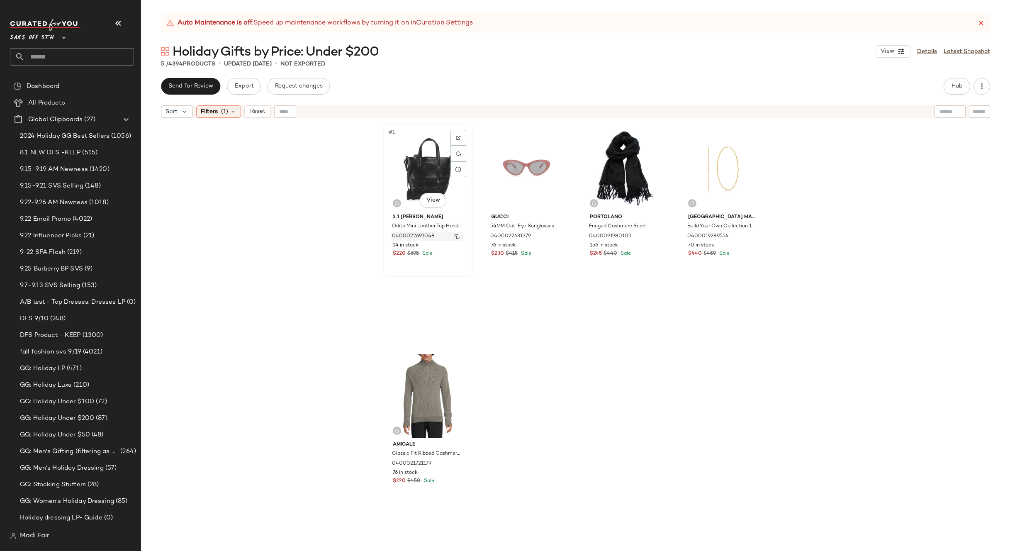
click at [456, 237] on img "button" at bounding box center [457, 236] width 5 height 5
click at [230, 112] on icon at bounding box center [233, 111] width 7 height 7
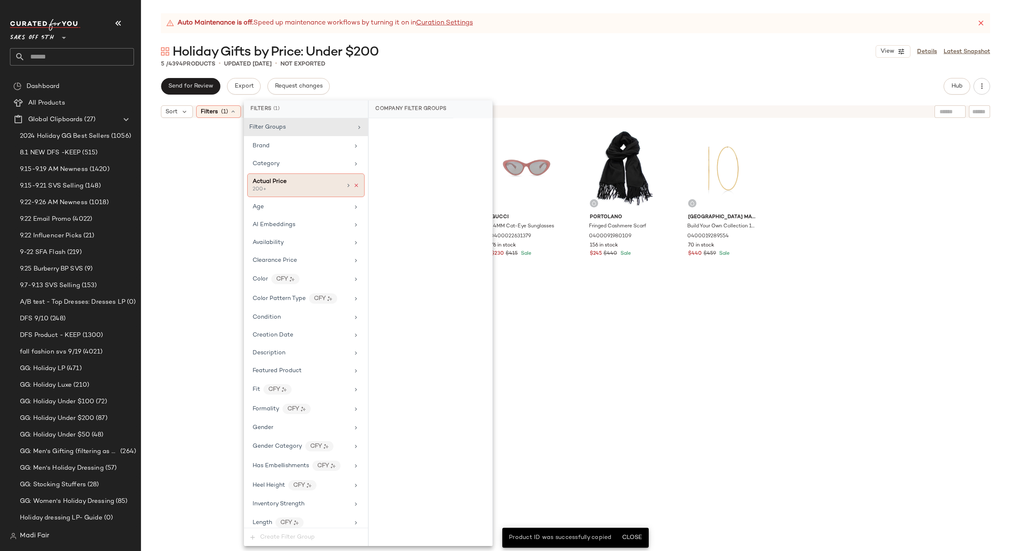
click at [354, 185] on icon at bounding box center [356, 186] width 6 height 6
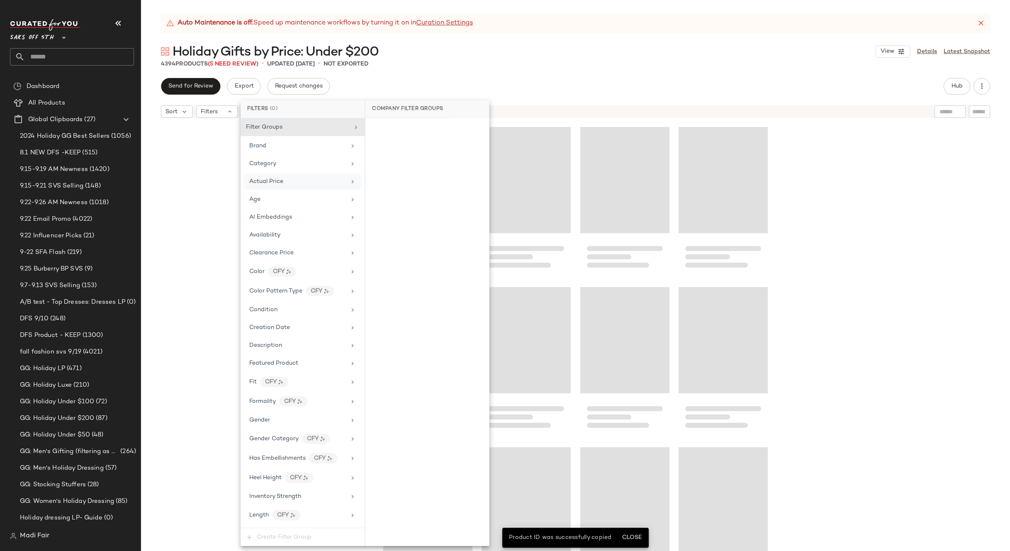
click at [411, 75] on div "Auto Maintenance is off. Speed up maintenance workflows by turning it on in Cur…" at bounding box center [575, 282] width 869 height 538
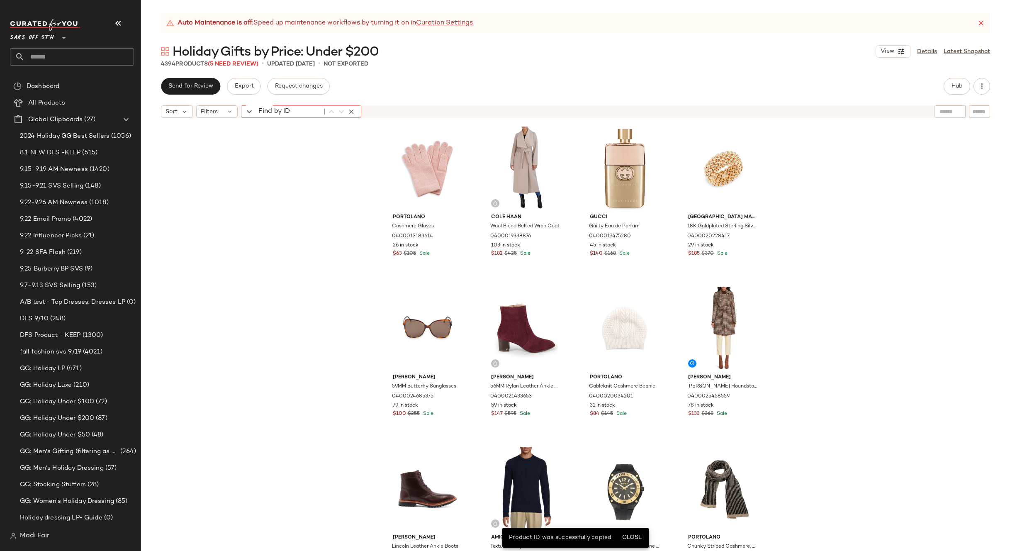
click at [252, 112] on div "Find by ID Find by ID" at bounding box center [301, 111] width 120 height 12
paste input "**********"
type input "**********"
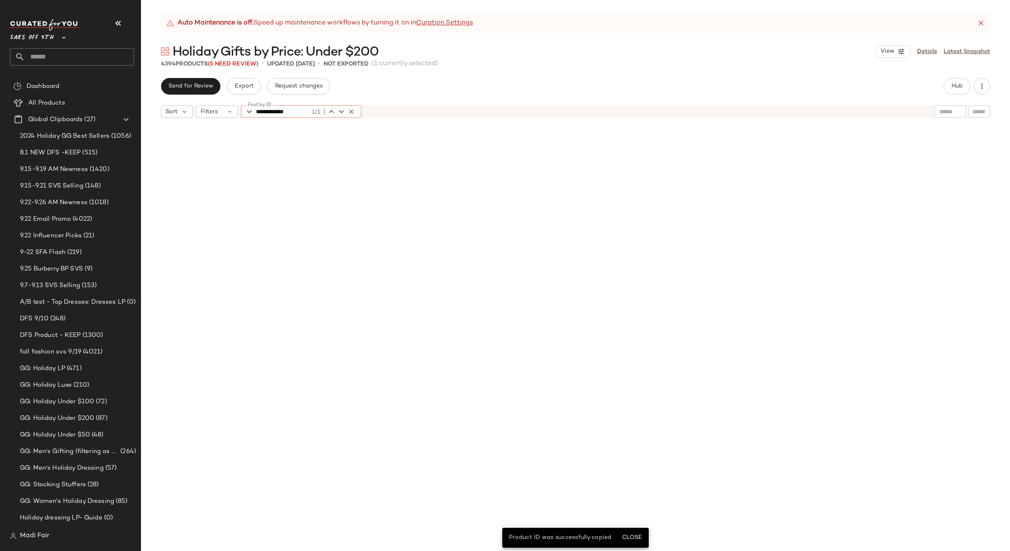
scroll to position [17296, 0]
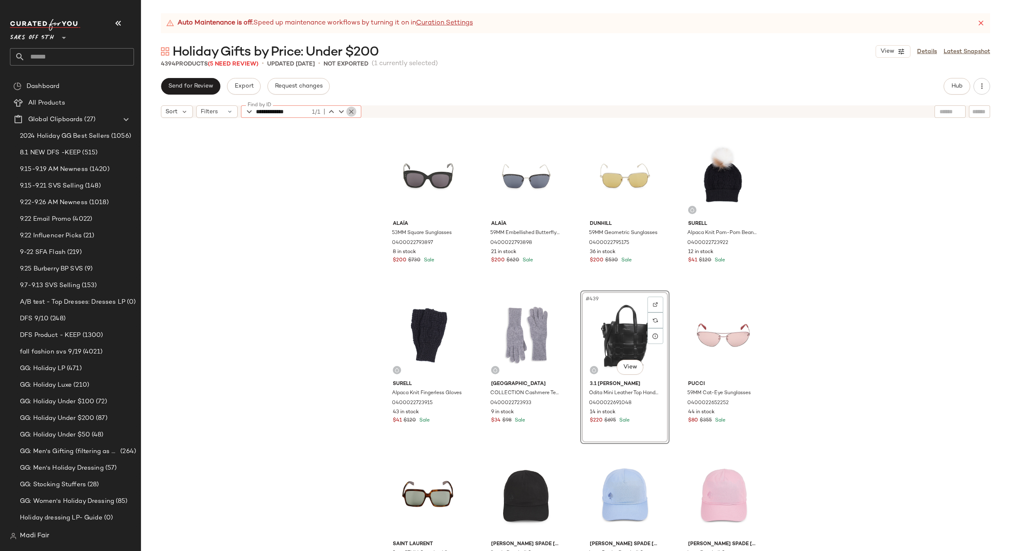
click at [351, 110] on icon "button" at bounding box center [351, 111] width 7 height 7
click at [212, 112] on span "Filters" at bounding box center [209, 111] width 17 height 9
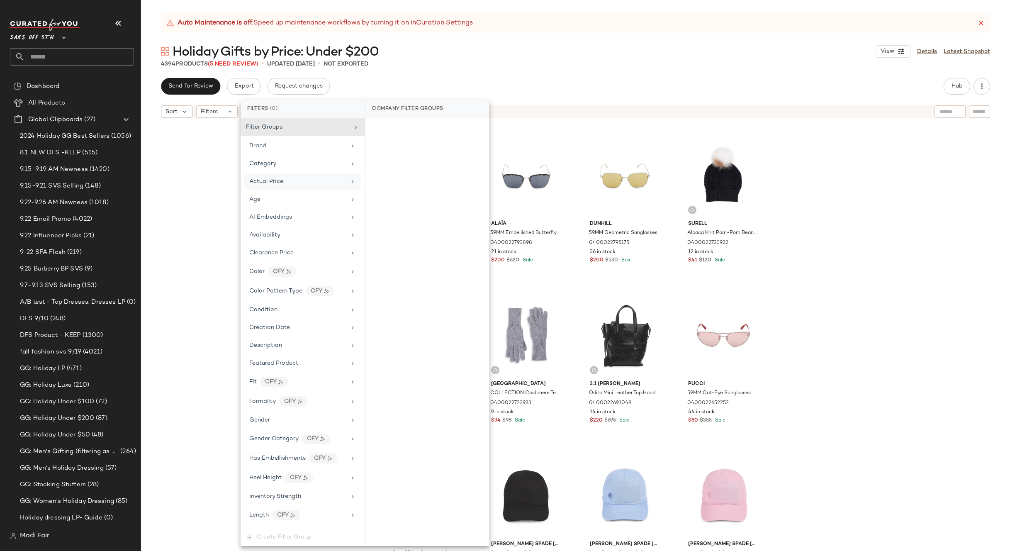
click at [293, 185] on div "Actual Price" at bounding box center [297, 181] width 97 height 9
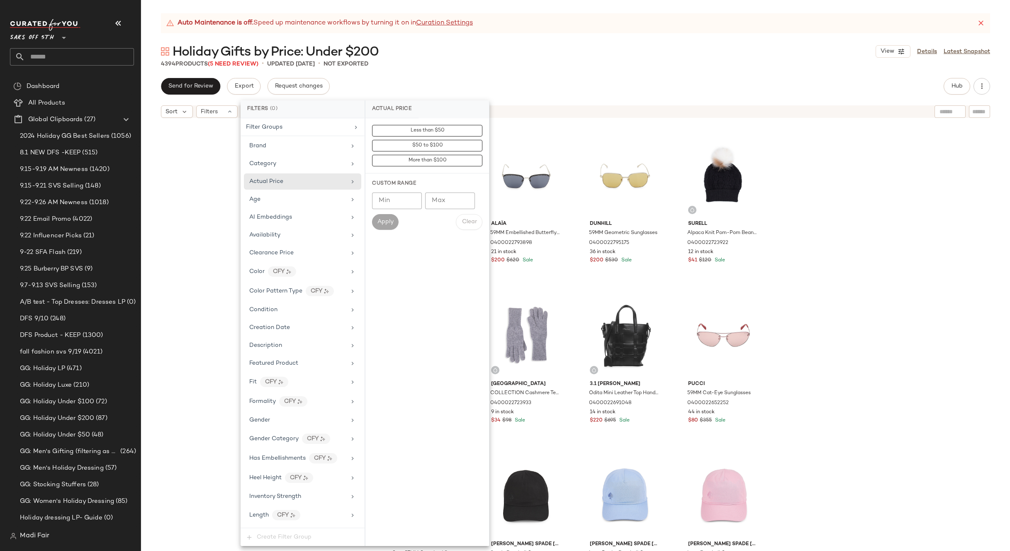
click at [397, 200] on input "Min" at bounding box center [397, 201] width 50 height 17
type input "***"
click at [389, 222] on span "Apply" at bounding box center [385, 222] width 17 height 7
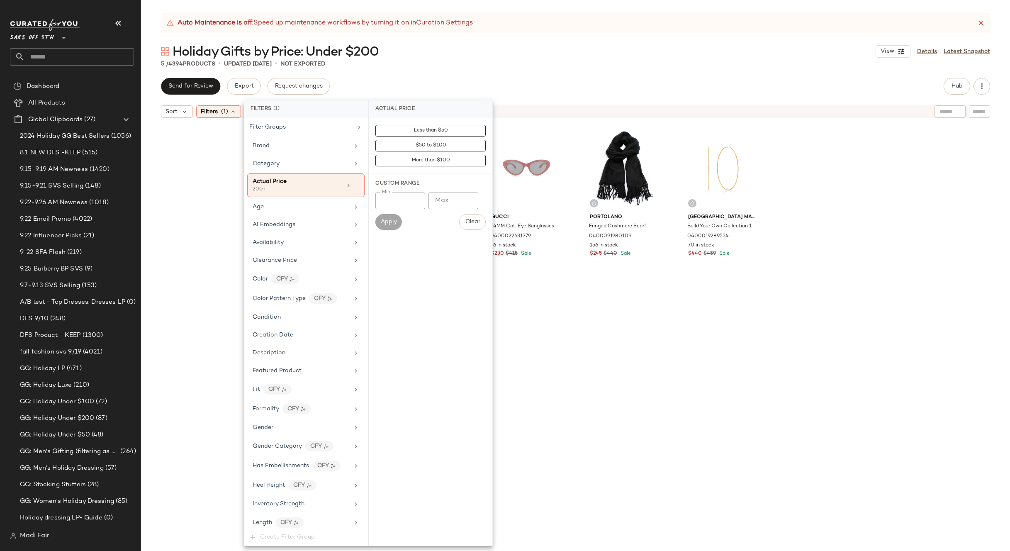
click at [512, 47] on div "Holiday Gifts by Price: Under $200 View Details Latest Snapshot" at bounding box center [575, 51] width 869 height 17
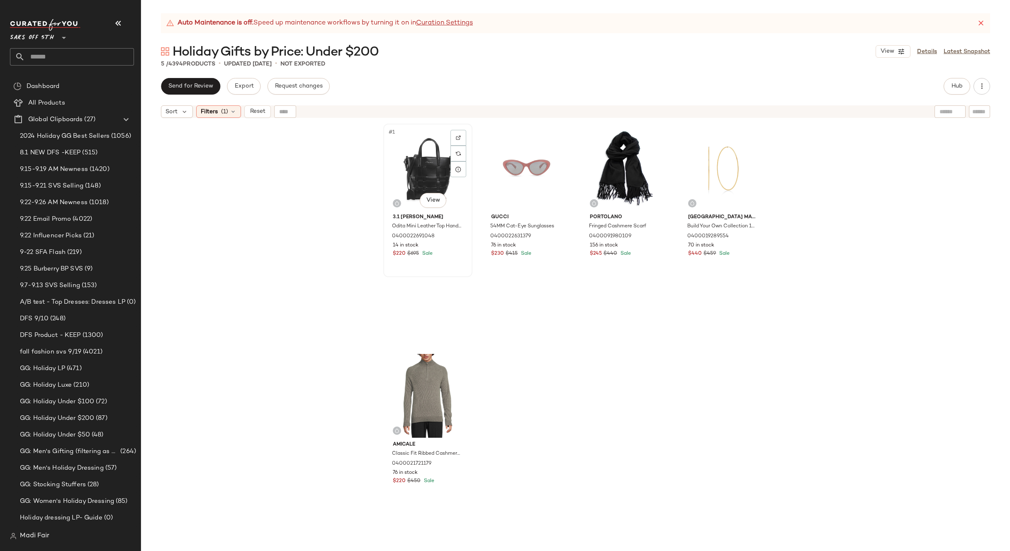
click at [431, 151] on div "#1 View" at bounding box center [427, 169] width 83 height 84
click at [418, 367] on div "#5 View" at bounding box center [427, 396] width 83 height 84
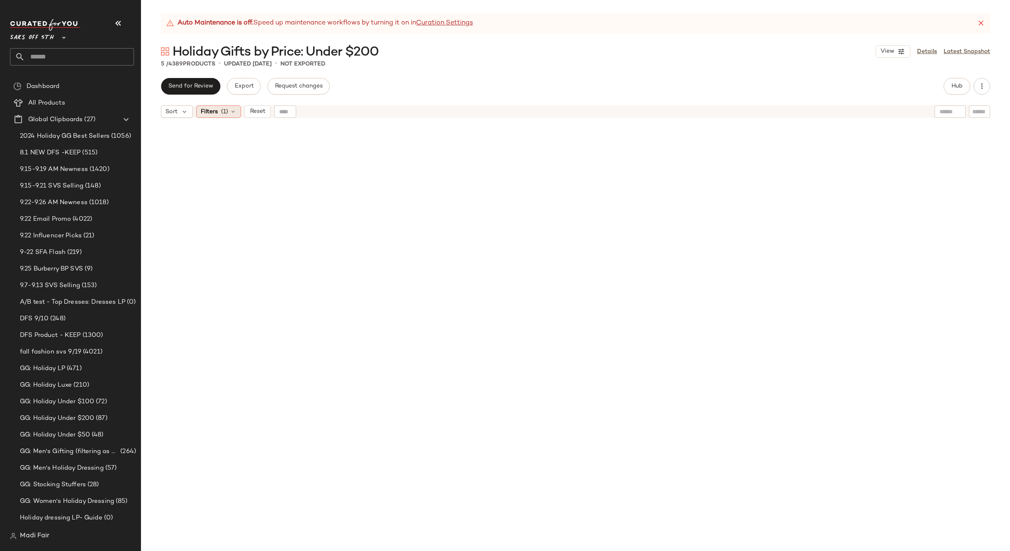
click at [233, 113] on icon at bounding box center [233, 111] width 7 height 7
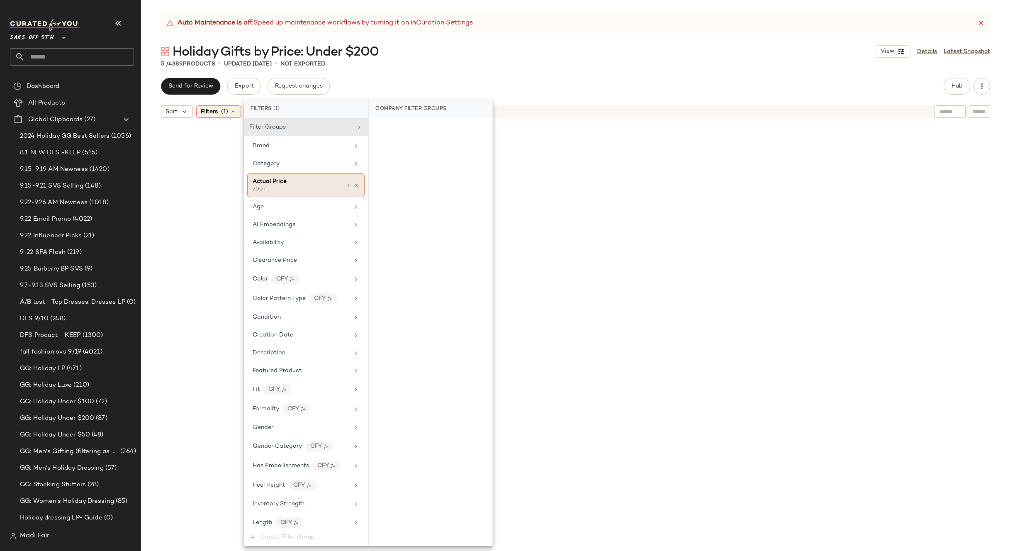
click at [353, 184] on icon at bounding box center [356, 186] width 6 height 6
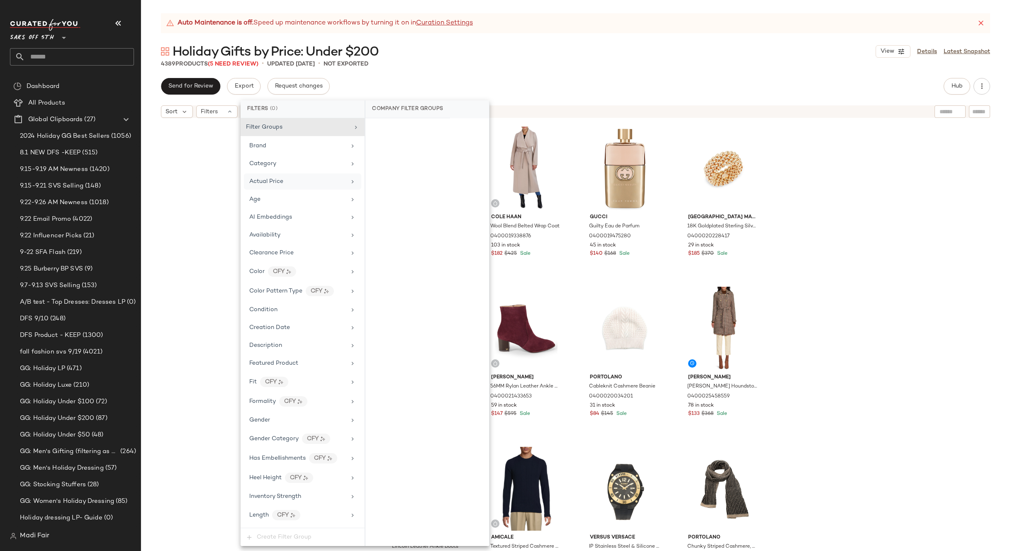
click at [205, 171] on div "Portolano Cashmere Gloves 0400013183614 26 in stock $63 $105 Sale Cole Haan Woo…" at bounding box center [575, 347] width 869 height 450
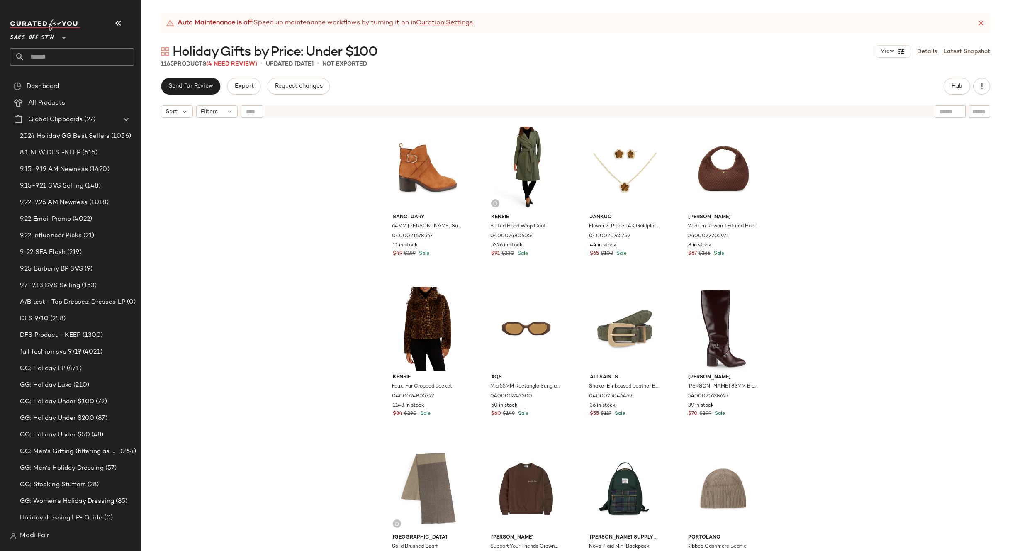
click at [251, 109] on div at bounding box center [252, 111] width 22 height 12
paste input "**********"
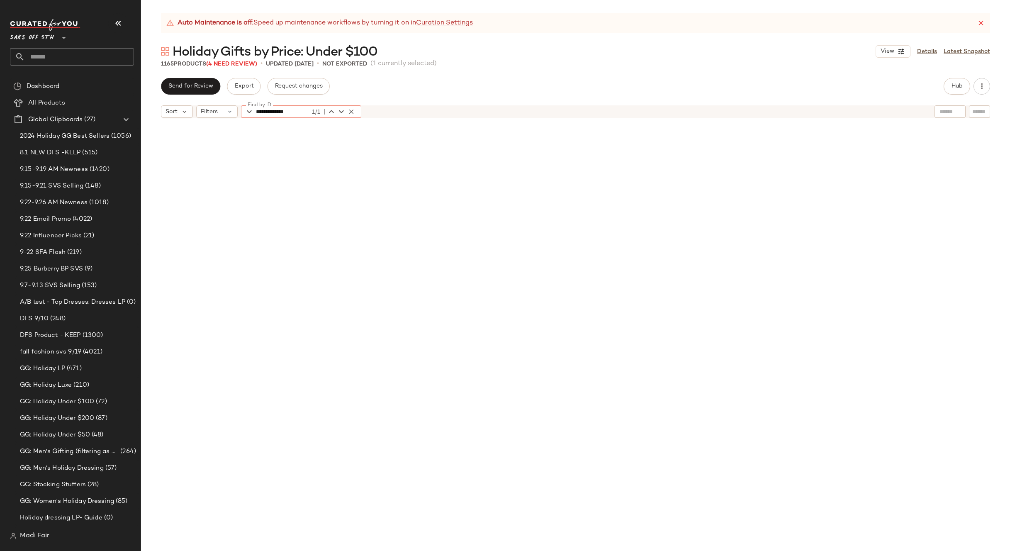
scroll to position [487, 0]
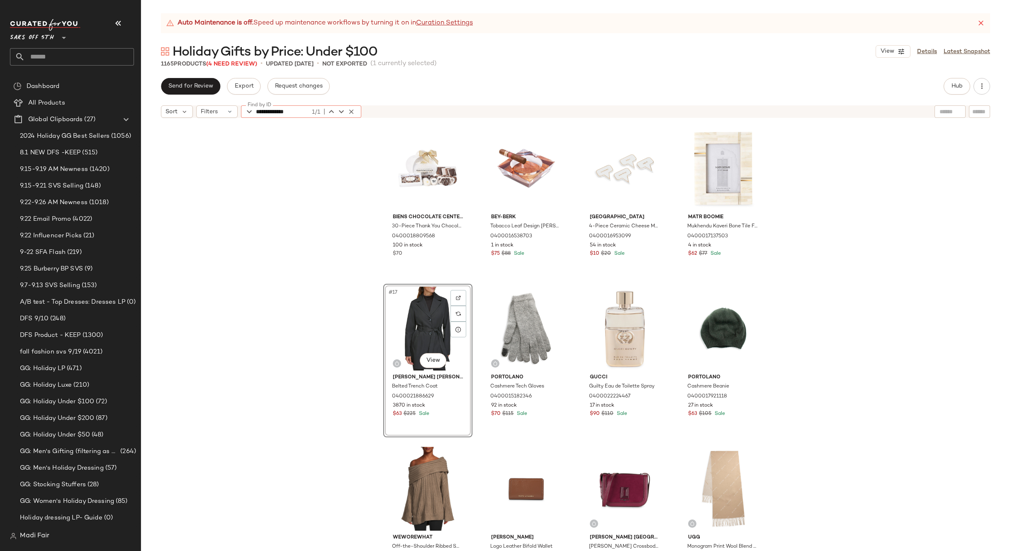
type input "**********"
click at [344, 229] on div "Biens Chocolate Centerpieces 30-Piece Thank You Chocolate Gift Set 040001880956…" at bounding box center [575, 347] width 869 height 450
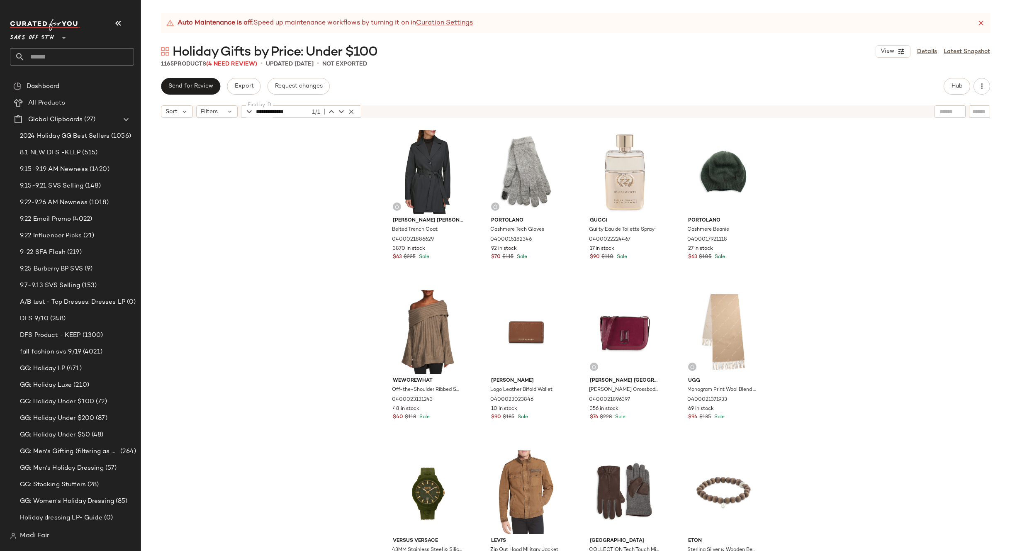
scroll to position [653, 0]
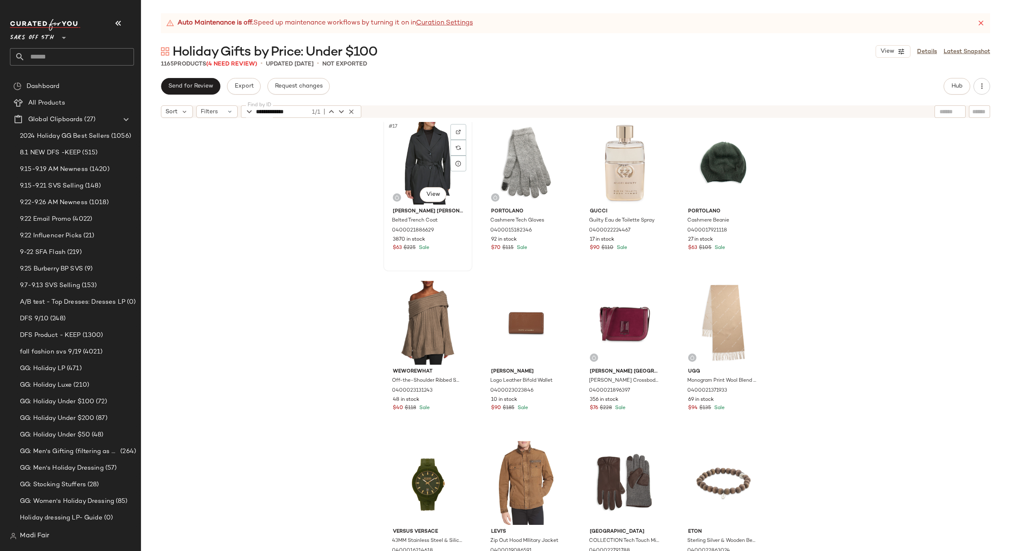
click at [410, 168] on div "#17 View" at bounding box center [427, 163] width 83 height 84
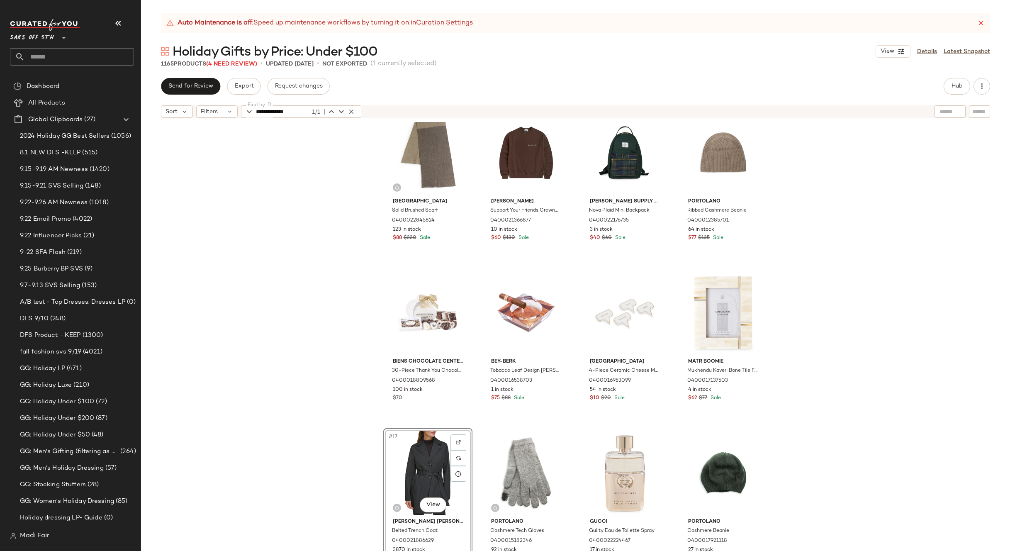
scroll to position [380, 0]
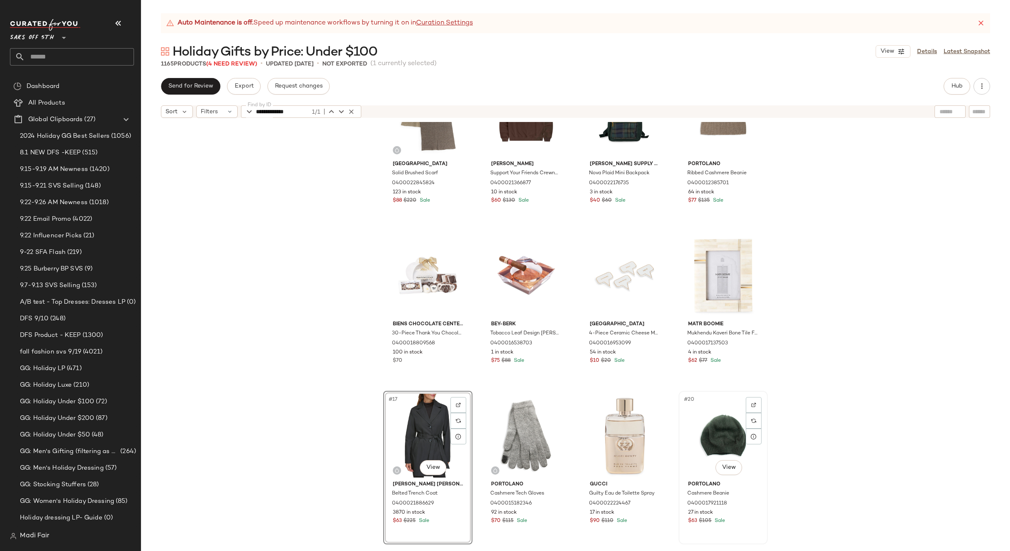
click at [701, 419] on div "#20 View" at bounding box center [723, 436] width 83 height 84
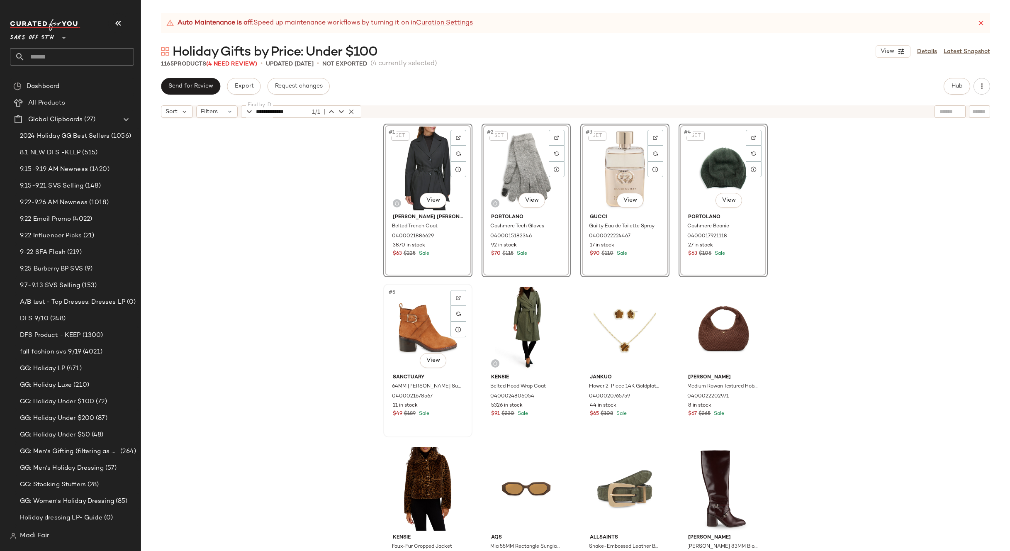
click at [422, 316] on div "#5 View" at bounding box center [427, 329] width 83 height 84
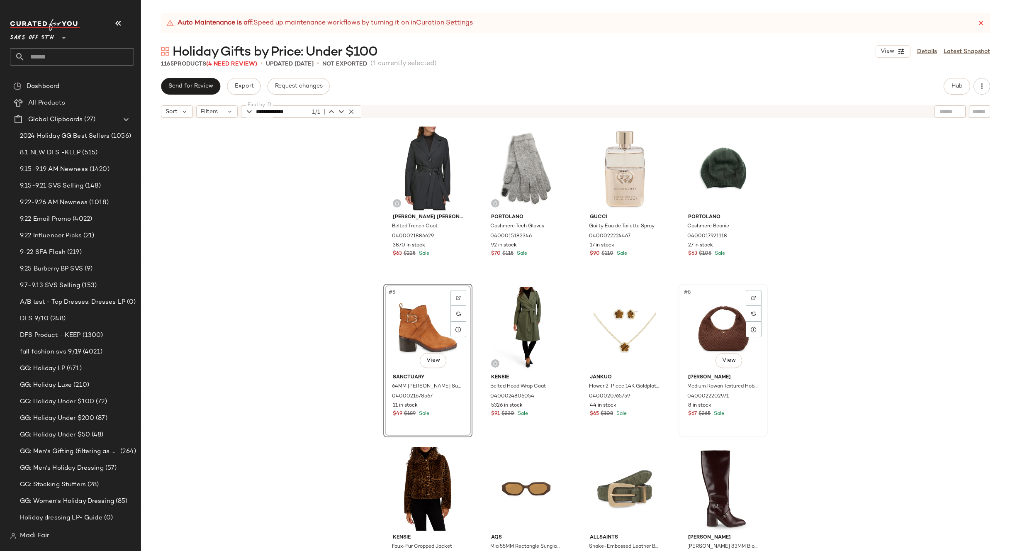
click at [727, 325] on div "#8 View" at bounding box center [723, 329] width 83 height 84
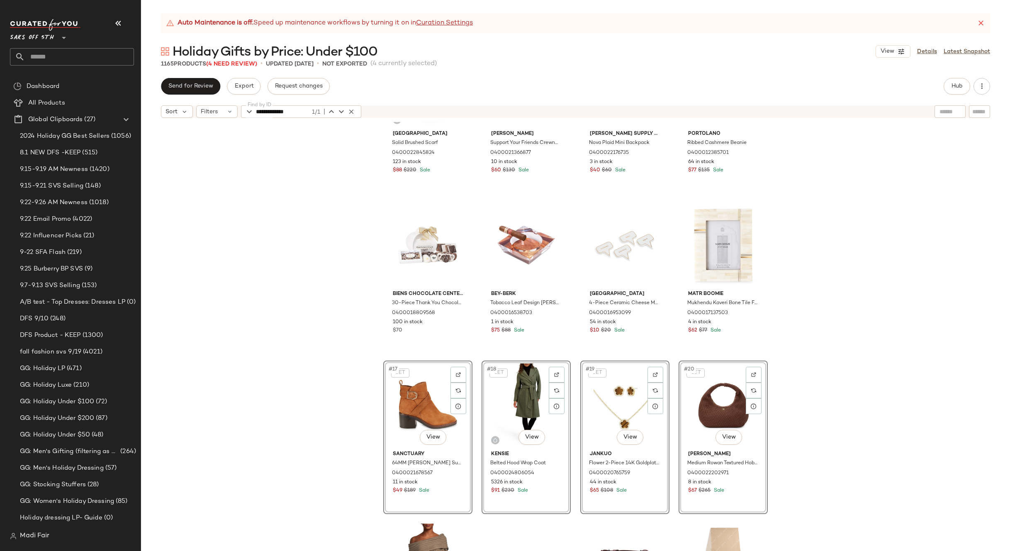
click at [792, 354] on div "Saks Fifth Avenue Solid Brushed Scarf 0400022845824 123 in stock $88 $220 Sale …" at bounding box center [575, 347] width 869 height 450
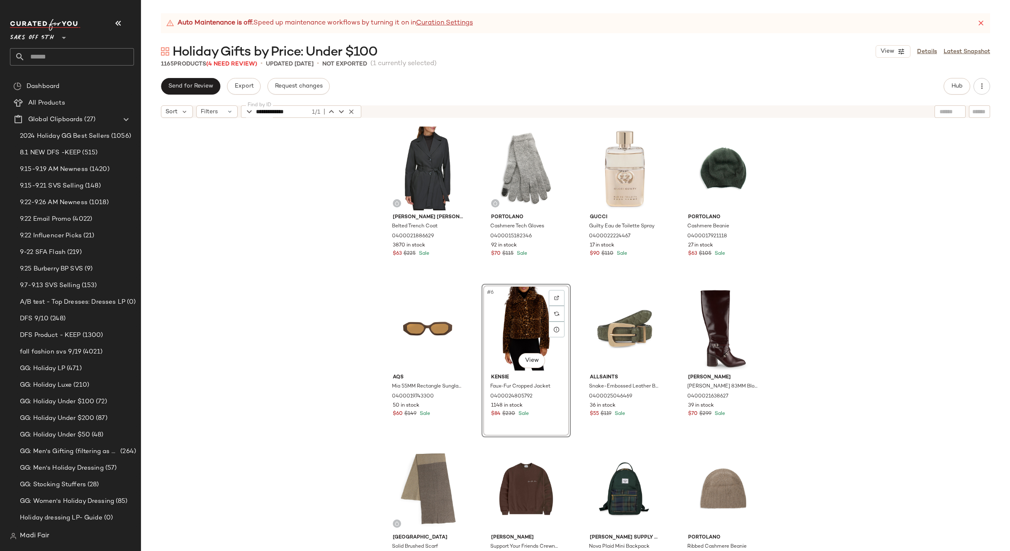
click at [804, 310] on div "Kenneth Cole Belted Trench Coat 0400021886629 3870 in stock $63 $225 Sale Porto…" at bounding box center [575, 347] width 869 height 450
click at [349, 109] on icon "button" at bounding box center [351, 111] width 7 height 7
click at [215, 109] on span "Filters" at bounding box center [209, 111] width 17 height 9
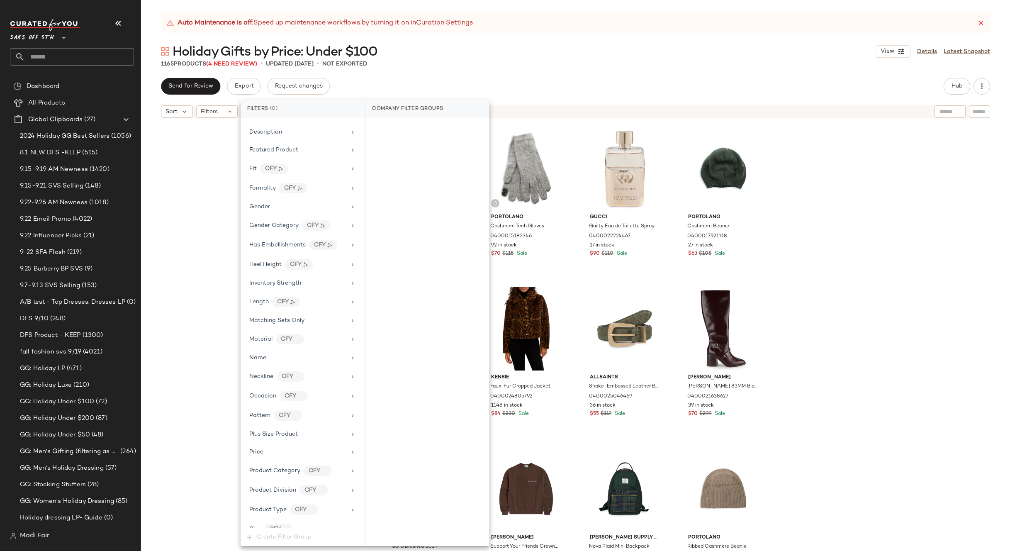
scroll to position [337, 0]
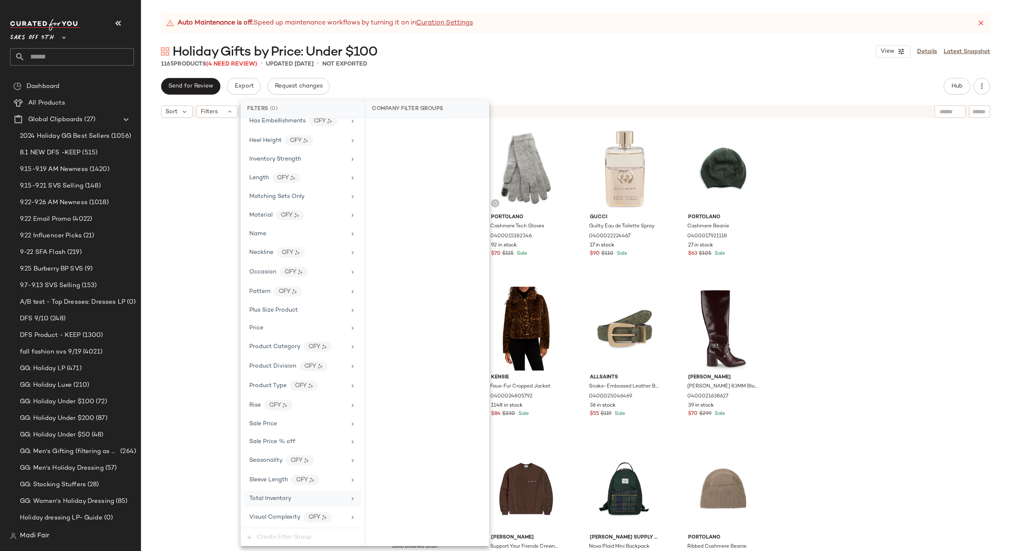
click at [302, 500] on div "Total Inventory" at bounding box center [297, 498] width 97 height 9
click at [434, 133] on button "For 0" at bounding box center [427, 131] width 110 height 12
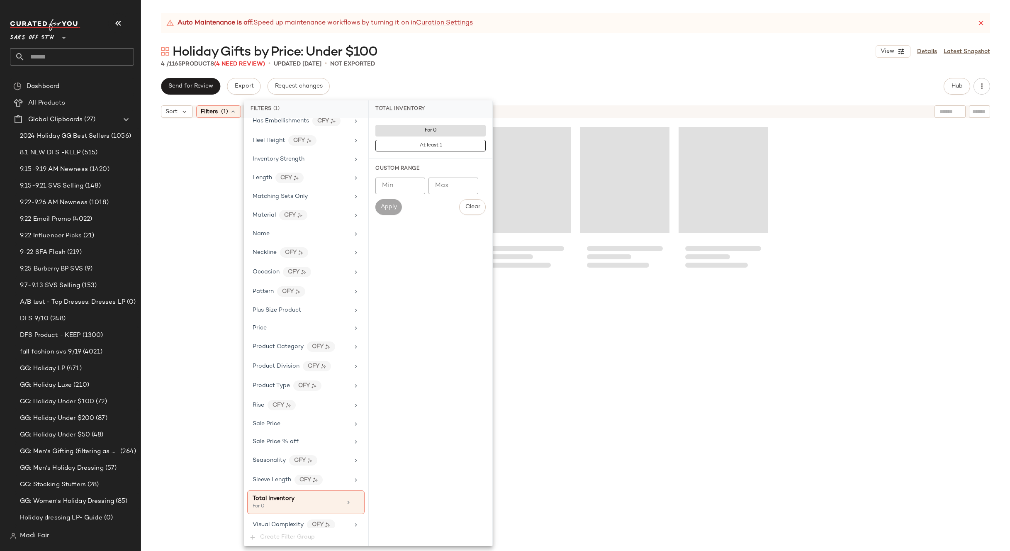
click at [450, 56] on div "Holiday Gifts by Price: Under $100 View Details Latest Snapshot" at bounding box center [575, 51] width 869 height 17
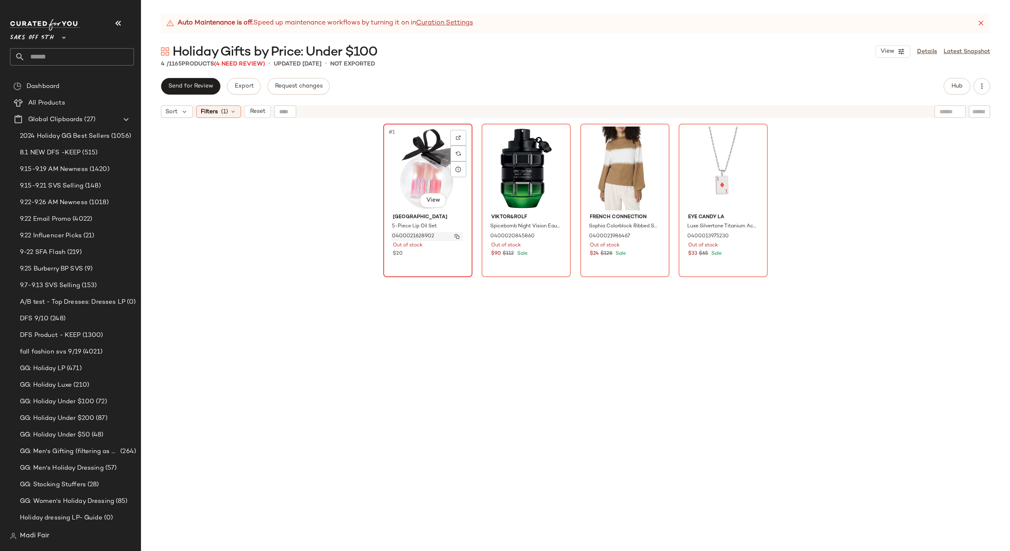
click at [455, 235] on img "button" at bounding box center [457, 236] width 5 height 5
click at [224, 112] on span "(1)" at bounding box center [224, 111] width 7 height 9
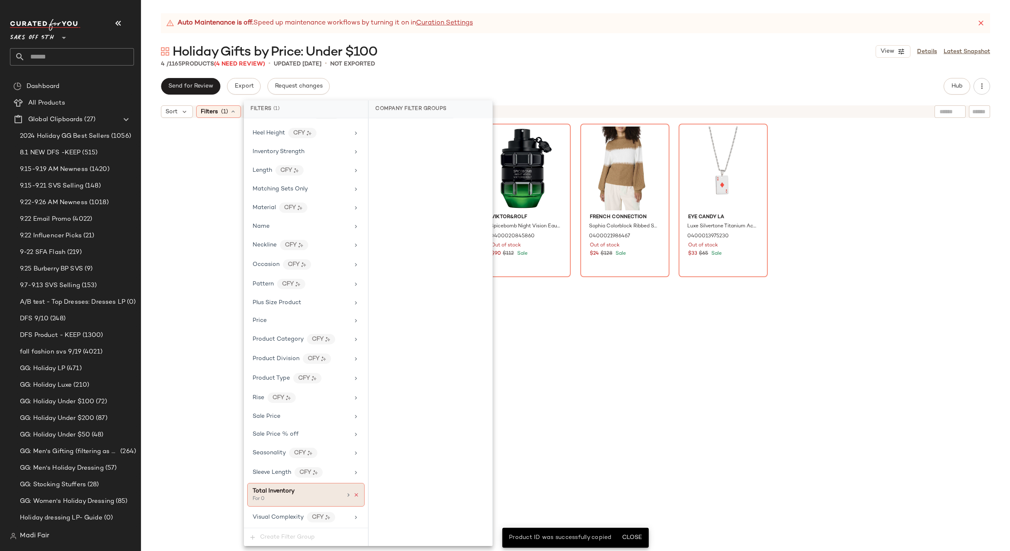
click at [353, 496] on icon at bounding box center [356, 495] width 6 height 6
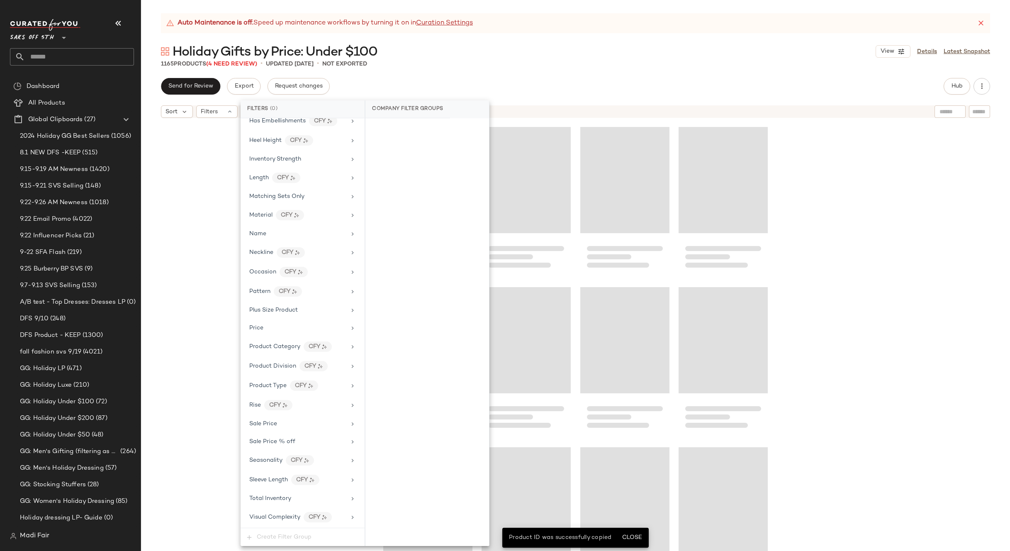
click at [461, 64] on div "1165 Products (4 Need Review) • updated Sep 25th • Not Exported" at bounding box center [575, 64] width 869 height 8
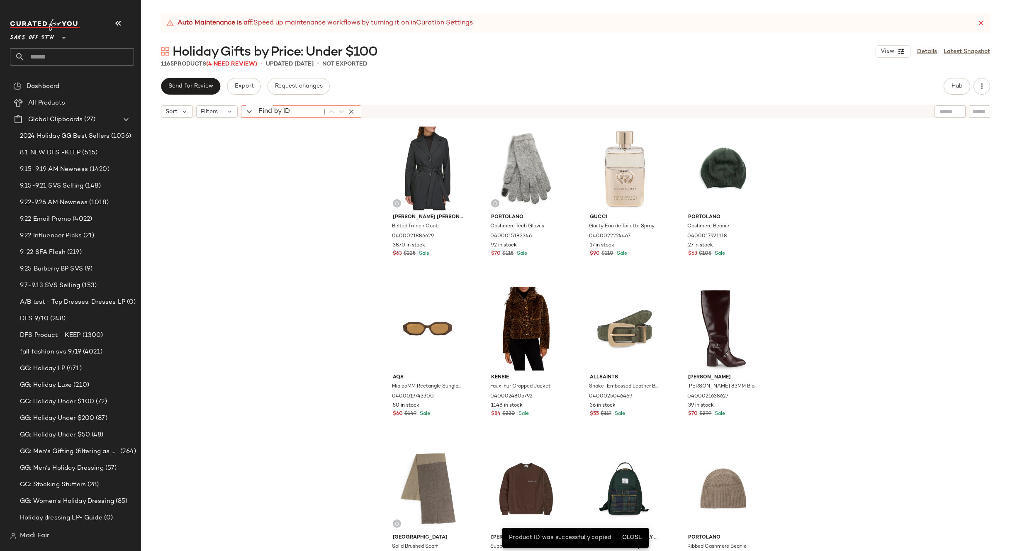
click at [250, 110] on div "Find by ID Find by ID" at bounding box center [301, 111] width 120 height 12
paste input "**********"
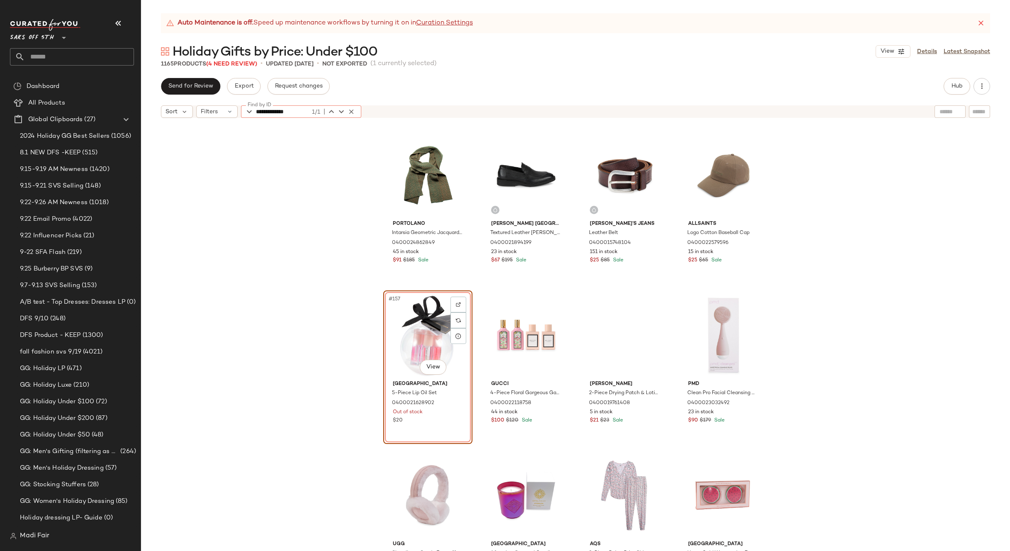
type input "**********"
click at [427, 327] on div "#157 View" at bounding box center [427, 335] width 83 height 84
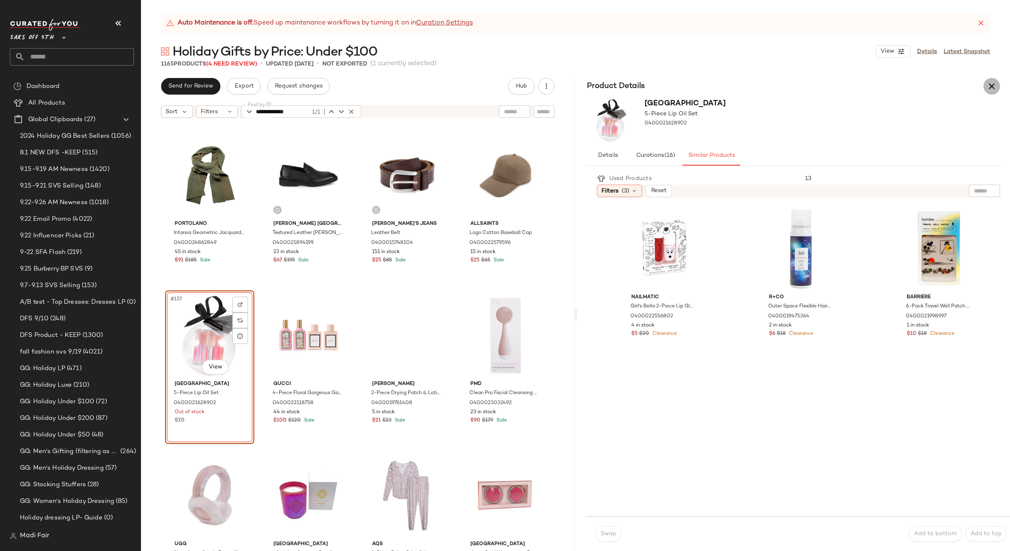
click at [989, 85] on icon "button" at bounding box center [992, 86] width 10 height 10
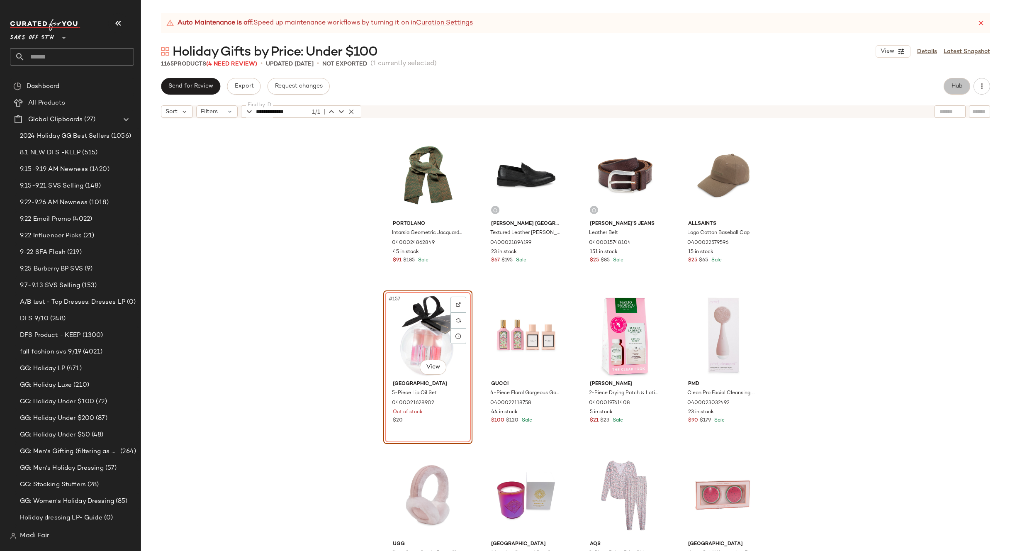
click at [953, 84] on span "Hub" at bounding box center [957, 86] width 12 height 7
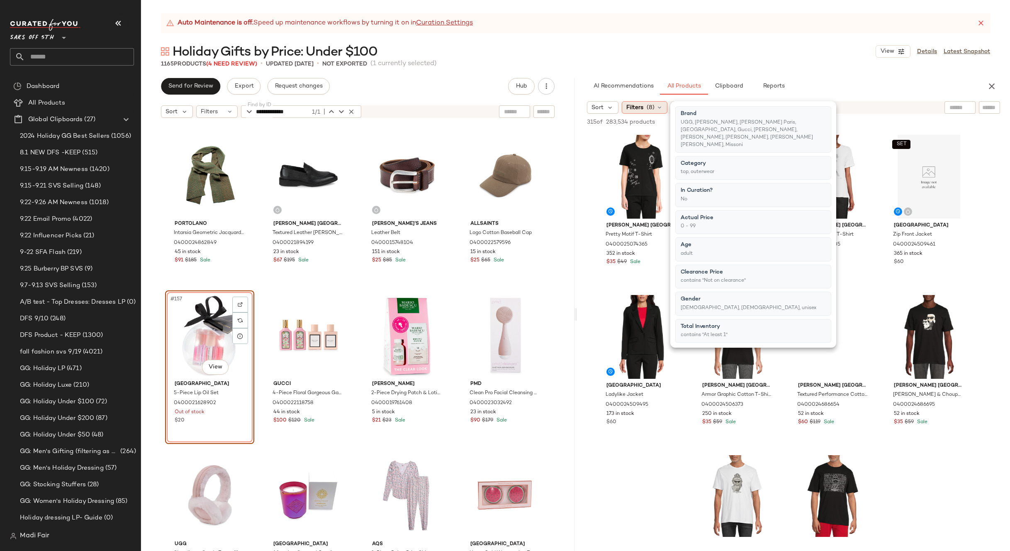
click at [641, 107] on span "Filters" at bounding box center [634, 107] width 17 height 9
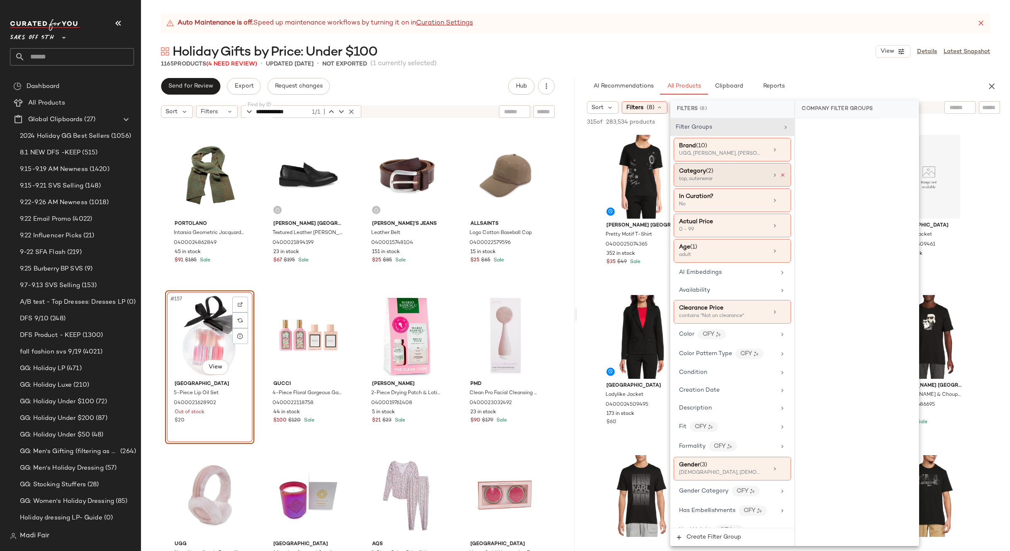
click at [780, 174] on icon at bounding box center [783, 175] width 6 height 6
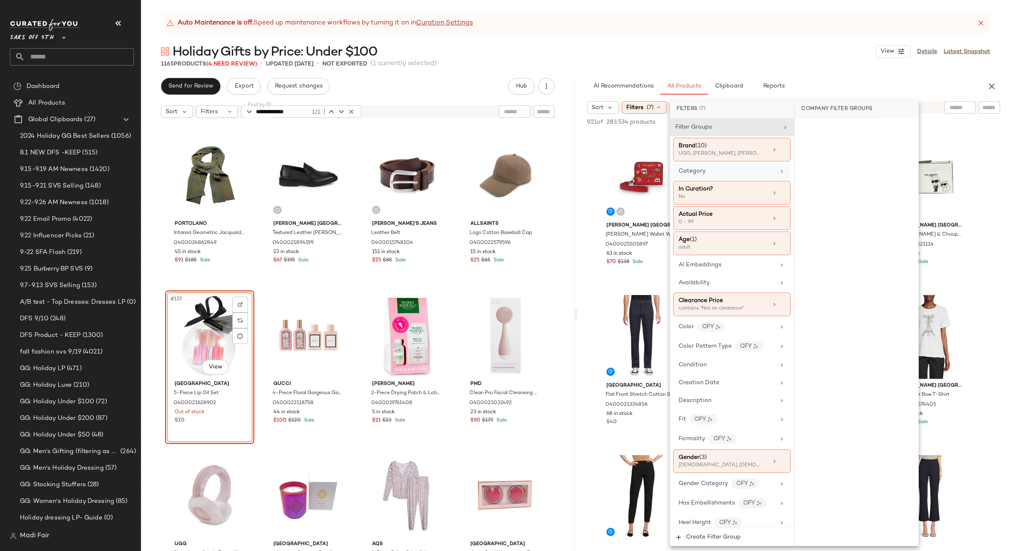
click at [750, 53] on div "Holiday Gifts by Price: Under $100 View Details Latest Snapshot" at bounding box center [575, 51] width 869 height 17
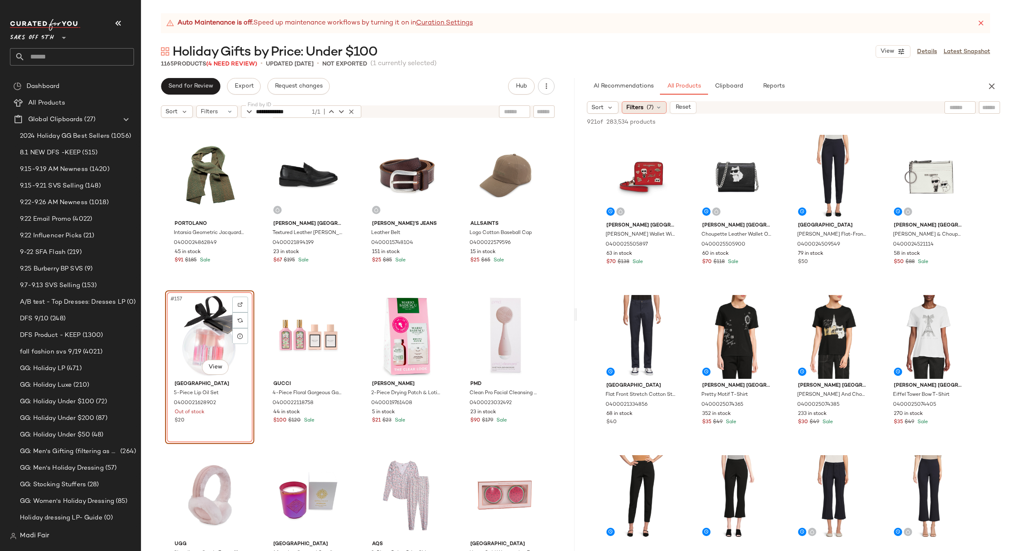
click at [656, 107] on icon at bounding box center [659, 107] width 7 height 7
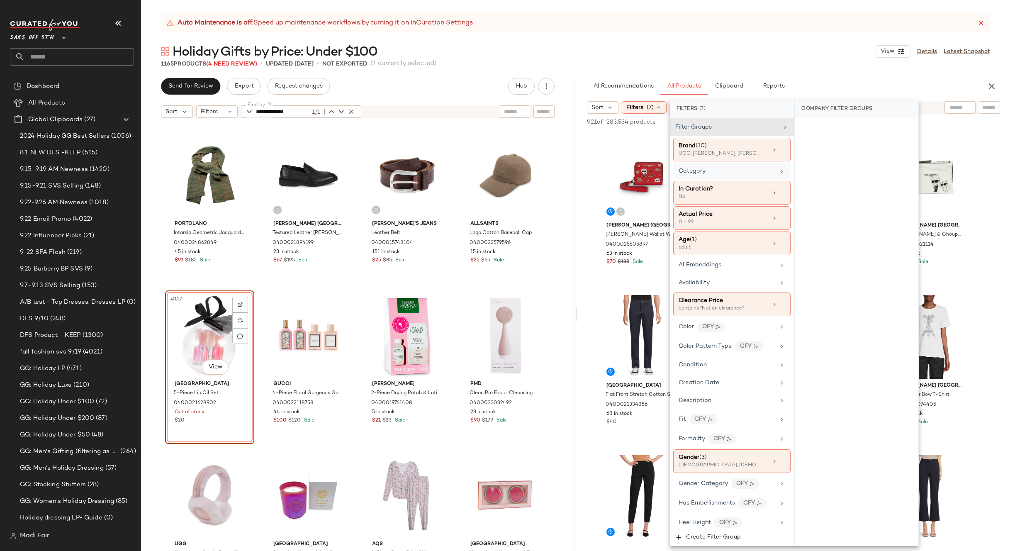
click at [747, 174] on div "Category" at bounding box center [727, 171] width 97 height 9
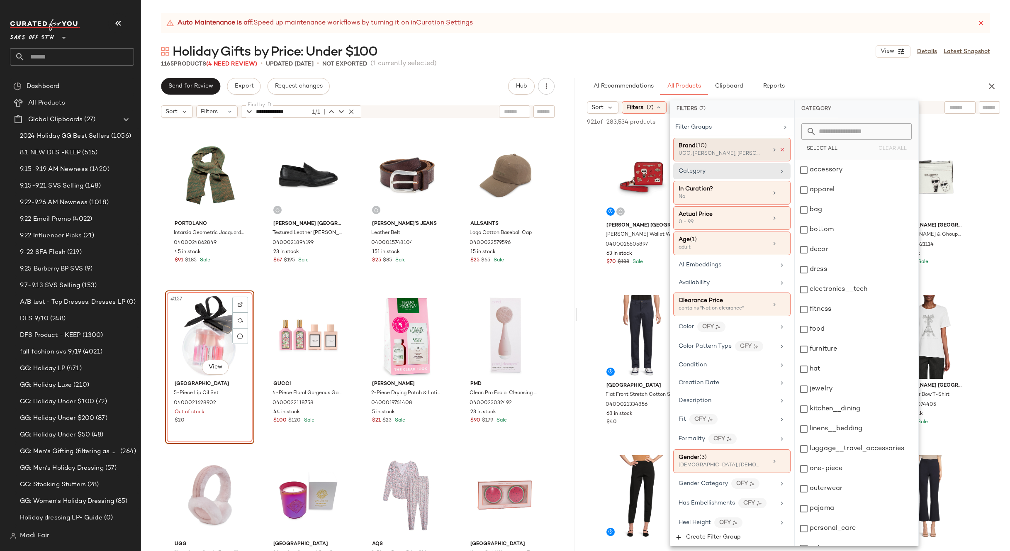
click at [781, 148] on icon at bounding box center [783, 150] width 6 height 6
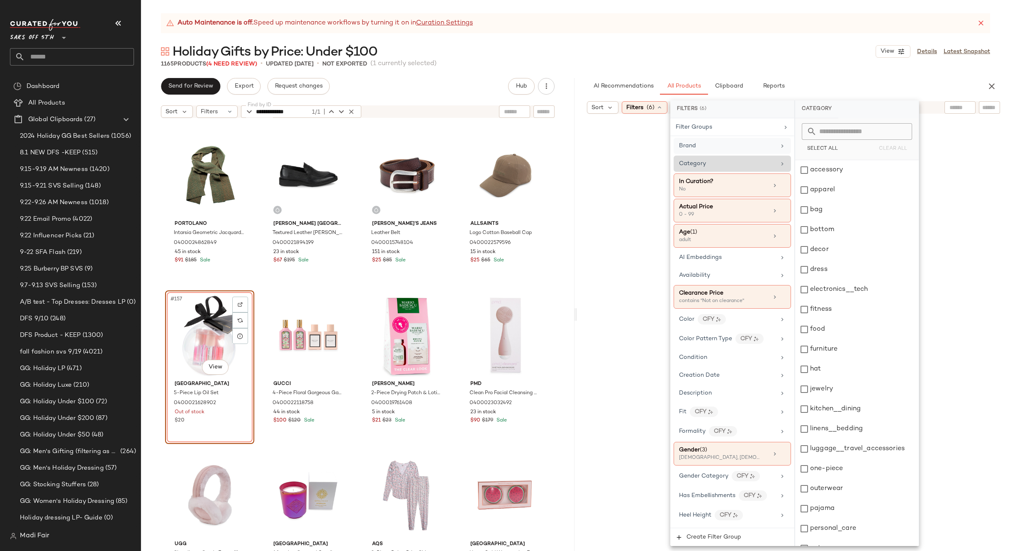
click at [740, 163] on div "Category" at bounding box center [727, 163] width 97 height 9
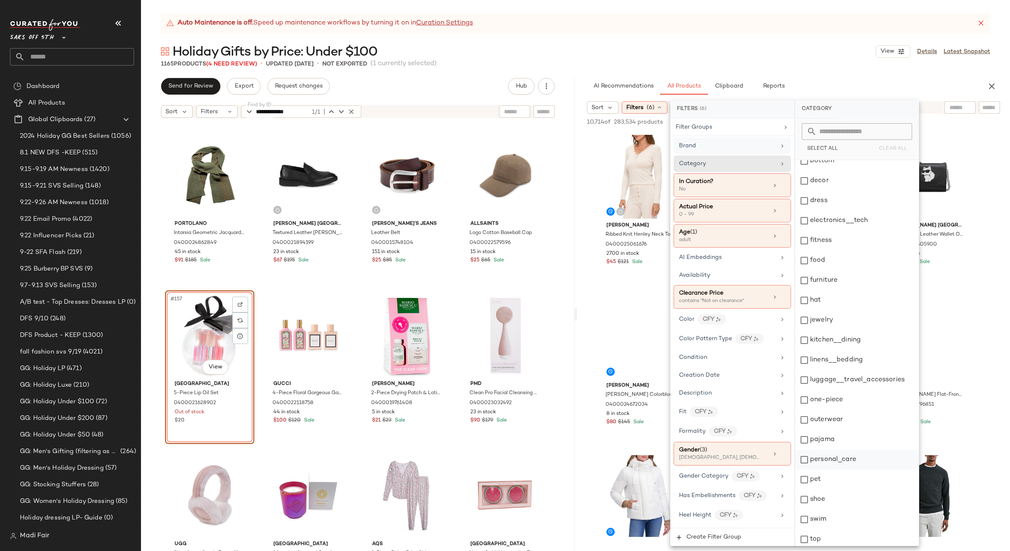
scroll to position [112, 0]
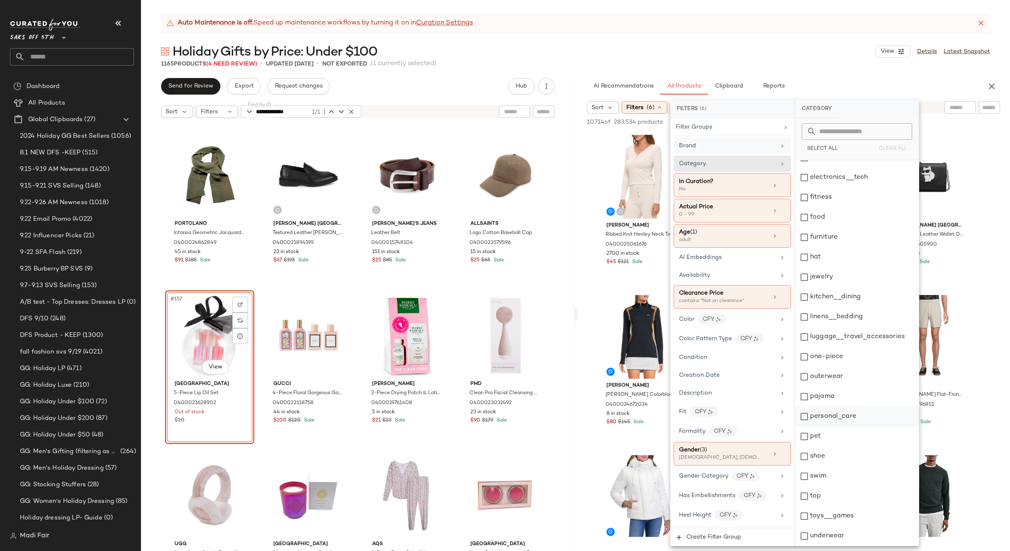
click at [857, 410] on div "personal_care" at bounding box center [857, 417] width 124 height 20
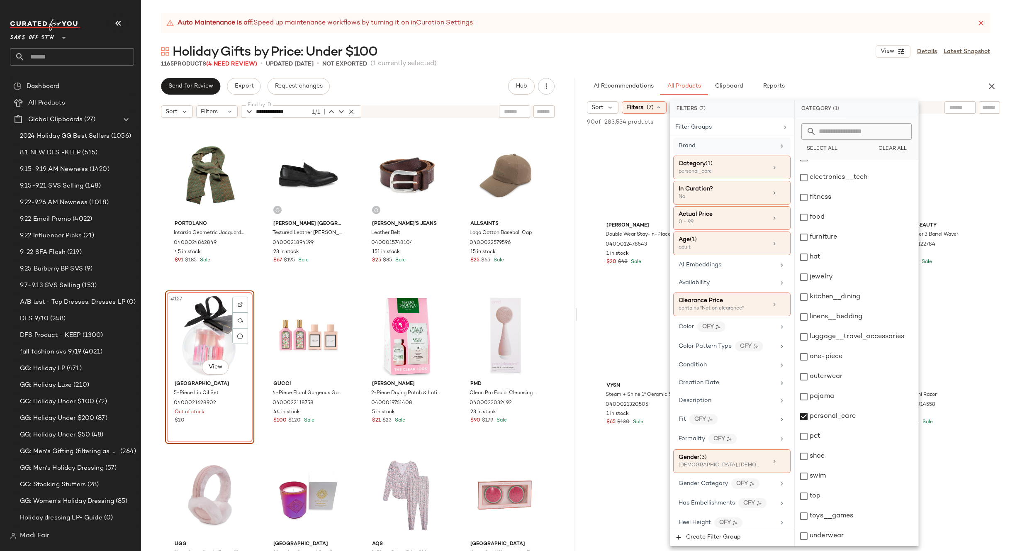
click at [730, 47] on div "Holiday Gifts by Price: Under $100 View Details Latest Snapshot" at bounding box center [575, 51] width 869 height 17
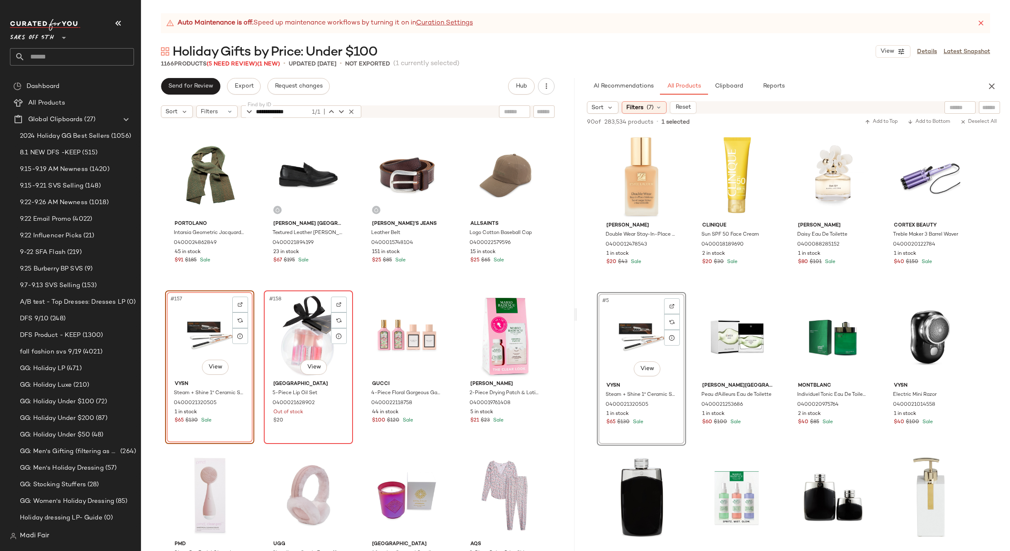
click at [290, 333] on div "#158 View" at bounding box center [308, 335] width 83 height 84
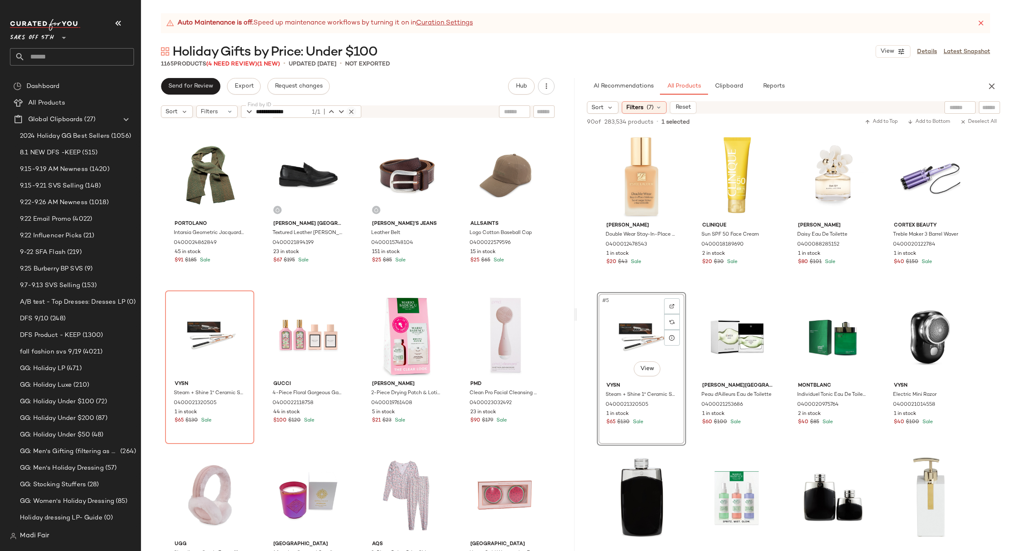
click at [352, 110] on icon "button" at bounding box center [351, 111] width 7 height 7
click at [229, 113] on icon at bounding box center [230, 111] width 7 height 7
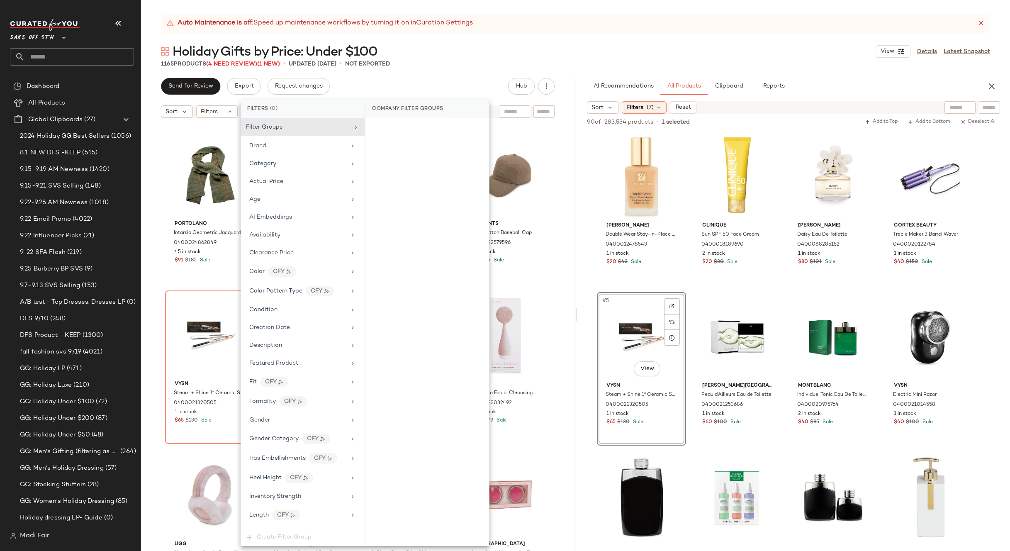
click at [413, 70] on div "Auto Maintenance is off. Speed up maintenance workflows by turning it on in Cur…" at bounding box center [575, 282] width 869 height 538
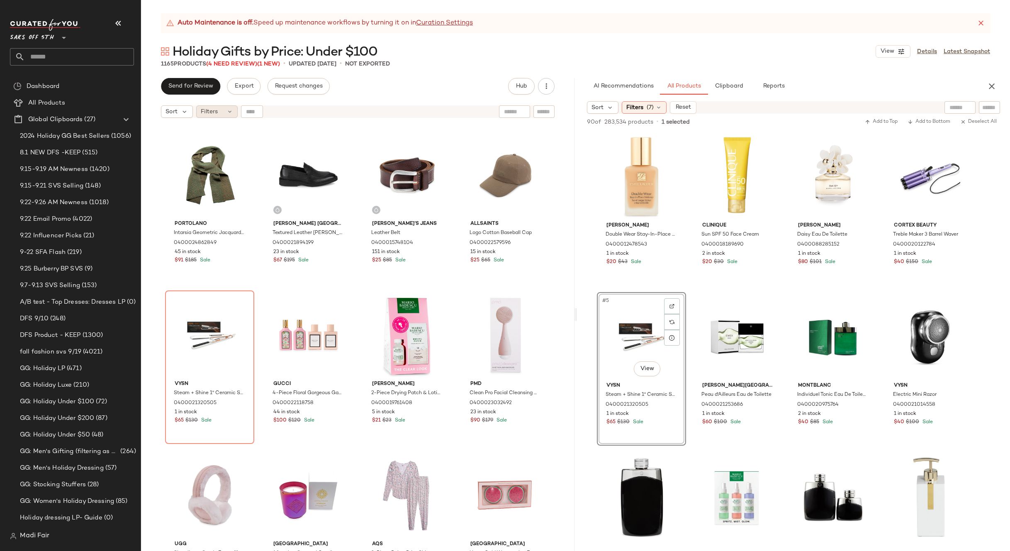
click at [228, 109] on icon at bounding box center [230, 111] width 7 height 7
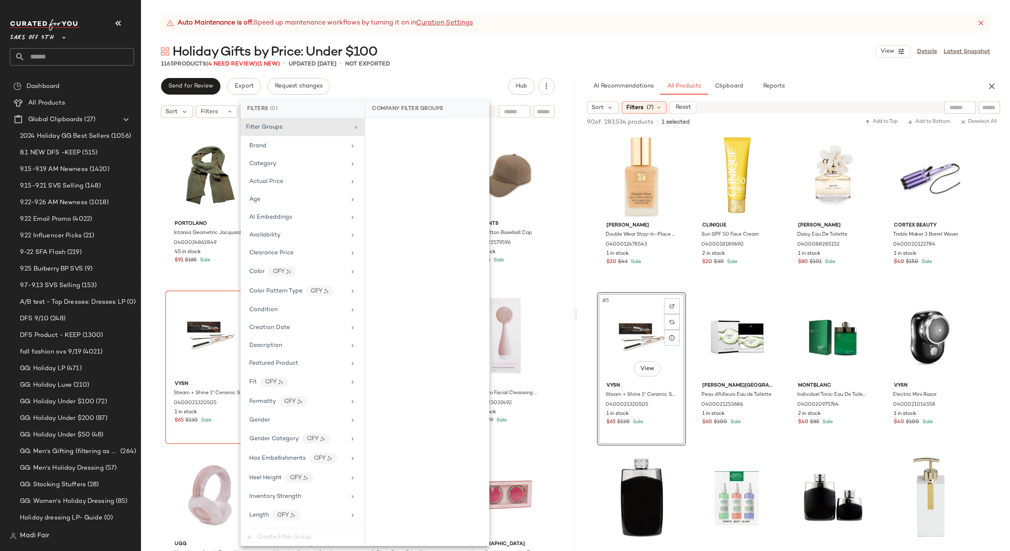
scroll to position [337, 0]
click at [276, 496] on span "Total Inventory" at bounding box center [270, 498] width 42 height 6
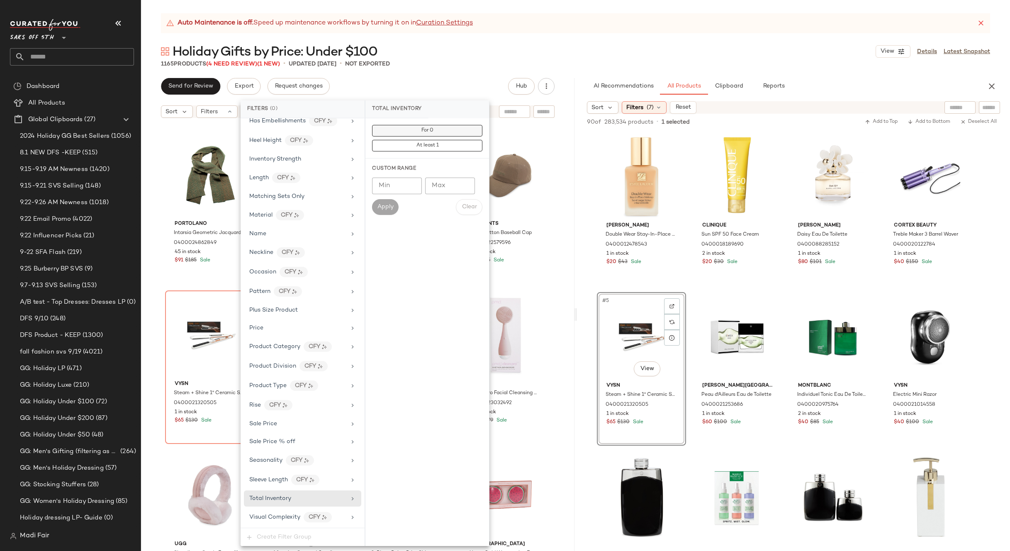
click at [409, 129] on button "For 0" at bounding box center [427, 131] width 110 height 12
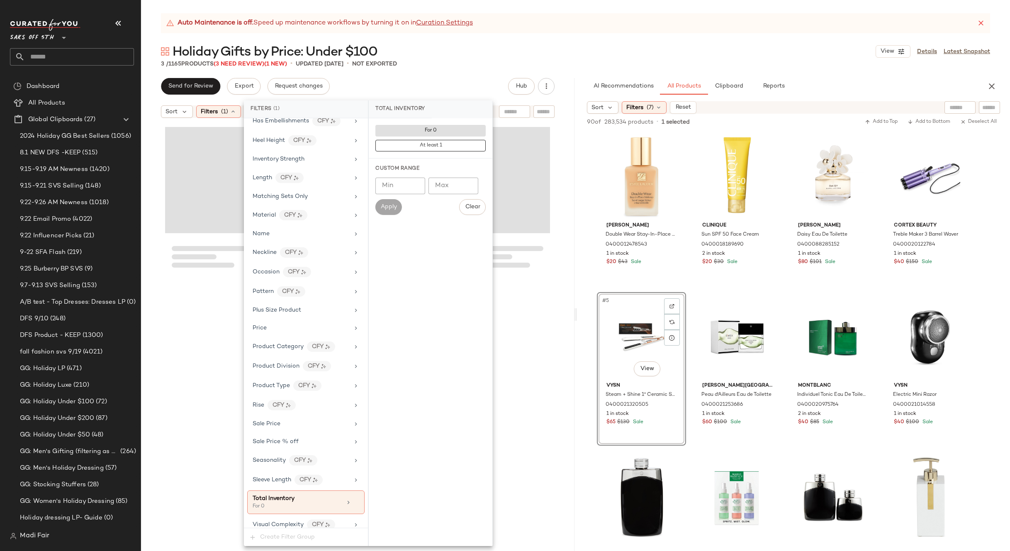
click at [424, 71] on div "Auto Maintenance is off. Speed up maintenance workflows by turning it on in Cur…" at bounding box center [575, 282] width 869 height 538
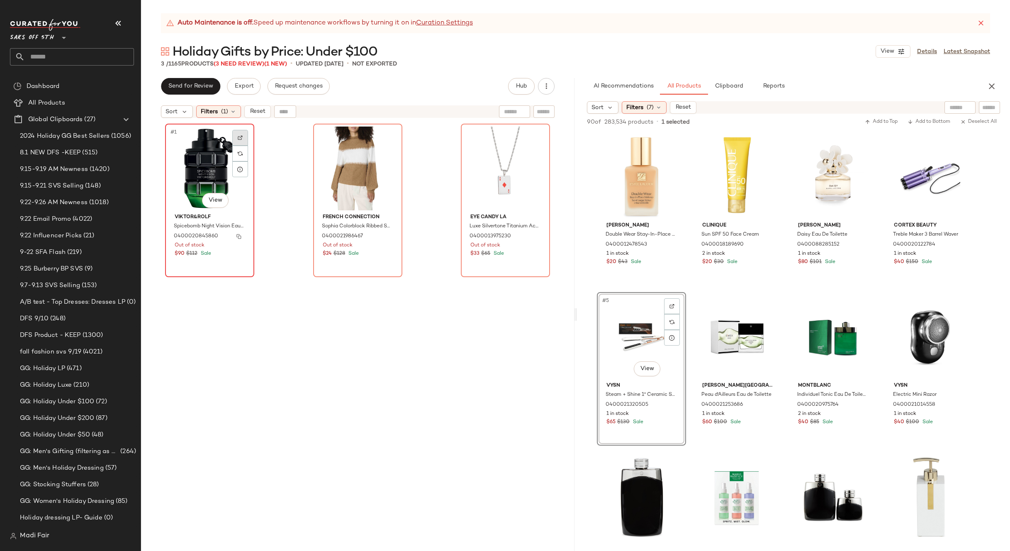
drag, startPoint x: 237, startPoint y: 234, endPoint x: 240, endPoint y: 144, distance: 90.5
click at [237, 234] on img "button" at bounding box center [238, 236] width 5 height 5
click at [228, 112] on div "Filters (1)" at bounding box center [218, 111] width 45 height 12
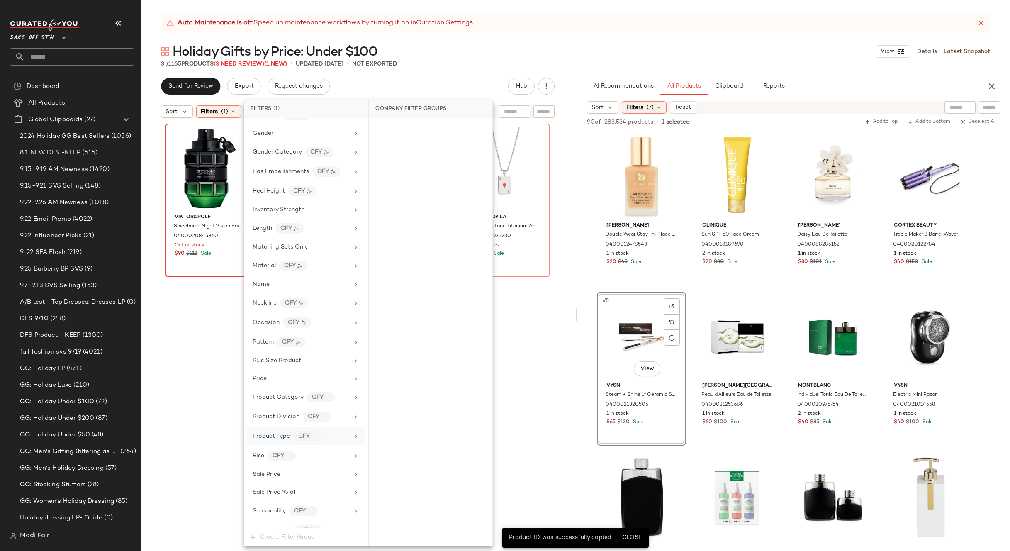
scroll to position [345, 0]
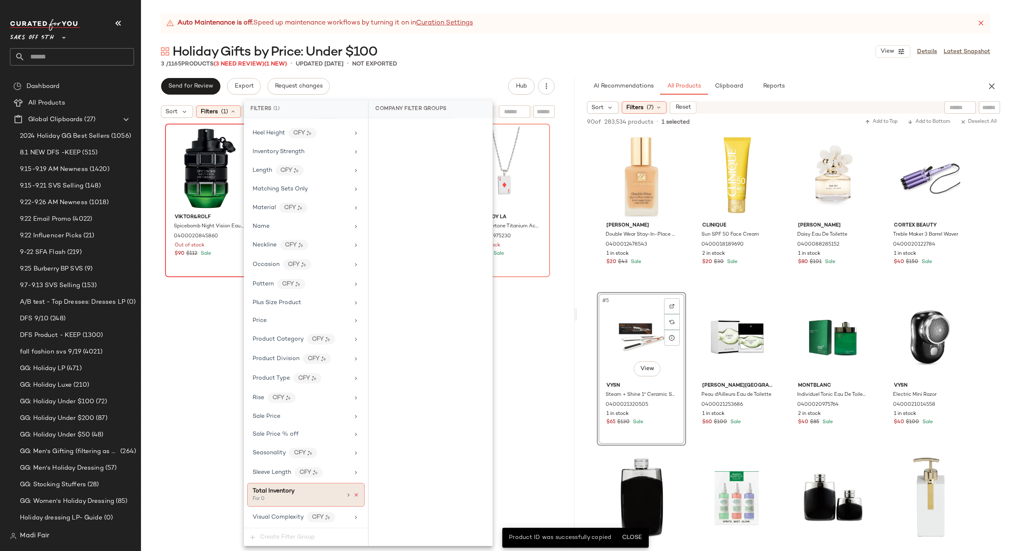
click at [354, 495] on icon at bounding box center [356, 495] width 6 height 6
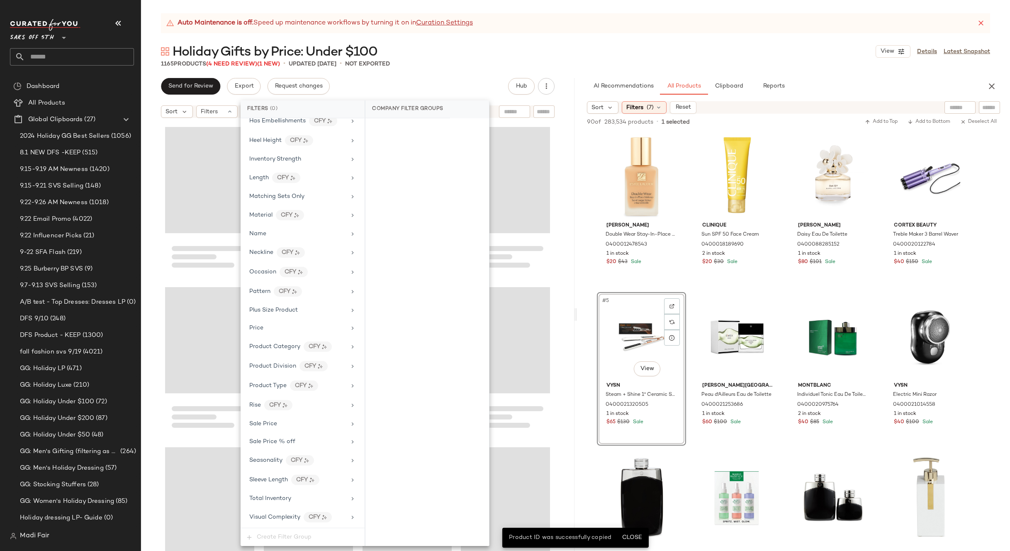
click at [436, 73] on div "Auto Maintenance is off. Speed up maintenance workflows by turning it on in Cur…" at bounding box center [575, 282] width 869 height 538
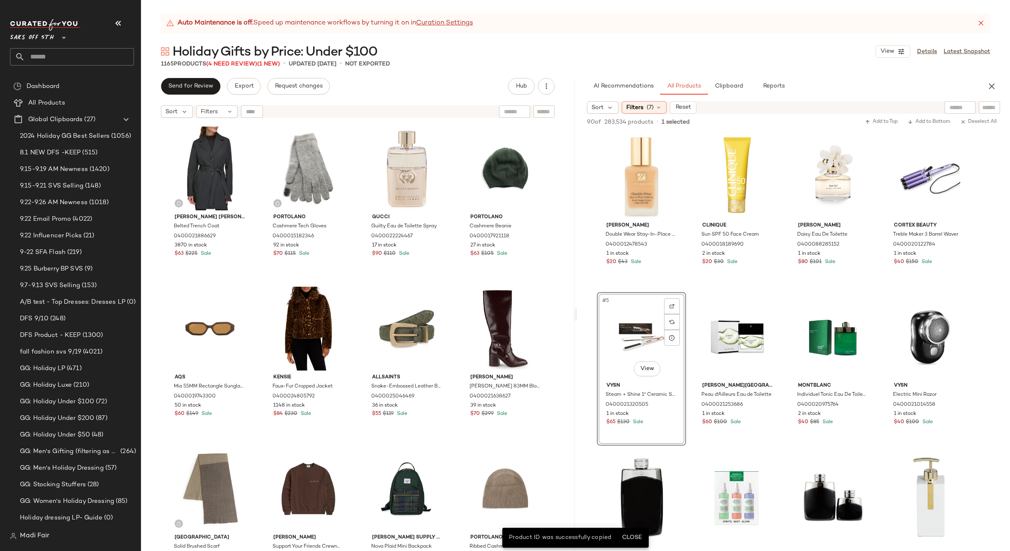
click at [253, 108] on div at bounding box center [252, 111] width 22 height 12
paste input "**********"
type input "**********"
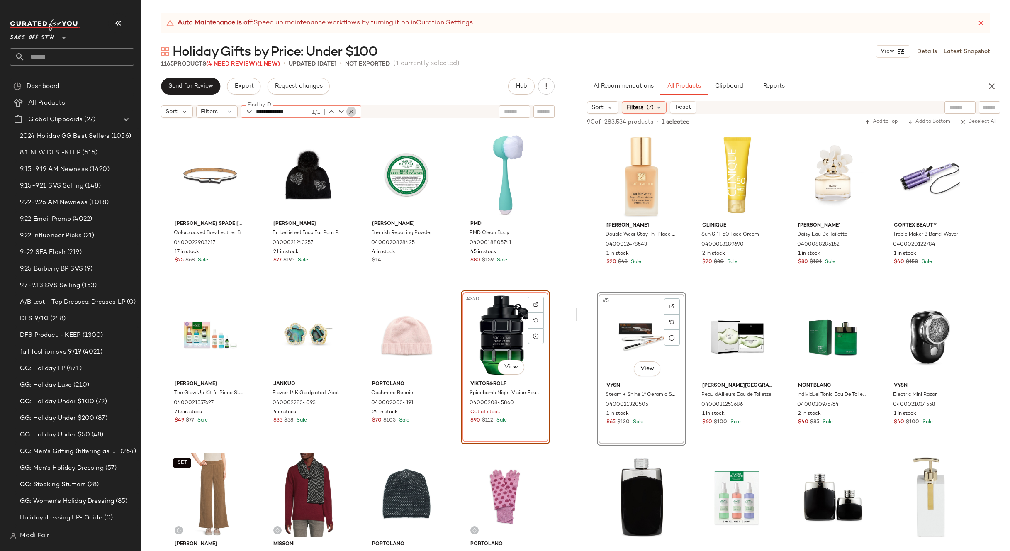
click at [353, 112] on icon "button" at bounding box center [351, 111] width 7 height 7
click at [234, 109] on div "Filters" at bounding box center [216, 111] width 41 height 12
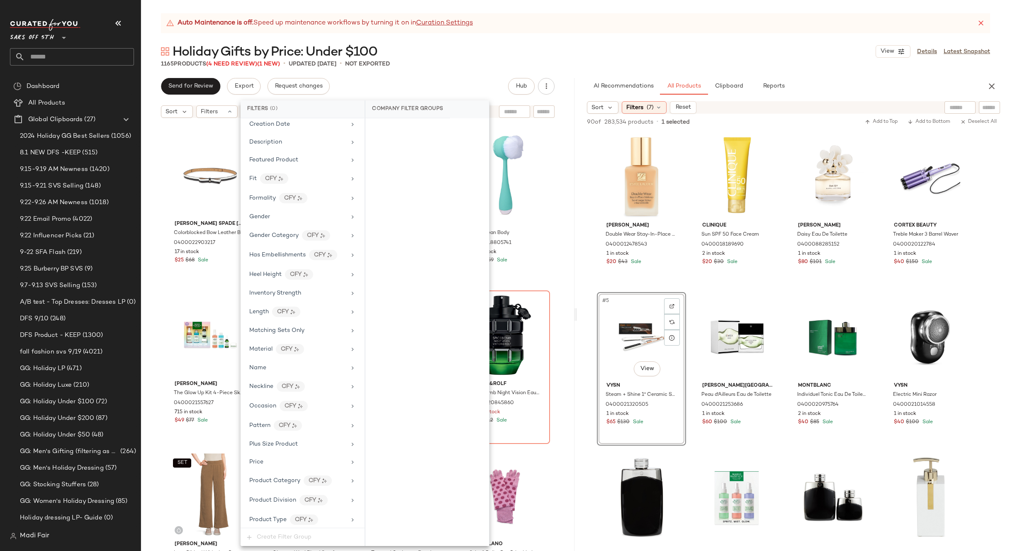
scroll to position [337, 0]
click at [297, 497] on div "Total Inventory" at bounding box center [297, 498] width 97 height 9
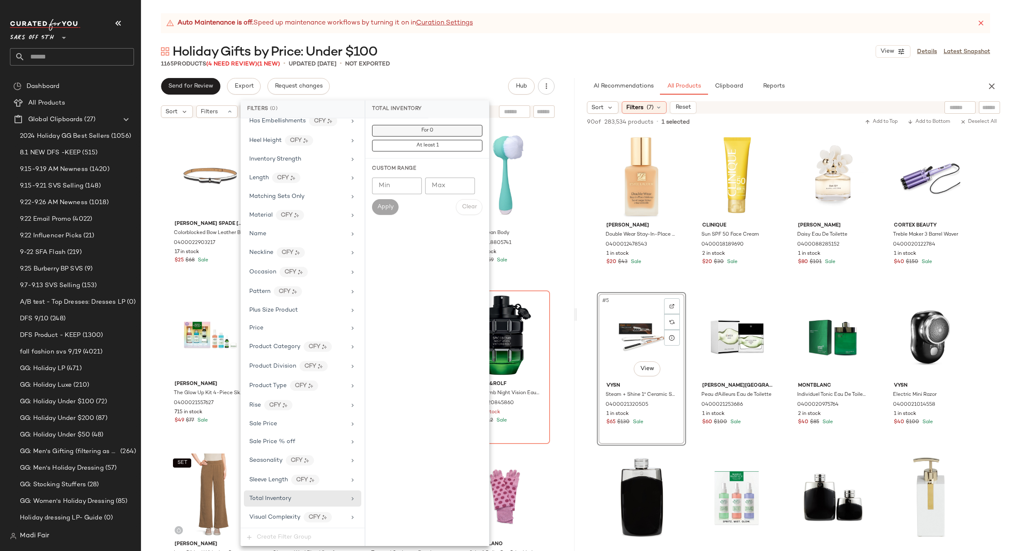
click at [429, 127] on button "For 0" at bounding box center [427, 131] width 110 height 12
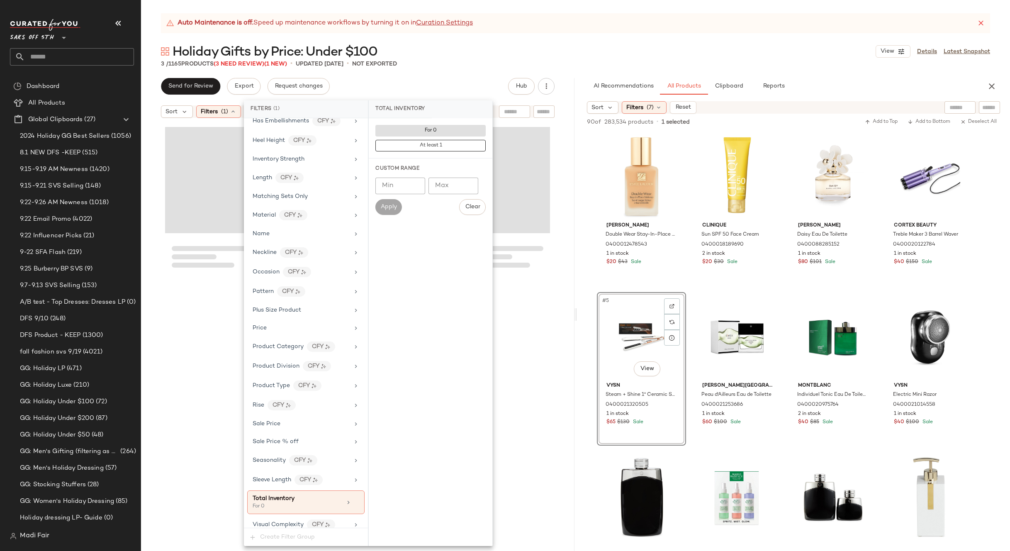
click at [438, 72] on div "Auto Maintenance is off. Speed up maintenance workflows by turning it on in Cur…" at bounding box center [575, 282] width 869 height 538
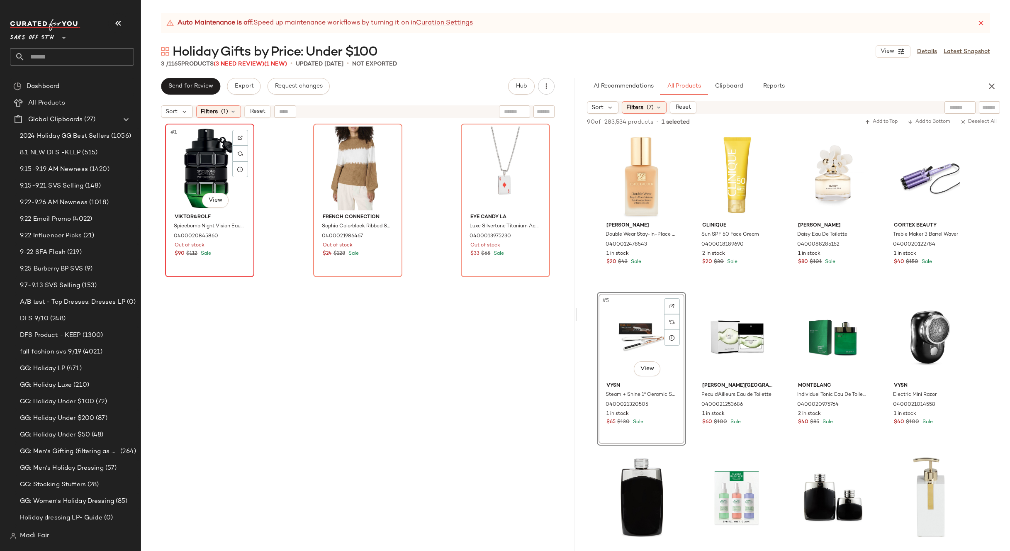
click at [201, 161] on div "#1 View" at bounding box center [209, 169] width 83 height 84
click at [482, 171] on div "#3 View" at bounding box center [505, 169] width 83 height 84
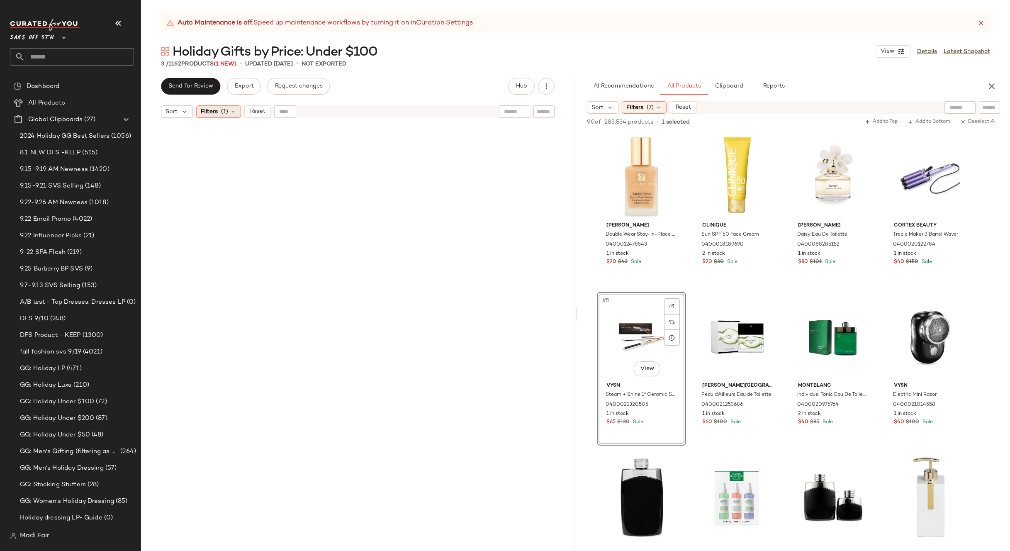
click at [229, 111] on div "Filters (1)" at bounding box center [218, 111] width 45 height 12
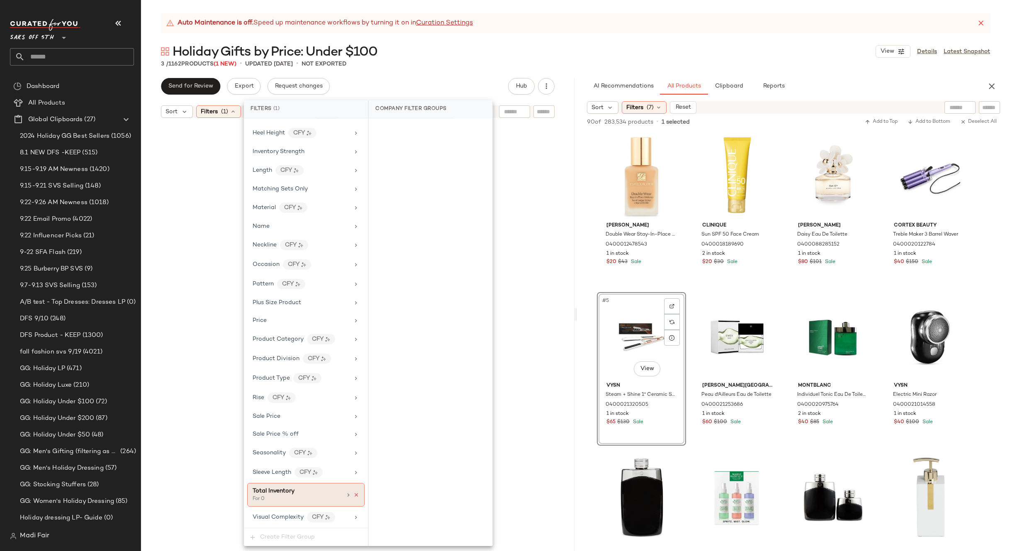
click at [353, 494] on icon at bounding box center [356, 495] width 6 height 6
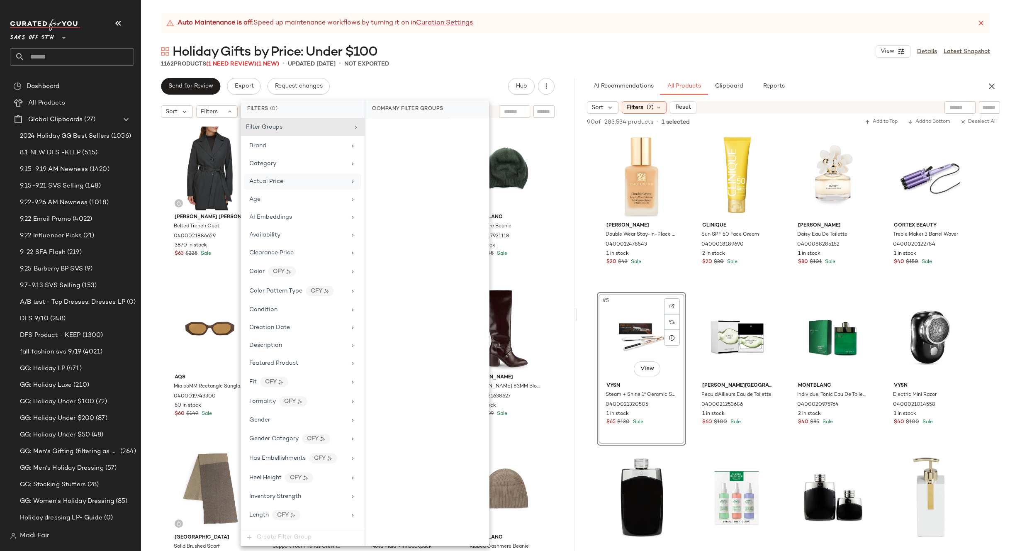
click at [320, 183] on div "Actual Price" at bounding box center [297, 181] width 97 height 9
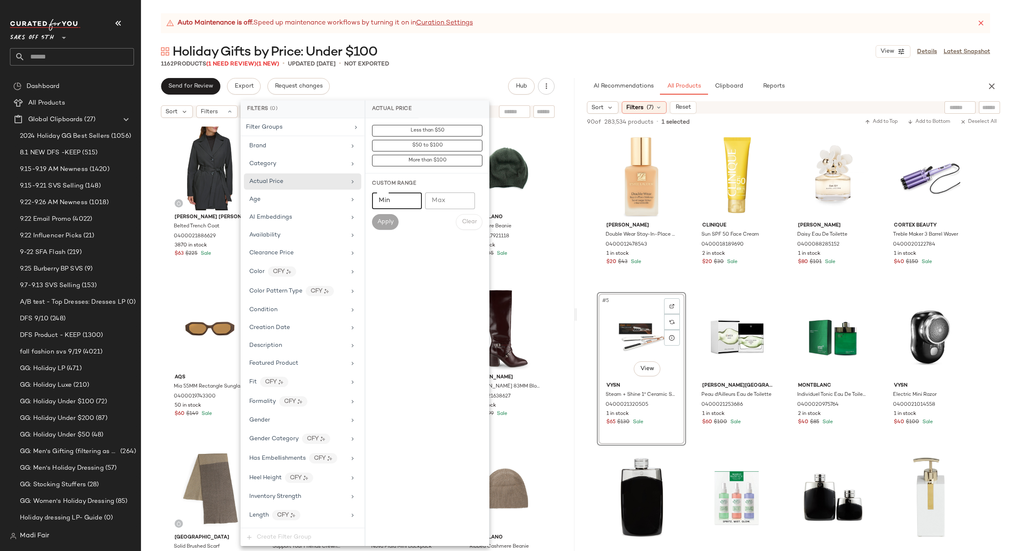
click at [392, 202] on input "Min" at bounding box center [397, 201] width 50 height 17
type input "***"
click at [390, 225] on span "Apply" at bounding box center [385, 222] width 17 height 7
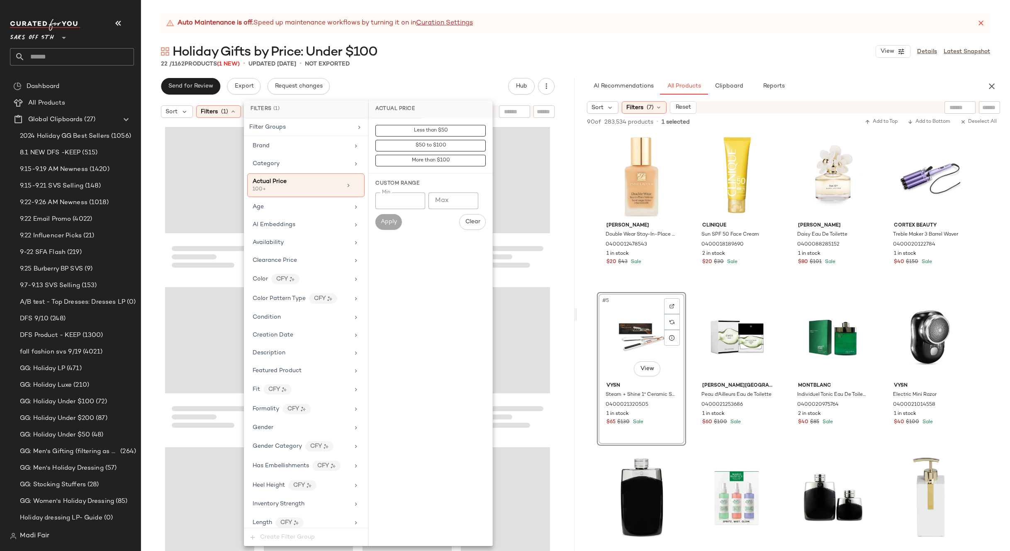
click at [444, 72] on div "Auto Maintenance is off. Speed up maintenance workflows by turning it on in Cur…" at bounding box center [575, 282] width 869 height 538
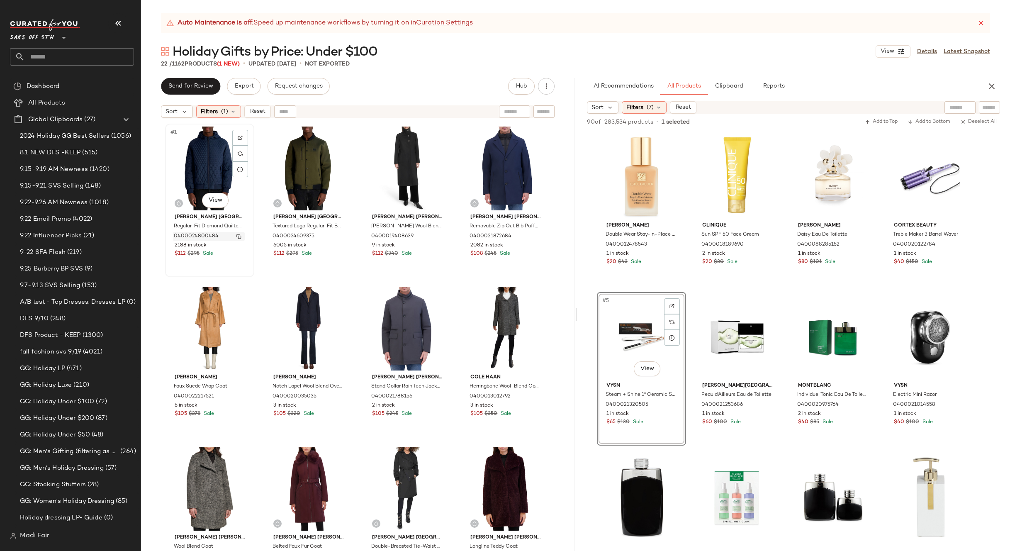
click at [236, 236] on img "button" at bounding box center [238, 236] width 5 height 5
click at [224, 115] on span "(1)" at bounding box center [224, 111] width 7 height 9
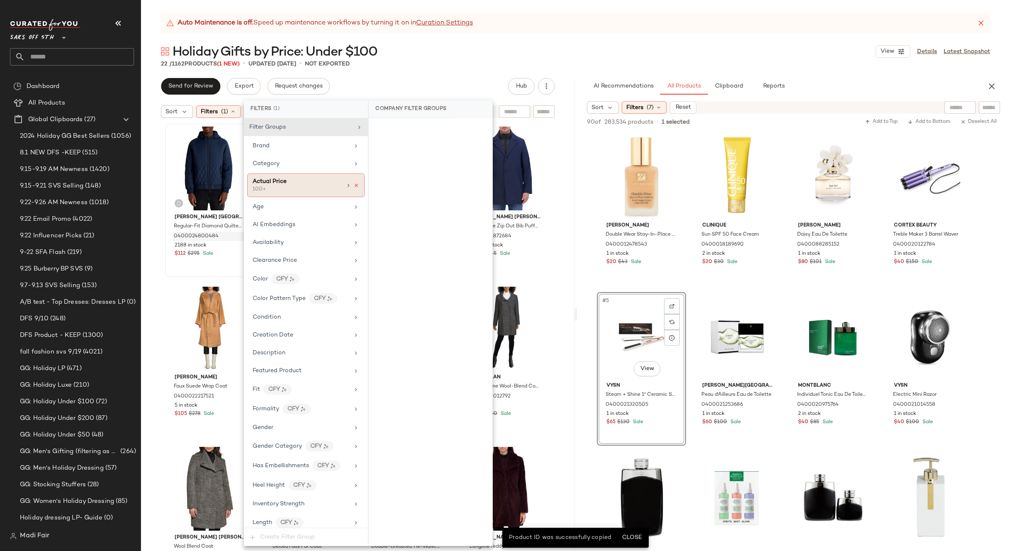
click at [353, 187] on icon at bounding box center [356, 186] width 6 height 6
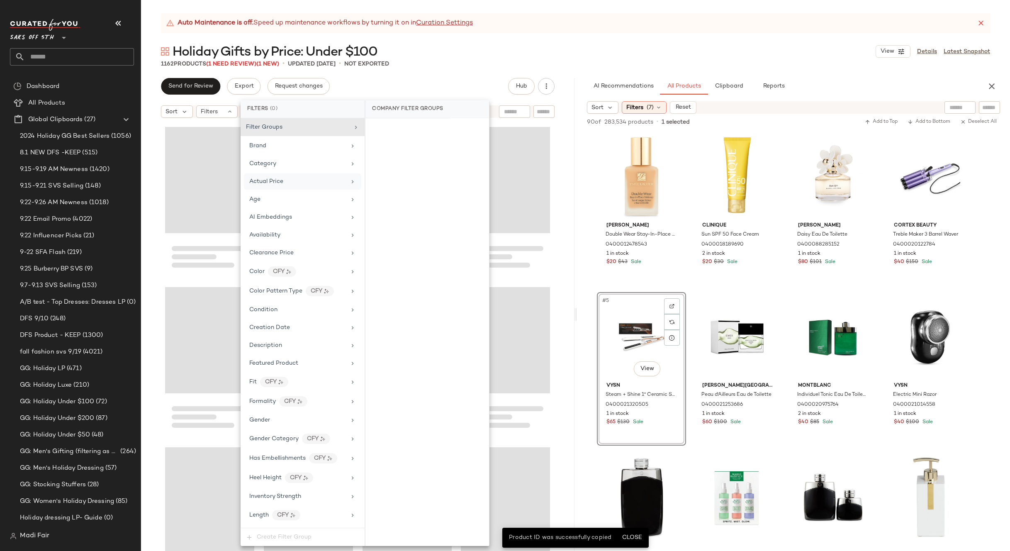
click at [401, 88] on div "Send for Review Export Request changes Hub" at bounding box center [358, 86] width 394 height 17
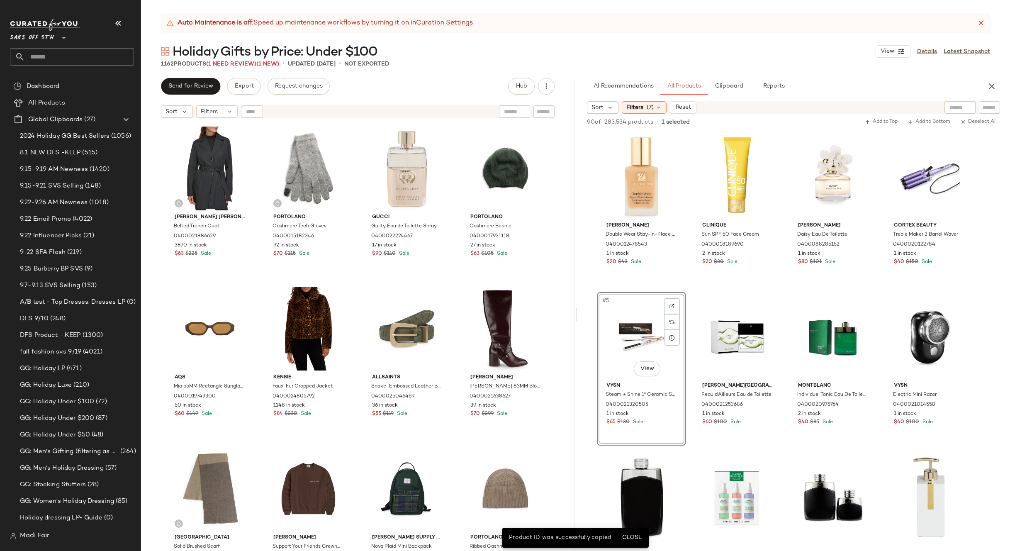
click at [261, 111] on div at bounding box center [252, 111] width 22 height 12
paste input "**********"
type input "**********"
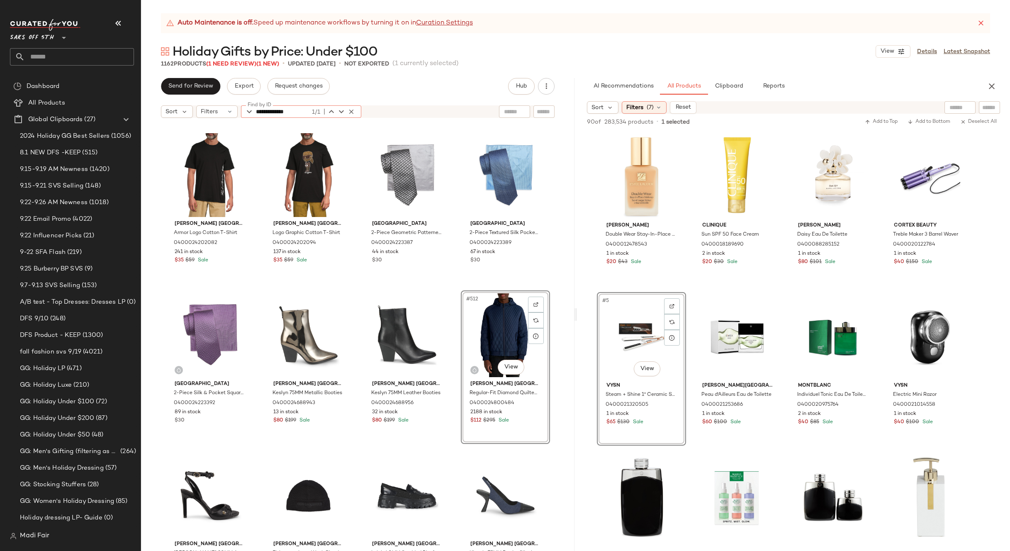
click at [348, 110] on icon "button" at bounding box center [351, 111] width 7 height 7
click at [233, 111] on icon at bounding box center [230, 111] width 7 height 7
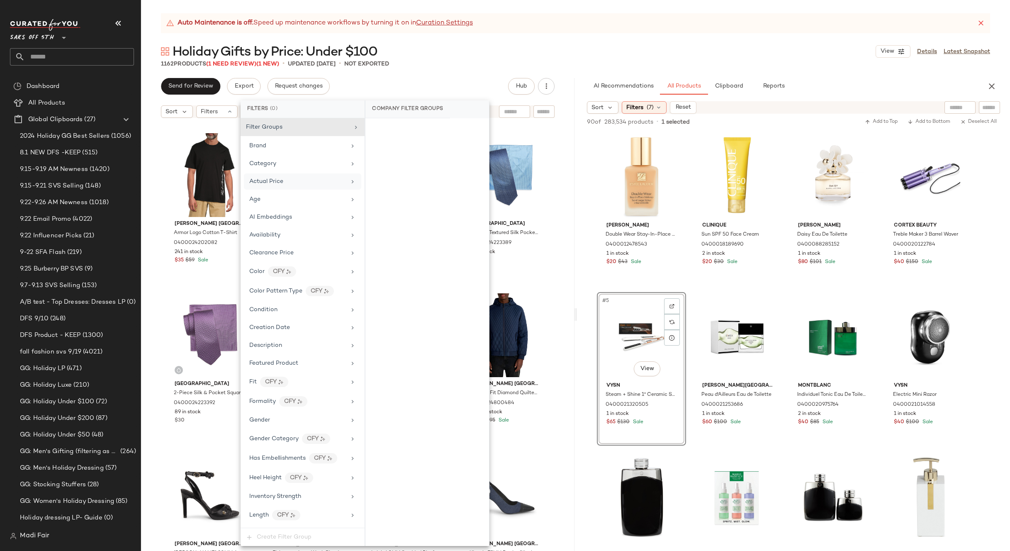
click at [281, 183] on span "Actual Price" at bounding box center [266, 181] width 34 height 6
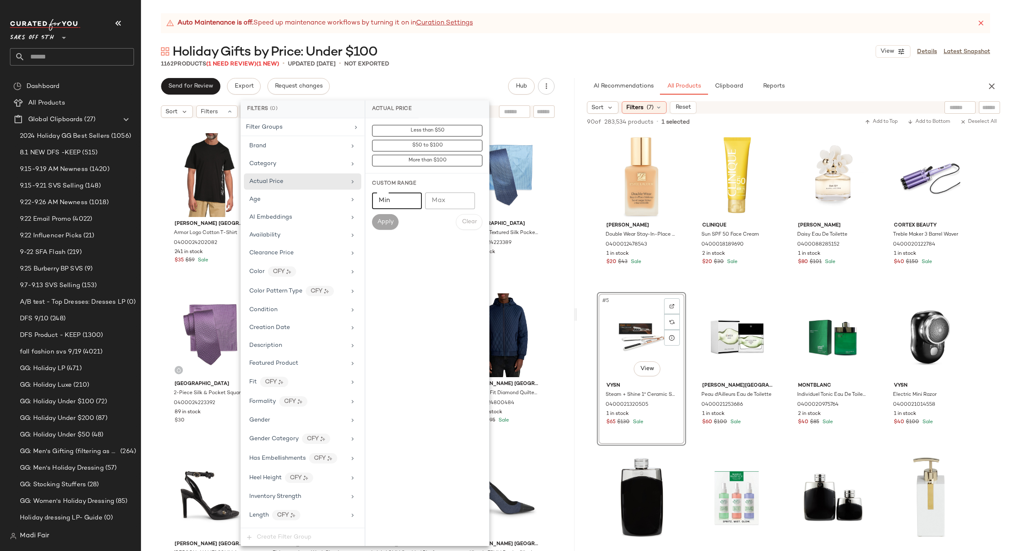
click at [394, 201] on input "Min" at bounding box center [397, 201] width 50 height 17
click at [384, 221] on span "Apply" at bounding box center [385, 222] width 17 height 7
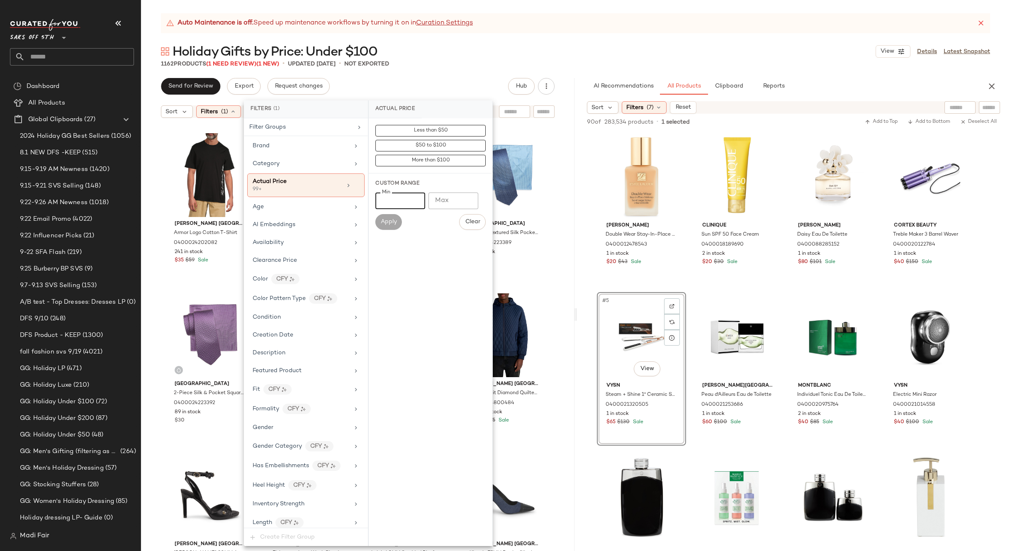
drag, startPoint x: 392, startPoint y: 206, endPoint x: 380, endPoint y: 204, distance: 11.7
click at [380, 204] on input "**" at bounding box center [400, 201] width 50 height 17
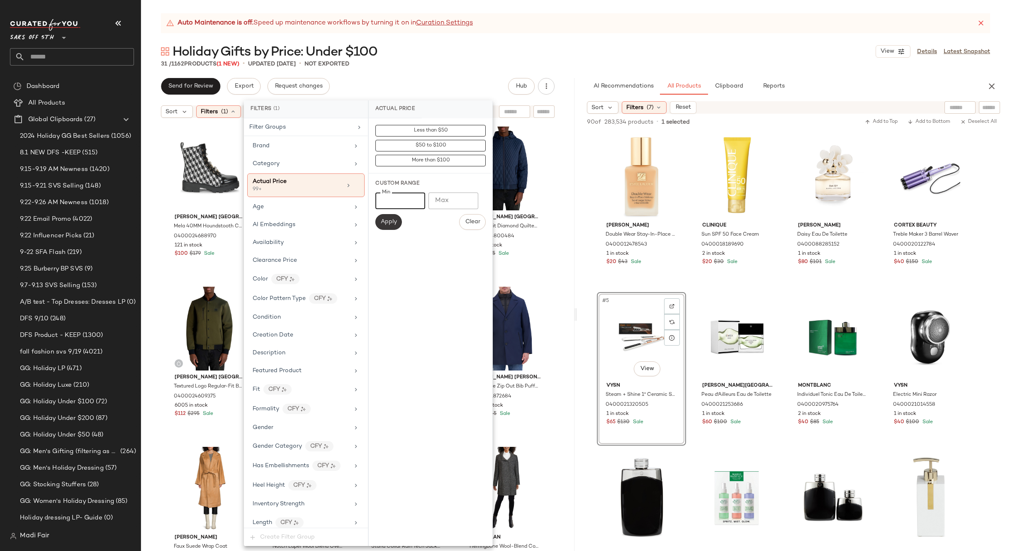
type input "***"
click at [383, 220] on span "Apply" at bounding box center [388, 222] width 17 height 7
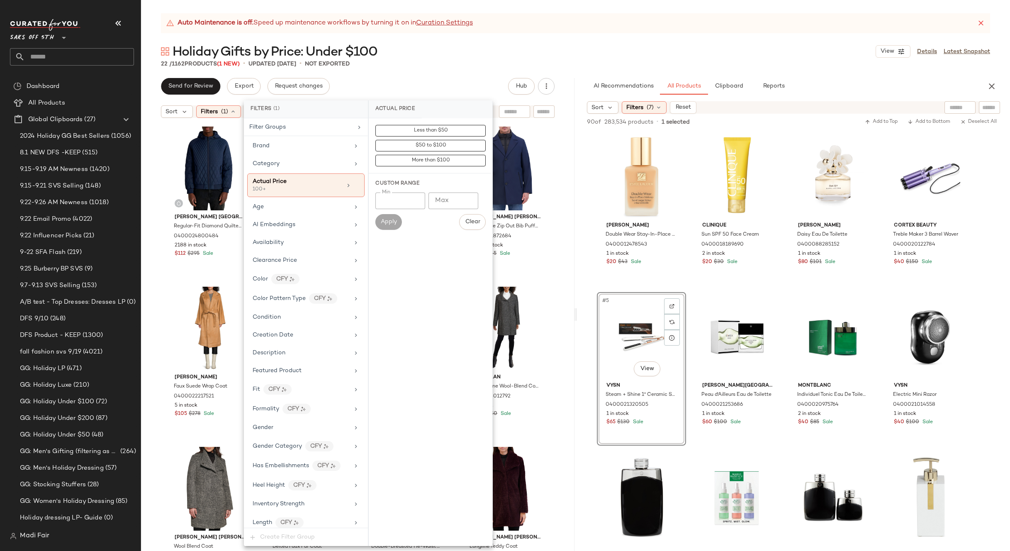
click at [424, 79] on div "Send for Review Export Request changes Hub" at bounding box center [358, 86] width 394 height 17
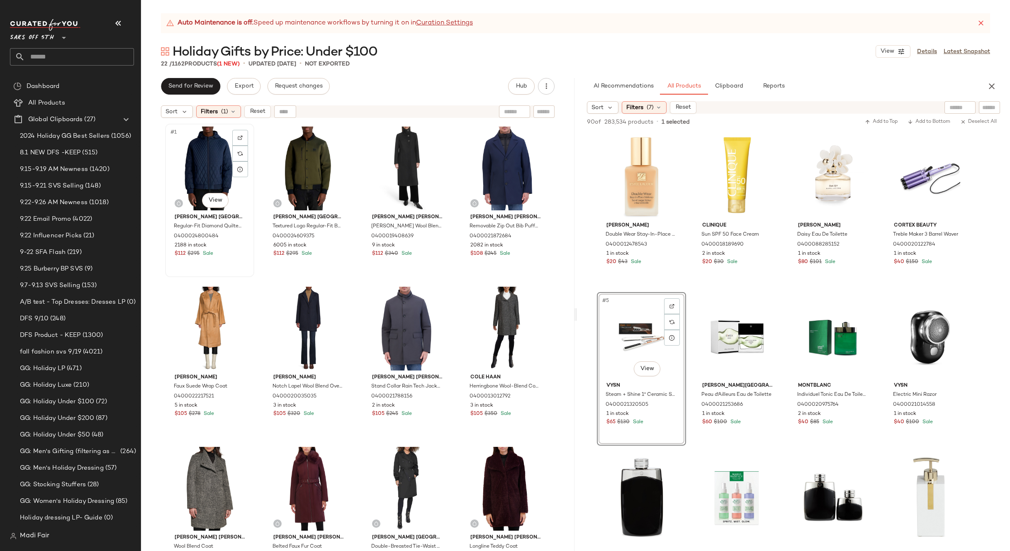
click at [206, 153] on div "#1 View" at bounding box center [209, 169] width 83 height 84
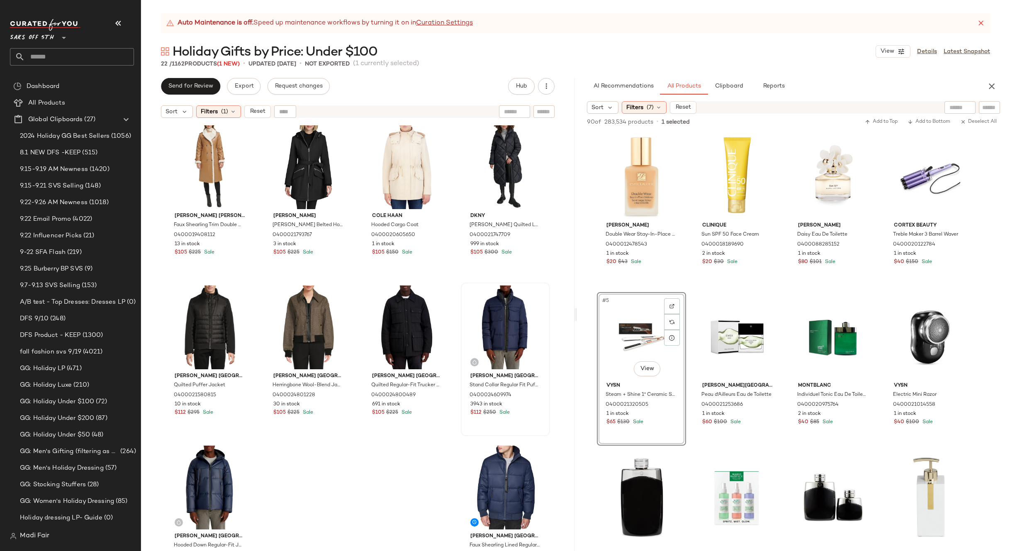
scroll to position [513, 0]
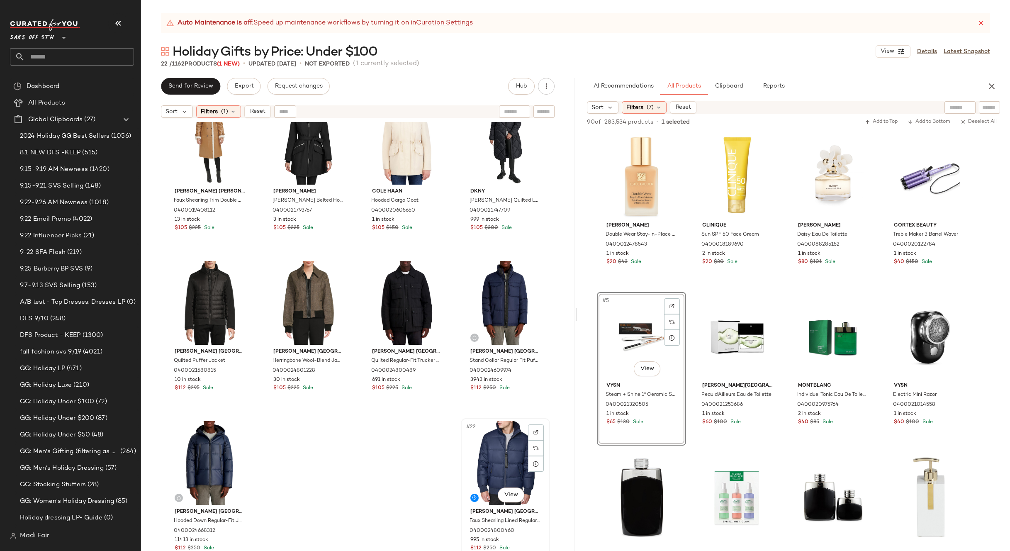
click at [495, 446] on div "#22 View" at bounding box center [505, 463] width 83 height 84
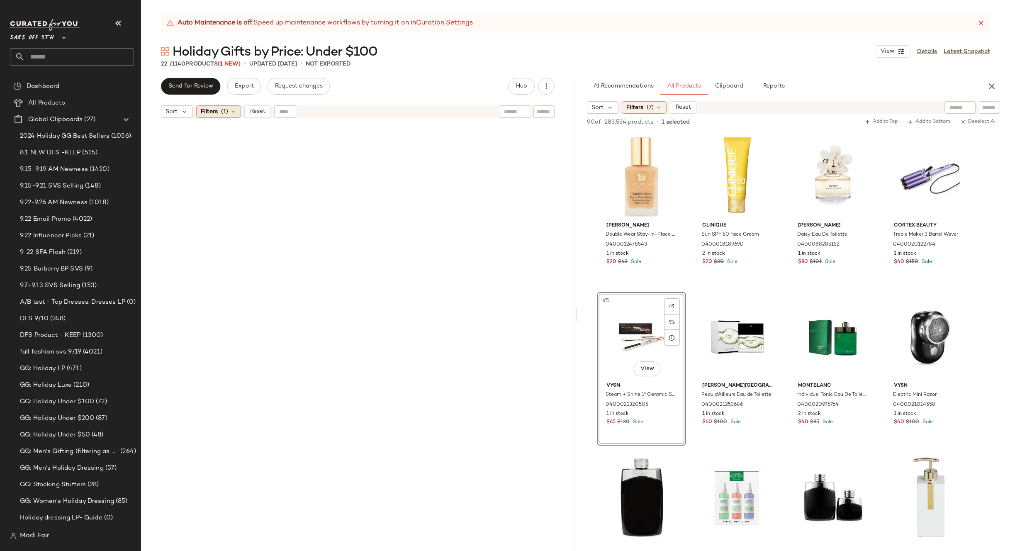
click at [218, 112] on div "Filters (1)" at bounding box center [218, 111] width 45 height 12
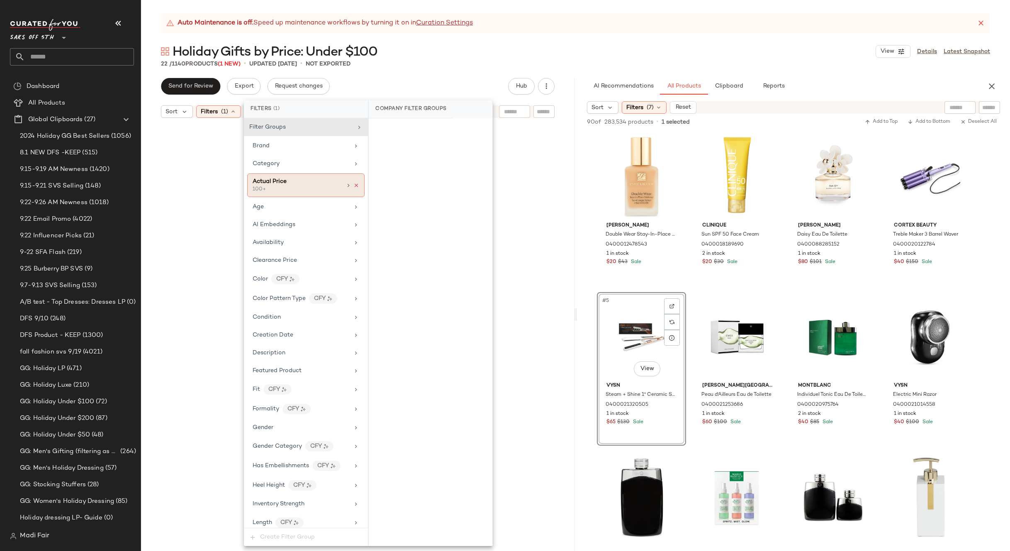
click at [353, 183] on icon at bounding box center [356, 186] width 6 height 6
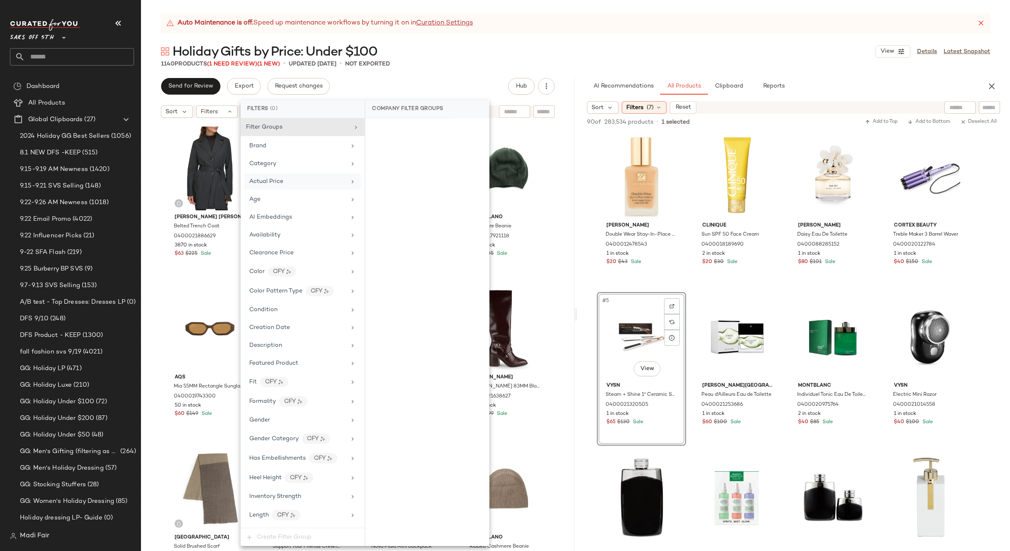
click at [335, 182] on div "Actual Price" at bounding box center [297, 181] width 97 height 9
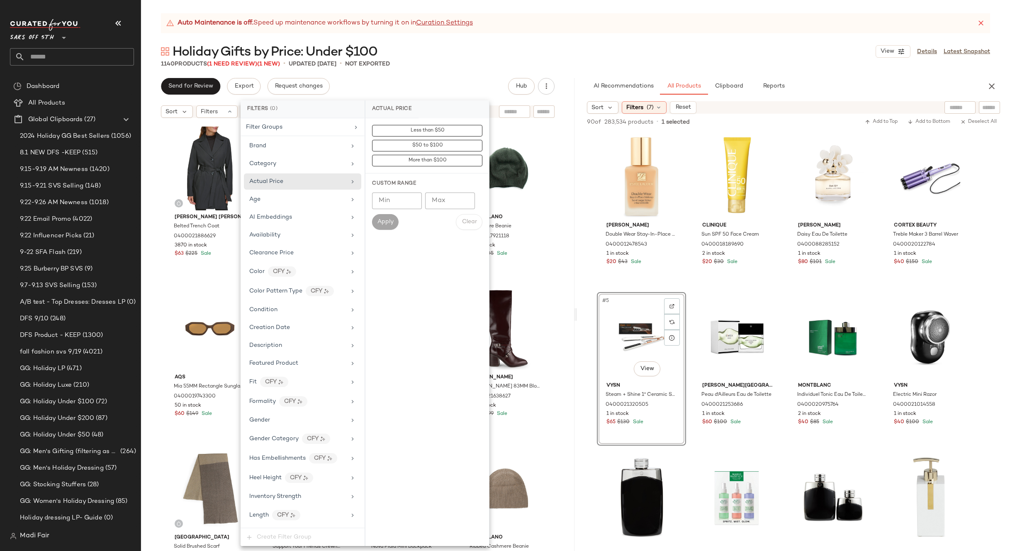
click at [387, 200] on input "Min" at bounding box center [397, 201] width 50 height 17
type input "**"
click at [374, 224] on button "Apply" at bounding box center [385, 222] width 27 height 16
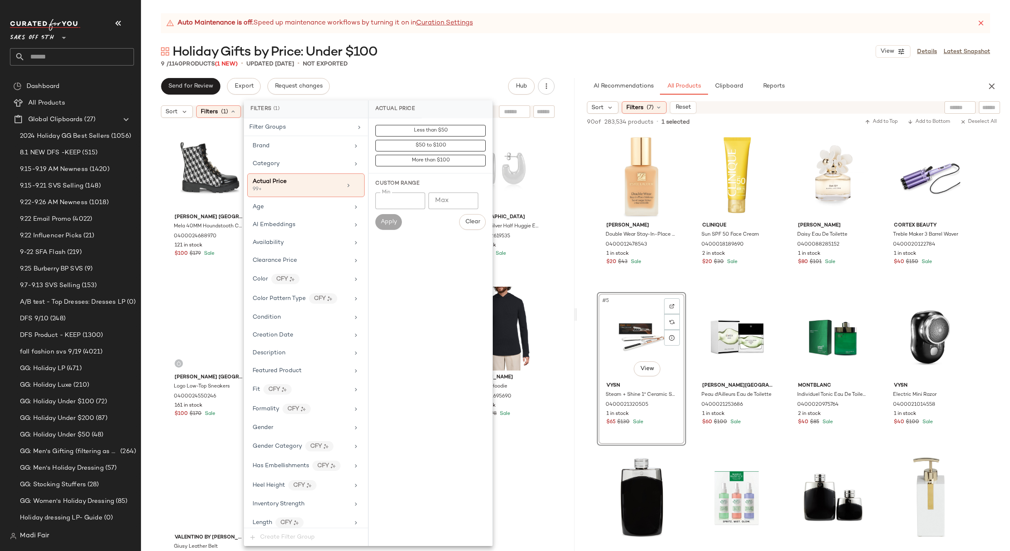
click at [423, 67] on div "9 / 1140 Products (1 New) • updated Sep 25th • Not Exported" at bounding box center [575, 64] width 869 height 8
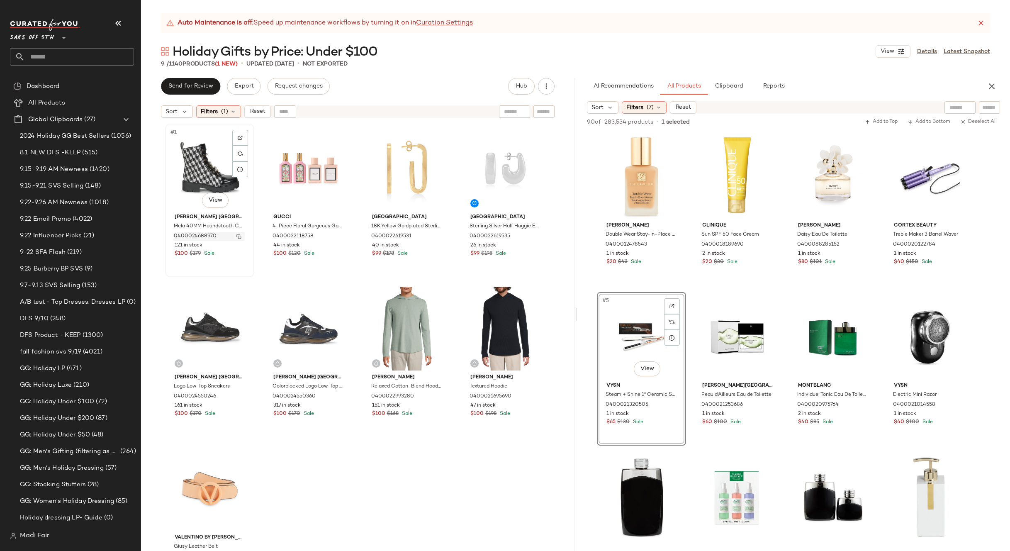
click at [237, 236] on img "button" at bounding box center [238, 236] width 5 height 5
click at [210, 110] on span "Filters" at bounding box center [209, 111] width 17 height 9
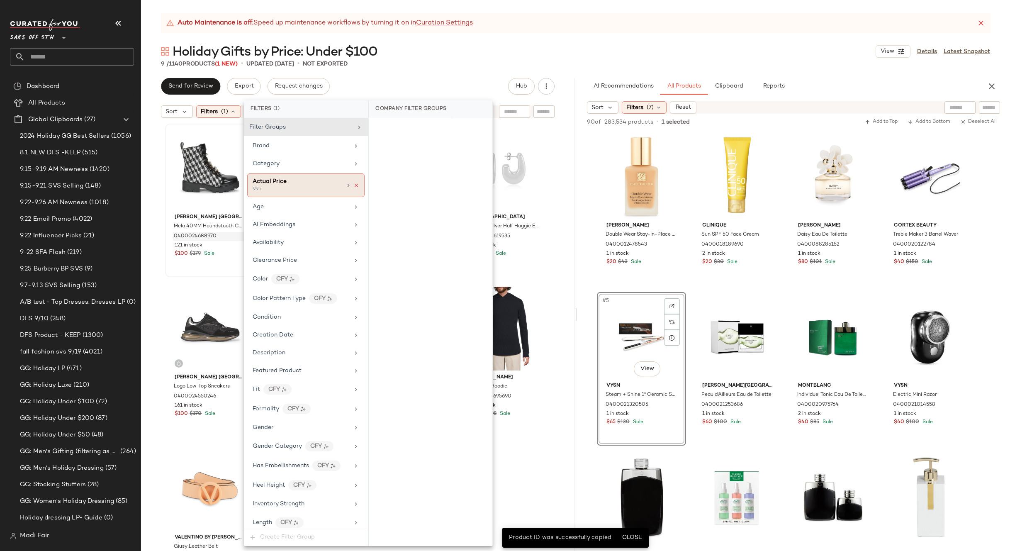
click at [355, 184] on icon at bounding box center [356, 186] width 6 height 6
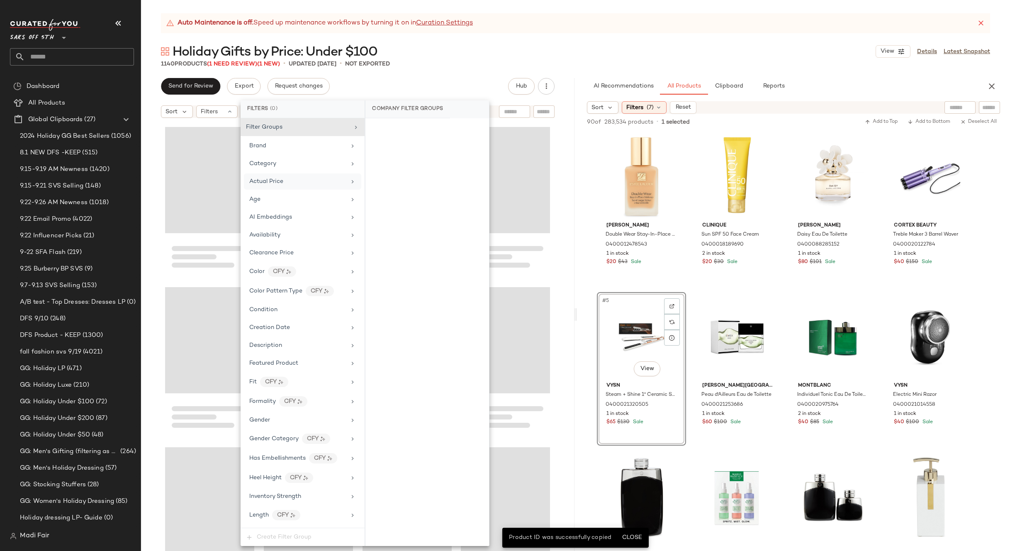
click at [411, 84] on div "Send for Review Export Request changes Hub" at bounding box center [358, 86] width 394 height 17
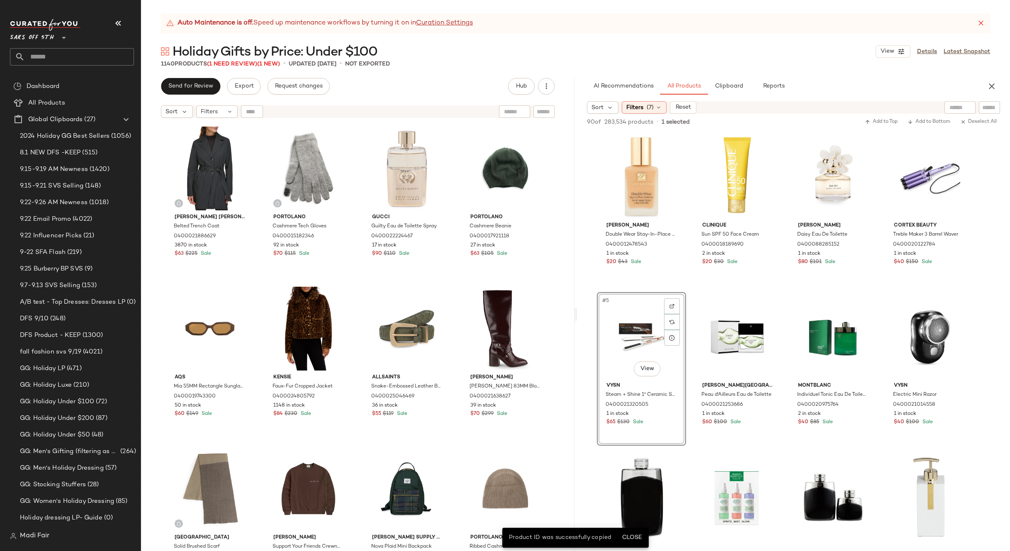
click at [252, 107] on div at bounding box center [252, 111] width 22 height 12
paste input "**********"
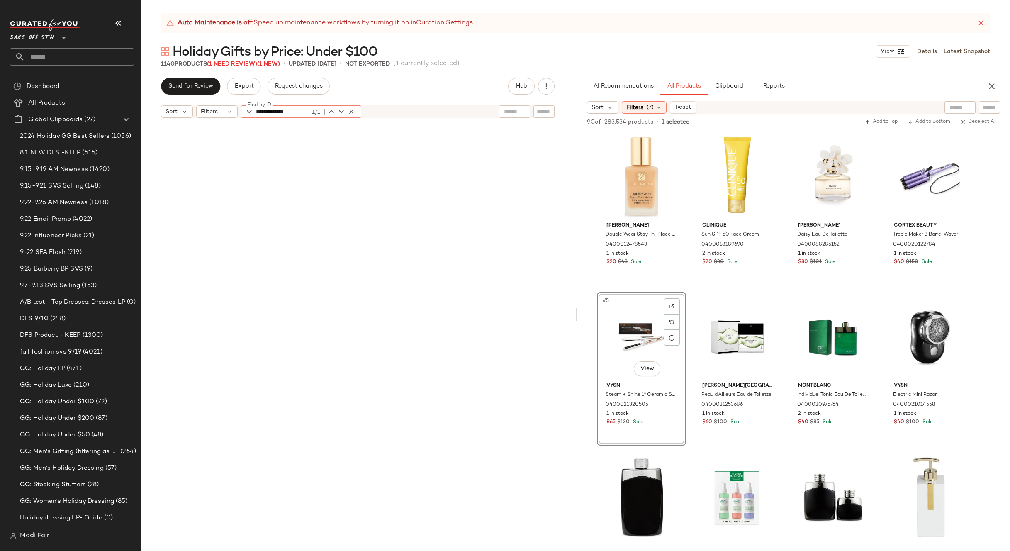
scroll to position [4644, 0]
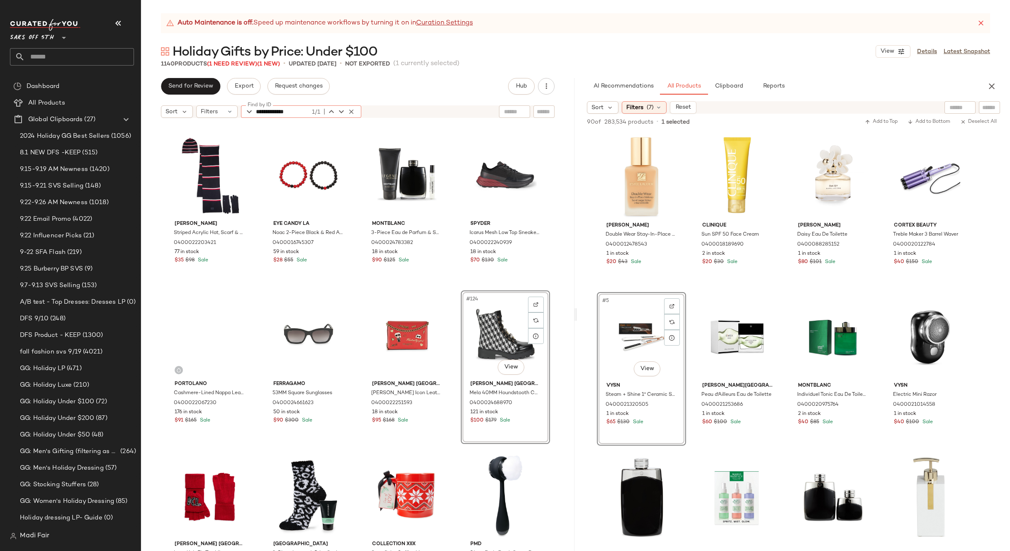
type input "**********"
click at [454, 78] on div "Send for Review Export Request changes Hub" at bounding box center [358, 86] width 394 height 17
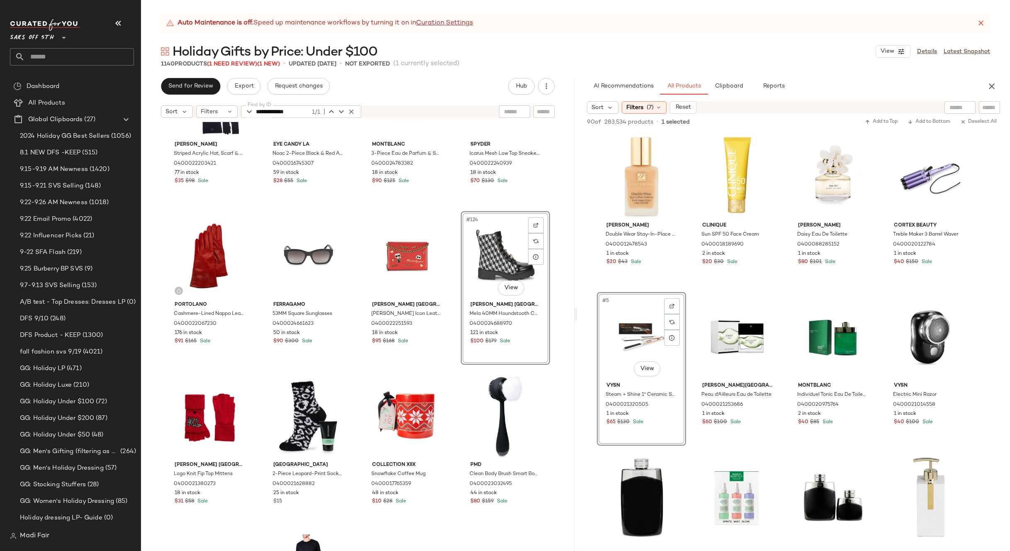
scroll to position [4727, 0]
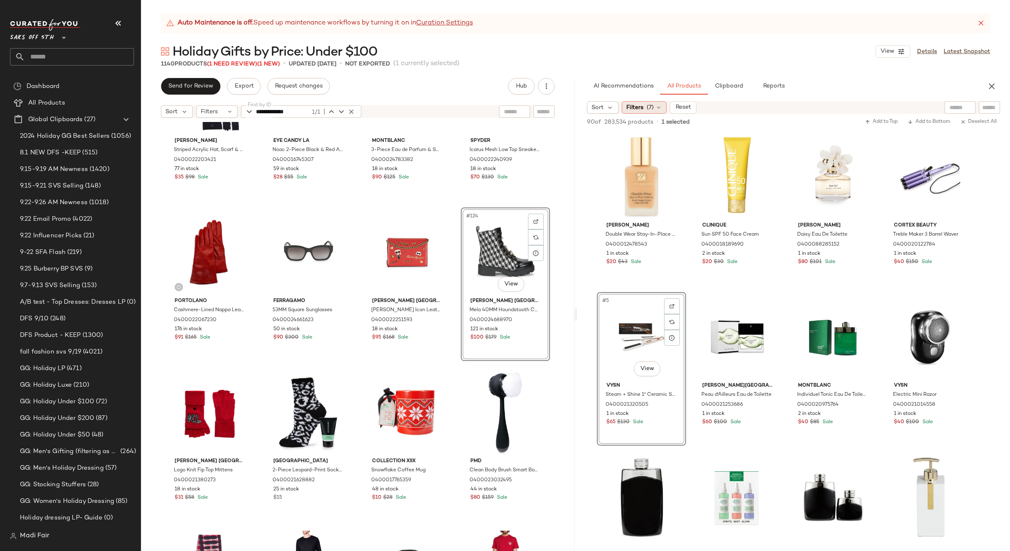
click at [641, 111] on span "Filters" at bounding box center [634, 107] width 17 height 9
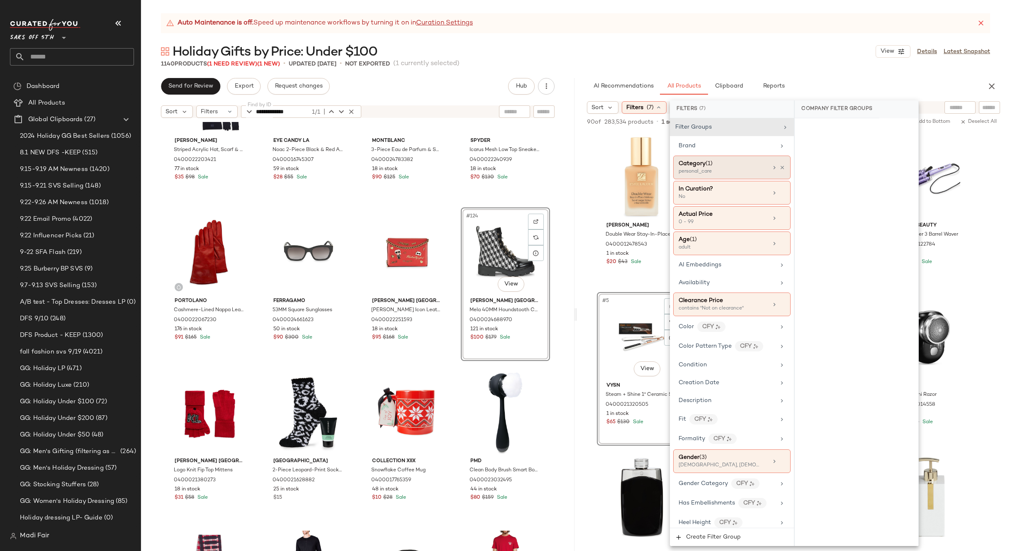
drag, startPoint x: 779, startPoint y: 166, endPoint x: 773, endPoint y: 165, distance: 5.8
click at [780, 165] on icon at bounding box center [783, 168] width 6 height 6
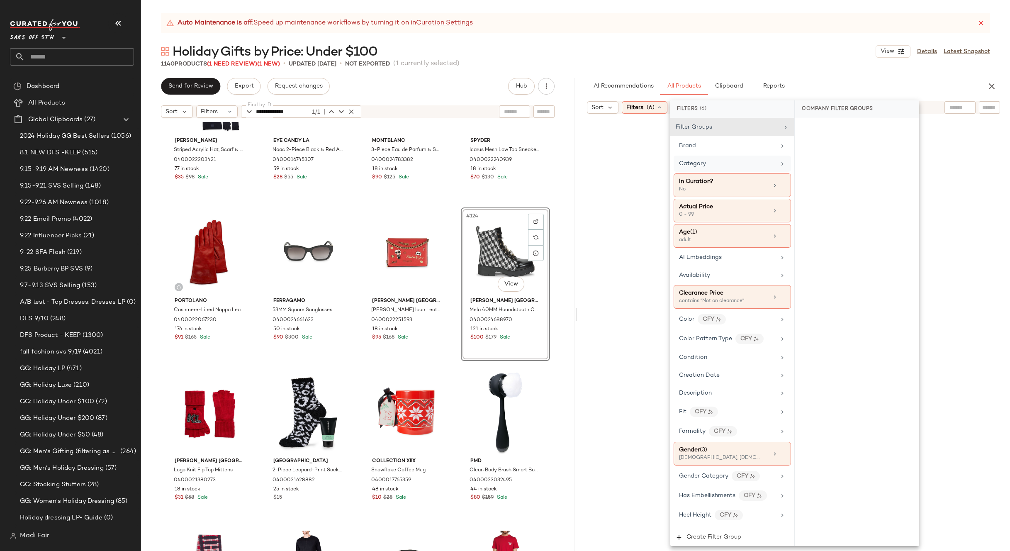
click at [767, 165] on div "Category" at bounding box center [727, 163] width 97 height 9
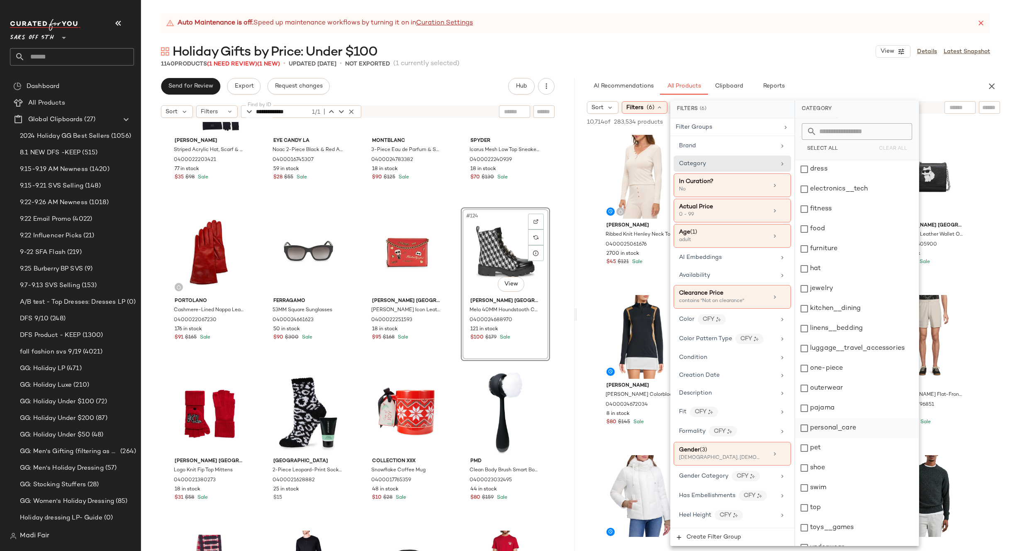
scroll to position [112, 0]
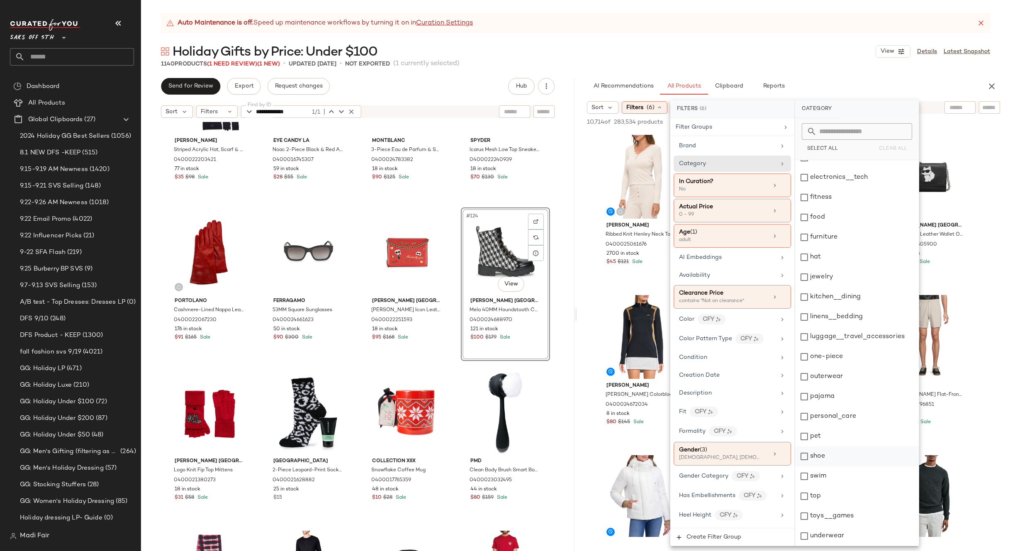
click at [829, 461] on div "shoe" at bounding box center [857, 456] width 124 height 20
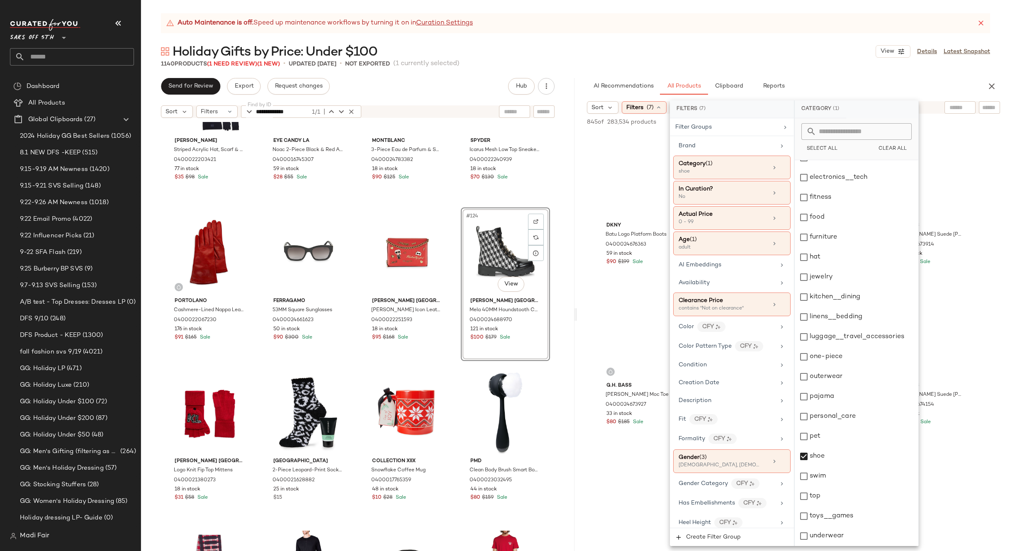
click at [725, 53] on div "Holiday Gifts by Price: Under $100 View Details Latest Snapshot" at bounding box center [575, 51] width 869 height 17
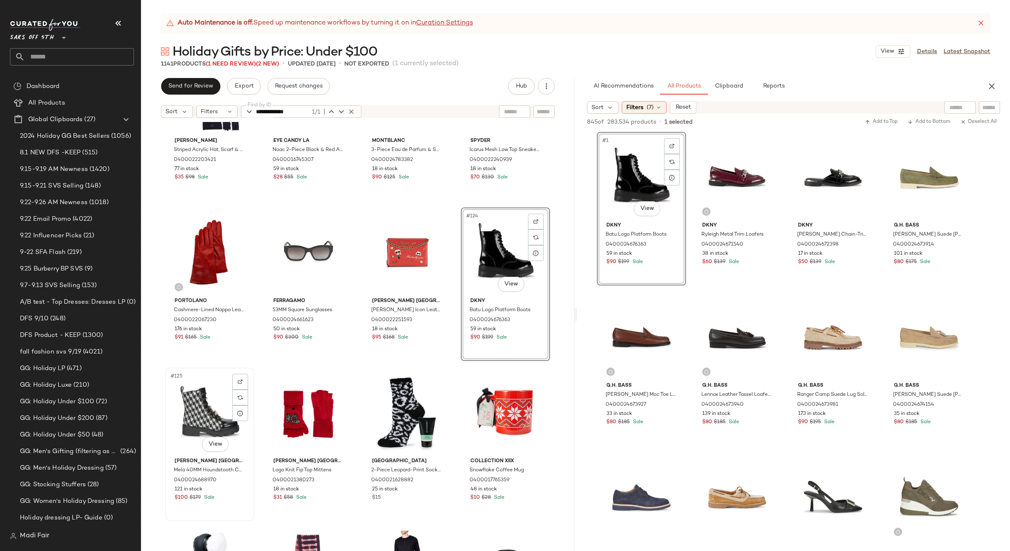
click at [197, 407] on div "#125 View" at bounding box center [209, 413] width 83 height 84
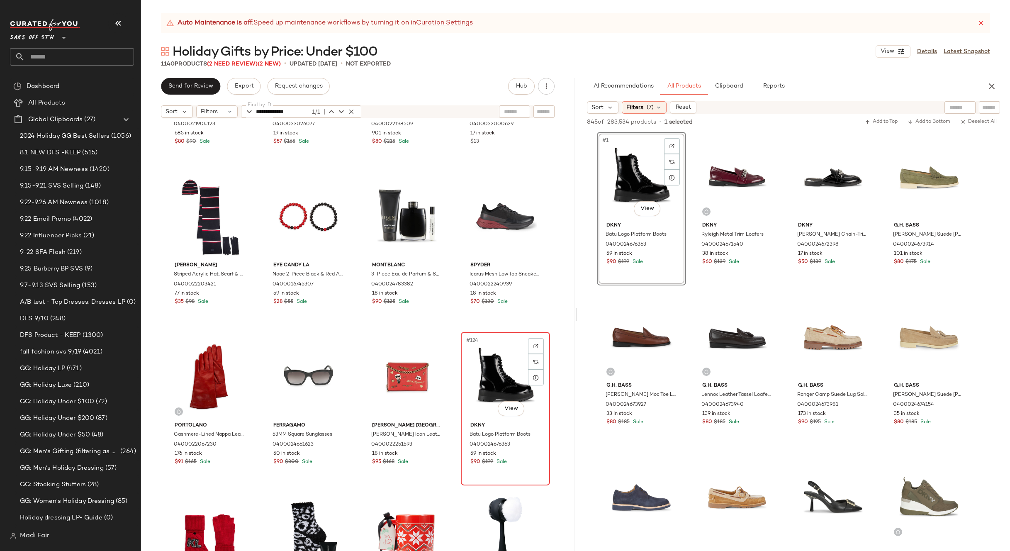
scroll to position [4478, 0]
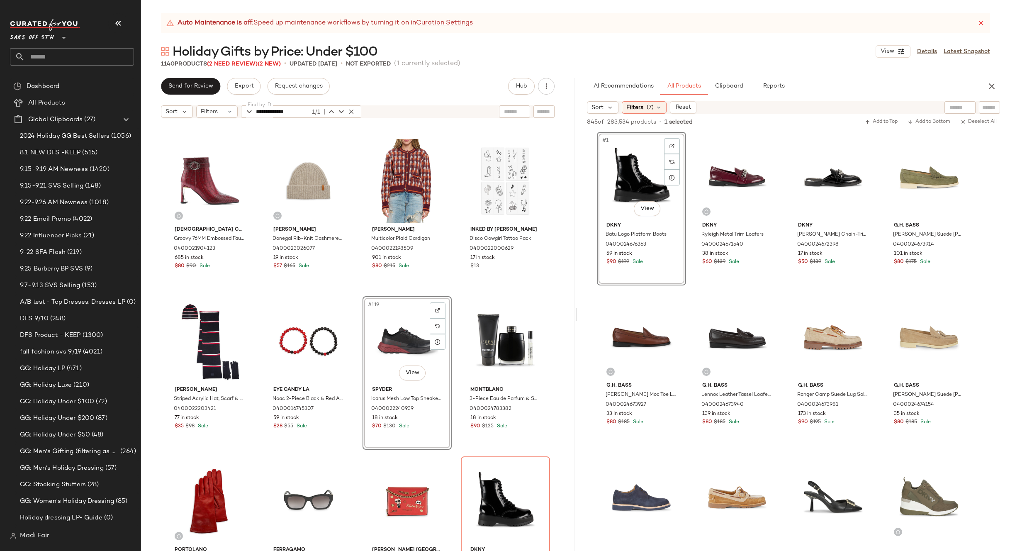
click at [455, 292] on div "Lady Couture Groovy 76MM Embossed Faux Leather Ankle Boots 0400021904123 685 in…" at bounding box center [358, 347] width 434 height 450
click at [350, 111] on icon "button" at bounding box center [351, 111] width 7 height 7
click at [224, 111] on div "Filters" at bounding box center [216, 111] width 41 height 12
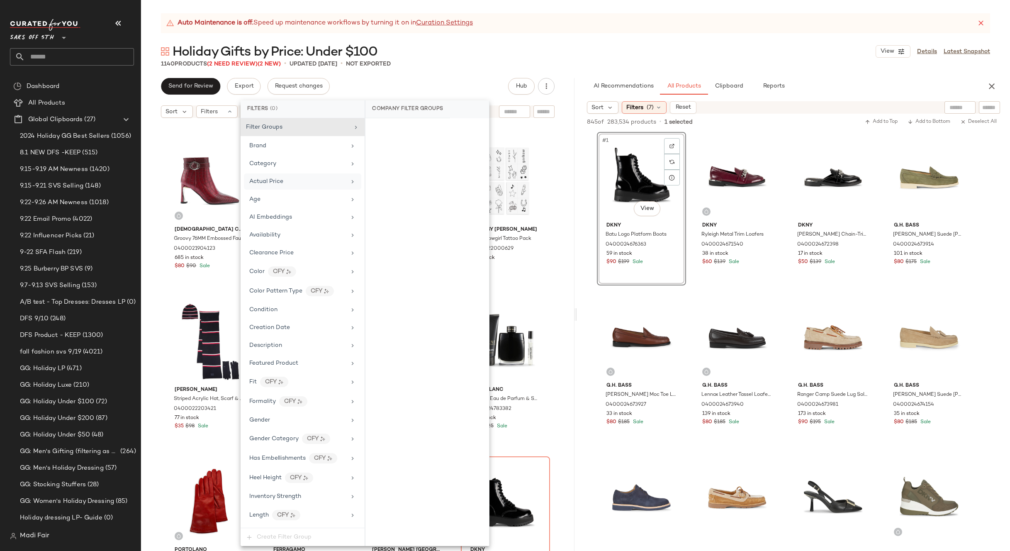
click at [295, 186] on div "Actual Price" at bounding box center [302, 181] width 117 height 16
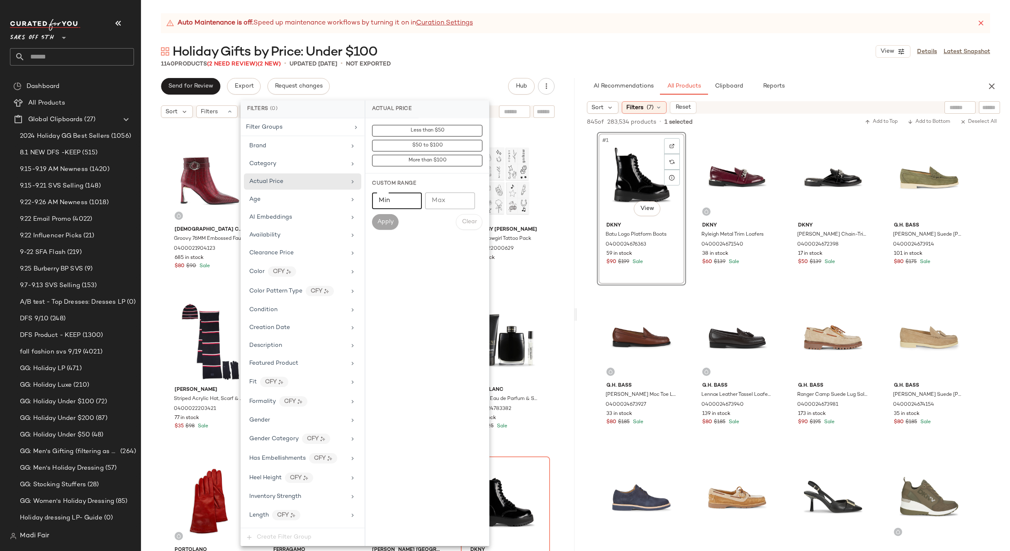
click at [383, 204] on input "Min" at bounding box center [397, 201] width 50 height 17
type input "**"
click at [383, 218] on button "Apply" at bounding box center [385, 222] width 27 height 16
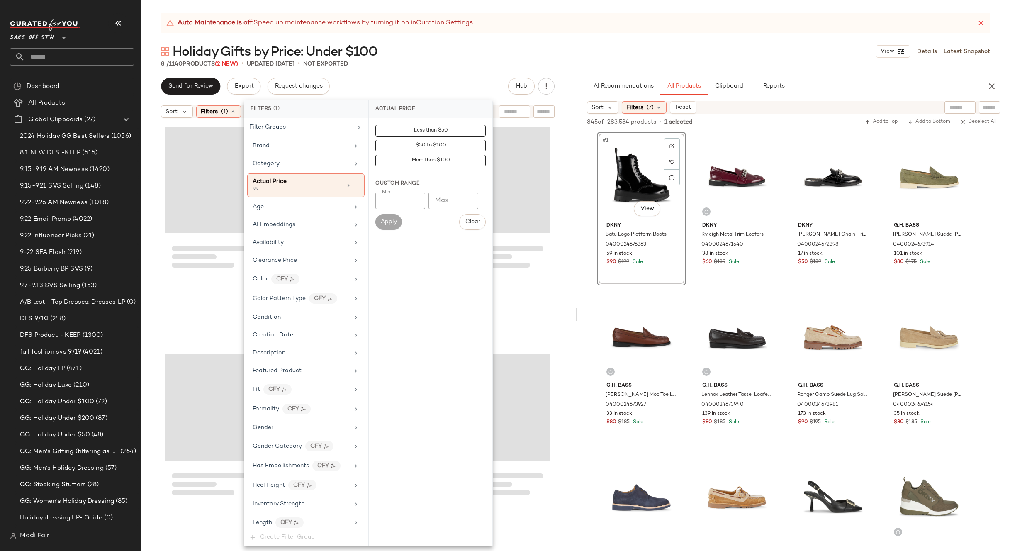
click at [440, 69] on div "Auto Maintenance is off. Speed up maintenance workflows by turning it on in Cur…" at bounding box center [575, 282] width 869 height 538
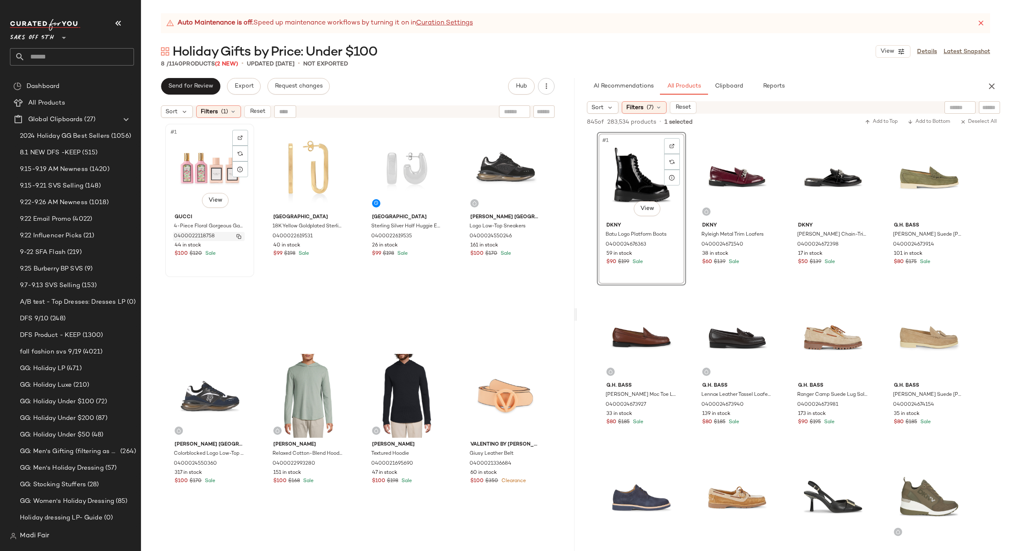
click at [236, 236] on img "button" at bounding box center [238, 236] width 5 height 5
click at [231, 112] on icon at bounding box center [233, 111] width 7 height 7
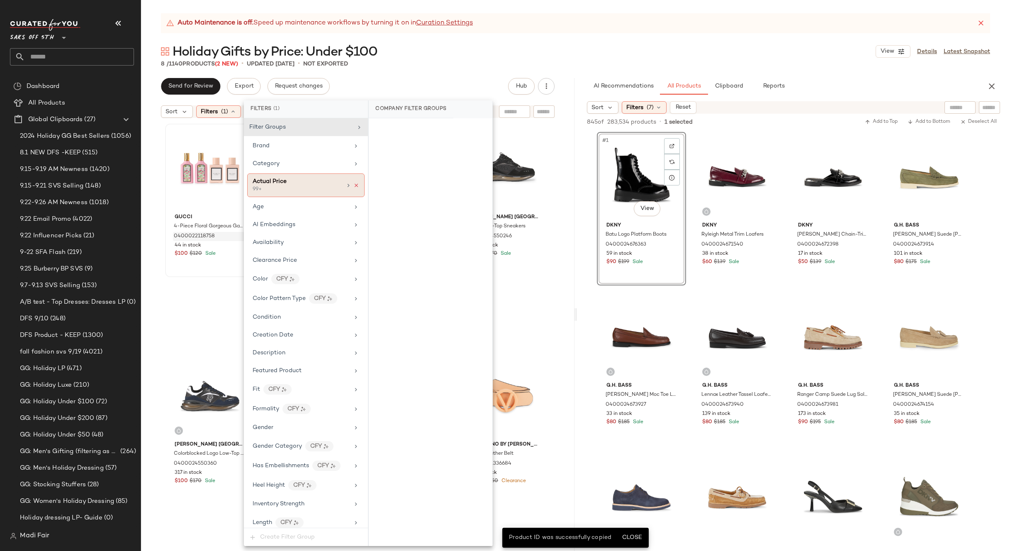
click at [353, 185] on icon at bounding box center [356, 186] width 6 height 6
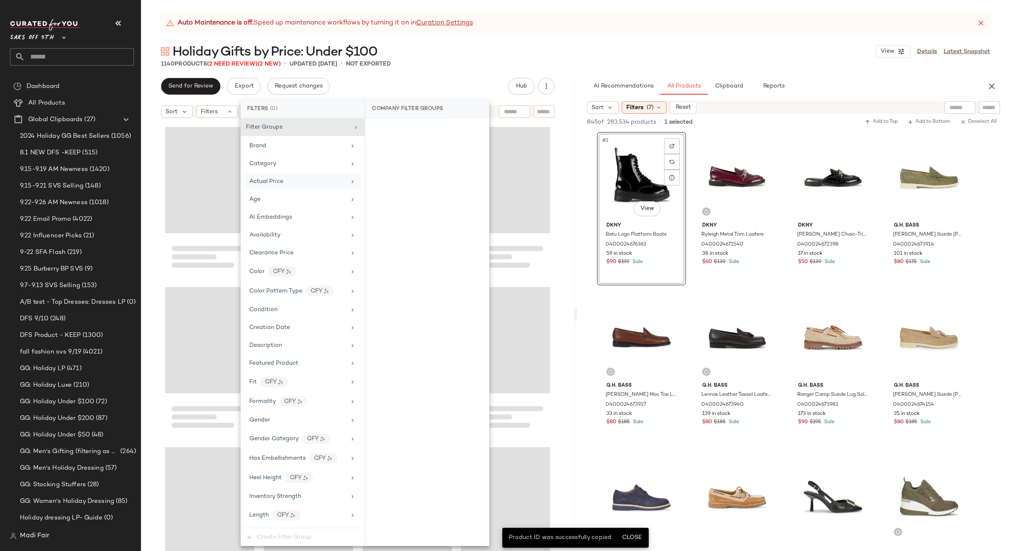
click at [399, 83] on div "Send for Review Export Request changes Hub" at bounding box center [358, 86] width 394 height 17
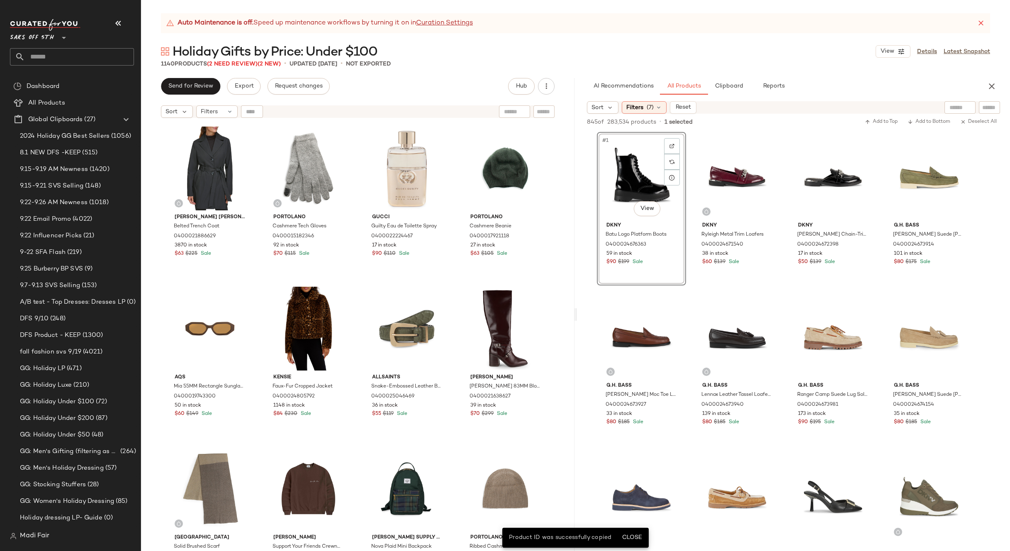
click at [251, 109] on div at bounding box center [252, 111] width 22 height 12
paste input "**********"
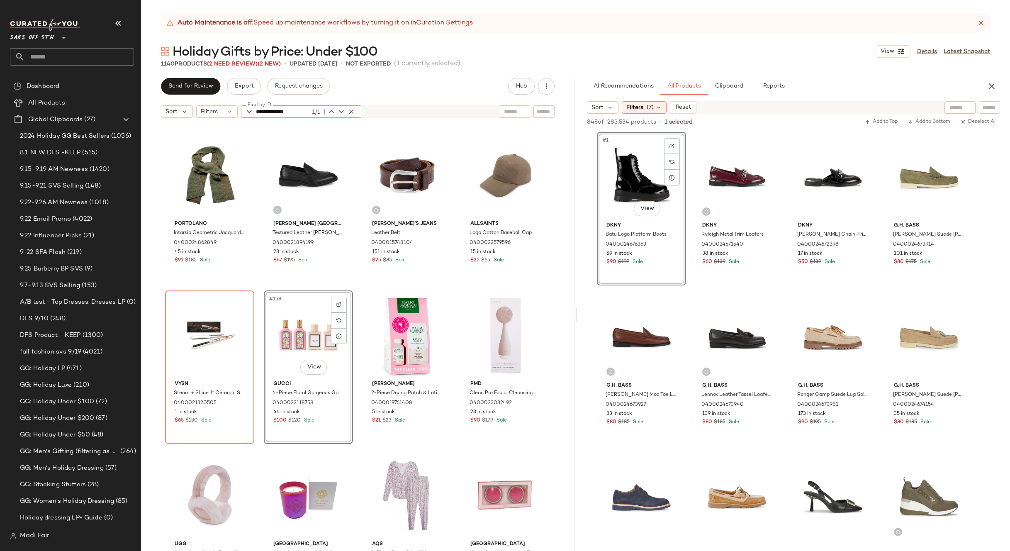
type input "**********"
click at [454, 282] on div "Portolano Intarsia Geometric Jacquard Merino Wool Blend Scarf 0400024862849 45 …" at bounding box center [358, 347] width 434 height 450
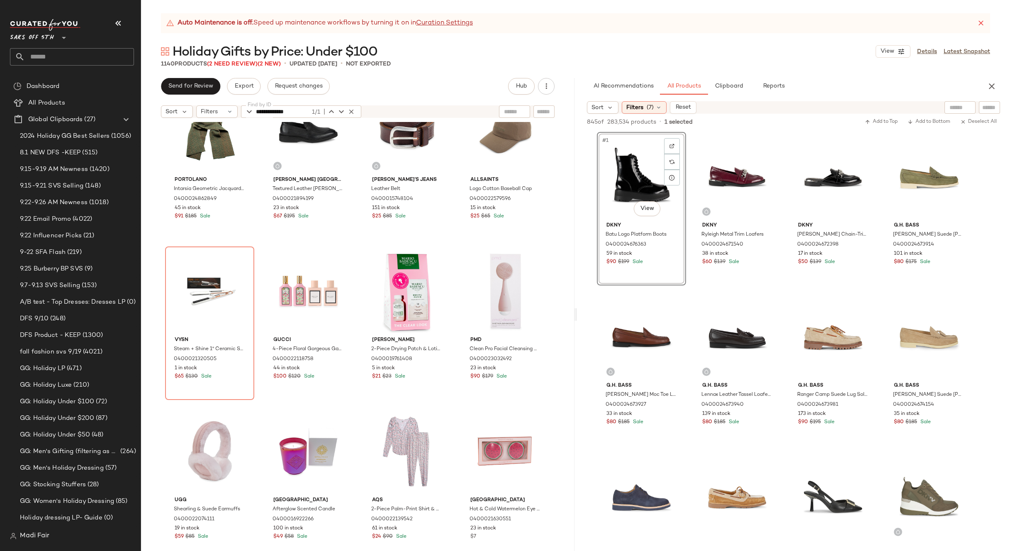
scroll to position [6169, 0]
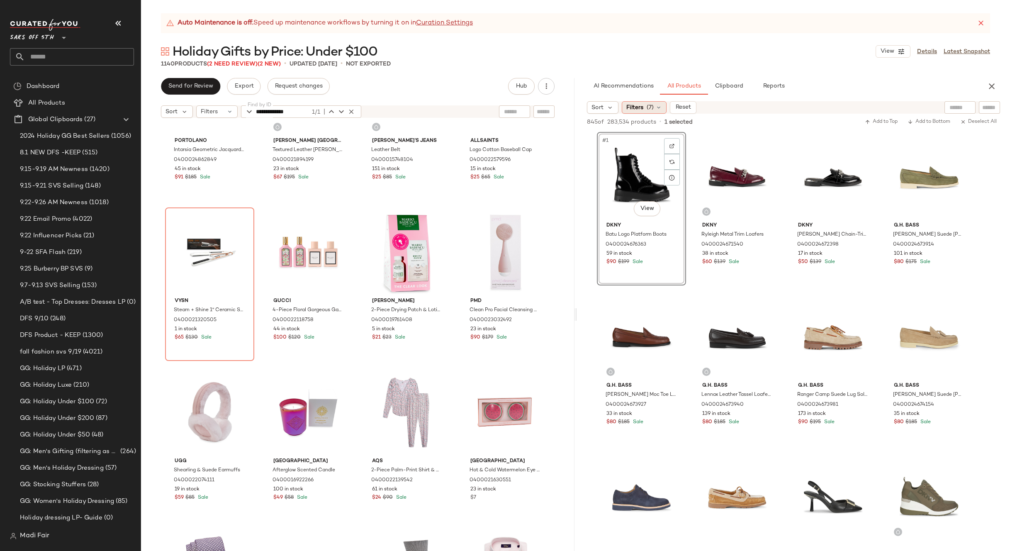
click at [649, 105] on span "(7)" at bounding box center [650, 107] width 7 height 9
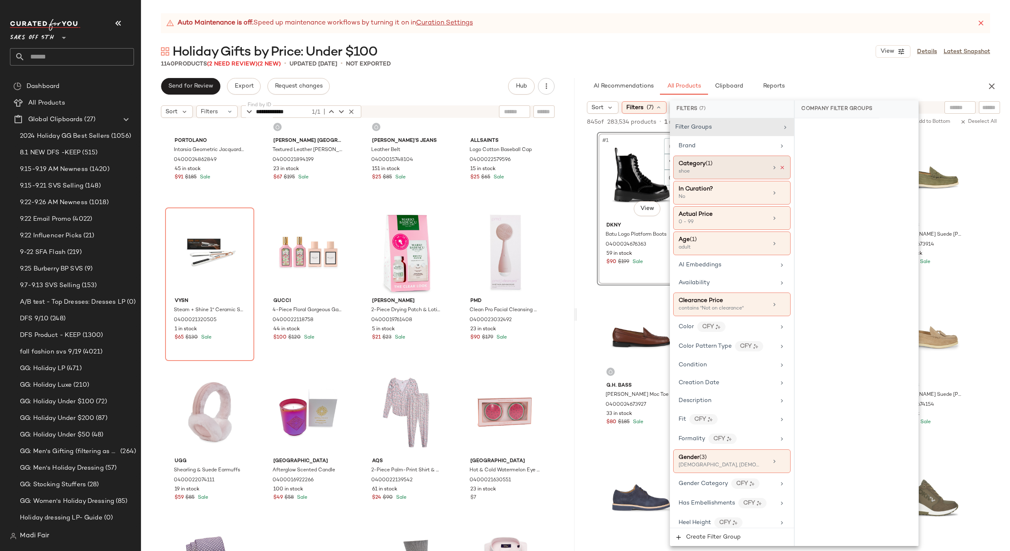
click at [780, 167] on icon at bounding box center [783, 168] width 6 height 6
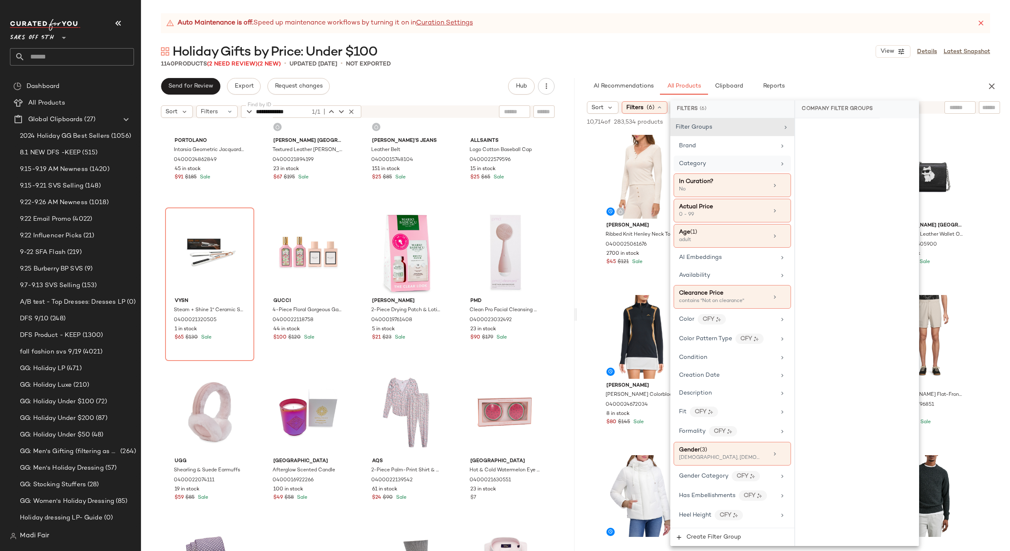
click at [769, 49] on div "Holiday Gifts by Price: Under $100 View Details Latest Snapshot" at bounding box center [575, 51] width 869 height 17
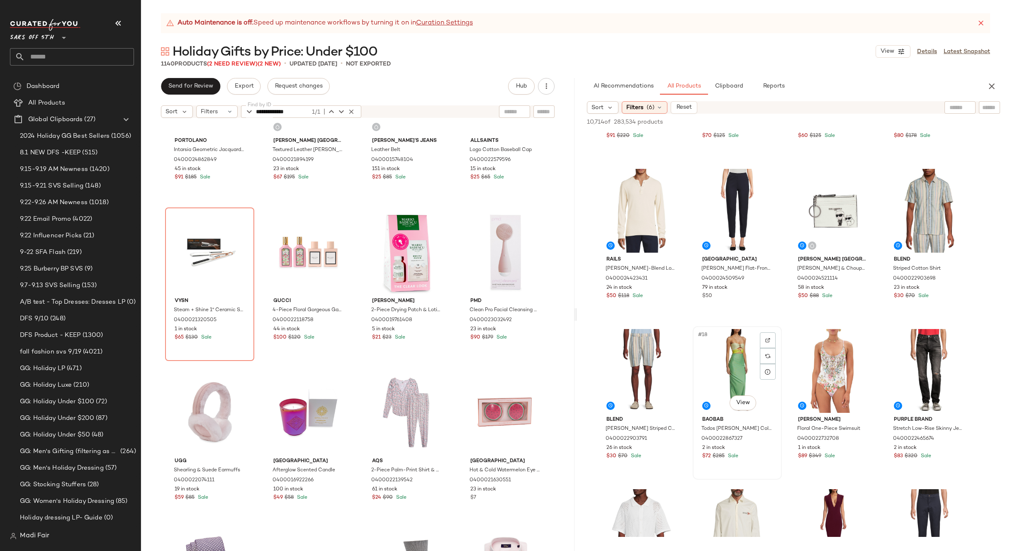
scroll to position [415, 0]
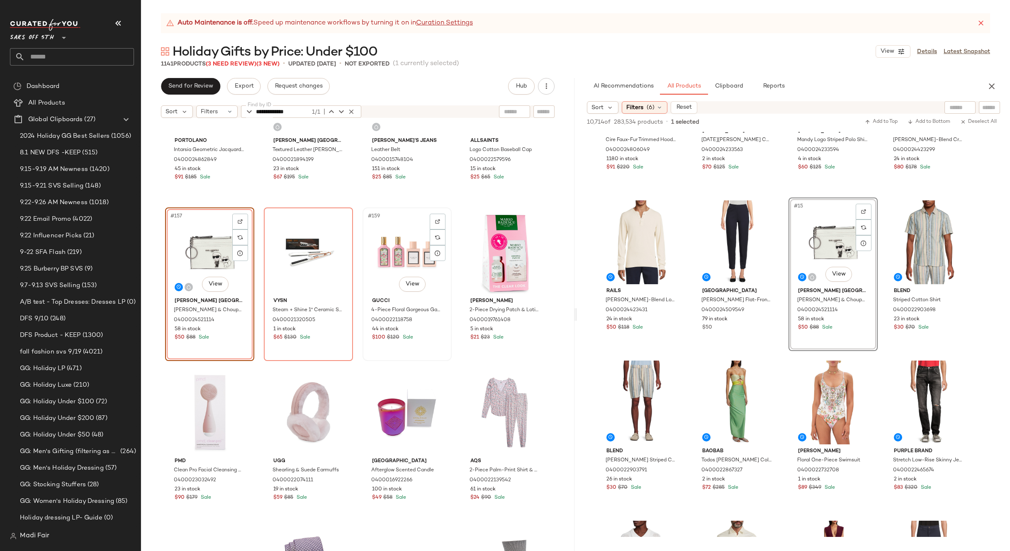
click at [393, 262] on div "#159 View" at bounding box center [407, 252] width 83 height 84
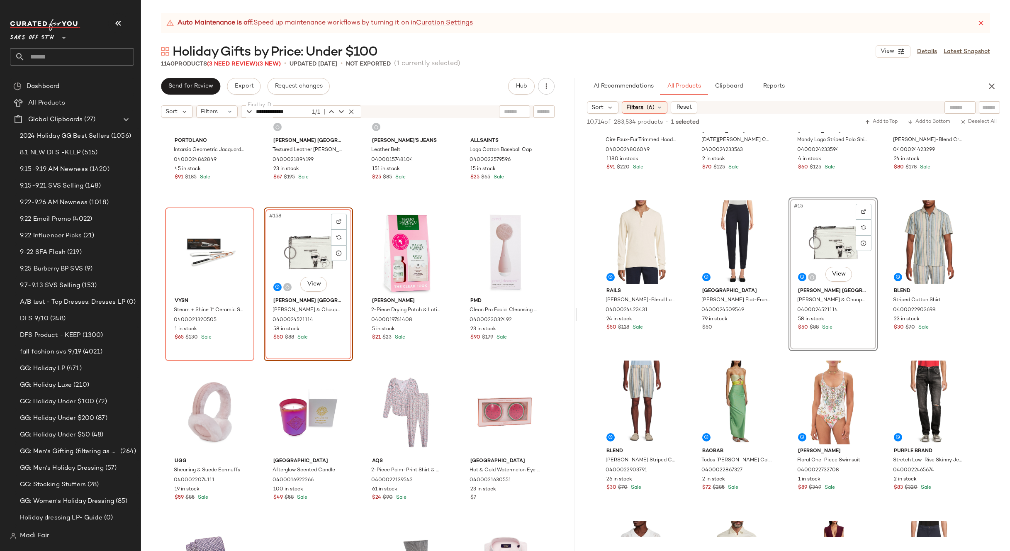
click at [454, 205] on div "Portolano Intarsia Geometric Jacquard Merino Wool Blend Scarf 0400024862849 45 …" at bounding box center [358, 347] width 434 height 450
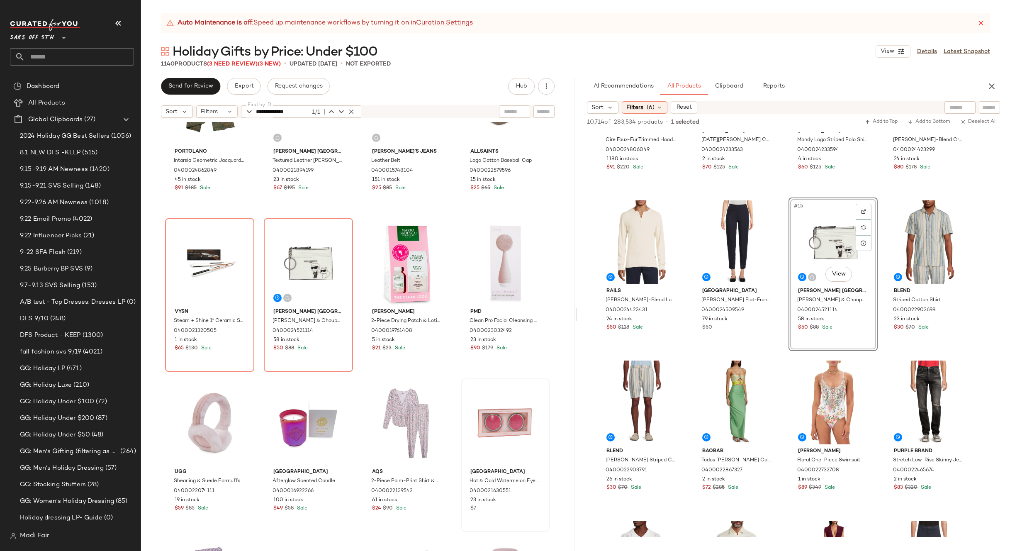
scroll to position [6169, 0]
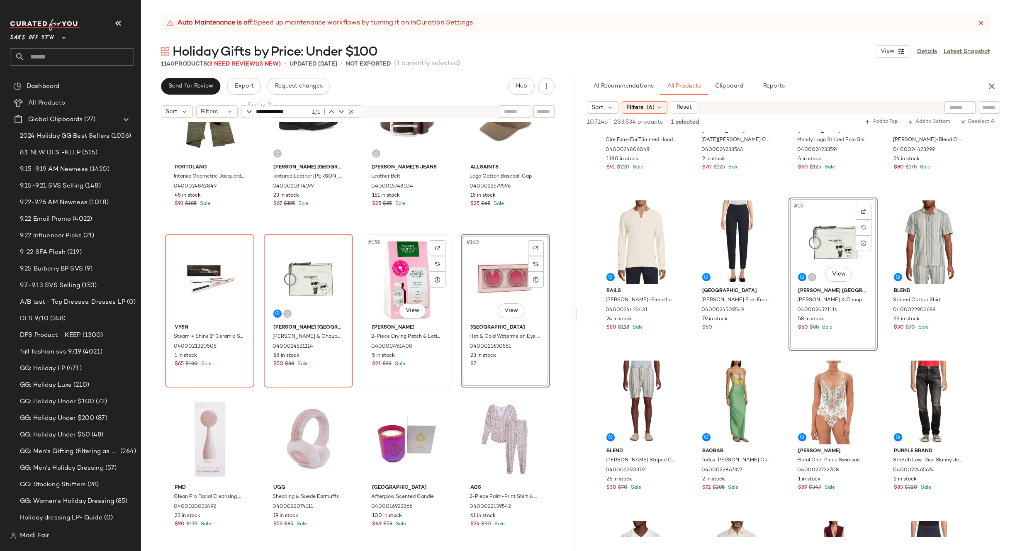
scroll to position [6127, 0]
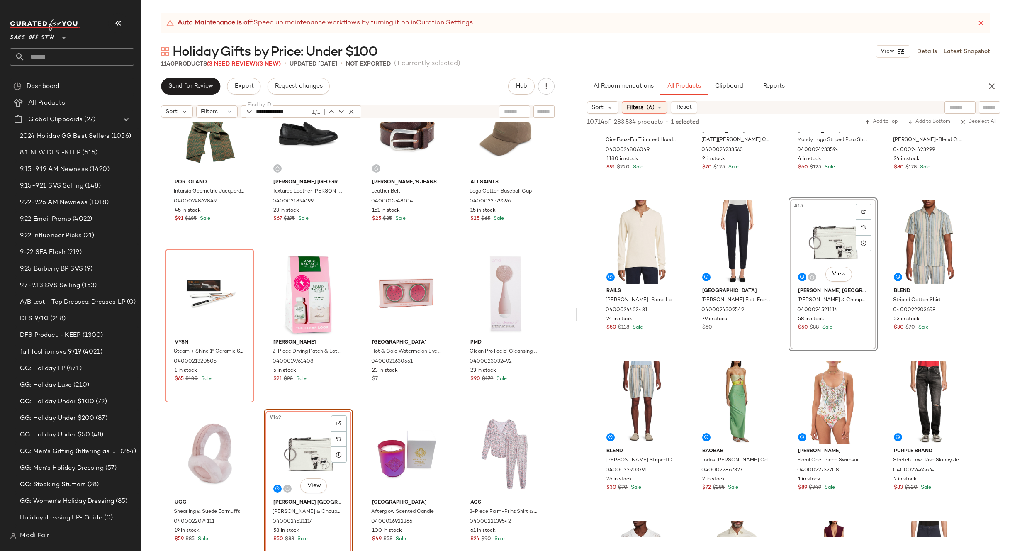
click at [456, 412] on div "Portolano Intarsia Geometric Jacquard Merino Wool Blend Scarf 0400024862849 45 …" at bounding box center [358, 347] width 434 height 450
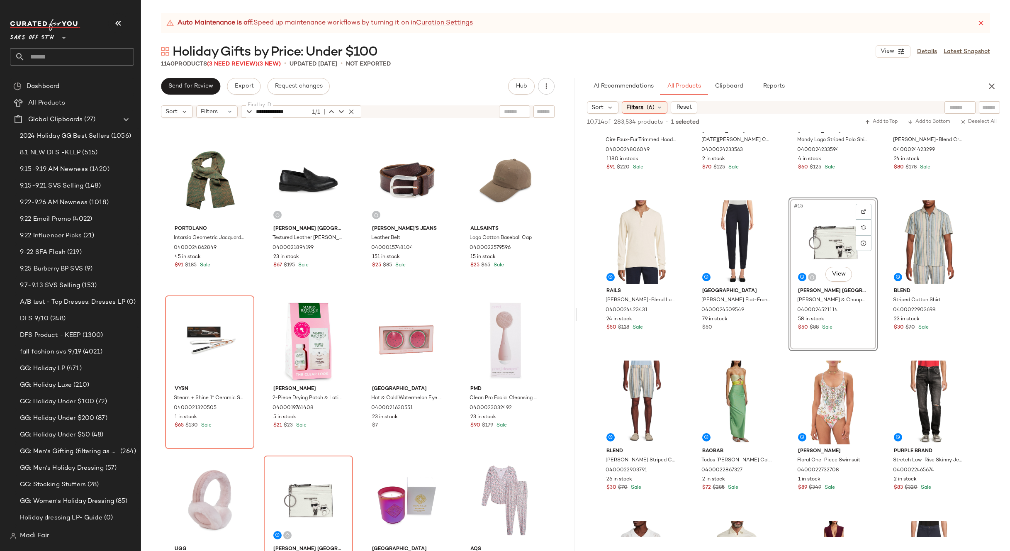
scroll to position [6044, 0]
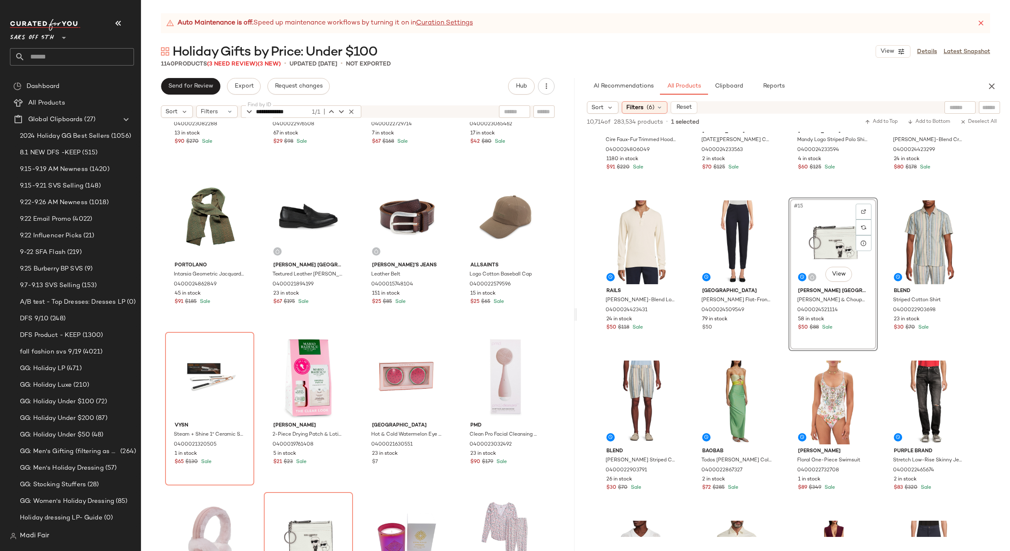
click at [454, 320] on div "Brunello Cucinelli Geometric Print Silk Pocket Square 0400023082288 13 in stock…" at bounding box center [358, 347] width 434 height 450
click at [350, 111] on icon "button" at bounding box center [351, 111] width 7 height 7
click at [992, 87] on icon "button" at bounding box center [992, 86] width 10 height 10
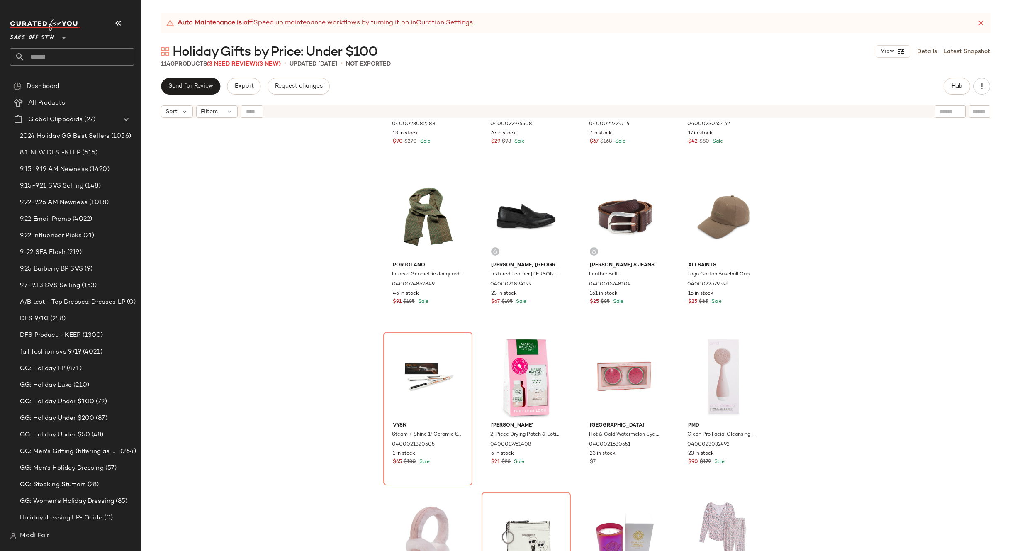
click at [251, 114] on div at bounding box center [252, 111] width 22 height 12
paste input "**********"
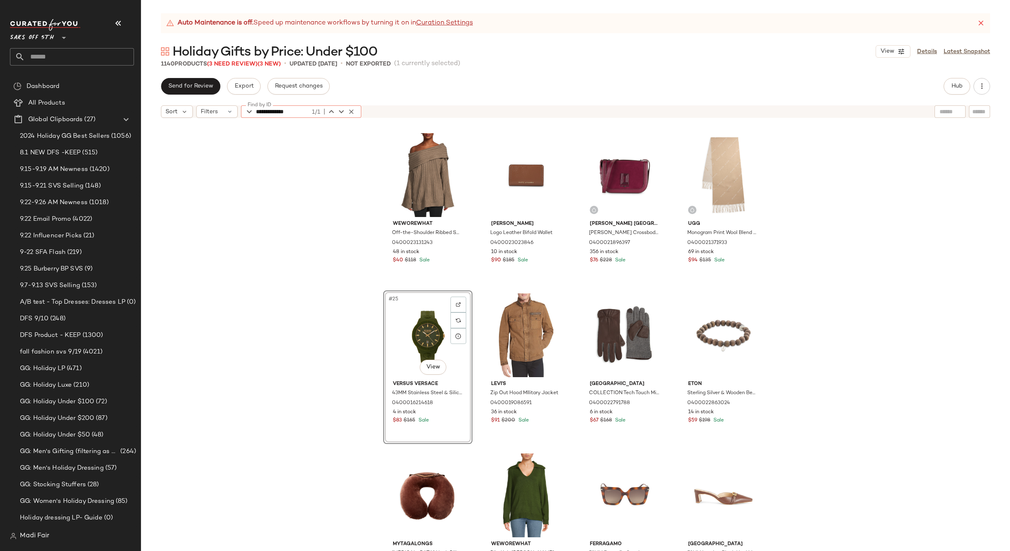
type input "**********"
click at [299, 205] on div "WeWoreWhat Off-the-Shoulder Ribbed Sweater 0400023131243 48 in stock $40 $118 S…" at bounding box center [575, 347] width 869 height 450
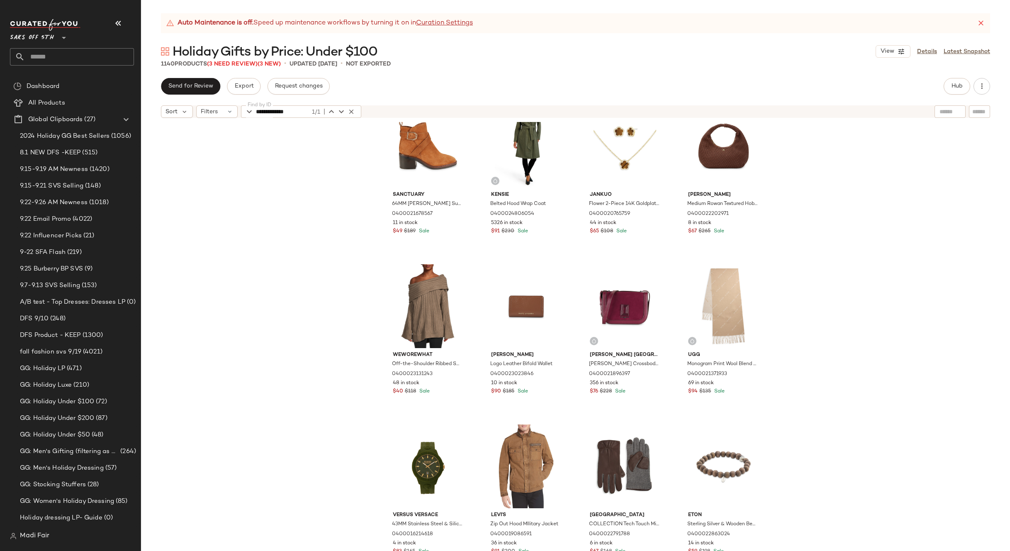
scroll to position [753, 0]
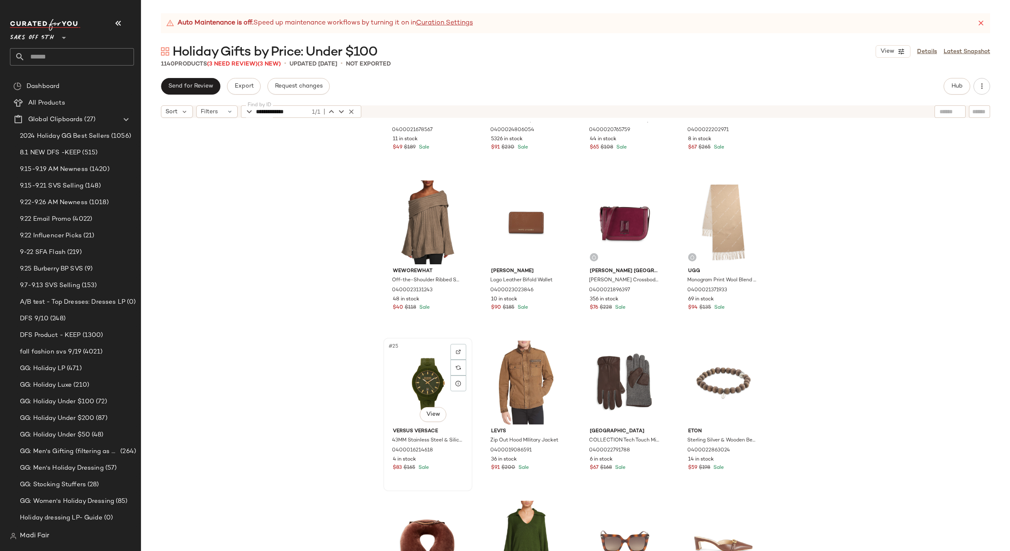
click at [407, 368] on div "#25 View" at bounding box center [427, 383] width 83 height 84
click at [697, 372] on div "#28 View" at bounding box center [723, 383] width 83 height 84
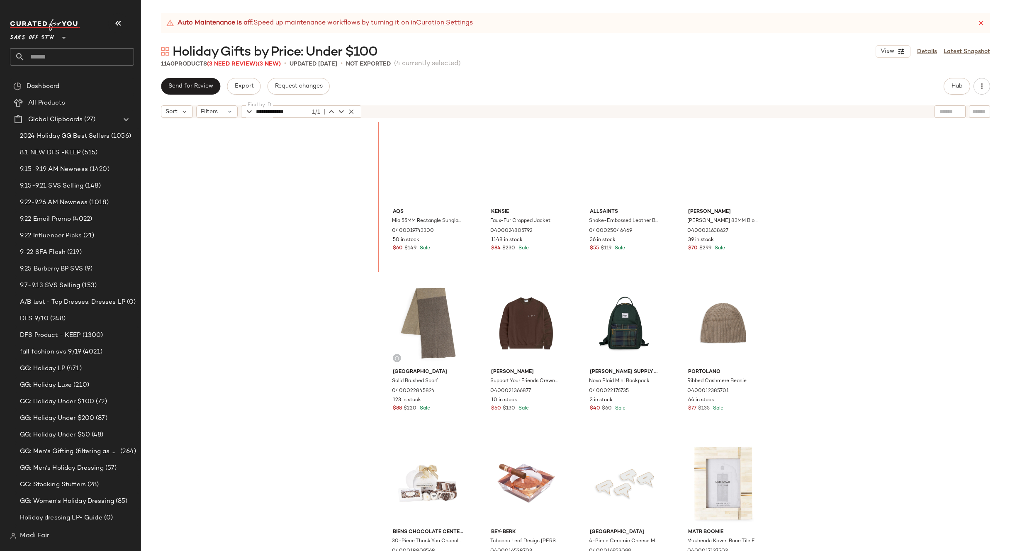
scroll to position [172, 0]
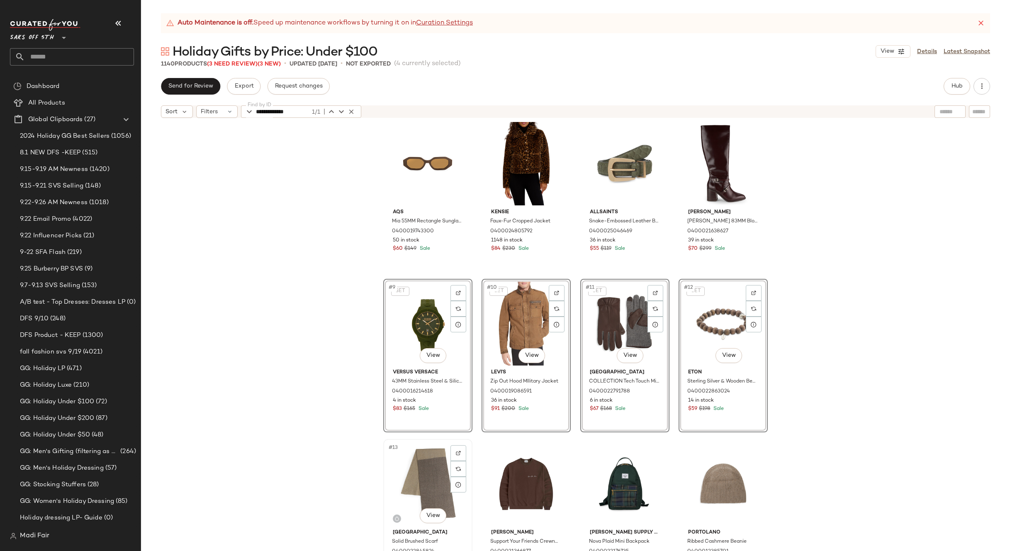
click at [423, 456] on div "#13 View" at bounding box center [427, 484] width 83 height 84
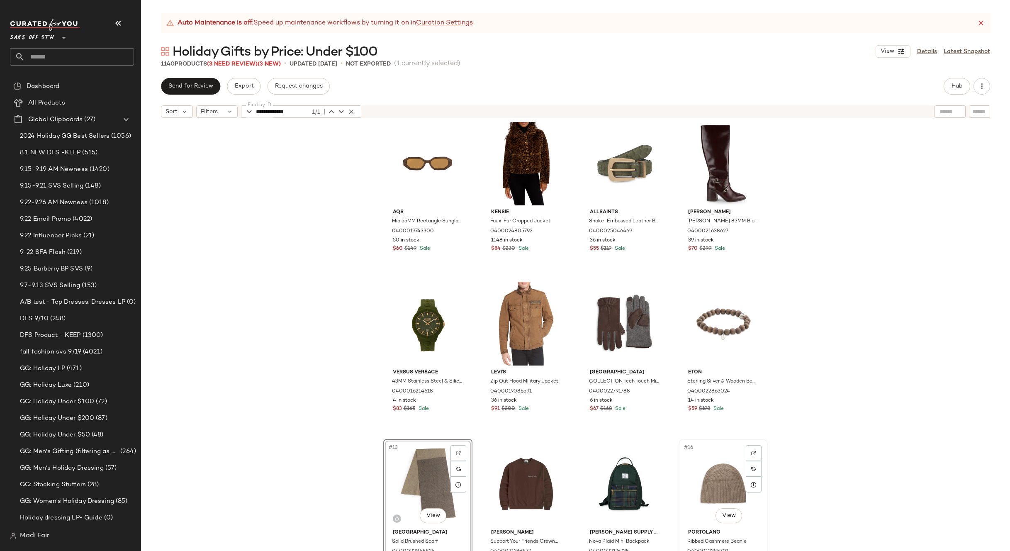
click at [714, 477] on div "#16 View" at bounding box center [723, 484] width 83 height 84
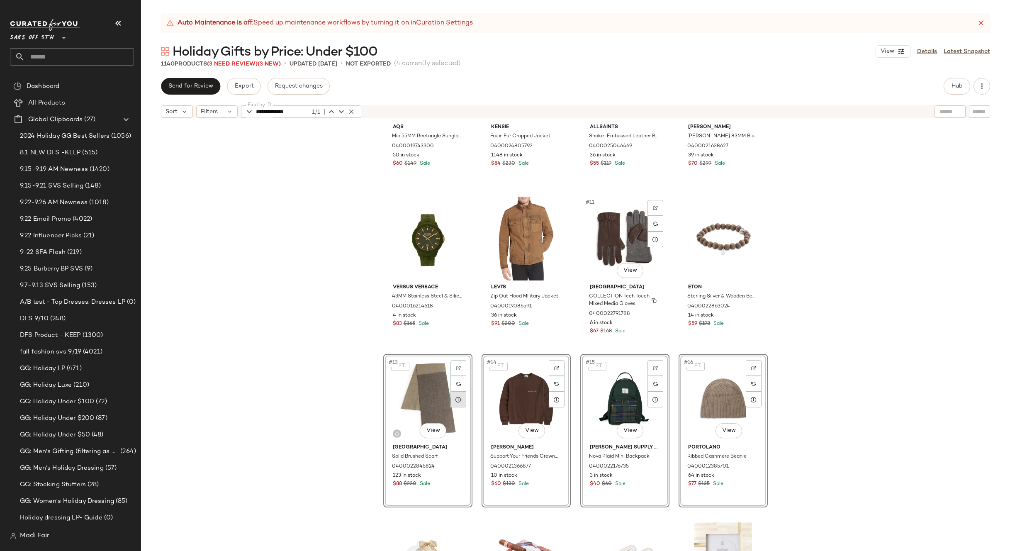
scroll to position [379, 0]
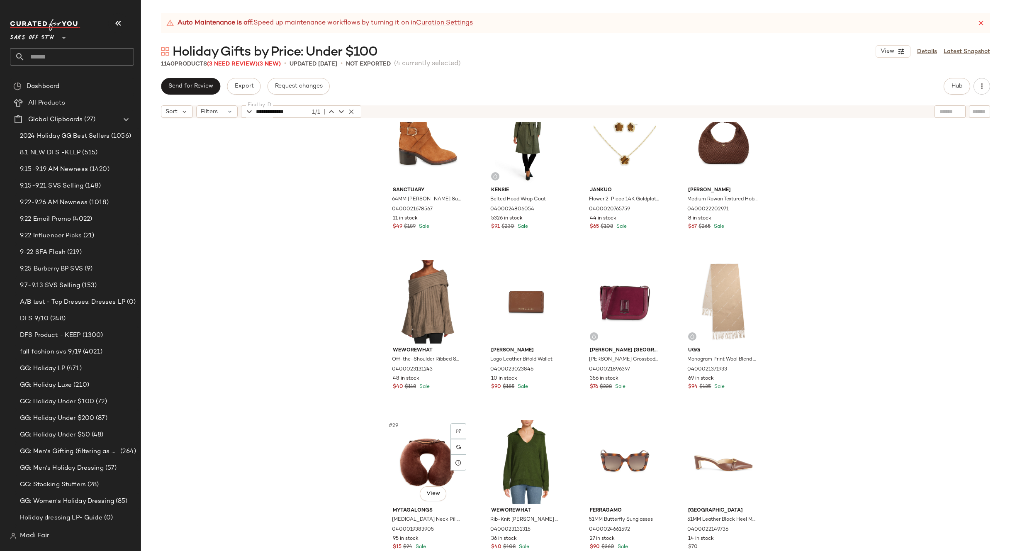
scroll to position [674, 0]
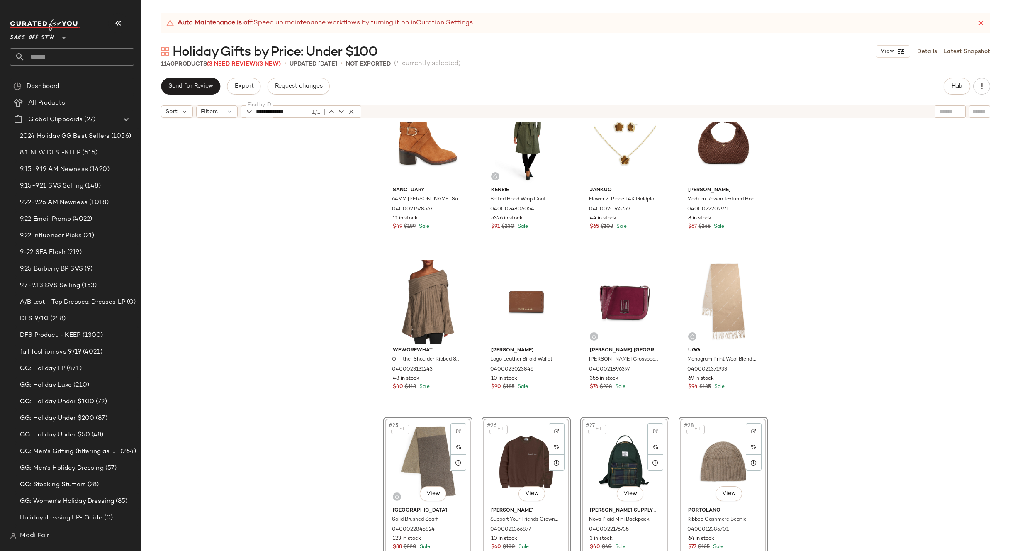
click at [826, 373] on div "Sanctuary 64MM Cole Suede Ankle Boots 0400021678567 11 in stock $49 $189 Sale K…" at bounding box center [575, 347] width 869 height 450
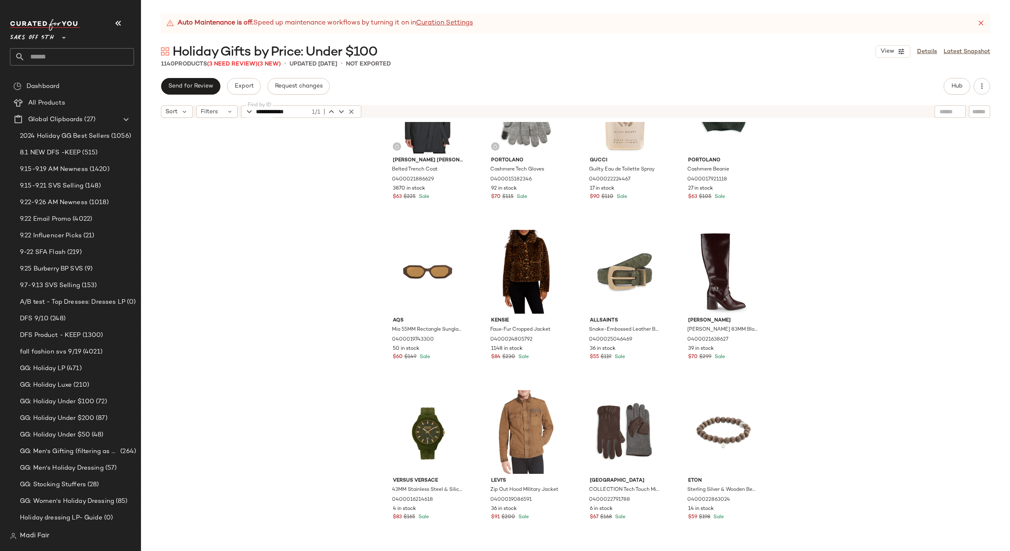
scroll to position [4, 0]
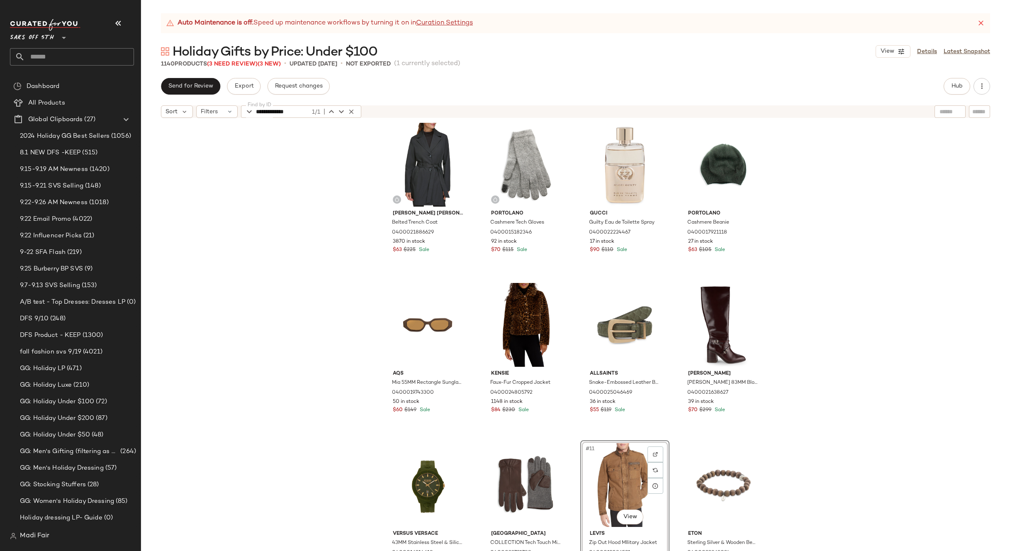
click at [807, 416] on div "Kenneth Cole Belted Trench Coat 0400021886629 3870 in stock $63 $225 Sale Porto…" at bounding box center [575, 347] width 869 height 450
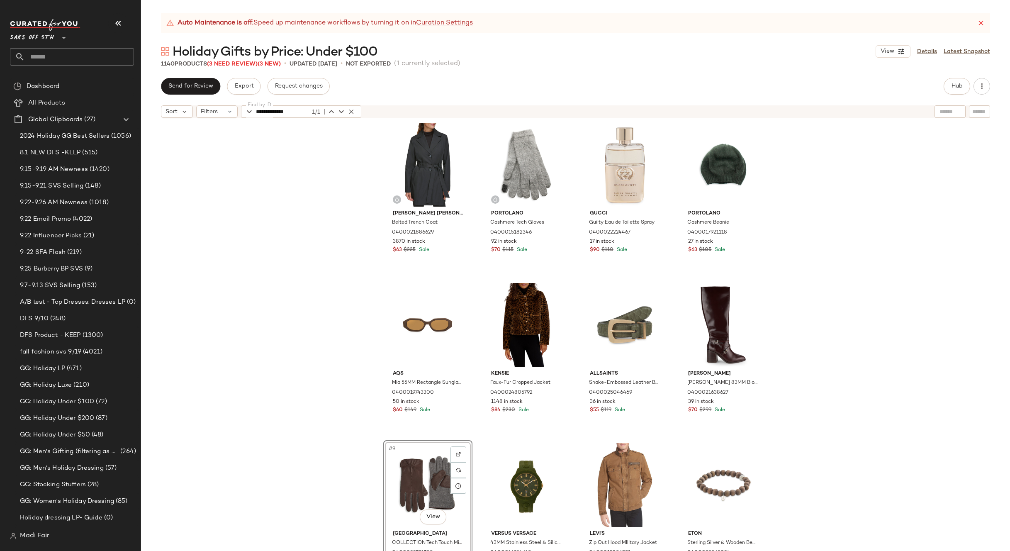
click at [814, 394] on div "Kenneth Cole Belted Trench Coat 0400021886629 3870 in stock $63 $225 Sale Porto…" at bounding box center [575, 347] width 869 height 450
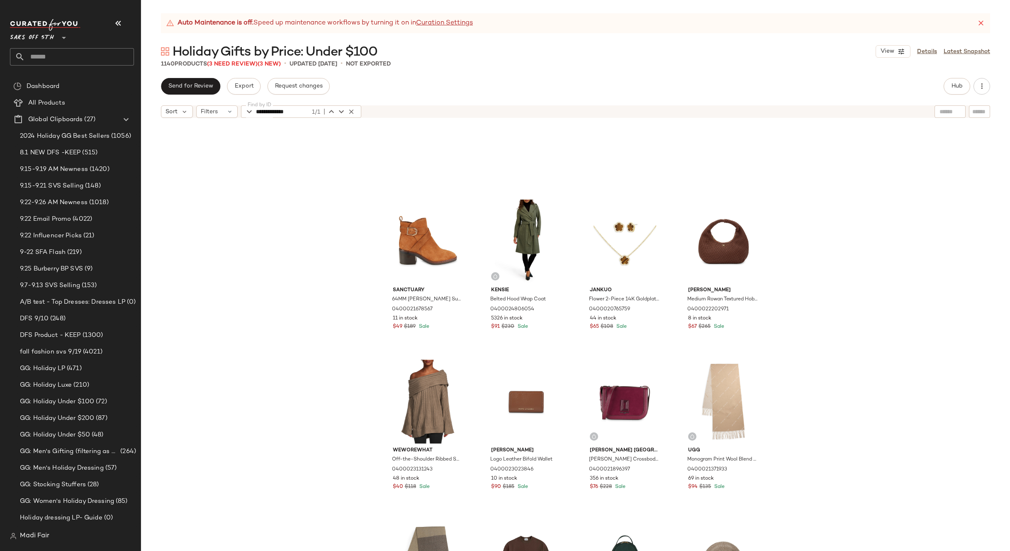
scroll to position [757, 0]
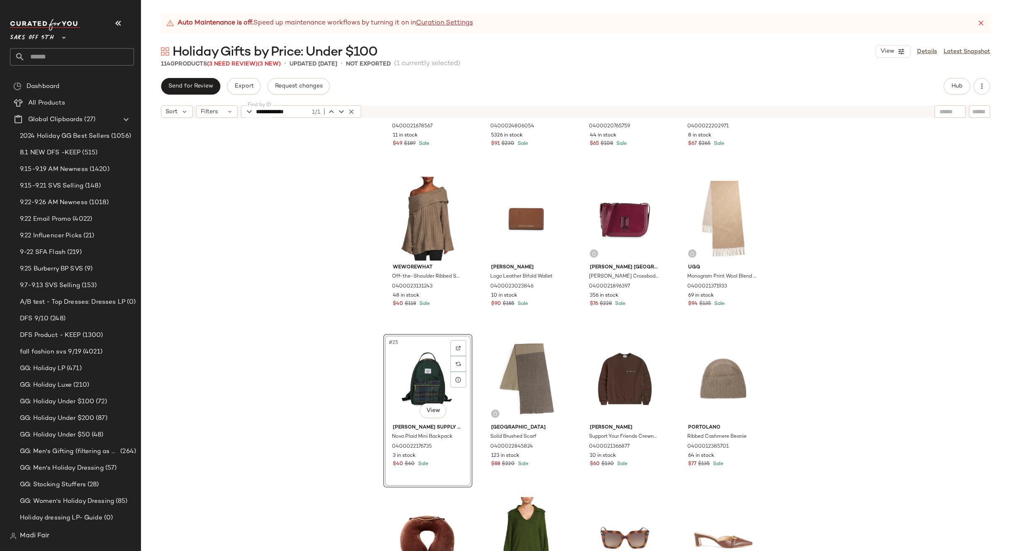
click at [797, 348] on div "Sanctuary 64MM Cole Suede Ankle Boots 0400021678567 11 in stock $49 $189 Sale K…" at bounding box center [575, 347] width 869 height 450
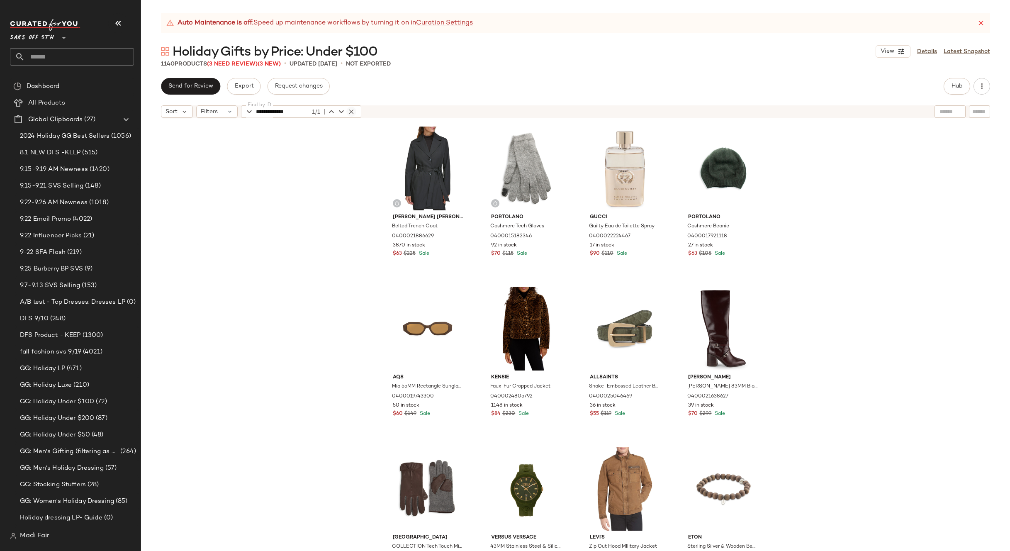
click at [348, 112] on icon "button" at bounding box center [351, 111] width 7 height 7
click at [410, 98] on div "Send for Review Export Request changes Hub Sort Filters Find by ID Find by ID K…" at bounding box center [575, 314] width 869 height 473
click at [981, 23] on icon at bounding box center [981, 23] width 8 height 8
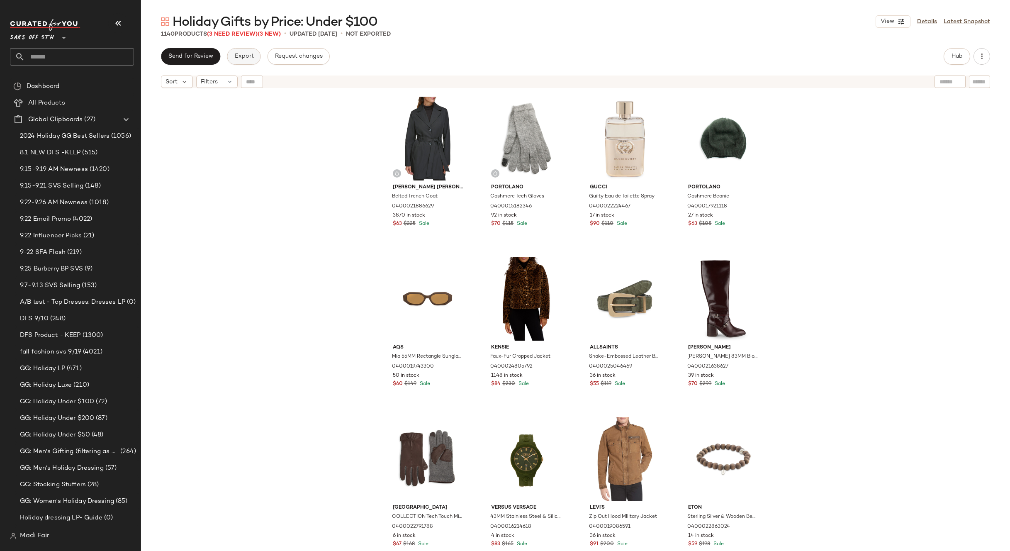
click at [239, 55] on span "Export" at bounding box center [244, 56] width 20 height 7
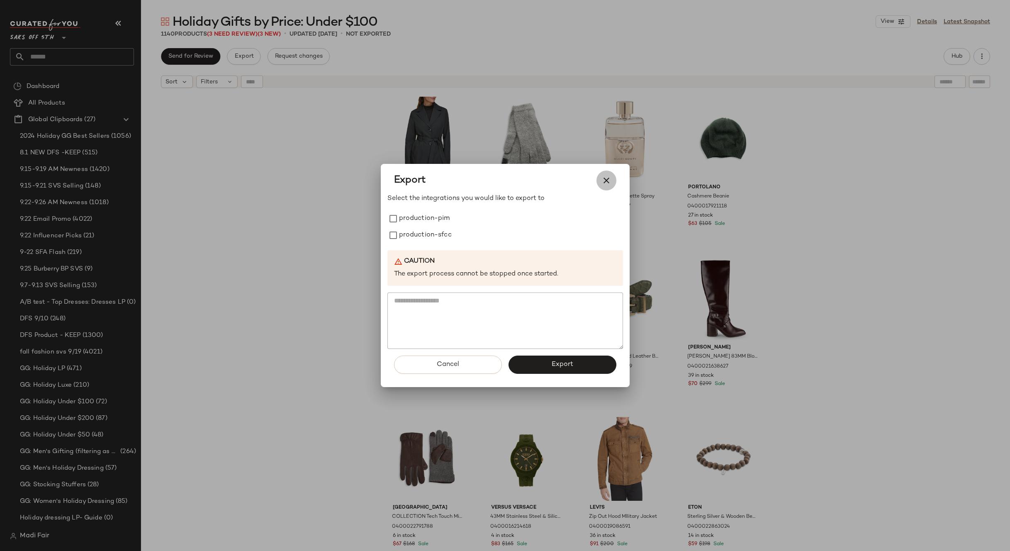
click at [604, 179] on icon "button" at bounding box center [607, 181] width 10 height 10
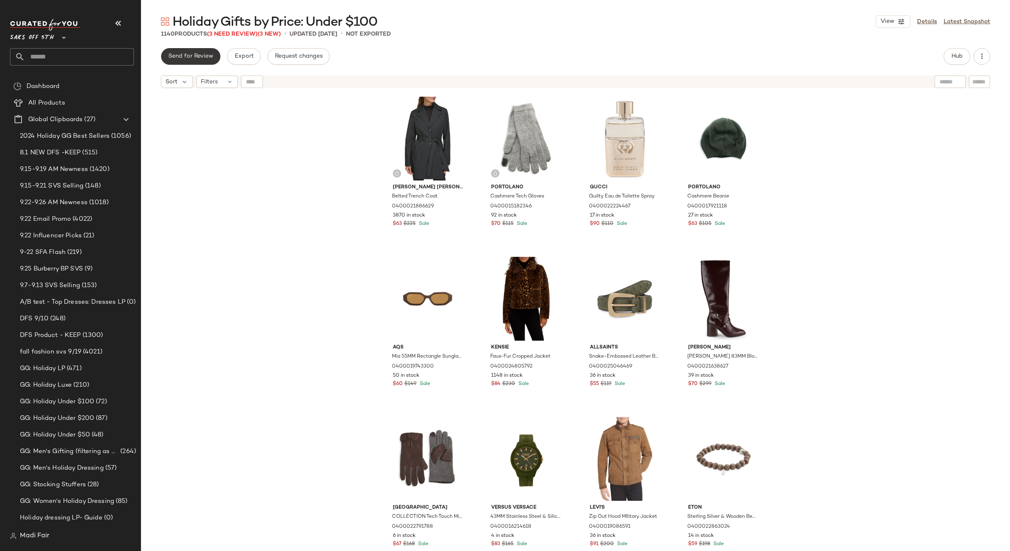
click at [185, 58] on span "Send for Review" at bounding box center [190, 56] width 45 height 7
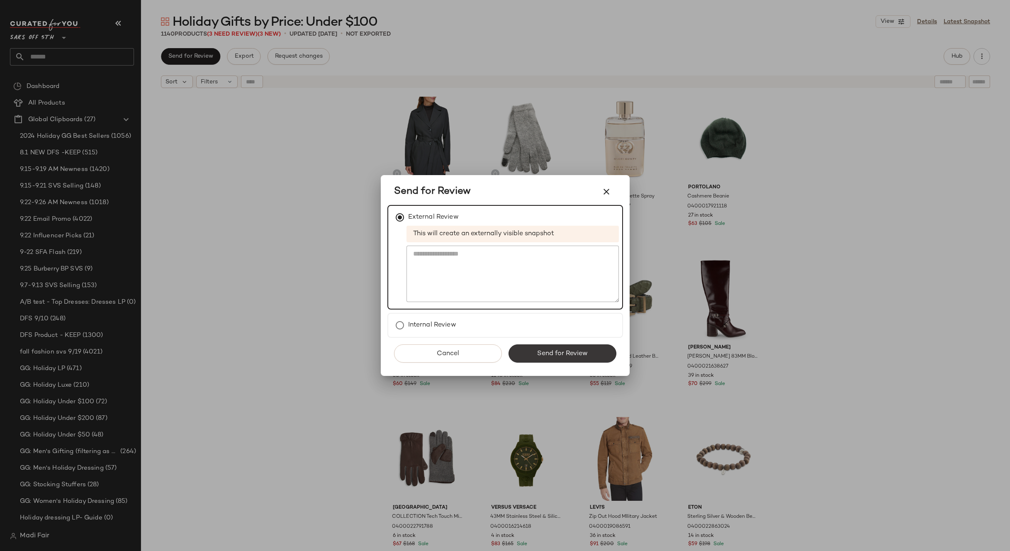
click at [558, 354] on span "Send for Review" at bounding box center [562, 354] width 51 height 8
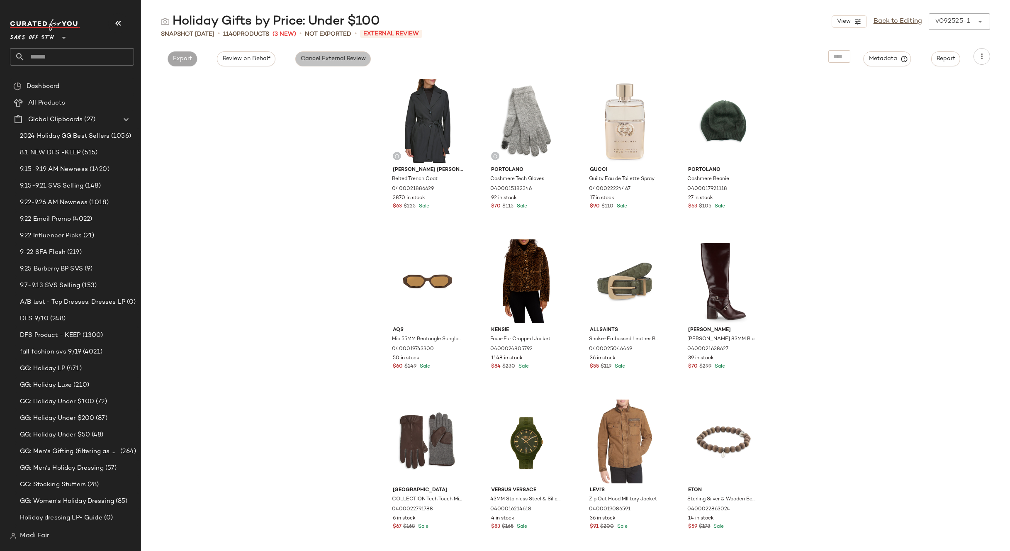
click at [317, 61] on span "Cancel External Review" at bounding box center [333, 59] width 66 height 7
click at [880, 22] on link "Back to Editing" at bounding box center [898, 22] width 49 height 10
